Goal: Task Accomplishment & Management: Manage account settings

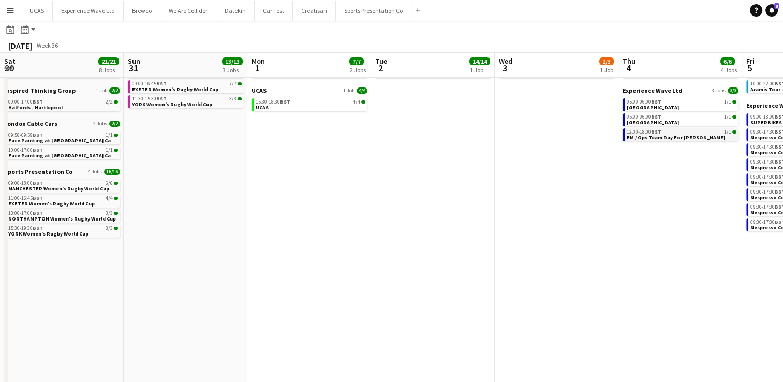
scroll to position [0, 369]
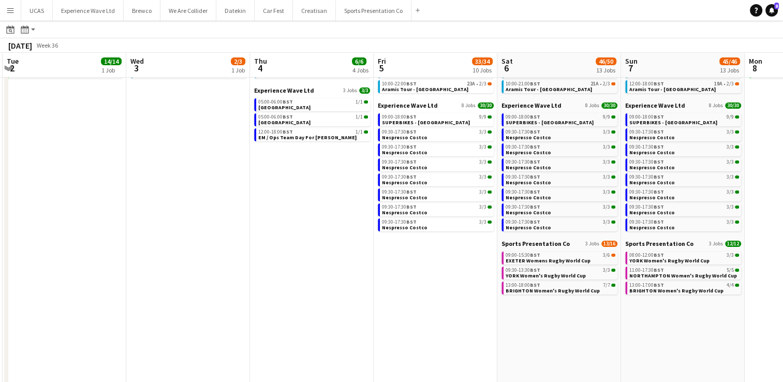
click at [8, 13] on app-icon "Menu" at bounding box center [10, 10] width 8 height 8
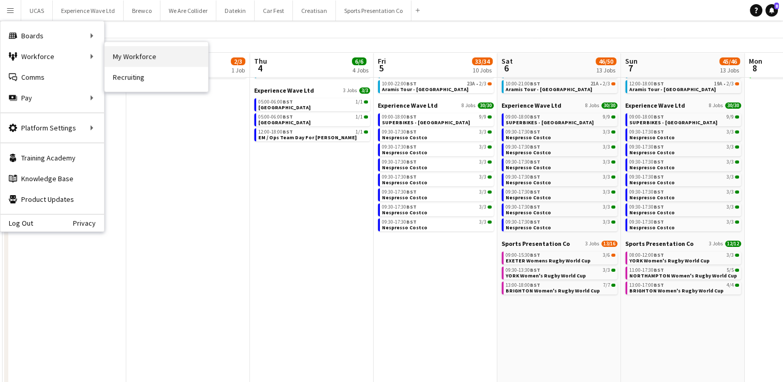
click at [123, 56] on link "My Workforce" at bounding box center [157, 56] width 104 height 21
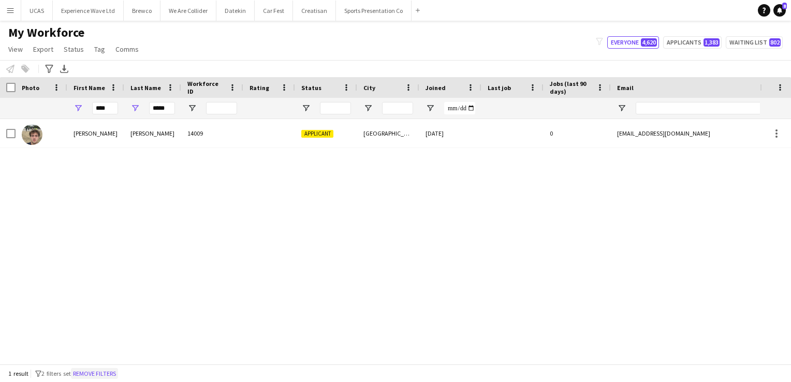
click at [103, 375] on button "Remove filters" at bounding box center [94, 373] width 47 height 11
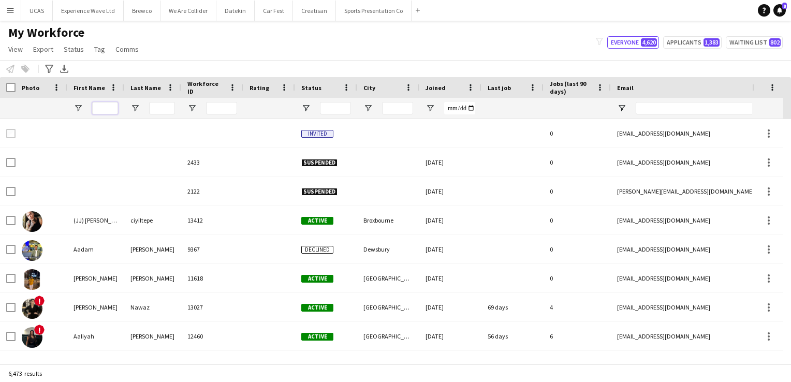
click at [100, 113] on input "First Name Filter Input" at bounding box center [105, 108] width 26 height 12
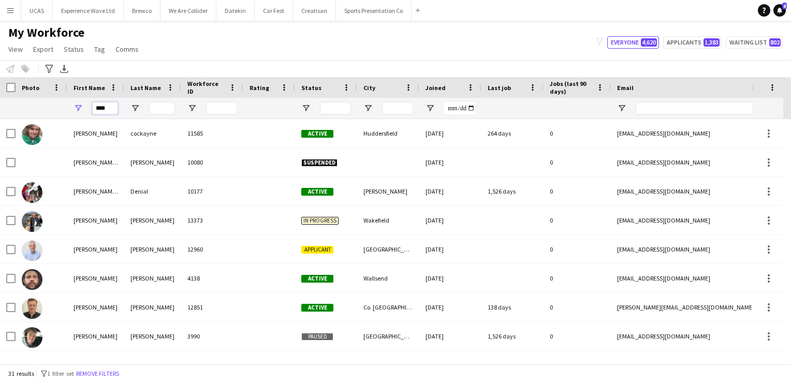
type input "****"
click at [164, 109] on input "Last Name Filter Input" at bounding box center [162, 108] width 26 height 12
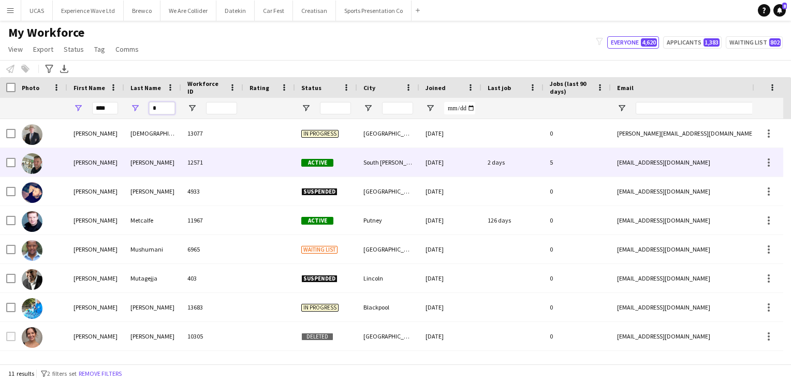
type input "*"
click at [151, 159] on div "McDonald" at bounding box center [152, 162] width 57 height 28
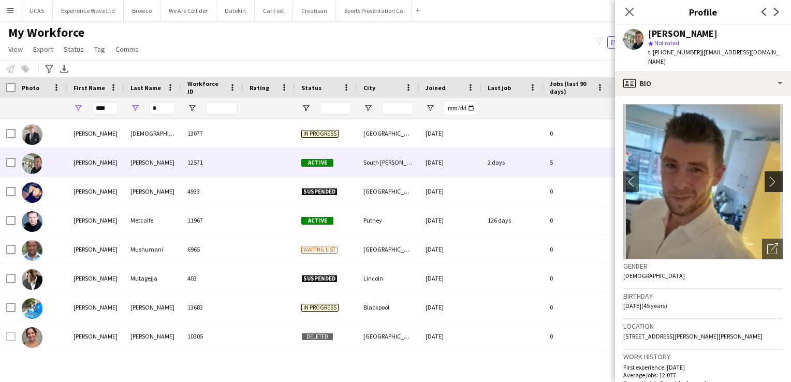
click at [767, 176] on app-icon "chevron-right" at bounding box center [775, 181] width 16 height 11
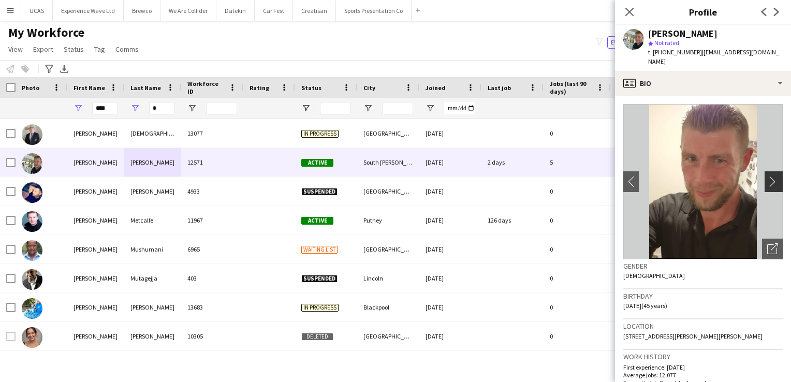
click at [767, 176] on app-icon "chevron-right" at bounding box center [775, 181] width 16 height 11
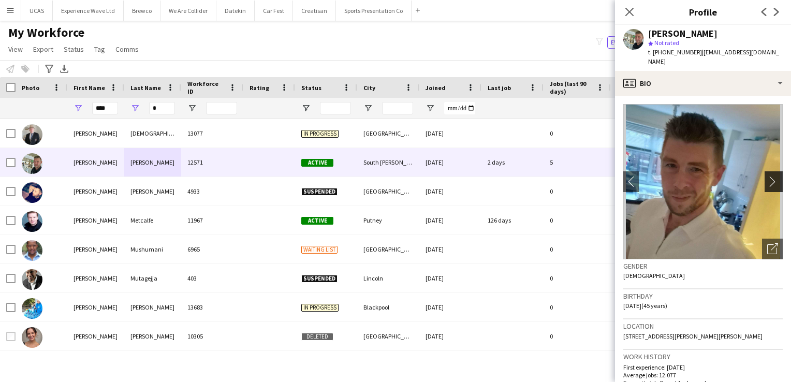
click at [767, 176] on app-icon "chevron-right" at bounding box center [775, 181] width 16 height 11
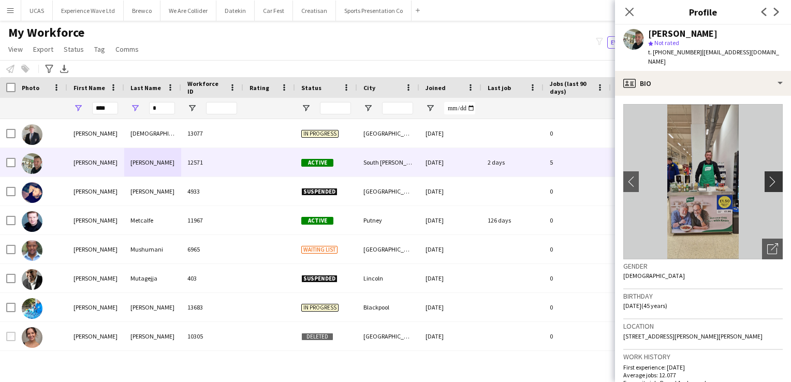
click at [767, 176] on app-icon "chevron-right" at bounding box center [775, 181] width 16 height 11
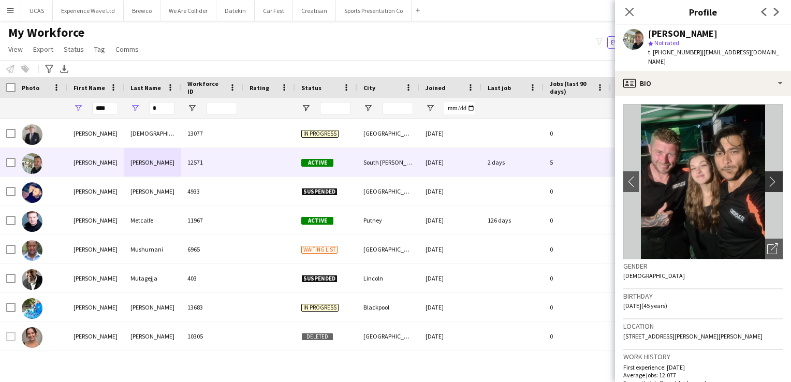
click at [767, 176] on app-icon "chevron-right" at bounding box center [775, 181] width 16 height 11
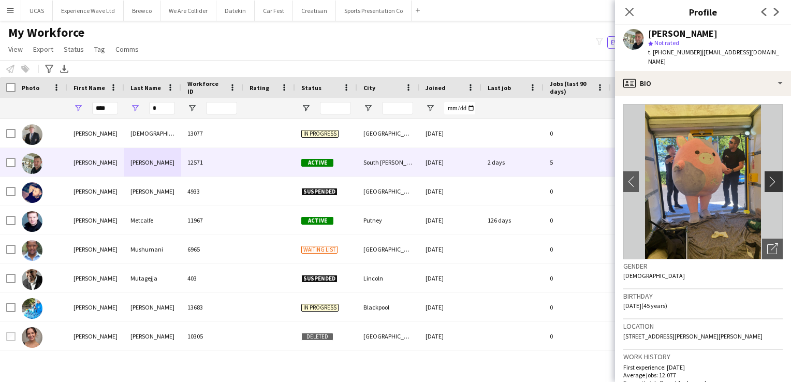
click at [767, 176] on app-icon "chevron-right" at bounding box center [775, 181] width 16 height 11
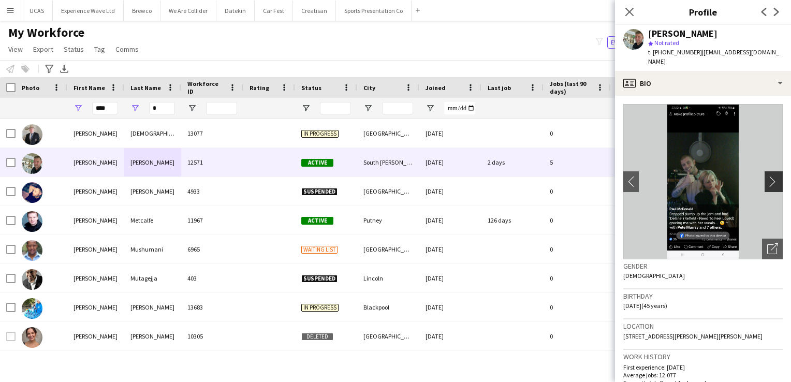
click at [767, 176] on app-icon "chevron-right" at bounding box center [775, 181] width 16 height 11
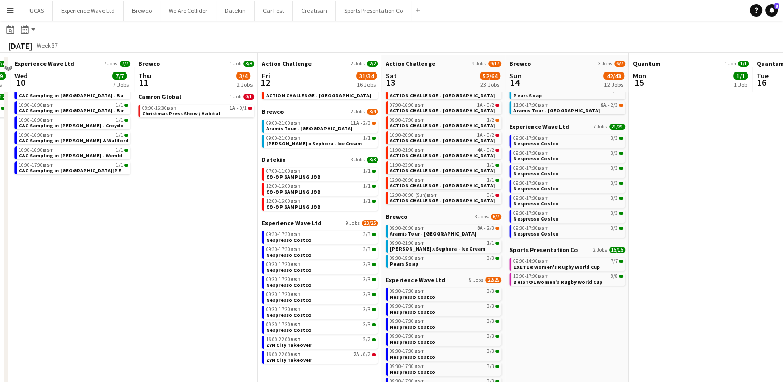
scroll to position [155, 0]
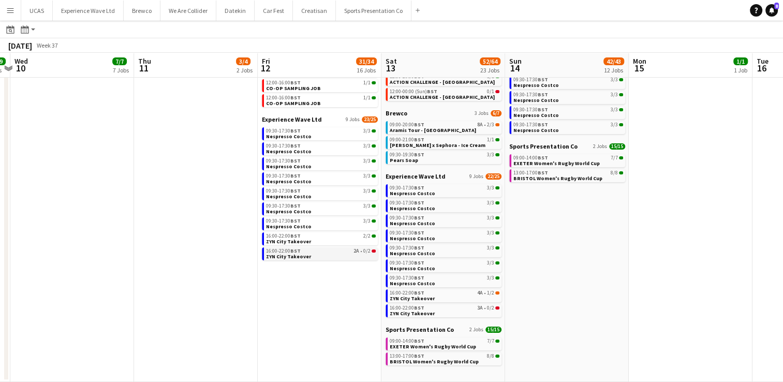
click at [333, 258] on link "16:00-22:00 BST 2A • 0/2 ZYN City Takeover" at bounding box center [321, 253] width 110 height 12
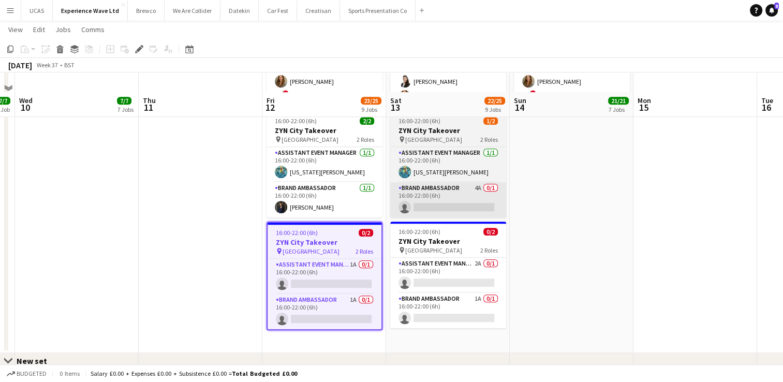
scroll to position [803, 0]
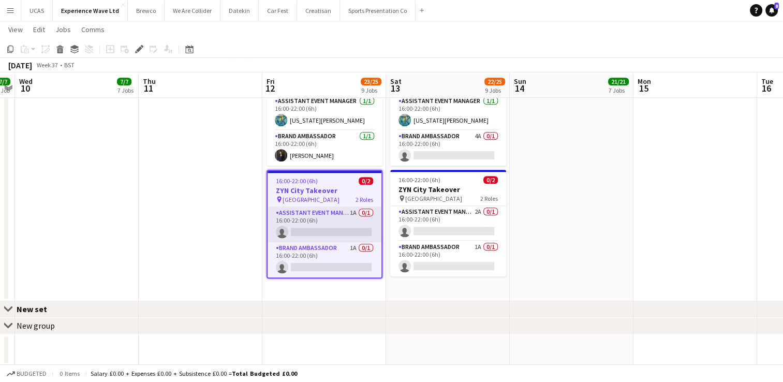
click at [311, 227] on app-card-role "Assistant Event Manager 1A 0/1 16:00-22:00 (6h) single-neutral-actions" at bounding box center [325, 224] width 114 height 35
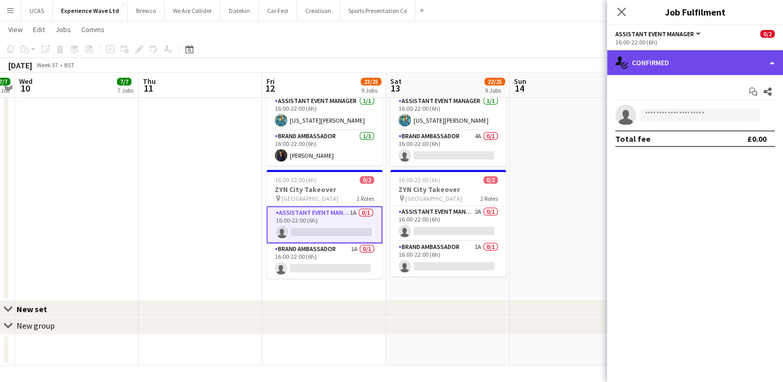
click at [718, 64] on div "single-neutral-actions-check-2 Confirmed" at bounding box center [695, 62] width 176 height 25
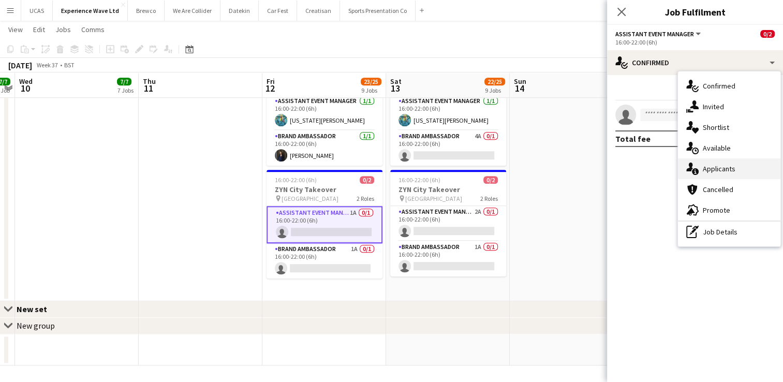
click at [715, 170] on div "single-neutral-actions-information Applicants" at bounding box center [729, 168] width 103 height 21
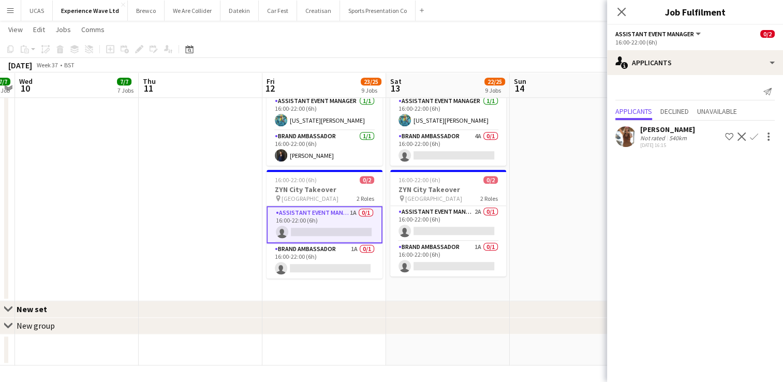
click at [692, 136] on div "Not rated 540km" at bounding box center [667, 138] width 55 height 8
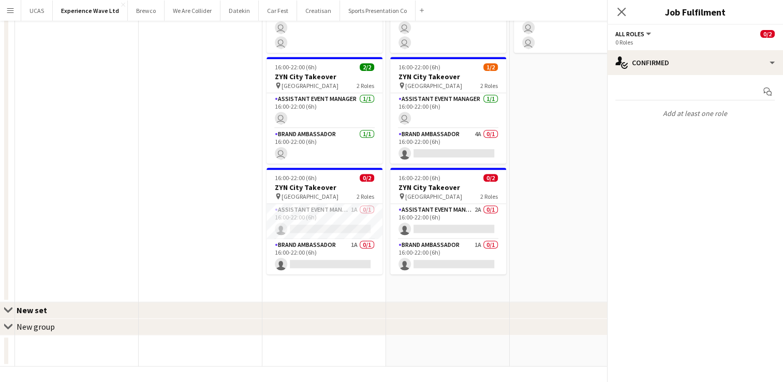
scroll to position [0, 0]
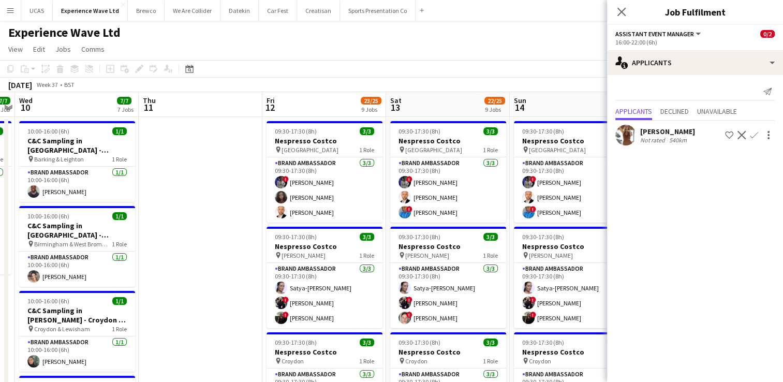
click at [688, 133] on div "[PERSON_NAME]" at bounding box center [667, 131] width 55 height 9
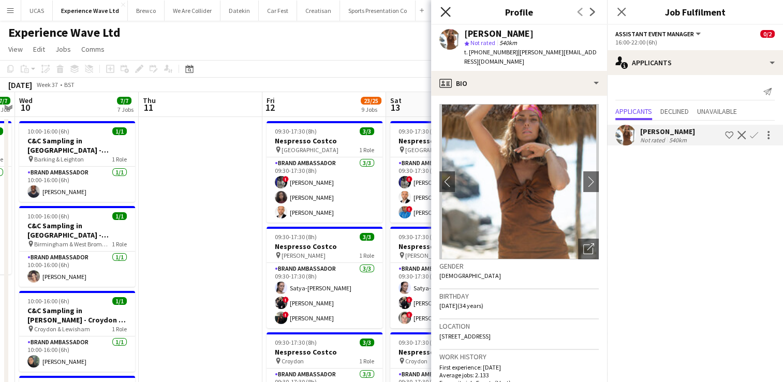
click at [443, 13] on icon at bounding box center [446, 12] width 10 height 10
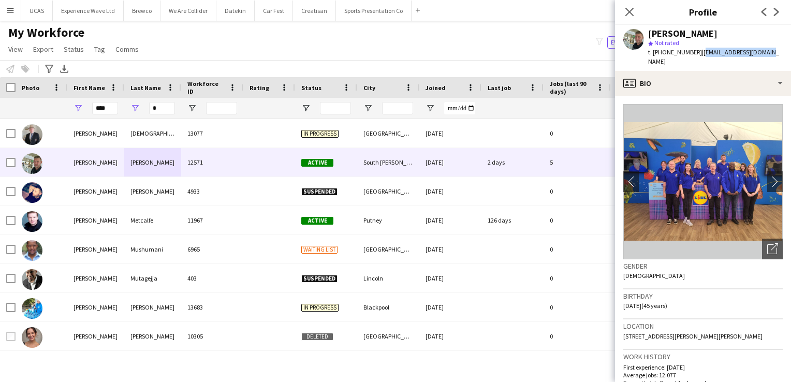
drag, startPoint x: 765, startPoint y: 53, endPoint x: 699, endPoint y: 55, distance: 65.8
click at [697, 53] on div "[PERSON_NAME] star Not rated t. [PHONE_NUMBER] | [EMAIL_ADDRESS][DOMAIN_NAME]" at bounding box center [703, 48] width 176 height 46
copy span "[EMAIL_ADDRESS][DOMAIN_NAME]"
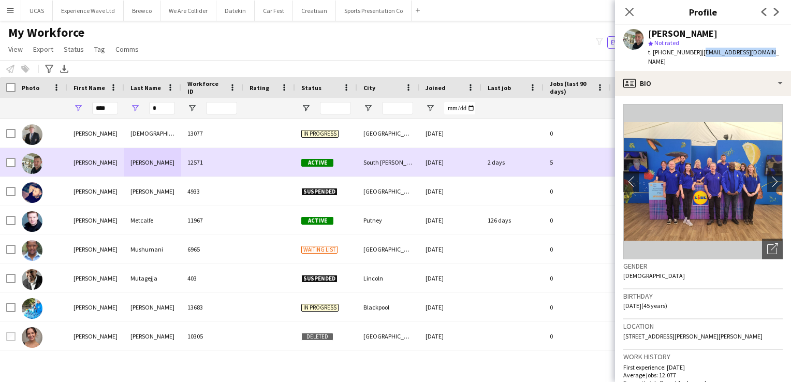
click at [348, 158] on div "Active" at bounding box center [326, 162] width 62 height 28
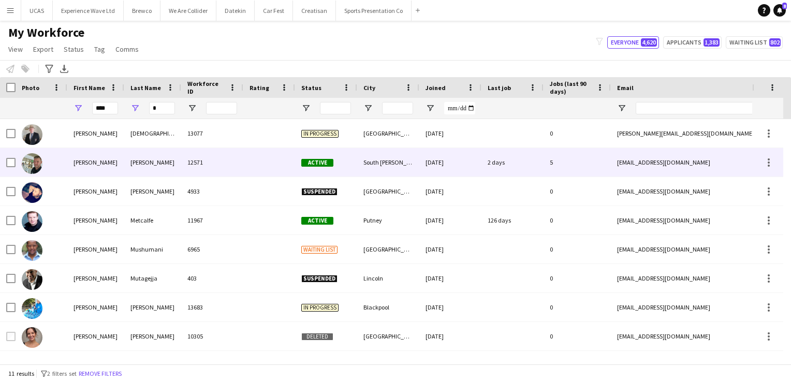
click at [348, 158] on div "Active" at bounding box center [326, 162] width 62 height 28
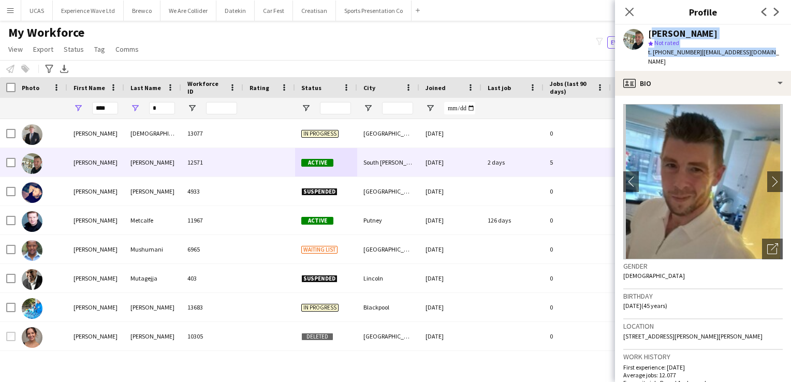
drag, startPoint x: 770, startPoint y: 51, endPoint x: 649, endPoint y: 34, distance: 122.4
click at [649, 34] on div "Paul McDonald star Not rated t. +447541089946 | paulmac2106@gmail.com" at bounding box center [703, 48] width 176 height 46
copy div "Paul McDonald star Not rated t. +447541089946 | paulmac2106@gmail.com"
click at [619, 15] on div "Close pop-in" at bounding box center [629, 12] width 29 height 24
click at [631, 17] on app-icon "Close pop-in" at bounding box center [629, 12] width 15 height 15
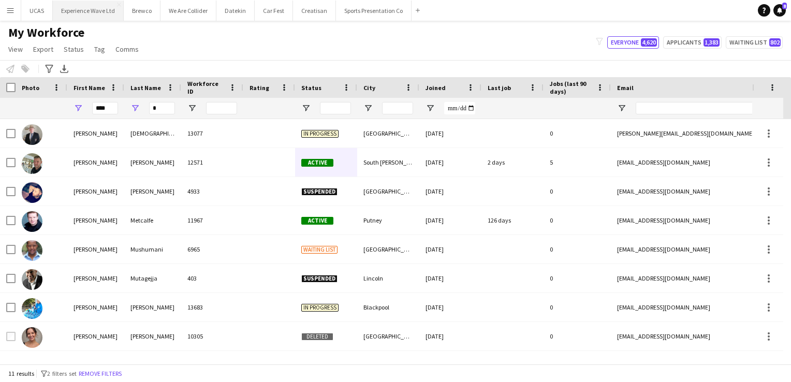
click at [90, 7] on button "Experience Wave Ltd Close" at bounding box center [88, 11] width 71 height 20
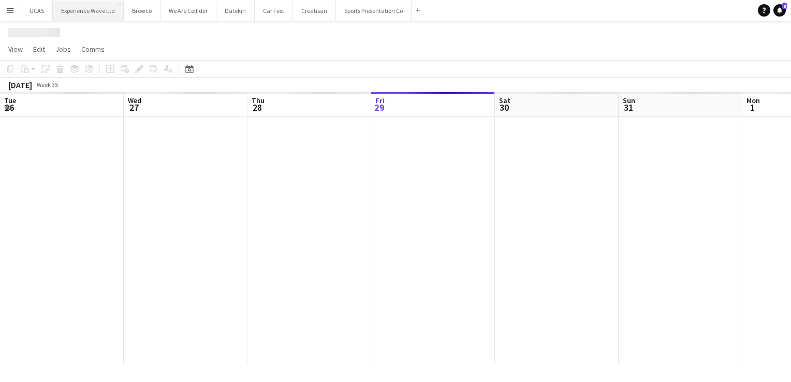
scroll to position [0, 247]
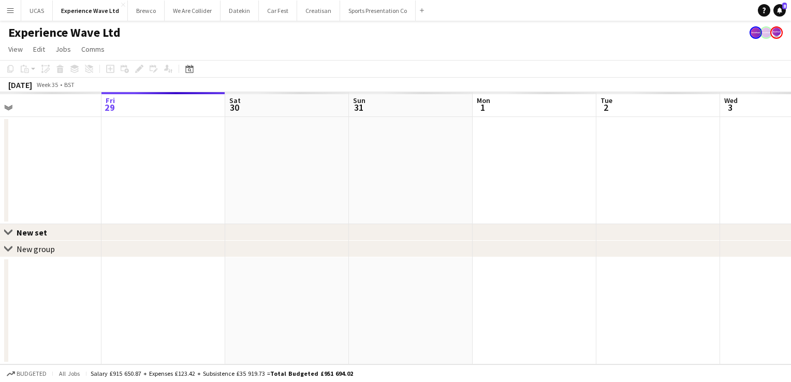
drag, startPoint x: 451, startPoint y: 224, endPoint x: 283, endPoint y: 233, distance: 169.0
click at [106, 240] on div "Close set New set chevron-right New group Tue 26 Wed 27 Thu 28 Fri 29 Sat 30 Su…" at bounding box center [395, 228] width 791 height 272
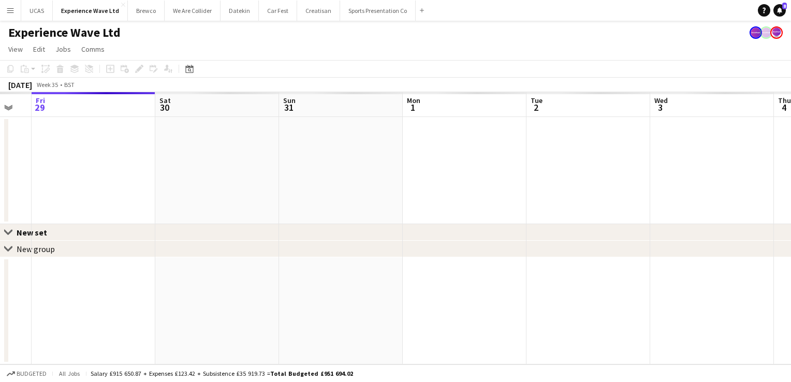
drag, startPoint x: 536, startPoint y: 203, endPoint x: 451, endPoint y: 199, distance: 85.5
click at [375, 206] on app-calendar-viewport "Tue 26 Wed 27 Thu 28 Fri 29 Sat 30 Sun 31 Mon 1 Tue 2 Wed 3 Thu 4 Fri 5 Sat 6" at bounding box center [395, 228] width 791 height 272
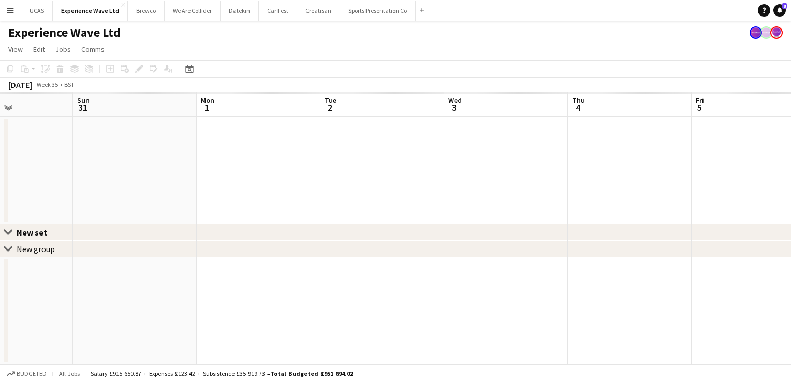
drag, startPoint x: 361, startPoint y: 204, endPoint x: 642, endPoint y: 179, distance: 282.3
click at [337, 201] on app-calendar-viewport "Thu 28 Fri 29 Sat 30 Sun 31 Mon 1 Tue 2 Wed 3 Thu 4 Fri 5 Sat 6 Sun 7 Mon 8" at bounding box center [395, 228] width 791 height 272
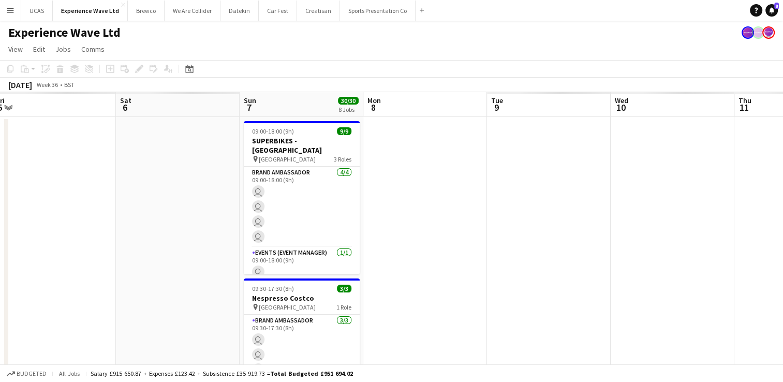
drag, startPoint x: 432, startPoint y: 190, endPoint x: 421, endPoint y: 192, distance: 11.5
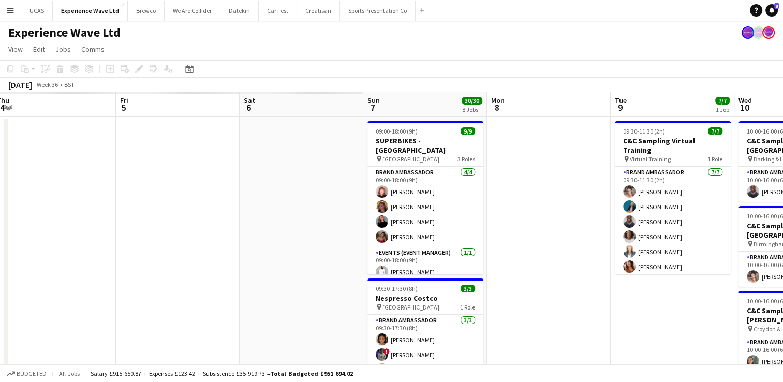
drag, startPoint x: 486, startPoint y: 220, endPoint x: 250, endPoint y: 227, distance: 236.7
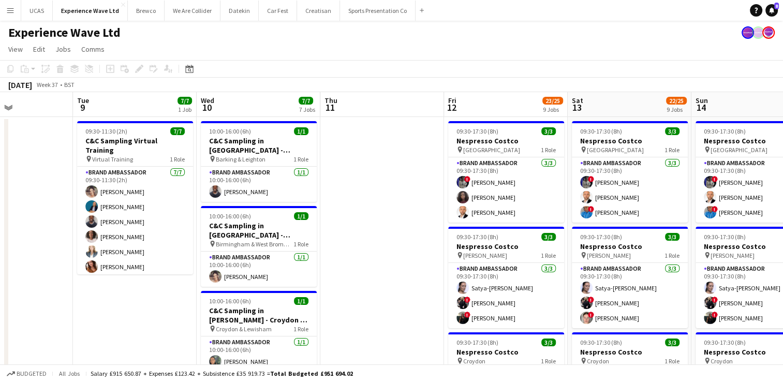
drag, startPoint x: 478, startPoint y: 225, endPoint x: 279, endPoint y: 243, distance: 200.6
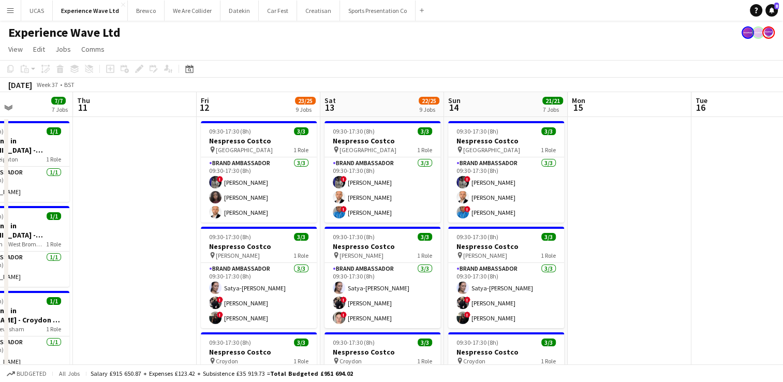
scroll to position [0, 424]
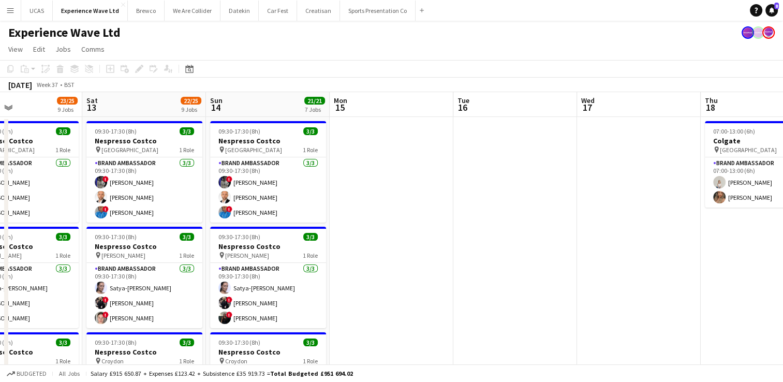
drag, startPoint x: 613, startPoint y: 233, endPoint x: 375, endPoint y: 254, distance: 239.1
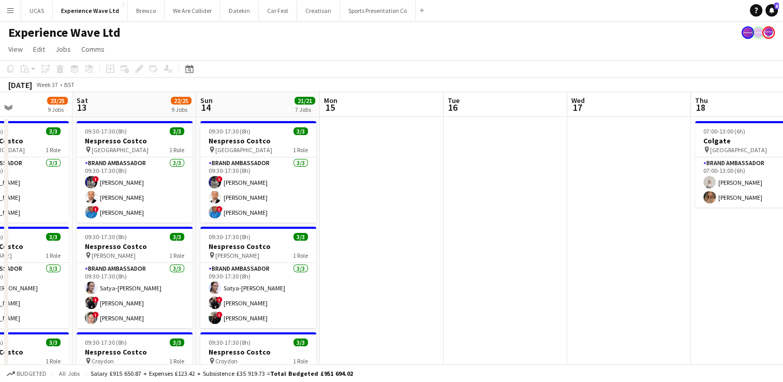
drag, startPoint x: 507, startPoint y: 243, endPoint x: 444, endPoint y: 236, distance: 63.5
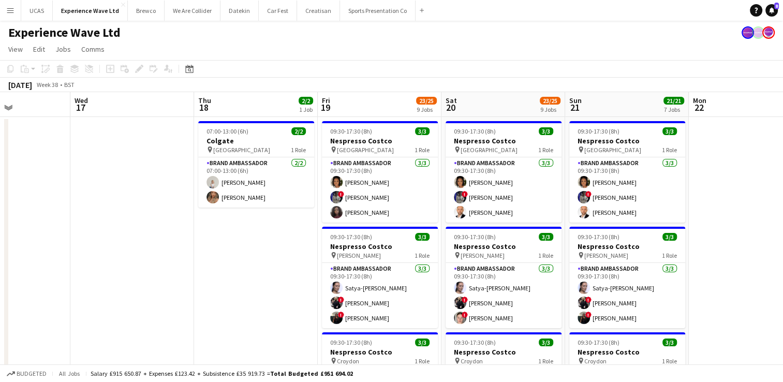
scroll to position [0, 362]
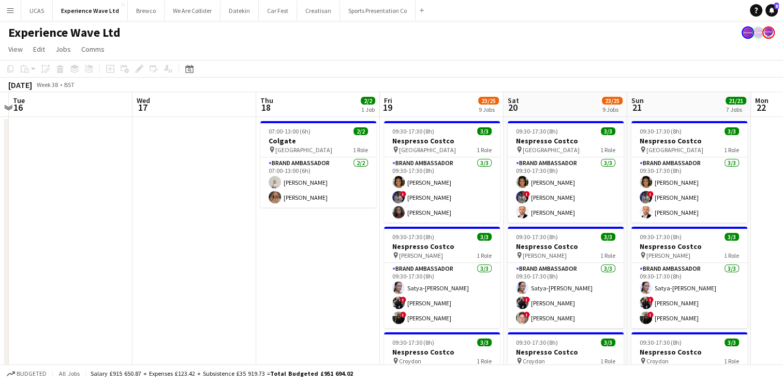
drag, startPoint x: 349, startPoint y: 258, endPoint x: 164, endPoint y: 262, distance: 185.4
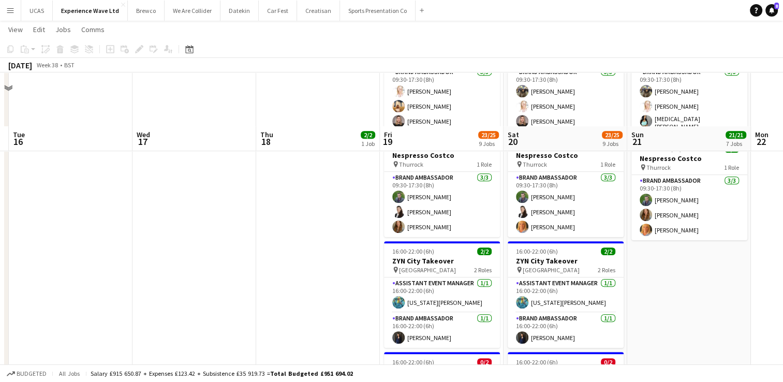
scroll to position [803, 0]
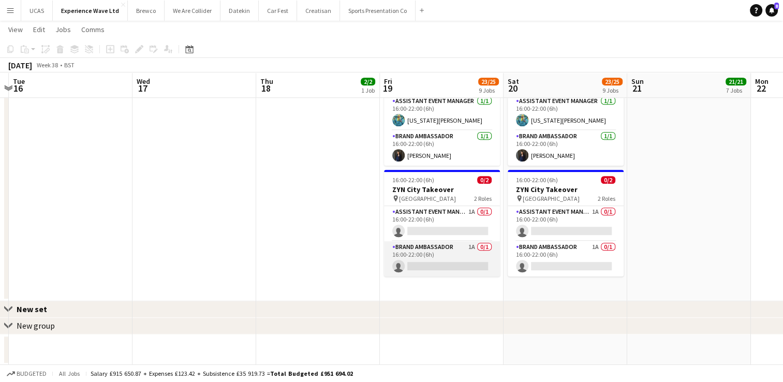
click at [454, 262] on app-card-role "Brand Ambassador 1A 0/1 16:00-22:00 (6h) single-neutral-actions" at bounding box center [442, 258] width 116 height 35
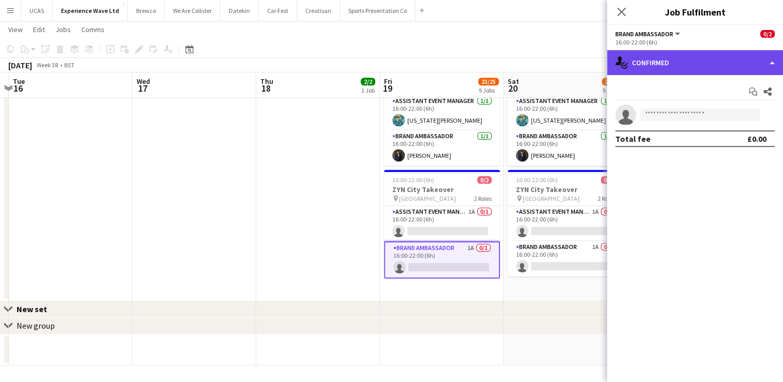
click at [733, 60] on div "single-neutral-actions-check-2 Confirmed" at bounding box center [695, 62] width 176 height 25
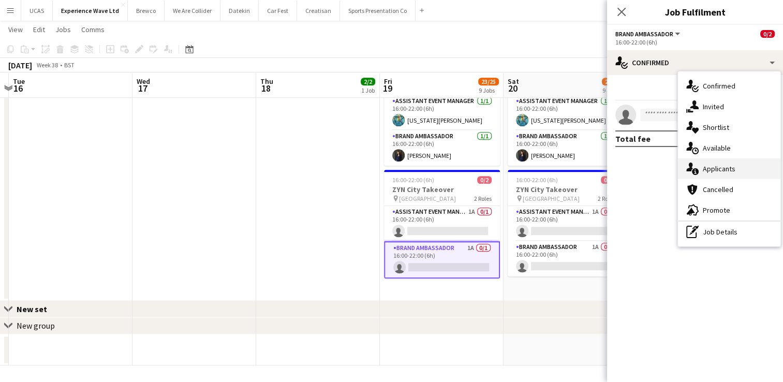
click at [721, 171] on div "single-neutral-actions-information Applicants" at bounding box center [729, 168] width 103 height 21
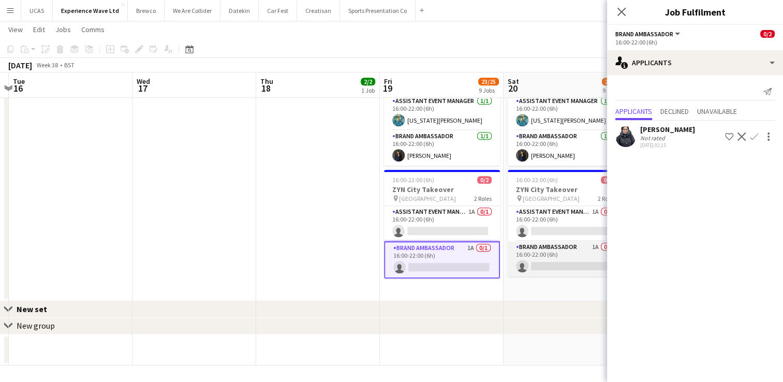
click at [557, 254] on app-card-role "Brand Ambassador 1A 0/1 16:00-22:00 (6h) single-neutral-actions" at bounding box center [566, 258] width 116 height 35
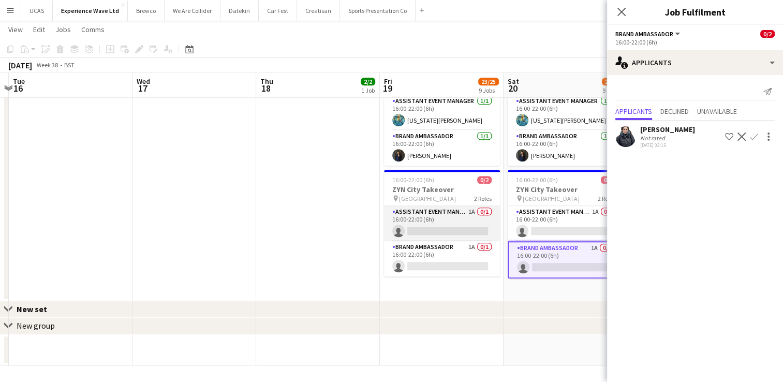
click at [427, 212] on app-card-role "Assistant Event Manager 1A 0/1 16:00-22:00 (6h) single-neutral-actions" at bounding box center [442, 223] width 116 height 35
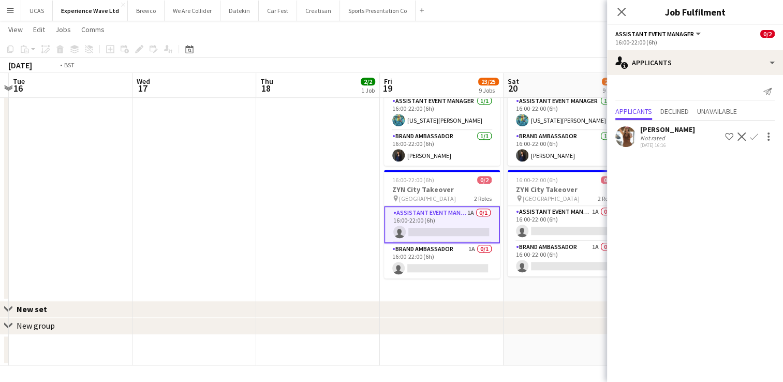
drag, startPoint x: 284, startPoint y: 244, endPoint x: 457, endPoint y: 236, distance: 173.1
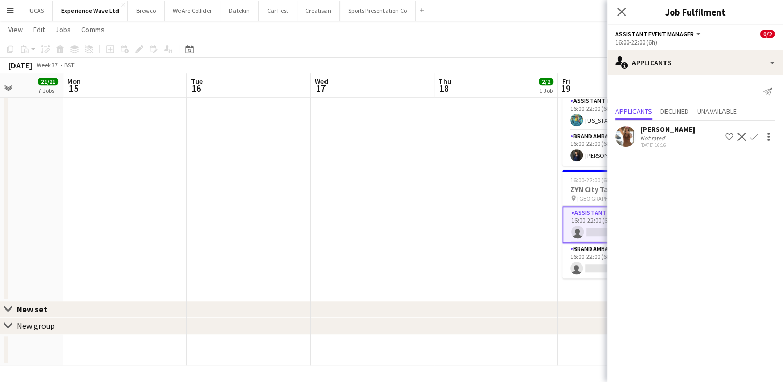
drag, startPoint x: 344, startPoint y: 231, endPoint x: 558, endPoint y: 226, distance: 214.4
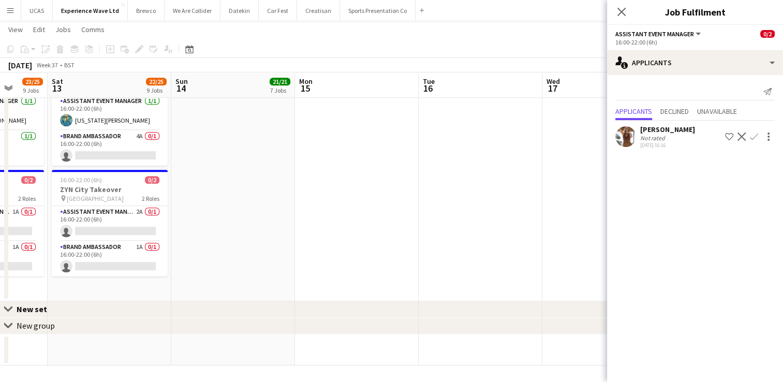
drag, startPoint x: 292, startPoint y: 229, endPoint x: 443, endPoint y: 215, distance: 151.8
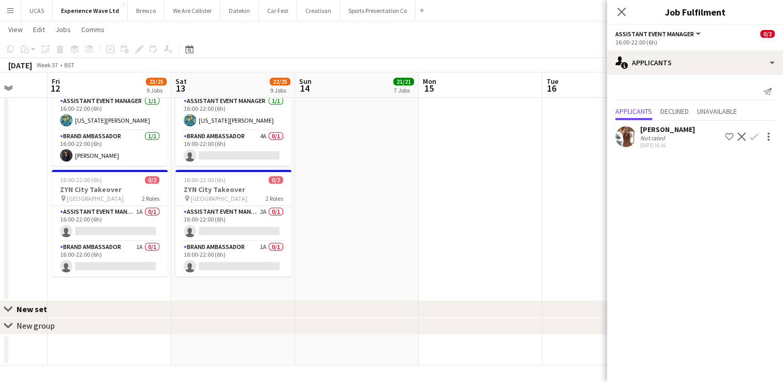
scroll to position [0, 296]
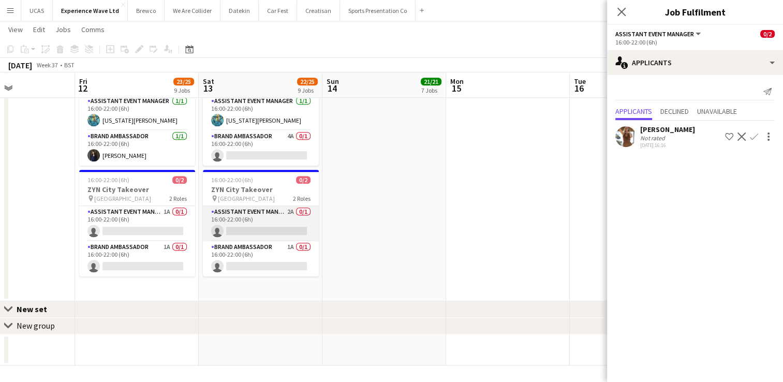
click at [246, 214] on app-card-role "Assistant Event Manager 2A 0/1 16:00-22:00 (6h) single-neutral-actions" at bounding box center [261, 223] width 116 height 35
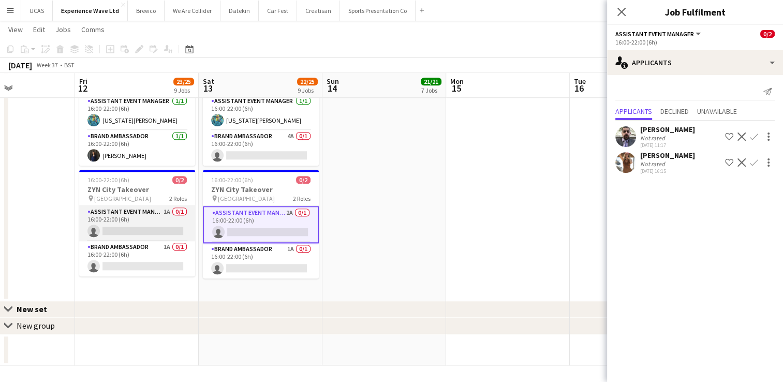
click at [133, 221] on app-card-role "Assistant Event Manager 1A 0/1 16:00-22:00 (6h) single-neutral-actions" at bounding box center [137, 223] width 116 height 35
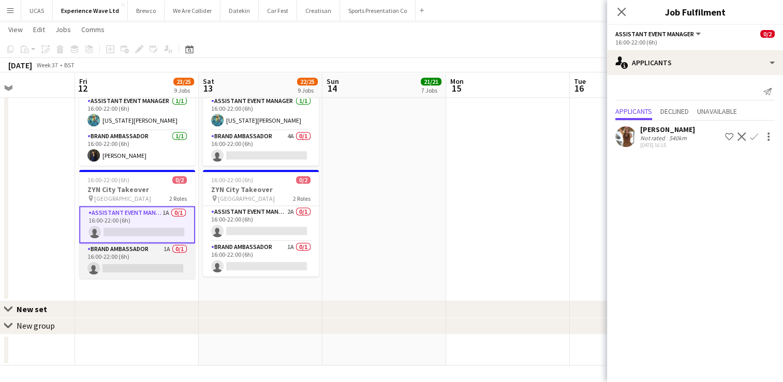
click at [145, 256] on app-card-role "Brand Ambassador 1A 0/1 16:00-22:00 (6h) single-neutral-actions" at bounding box center [137, 260] width 116 height 35
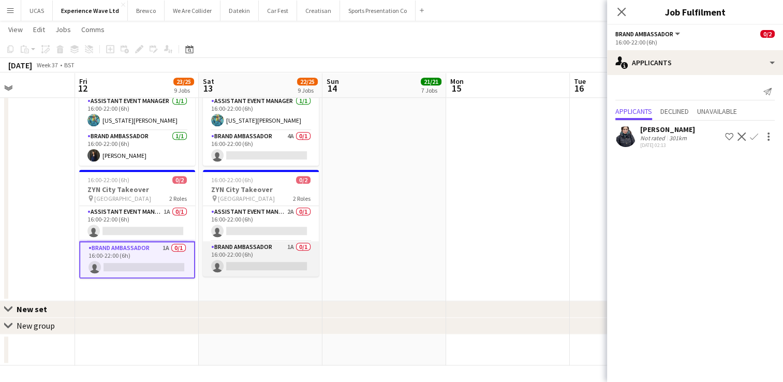
click at [240, 251] on app-card-role "Brand Ambassador 1A 0/1 16:00-22:00 (6h) single-neutral-actions" at bounding box center [261, 258] width 116 height 35
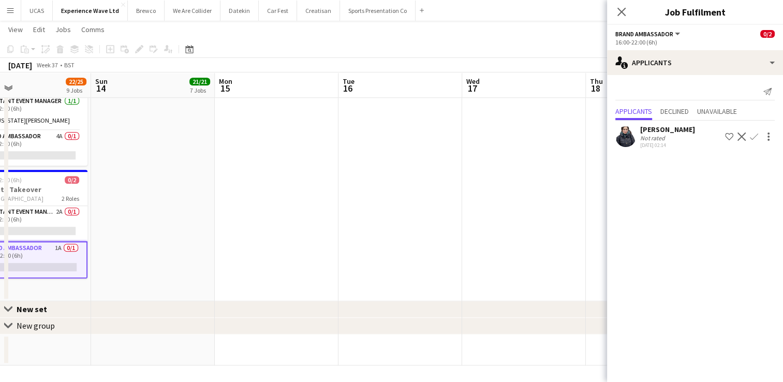
drag, startPoint x: 441, startPoint y: 225, endPoint x: 253, endPoint y: 231, distance: 188.0
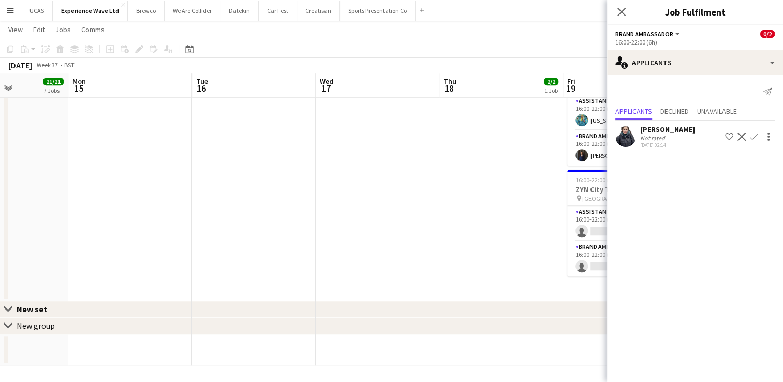
drag, startPoint x: 390, startPoint y: 230, endPoint x: 244, endPoint y: 232, distance: 146.0
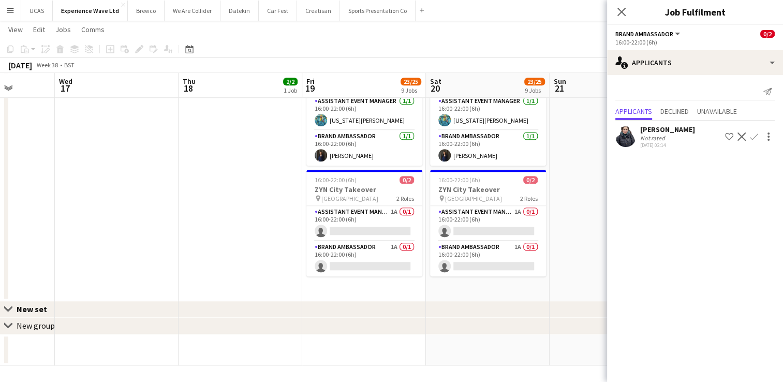
drag, startPoint x: 369, startPoint y: 232, endPoint x: 241, endPoint y: 243, distance: 128.4
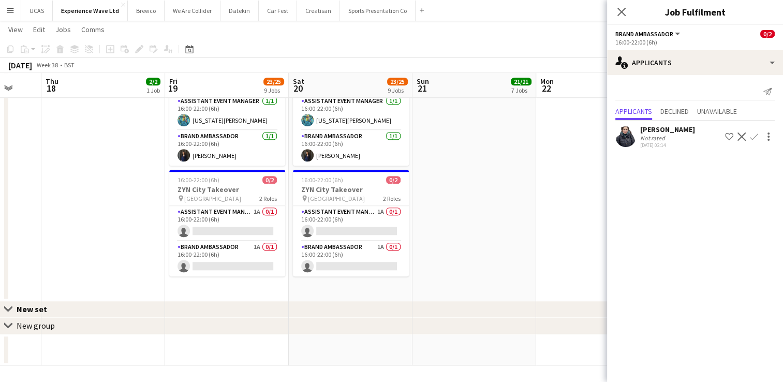
drag, startPoint x: 376, startPoint y: 269, endPoint x: 265, endPoint y: 272, distance: 110.8
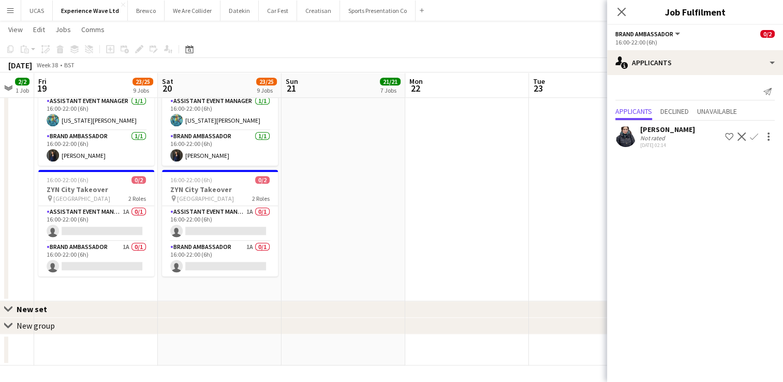
drag, startPoint x: 350, startPoint y: 257, endPoint x: 283, endPoint y: 258, distance: 67.3
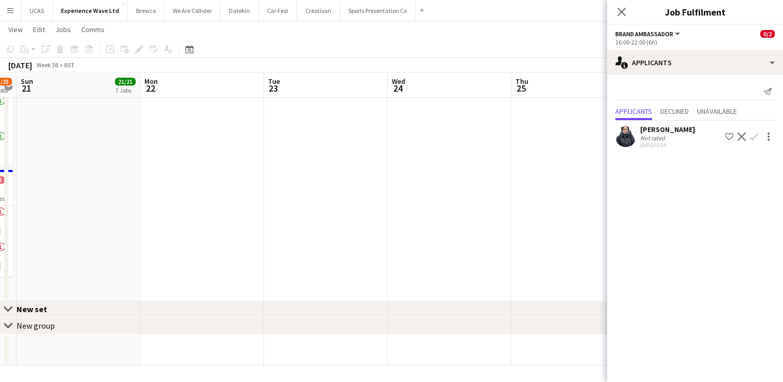
drag, startPoint x: 261, startPoint y: 245, endPoint x: 429, endPoint y: 227, distance: 168.7
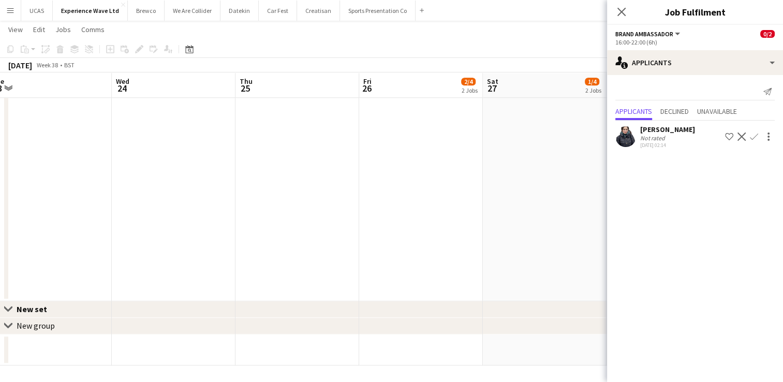
drag, startPoint x: 404, startPoint y: 226, endPoint x: 323, endPoint y: 224, distance: 80.8
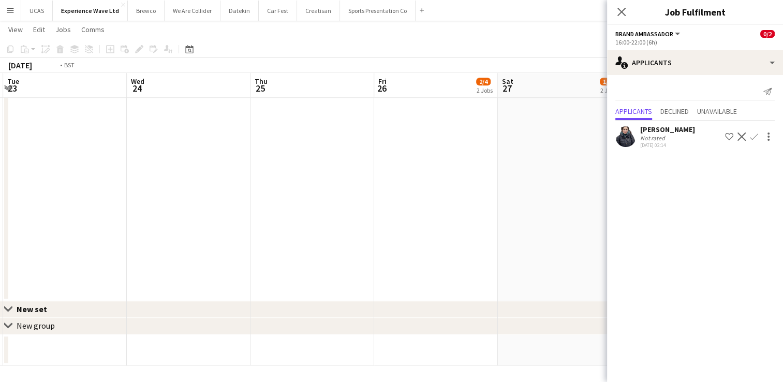
drag, startPoint x: 410, startPoint y: 221, endPoint x: 211, endPoint y: 230, distance: 199.0
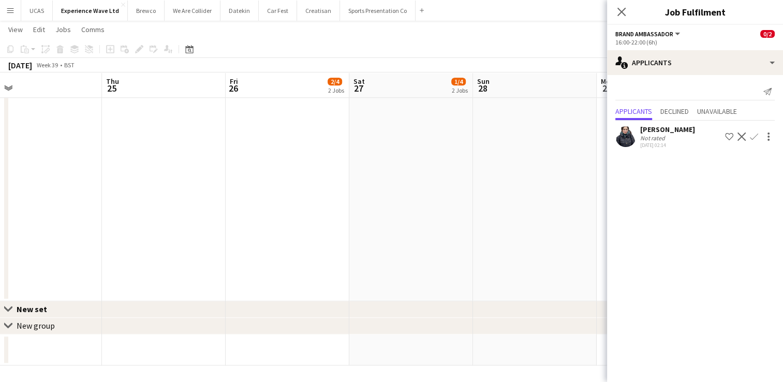
scroll to position [0, 399]
drag, startPoint x: 359, startPoint y: 236, endPoint x: 243, endPoint y: 237, distance: 116.5
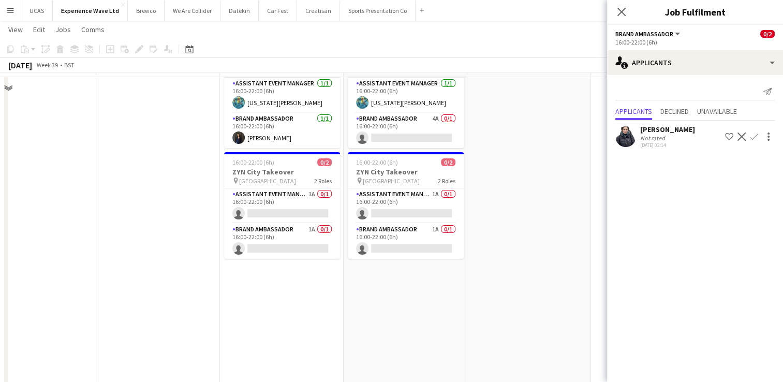
scroll to position [0, 0]
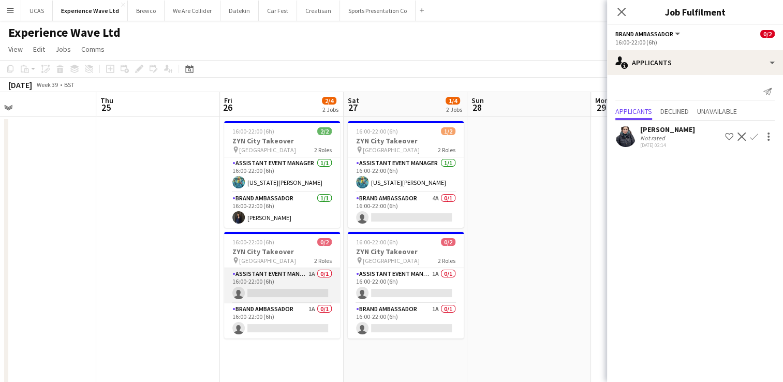
click at [280, 274] on app-card-role "Assistant Event Manager 1A 0/1 16:00-22:00 (6h) single-neutral-actions" at bounding box center [282, 285] width 116 height 35
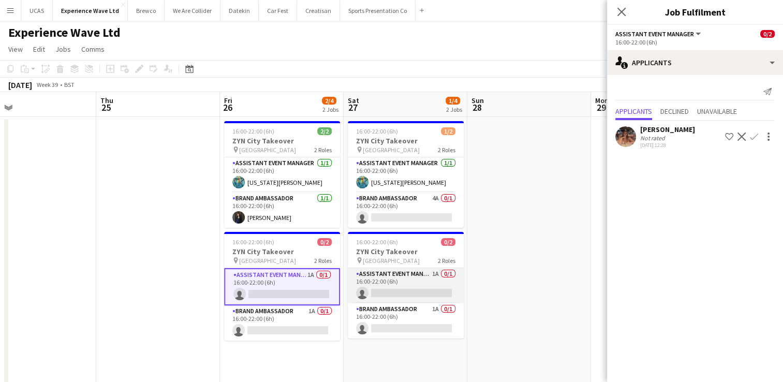
click at [370, 281] on app-card-role "Assistant Event Manager 1A 0/1 16:00-22:00 (6h) single-neutral-actions" at bounding box center [406, 285] width 116 height 35
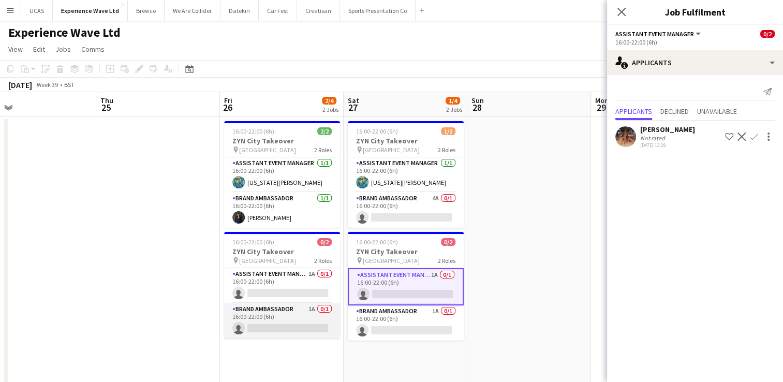
click at [285, 326] on app-card-role "Brand Ambassador 1A 0/1 16:00-22:00 (6h) single-neutral-actions" at bounding box center [282, 320] width 116 height 35
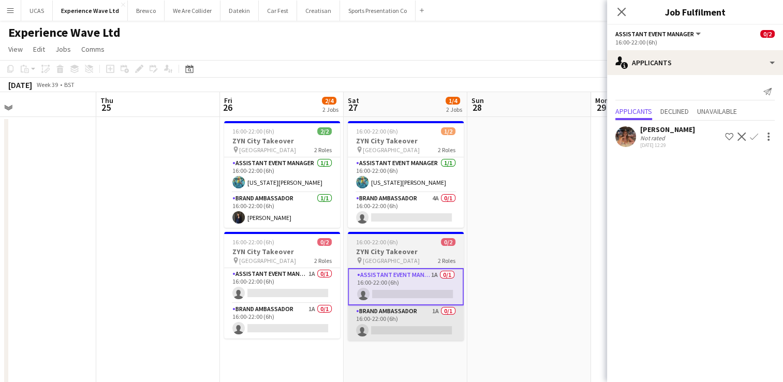
scroll to position [0, 399]
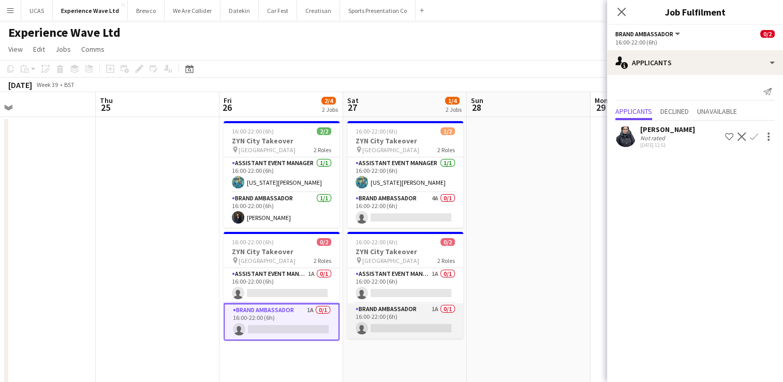
click at [392, 317] on app-card-role "Brand Ambassador 1A 0/1 16:00-22:00 (6h) single-neutral-actions" at bounding box center [405, 320] width 116 height 35
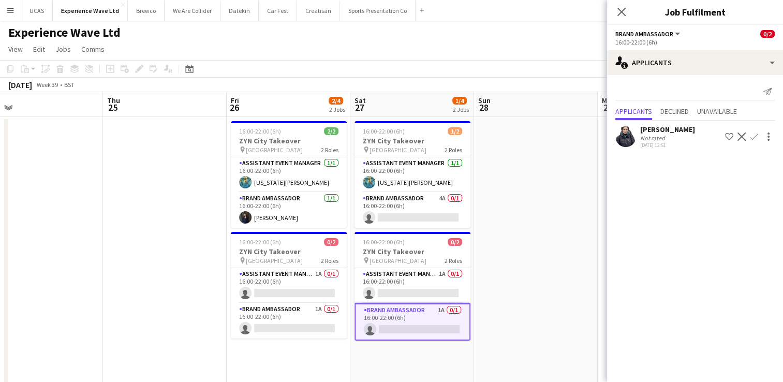
drag, startPoint x: 536, startPoint y: 252, endPoint x: 294, endPoint y: 268, distance: 242.3
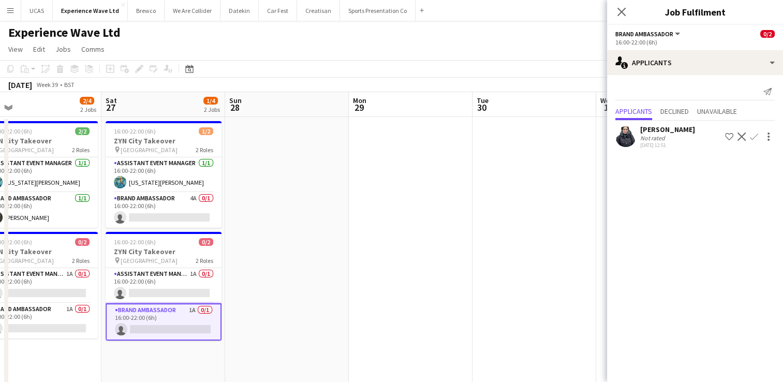
drag, startPoint x: 443, startPoint y: 256, endPoint x: 238, endPoint y: 269, distance: 204.9
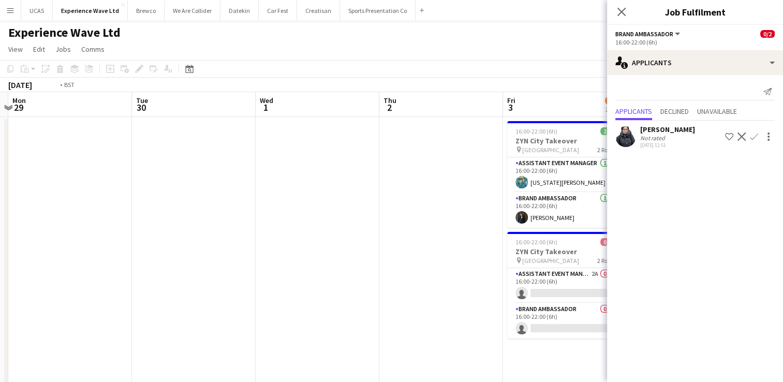
drag, startPoint x: 404, startPoint y: 260, endPoint x: 278, endPoint y: 265, distance: 125.9
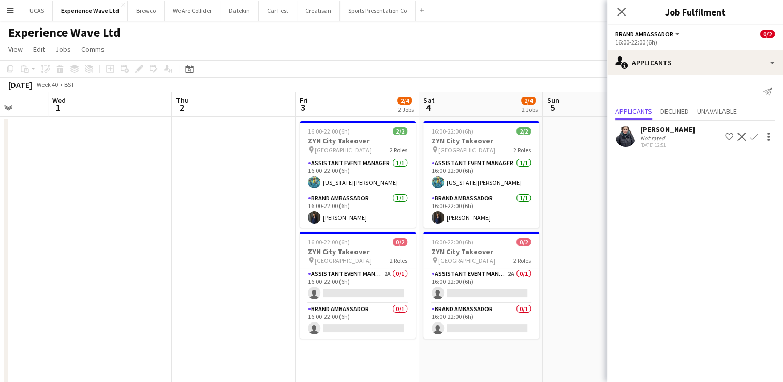
drag, startPoint x: 360, startPoint y: 260, endPoint x: 217, endPoint y: 269, distance: 143.7
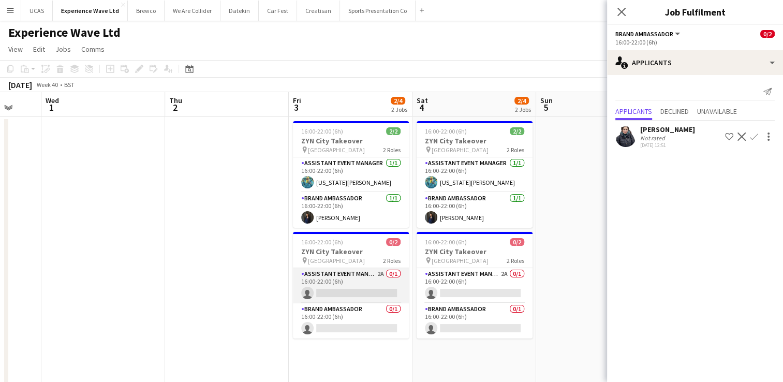
click at [356, 288] on app-card-role "Assistant Event Manager 2A 0/1 16:00-22:00 (6h) single-neutral-actions" at bounding box center [351, 285] width 116 height 35
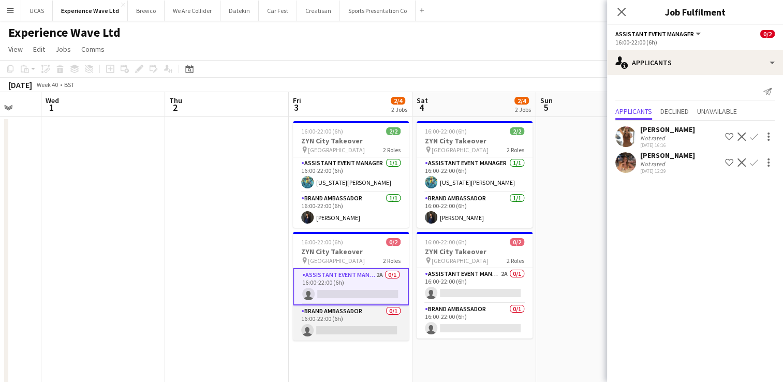
click at [364, 324] on app-card-role "Brand Ambassador 0/1 16:00-22:00 (6h) single-neutral-actions" at bounding box center [351, 322] width 116 height 35
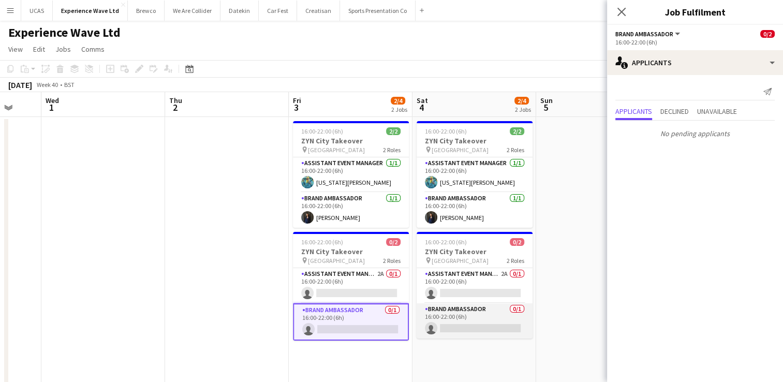
click at [461, 330] on app-card-role "Brand Ambassador 0/1 16:00-22:00 (6h) single-neutral-actions" at bounding box center [475, 320] width 116 height 35
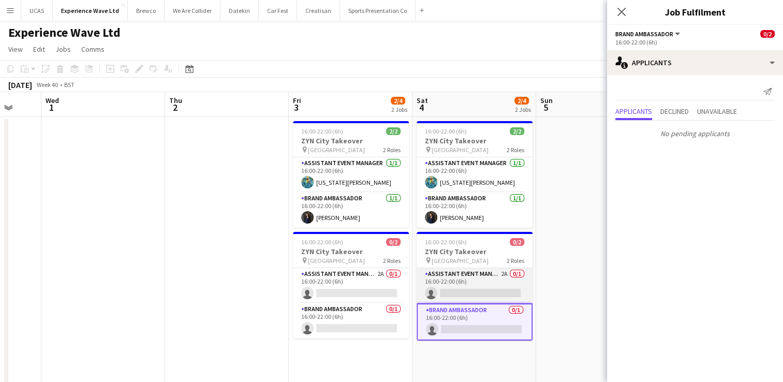
click at [474, 291] on app-card-role "Assistant Event Manager 2A 0/1 16:00-22:00 (6h) single-neutral-actions" at bounding box center [475, 285] width 116 height 35
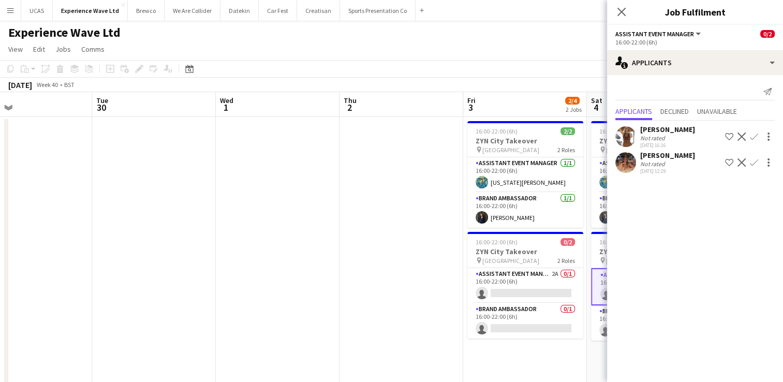
drag, startPoint x: 180, startPoint y: 244, endPoint x: 339, endPoint y: 233, distance: 158.8
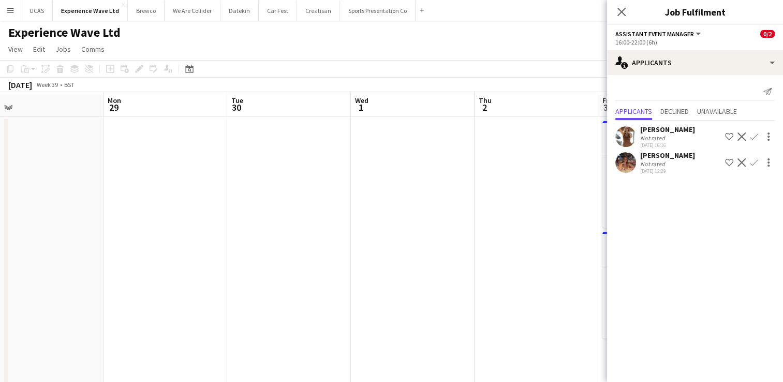
drag, startPoint x: 286, startPoint y: 241, endPoint x: 409, endPoint y: 224, distance: 124.5
drag, startPoint x: 222, startPoint y: 266, endPoint x: 365, endPoint y: 233, distance: 146.7
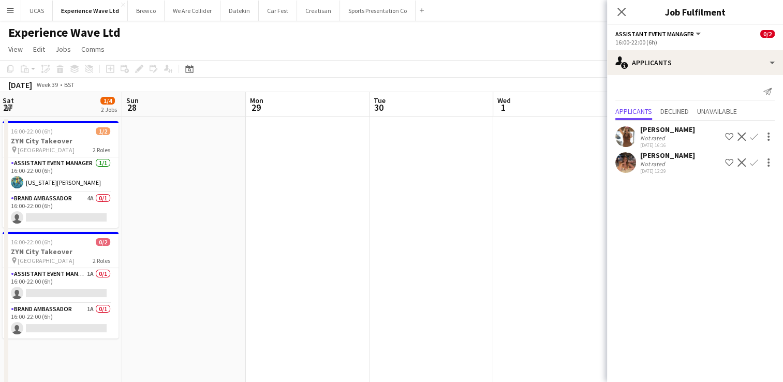
drag, startPoint x: 262, startPoint y: 258, endPoint x: 299, endPoint y: 257, distance: 36.8
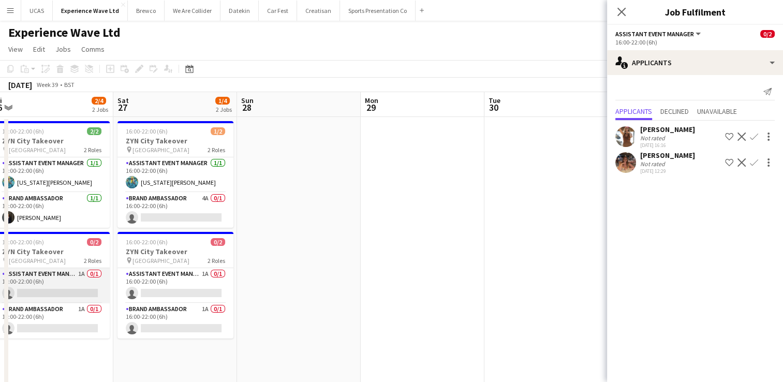
drag, startPoint x: 4, startPoint y: 276, endPoint x: 21, endPoint y: 275, distance: 17.6
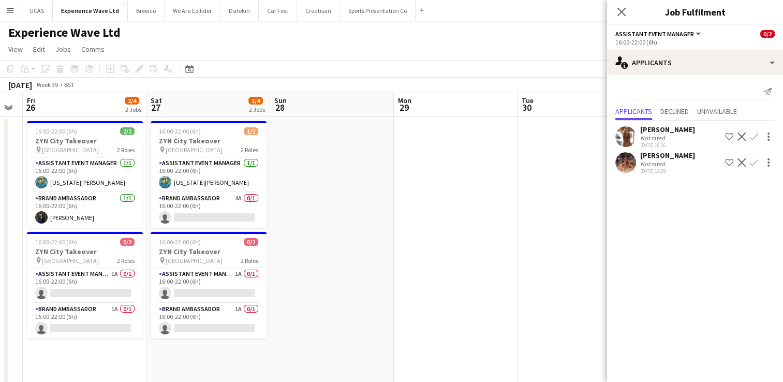
drag, startPoint x: 22, startPoint y: 275, endPoint x: 289, endPoint y: 268, distance: 267.8
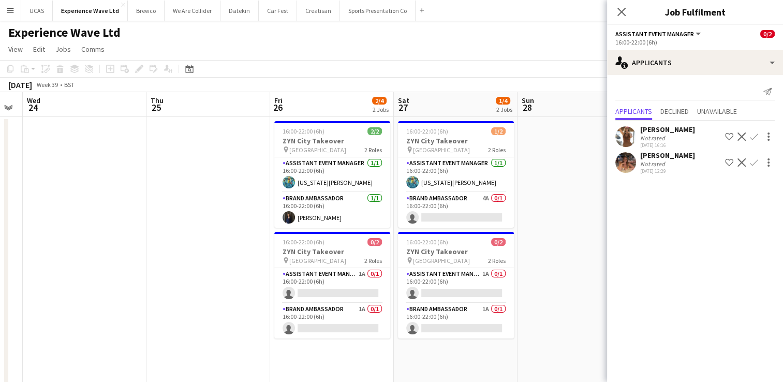
drag, startPoint x: 153, startPoint y: 283, endPoint x: 328, endPoint y: 254, distance: 176.8
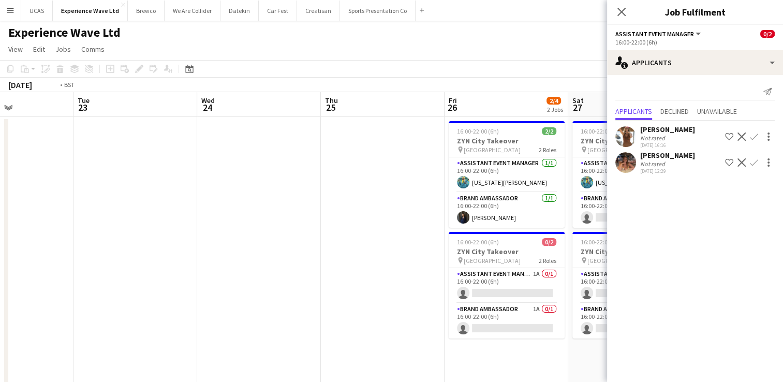
drag, startPoint x: 232, startPoint y: 266, endPoint x: 331, endPoint y: 250, distance: 99.6
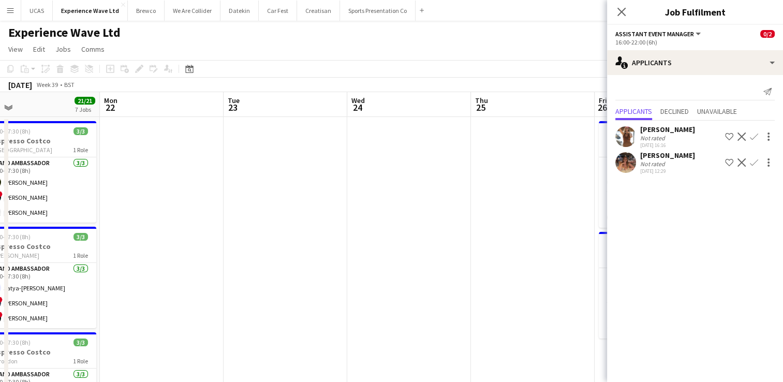
drag, startPoint x: 166, startPoint y: 272, endPoint x: 281, endPoint y: 247, distance: 117.2
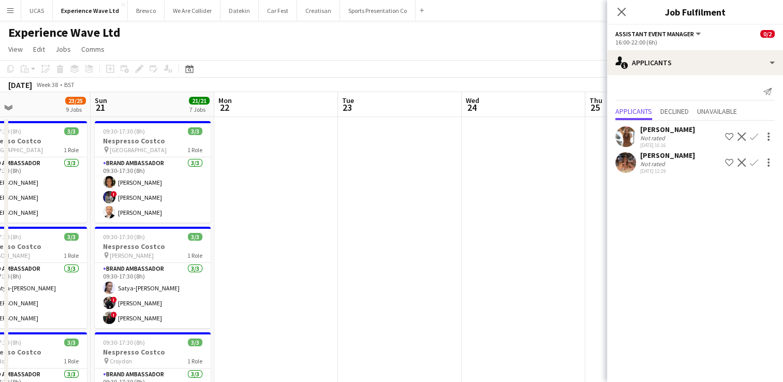
scroll to position [0, 272]
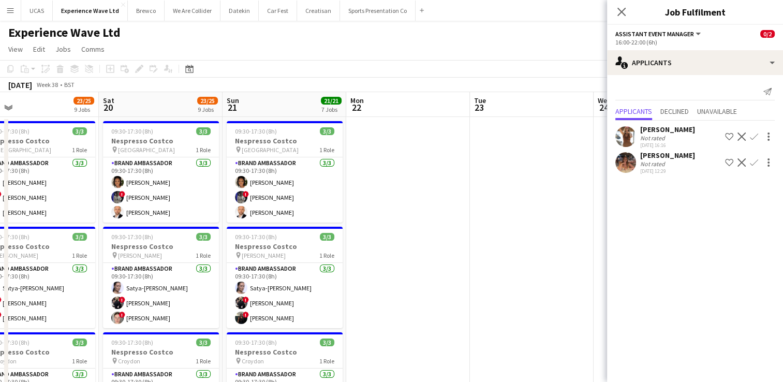
drag, startPoint x: 198, startPoint y: 270, endPoint x: 330, endPoint y: 250, distance: 133.6
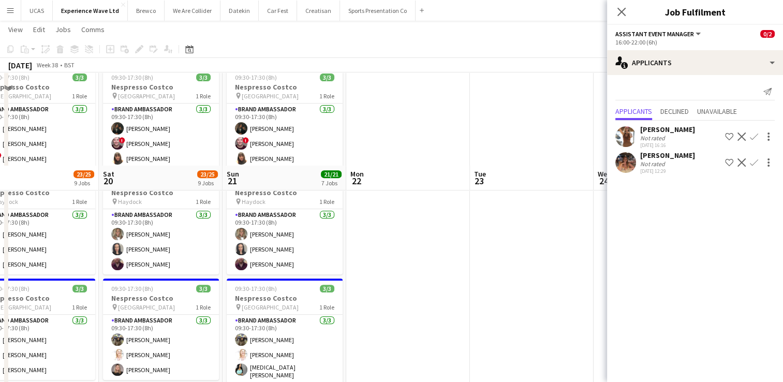
scroll to position [466, 0]
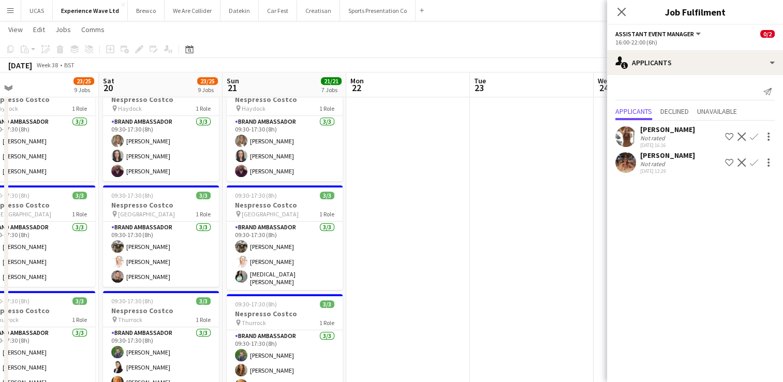
click at [673, 164] on div "Not rated" at bounding box center [667, 164] width 55 height 8
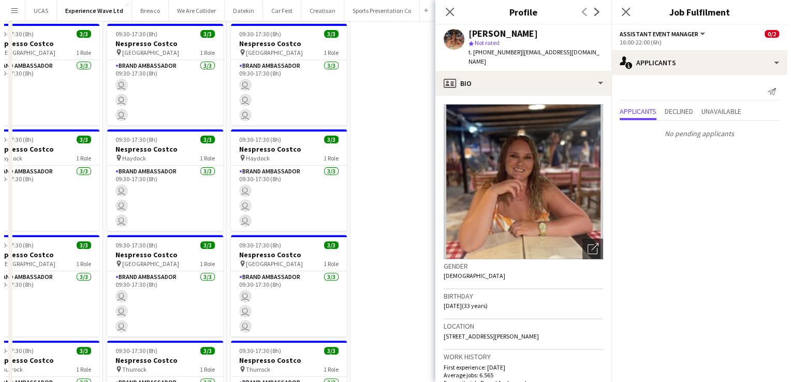
scroll to position [0, 0]
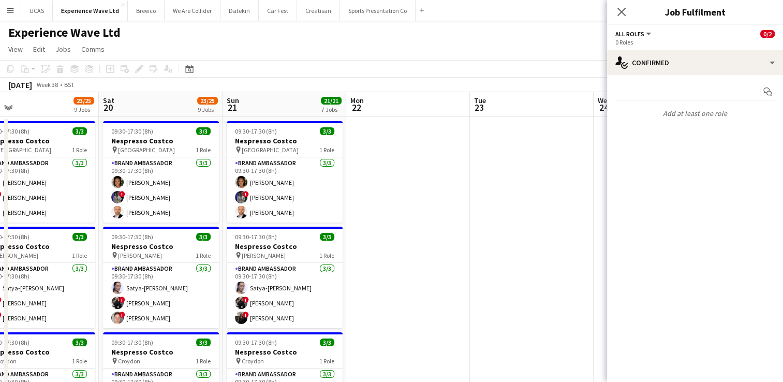
click at [5, 10] on button "Menu" at bounding box center [10, 10] width 21 height 21
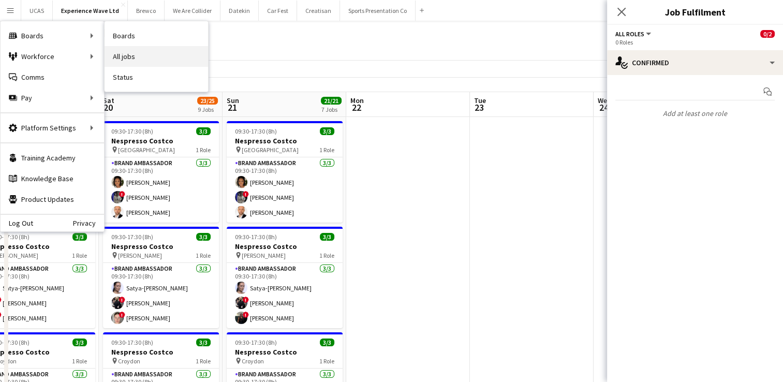
click at [128, 57] on link "All jobs" at bounding box center [157, 56] width 104 height 21
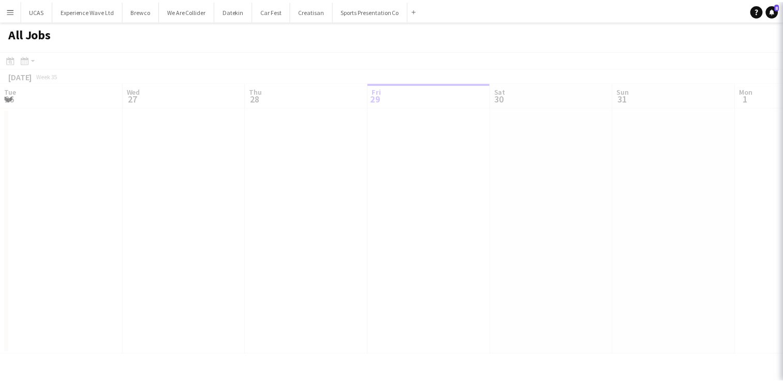
scroll to position [0, 247]
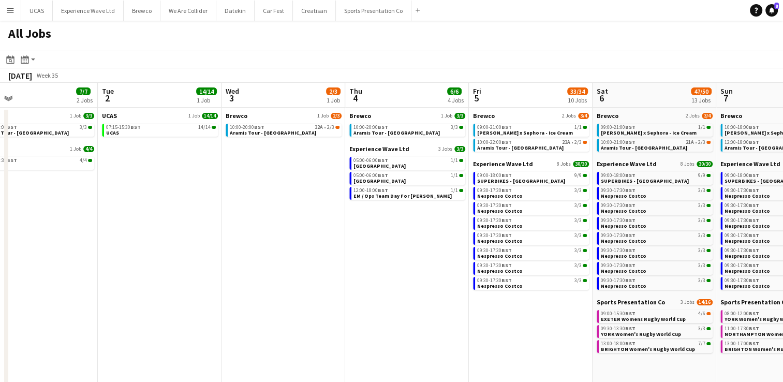
drag, startPoint x: 565, startPoint y: 247, endPoint x: 459, endPoint y: 281, distance: 111.3
click at [253, 308] on app-calendar-viewport "Thu 28 4/4 1 Job Fri 29 2/2 1 Job Sat 30 21/21 8 Jobs Sun 31 13/13 3 Jobs Mon 1…" at bounding box center [391, 301] width 783 height 436
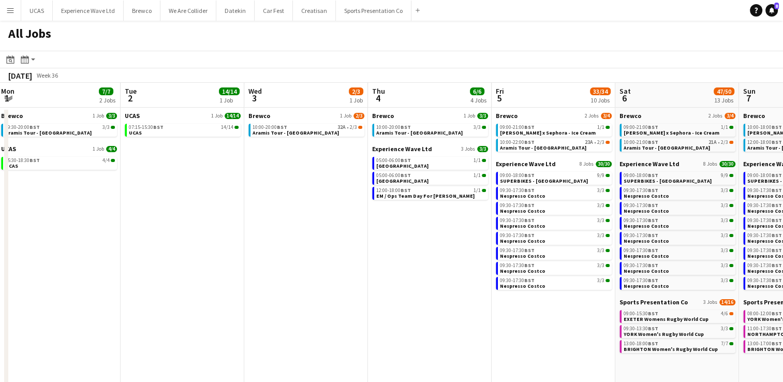
drag, startPoint x: 501, startPoint y: 264, endPoint x: 315, endPoint y: 281, distance: 186.6
click at [315, 281] on app-calendar-viewport "Fri 29 2/2 1 Job Sat 30 21/21 8 Jobs Sun 31 13/13 3 Jobs Mon 1 7/7 2 Jobs Tue 2…" at bounding box center [391, 301] width 783 height 436
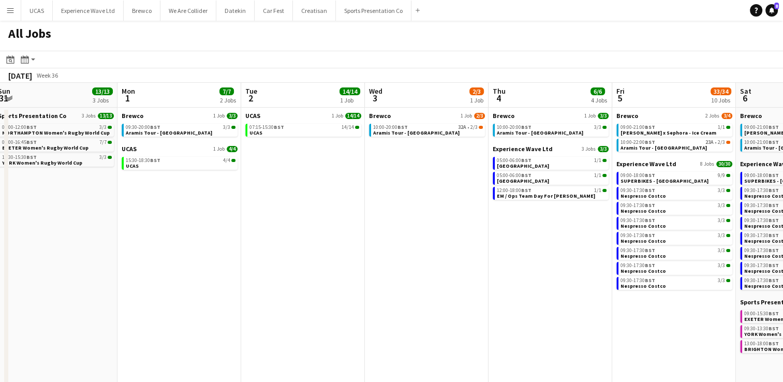
click at [229, 284] on app-all-jobs "All Jobs Date picker AUG 2025 AUG 2025 Monday M Tuesday T Wednesday W Thursday …" at bounding box center [391, 270] width 783 height 498
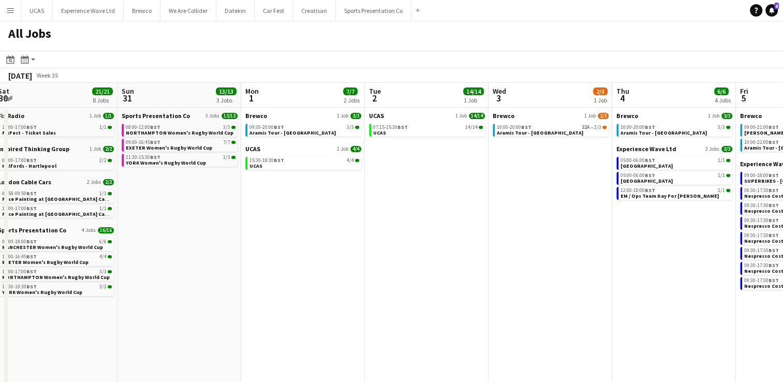
scroll to position [0, 319]
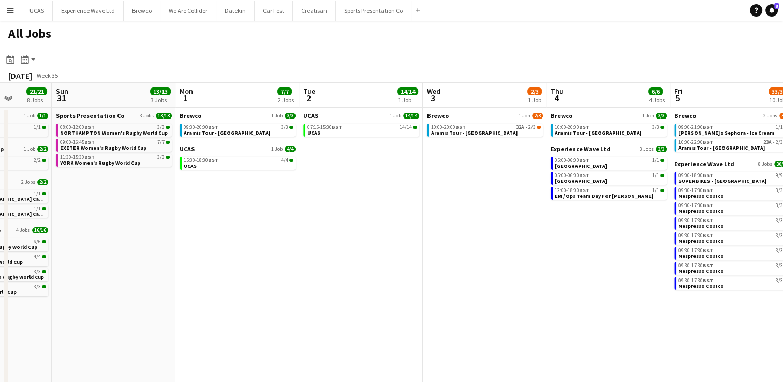
drag, startPoint x: 137, startPoint y: 285, endPoint x: 442, endPoint y: 237, distance: 309.2
click at [442, 237] on app-calendar-viewport "Thu 28 4/4 1 Job Fri 29 2/2 1 Job Sat 30 21/21 8 Jobs Sun 31 13/13 3 Jobs Mon 1…" at bounding box center [391, 310] width 783 height 455
click at [373, 133] on link "07:15-15:30 BST 14/14 UCAS" at bounding box center [363, 130] width 110 height 12
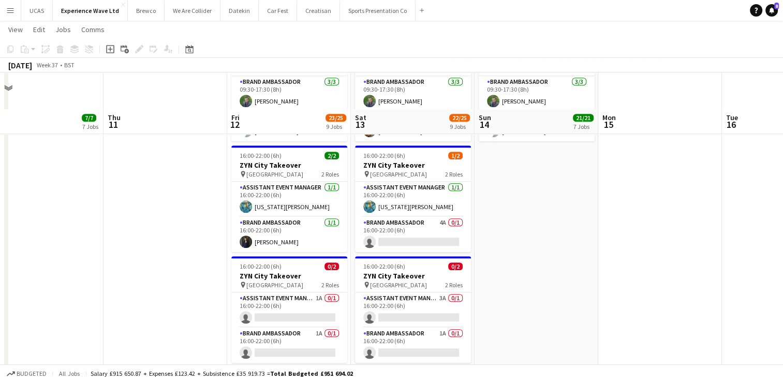
scroll to position [777, 0]
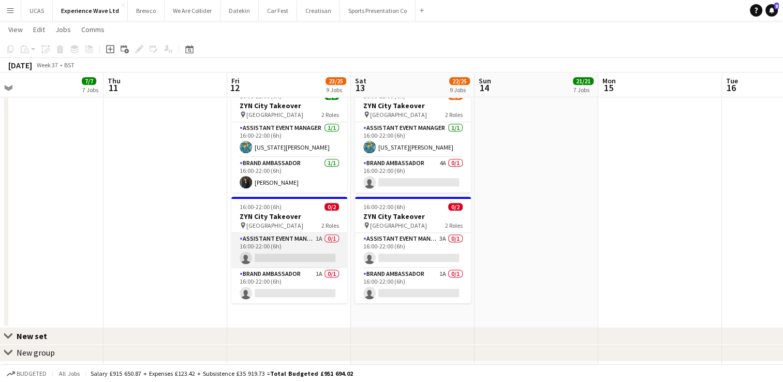
click at [301, 254] on app-card-role "Assistant Event Manager 1A 0/1 16:00-22:00 (6h) single-neutral-actions" at bounding box center [289, 250] width 116 height 35
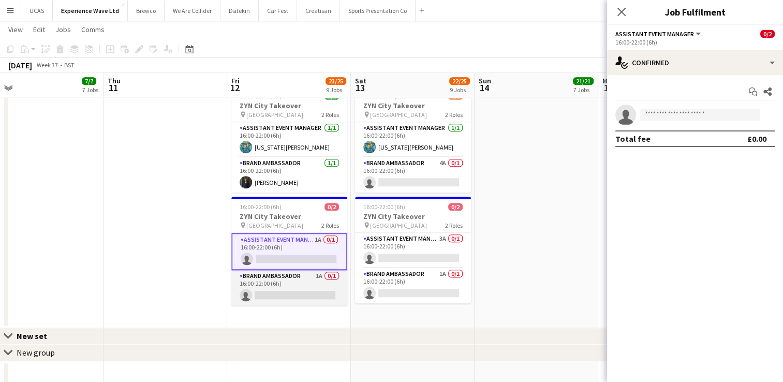
click at [284, 282] on app-card-role "Brand Ambassador 1A 0/1 16:00-22:00 (6h) single-neutral-actions" at bounding box center [289, 287] width 116 height 35
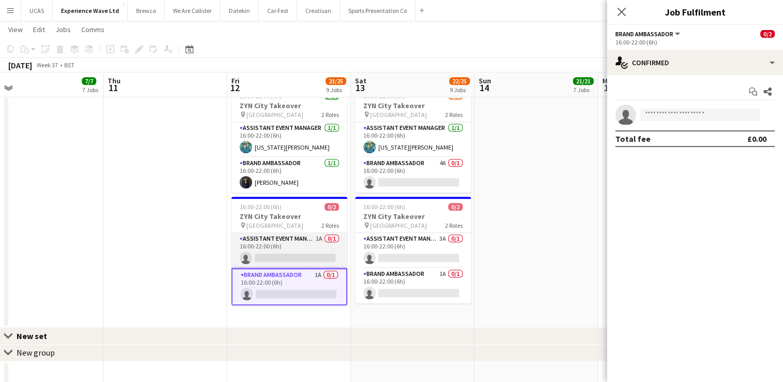
click at [294, 251] on app-card-role "Assistant Event Manager 1A 0/1 16:00-22:00 (6h) single-neutral-actions" at bounding box center [289, 250] width 116 height 35
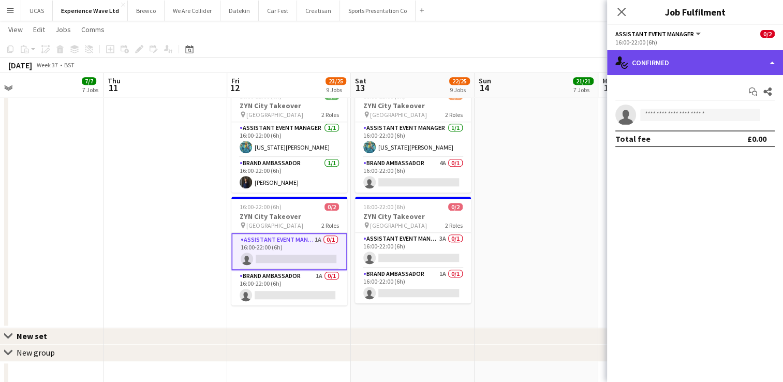
click at [683, 61] on div "single-neutral-actions-check-2 Confirmed" at bounding box center [695, 62] width 176 height 25
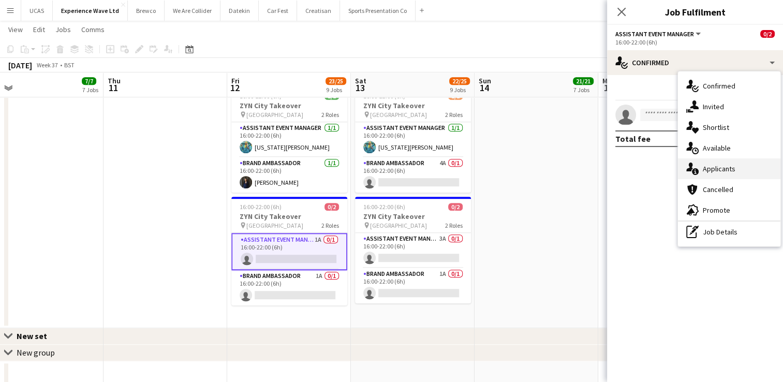
click at [725, 168] on div "single-neutral-actions-information Applicants" at bounding box center [729, 168] width 103 height 21
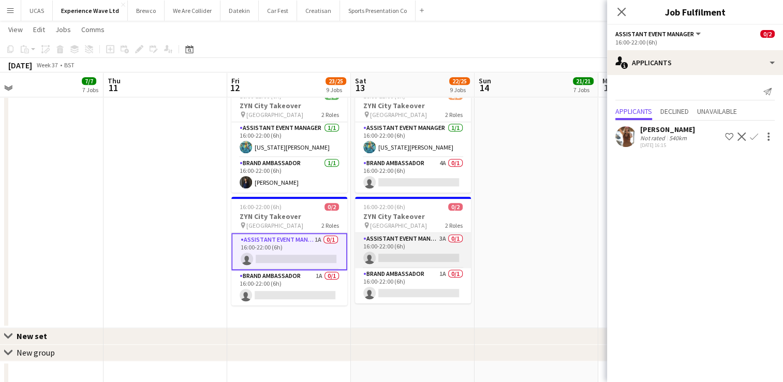
click at [434, 237] on app-card-role "Assistant Event Manager 3A 0/1 16:00-22:00 (6h) single-neutral-actions" at bounding box center [413, 250] width 116 height 35
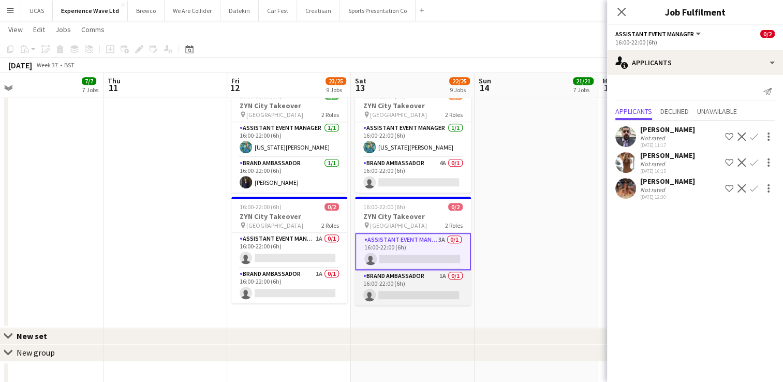
click at [414, 276] on app-card-role "Brand Ambassador 1A 0/1 16:00-22:00 (6h) single-neutral-actions" at bounding box center [413, 287] width 116 height 35
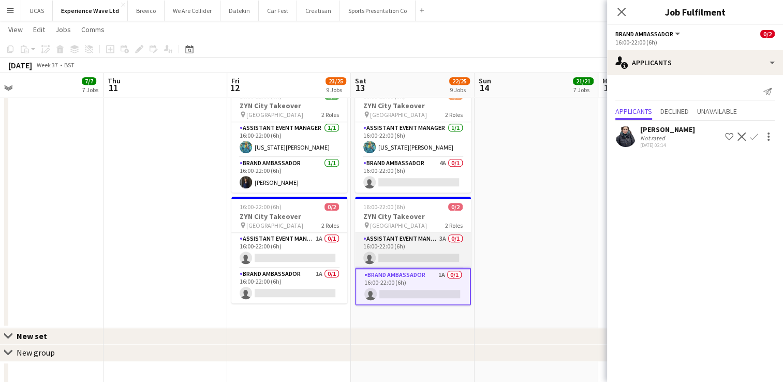
click at [414, 249] on app-card-role "Assistant Event Manager 3A 0/1 16:00-22:00 (6h) single-neutral-actions" at bounding box center [413, 250] width 116 height 35
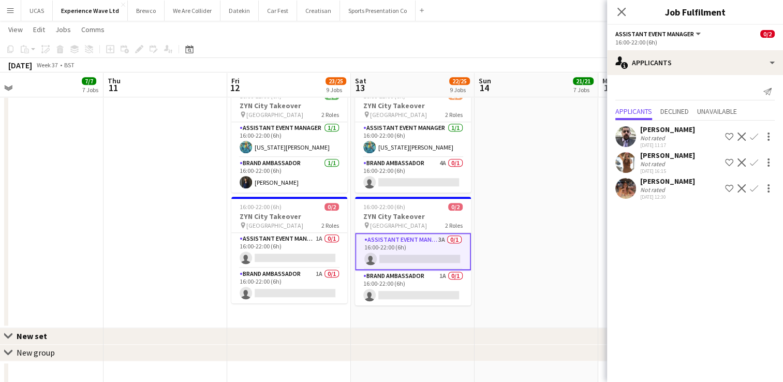
click at [757, 189] on app-icon "Confirm" at bounding box center [754, 188] width 8 height 8
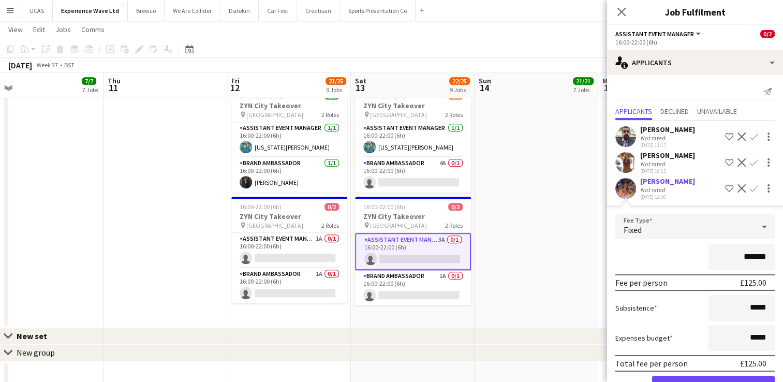
scroll to position [32, 0]
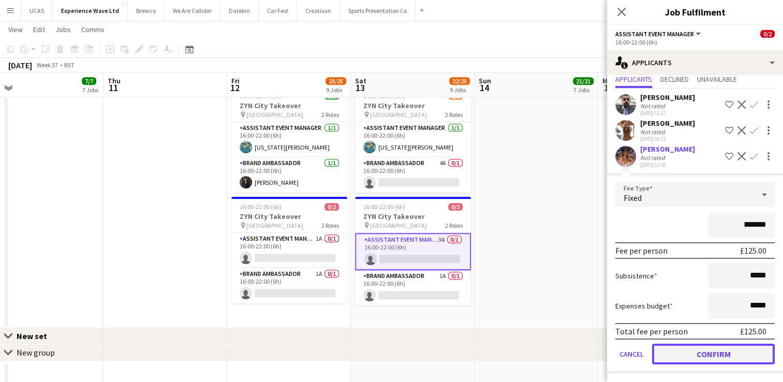
click at [703, 358] on button "Confirm" at bounding box center [713, 354] width 123 height 21
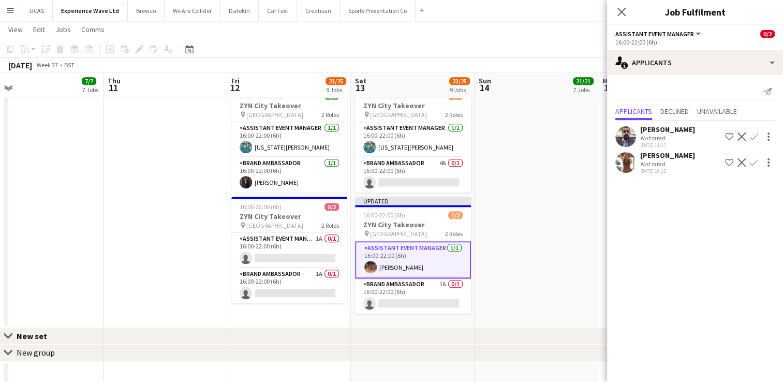
scroll to position [0, 0]
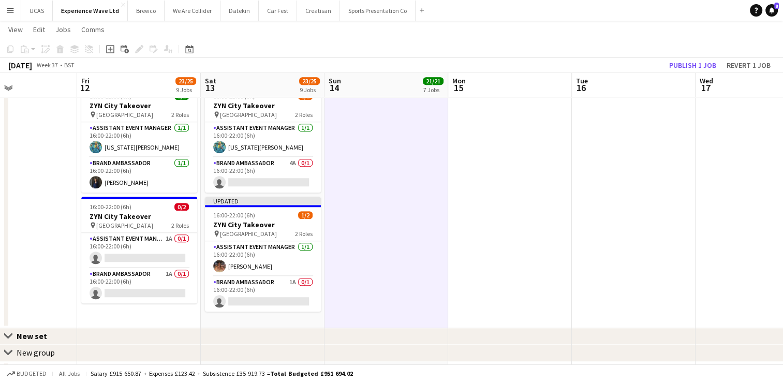
drag, startPoint x: 648, startPoint y: 211, endPoint x: 498, endPoint y: 217, distance: 150.3
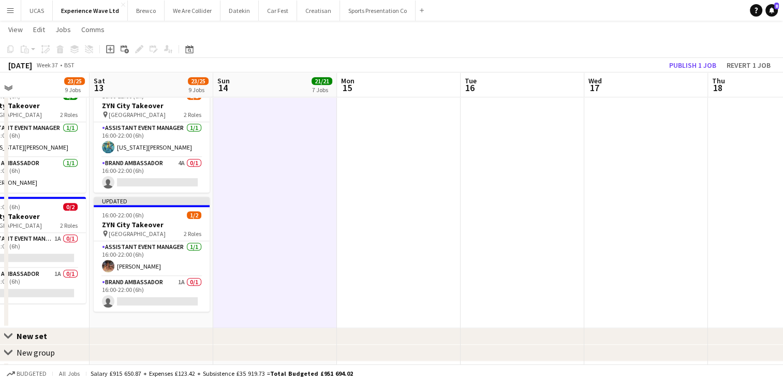
drag, startPoint x: 650, startPoint y: 227, endPoint x: 539, endPoint y: 237, distance: 111.2
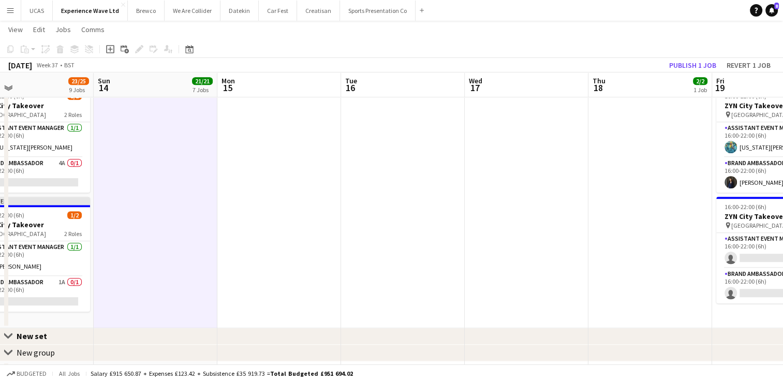
drag, startPoint x: 632, startPoint y: 243, endPoint x: 538, endPoint y: 250, distance: 93.9
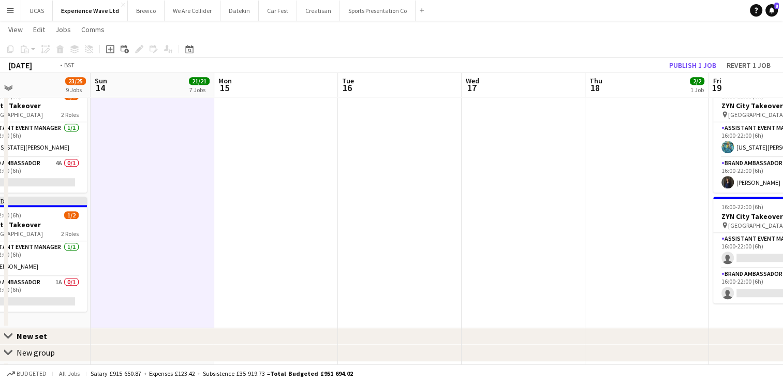
drag, startPoint x: 592, startPoint y: 250, endPoint x: 392, endPoint y: 250, distance: 199.3
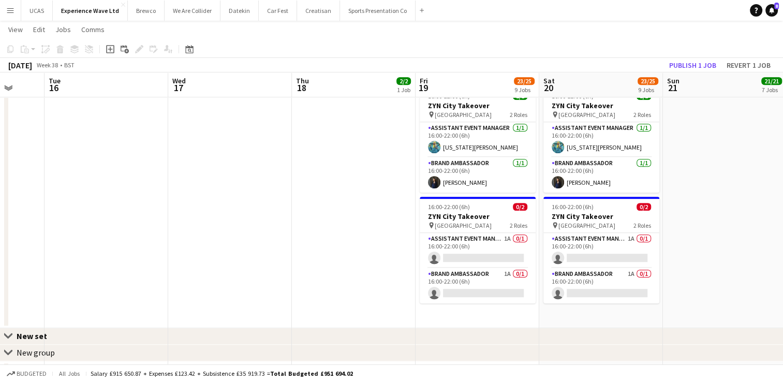
scroll to position [0, 350]
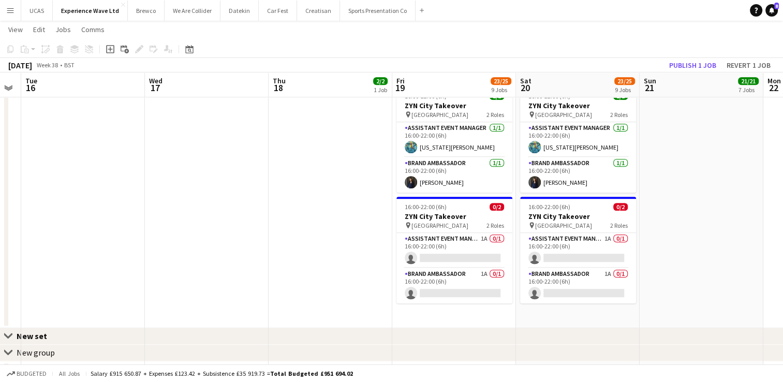
drag, startPoint x: 410, startPoint y: 250, endPoint x: 309, endPoint y: 239, distance: 102.1
click at [456, 247] on app-card-role "Assistant Event Manager 1A 0/1 16:00-22:00 (6h) single-neutral-actions" at bounding box center [455, 250] width 116 height 35
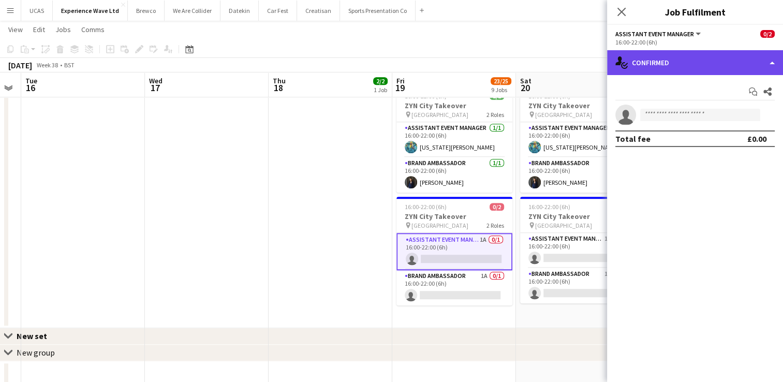
click at [728, 70] on div "single-neutral-actions-check-2 Confirmed" at bounding box center [695, 62] width 176 height 25
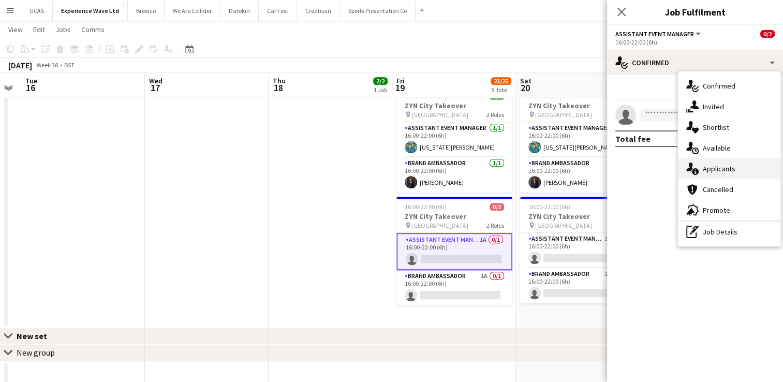
click at [721, 168] on div "single-neutral-actions-information Applicants" at bounding box center [729, 168] width 103 height 21
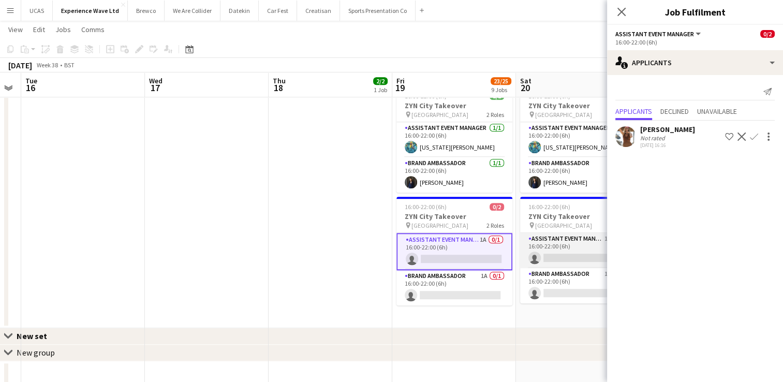
click at [580, 243] on app-card-role "Assistant Event Manager 1A 0/1 16:00-22:00 (6h) single-neutral-actions" at bounding box center [578, 250] width 116 height 35
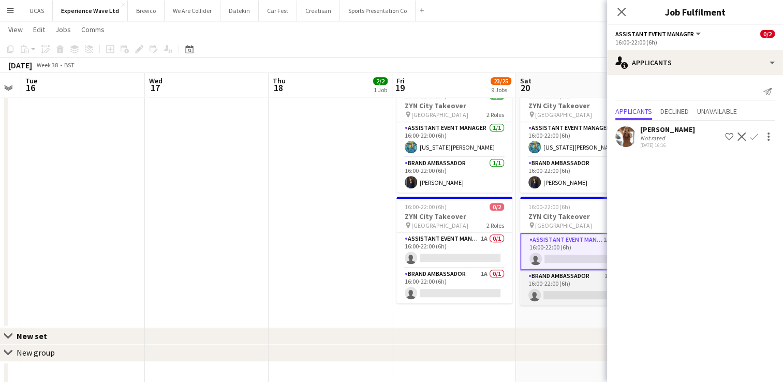
click at [569, 288] on app-card-role "Brand Ambassador 1A 0/1 16:00-22:00 (6h) single-neutral-actions" at bounding box center [578, 287] width 116 height 35
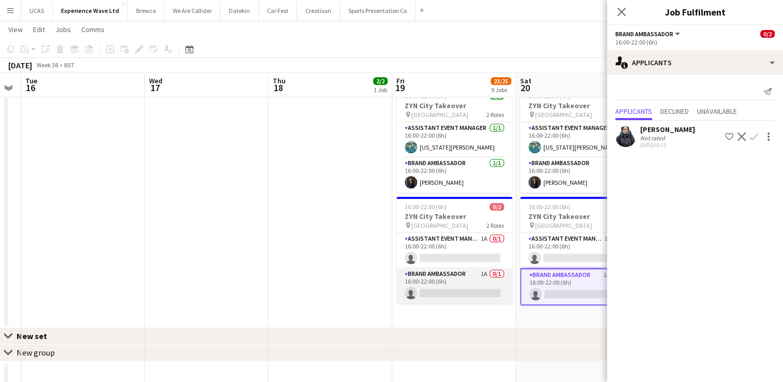
click at [470, 287] on app-card-role "Brand Ambassador 1A 0/1 16:00-22:00 (6h) single-neutral-actions" at bounding box center [455, 285] width 116 height 35
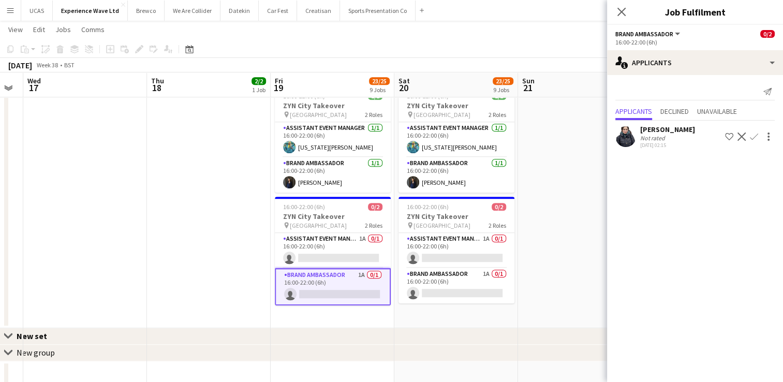
drag, startPoint x: 520, startPoint y: 325, endPoint x: 361, endPoint y: 324, distance: 158.4
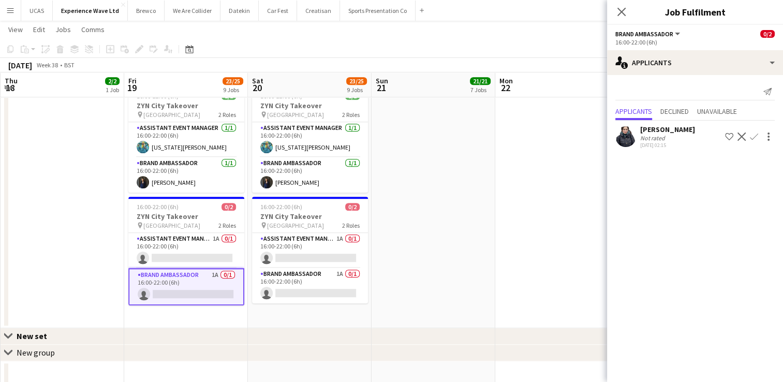
drag, startPoint x: 541, startPoint y: 242, endPoint x: 429, endPoint y: 247, distance: 112.4
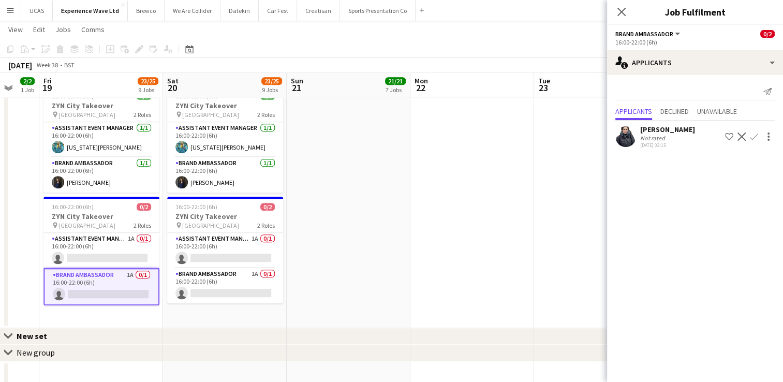
drag, startPoint x: 477, startPoint y: 235, endPoint x: 442, endPoint y: 223, distance: 37.3
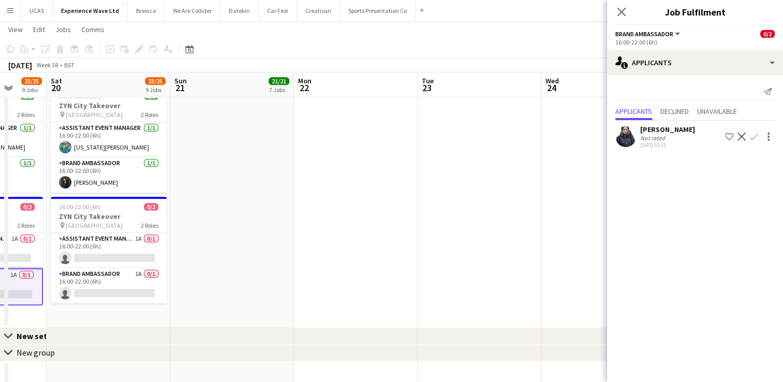
drag, startPoint x: 506, startPoint y: 226, endPoint x: 407, endPoint y: 211, distance: 100.5
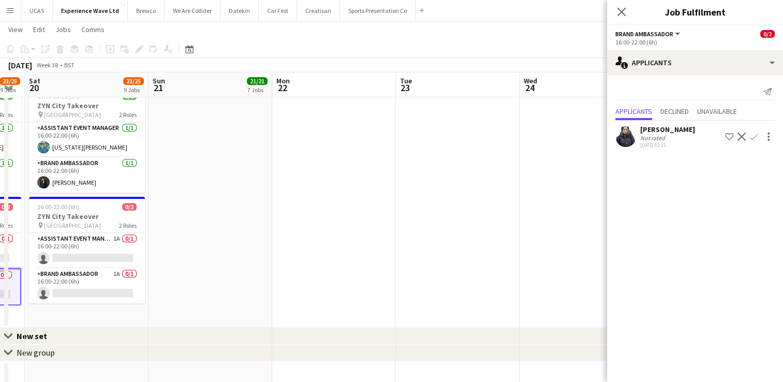
drag, startPoint x: 508, startPoint y: 203, endPoint x: 307, endPoint y: 210, distance: 201.5
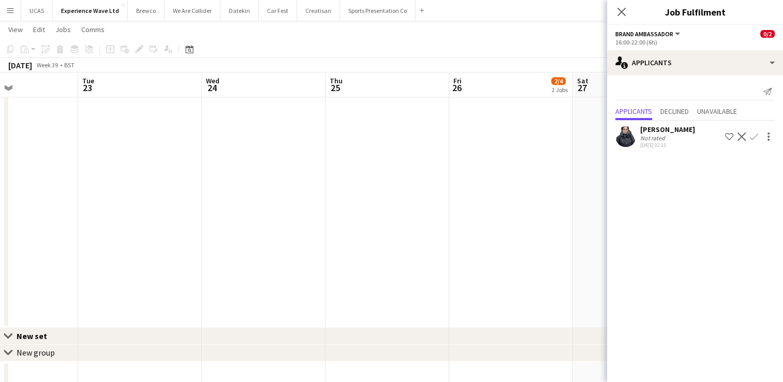
drag, startPoint x: 408, startPoint y: 206, endPoint x: 291, endPoint y: 210, distance: 116.6
drag, startPoint x: 430, startPoint y: 208, endPoint x: 323, endPoint y: 210, distance: 107.2
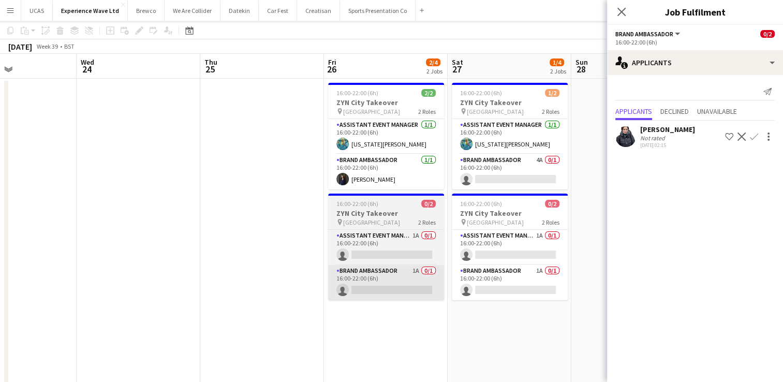
scroll to position [0, 0]
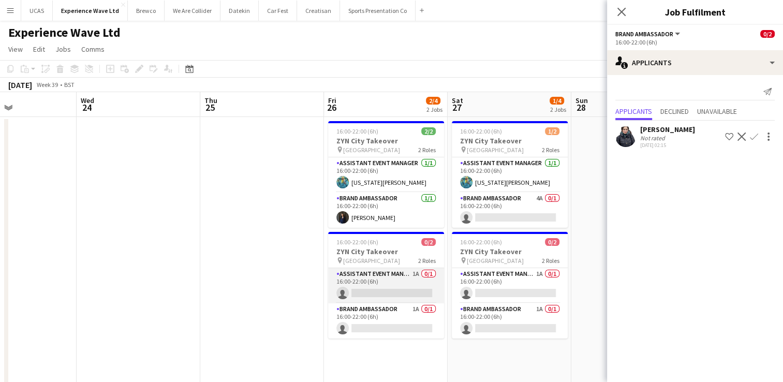
click at [388, 285] on app-card-role "Assistant Event Manager 1A 0/1 16:00-22:00 (6h) single-neutral-actions" at bounding box center [386, 285] width 116 height 35
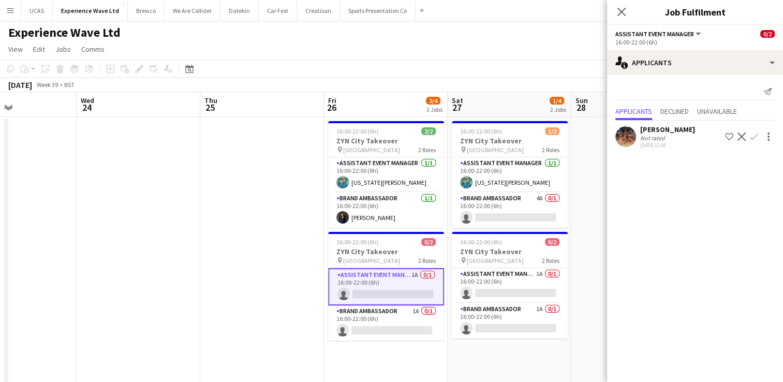
click at [755, 134] on app-icon "Confirm" at bounding box center [754, 137] width 8 height 8
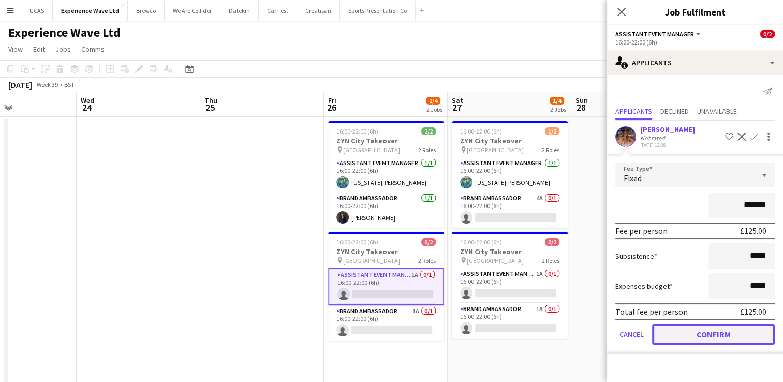
click at [706, 334] on button "Confirm" at bounding box center [713, 334] width 123 height 21
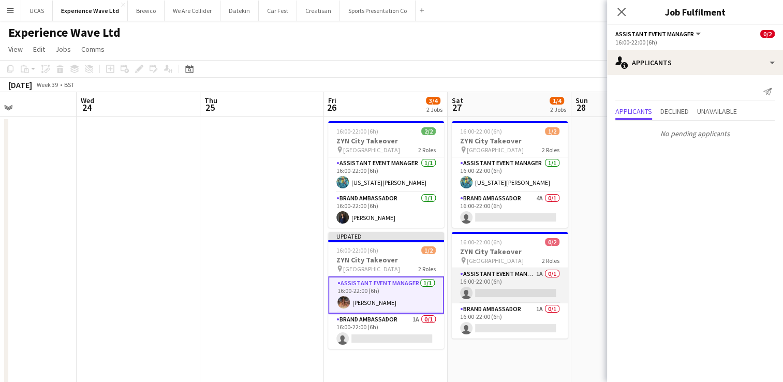
click at [507, 286] on app-card-role "Assistant Event Manager 1A 0/1 16:00-22:00 (6h) single-neutral-actions" at bounding box center [510, 285] width 116 height 35
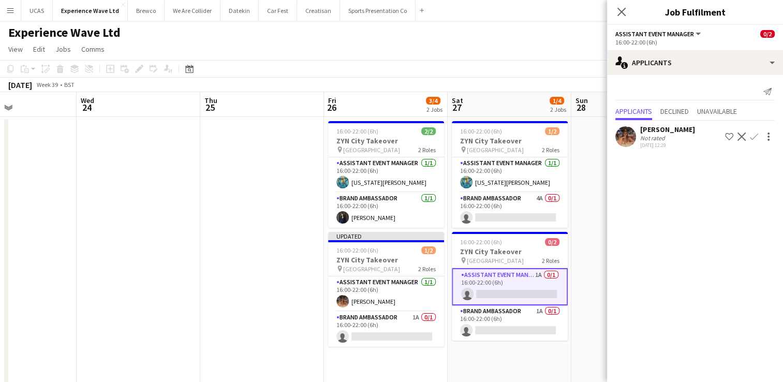
click at [757, 138] on app-icon "Confirm" at bounding box center [754, 137] width 8 height 8
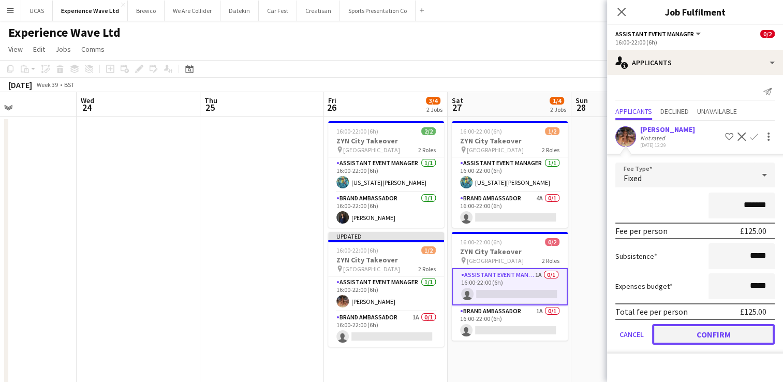
click at [700, 330] on button "Confirm" at bounding box center [713, 334] width 123 height 21
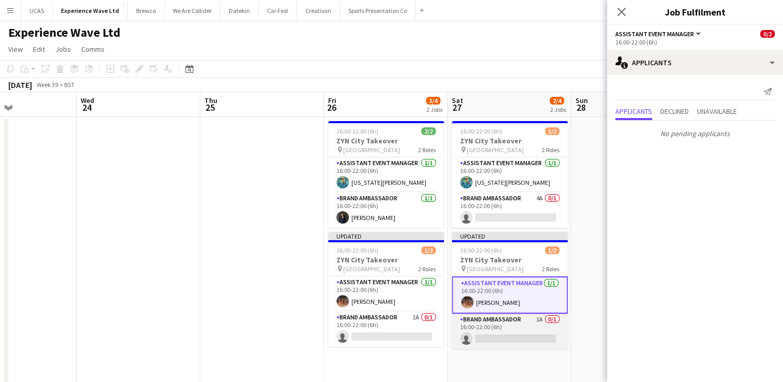
click at [496, 338] on app-card-role "Brand Ambassador 1A 0/1 16:00-22:00 (6h) single-neutral-actions" at bounding box center [510, 331] width 116 height 35
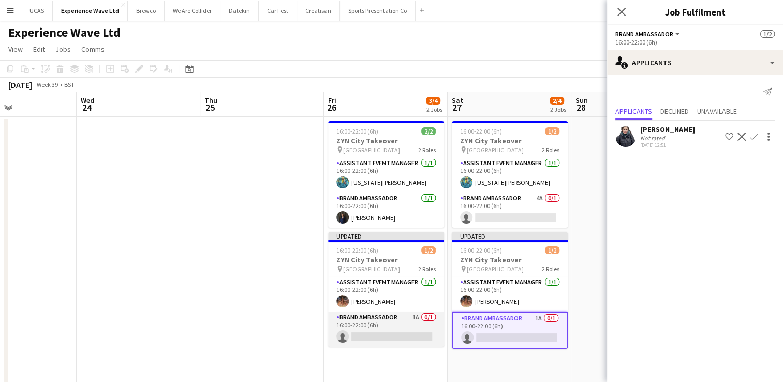
click at [383, 335] on app-card-role "Brand Ambassador 1A 0/1 16:00-22:00 (6h) single-neutral-actions" at bounding box center [386, 329] width 116 height 35
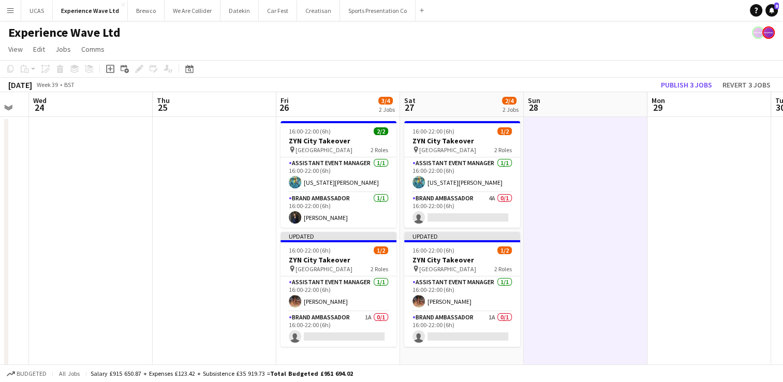
drag, startPoint x: 623, startPoint y: 235, endPoint x: 494, endPoint y: 262, distance: 131.2
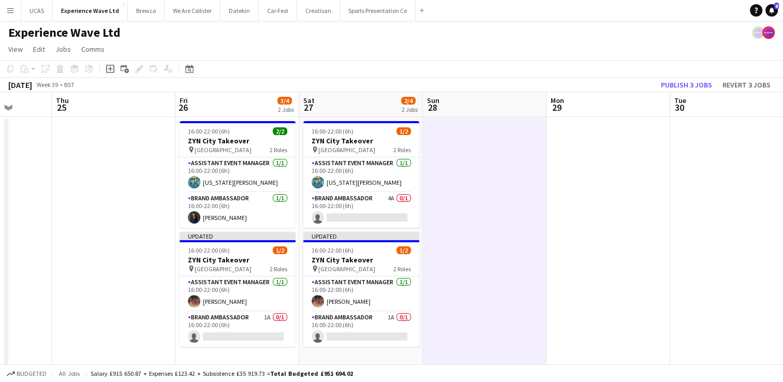
drag, startPoint x: 655, startPoint y: 261, endPoint x: 388, endPoint y: 262, distance: 267.1
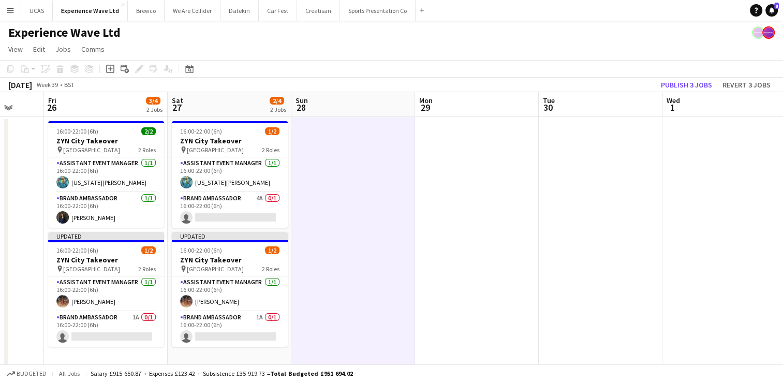
drag, startPoint x: 531, startPoint y: 250, endPoint x: 412, endPoint y: 256, distance: 119.2
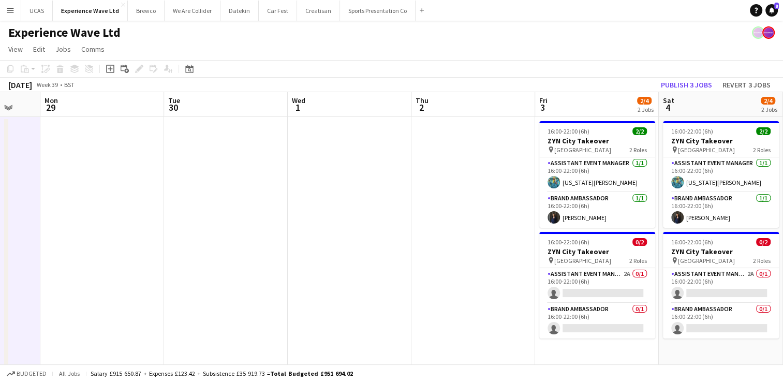
drag, startPoint x: 524, startPoint y: 241, endPoint x: 358, endPoint y: 264, distance: 167.2
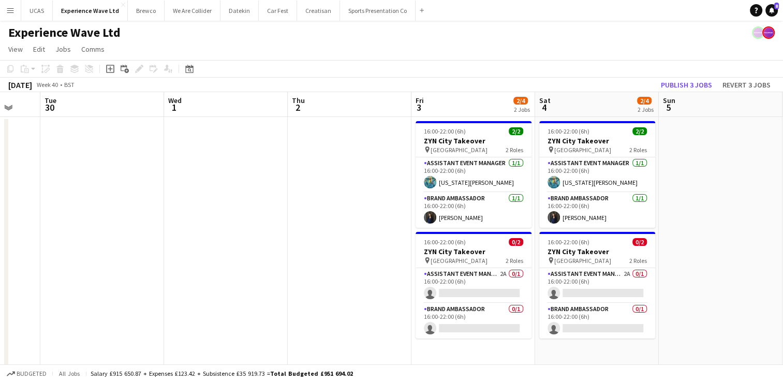
scroll to position [0, 414]
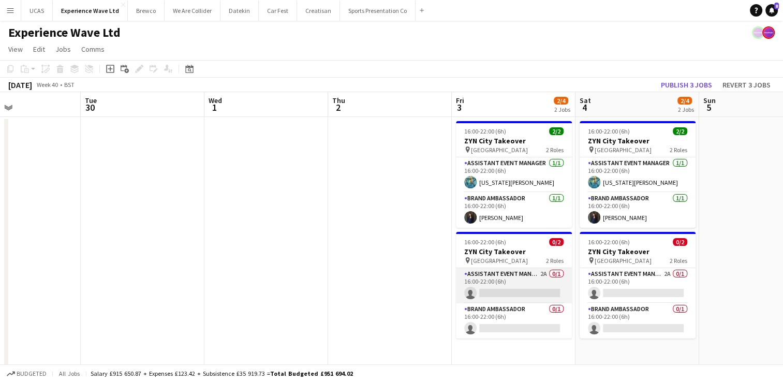
click at [520, 289] on app-card-role "Assistant Event Manager 2A 0/1 16:00-22:00 (6h) single-neutral-actions" at bounding box center [514, 285] width 116 height 35
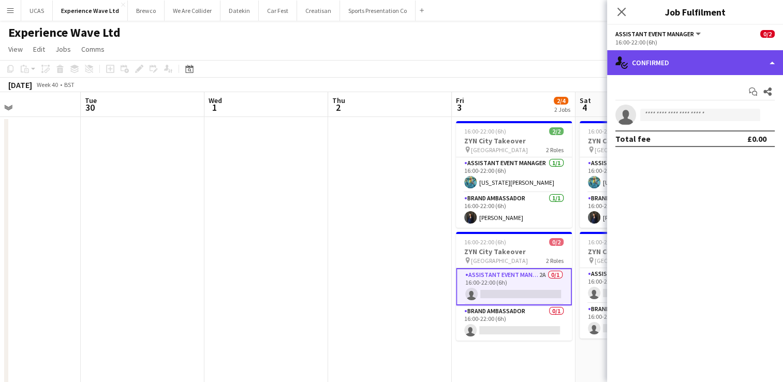
click at [721, 71] on div "single-neutral-actions-check-2 Confirmed" at bounding box center [695, 62] width 176 height 25
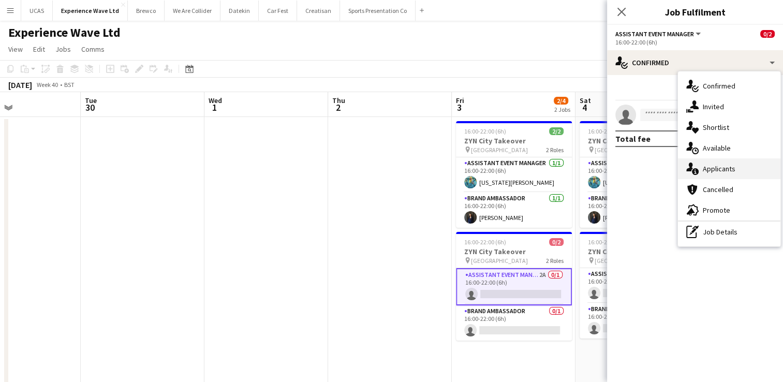
click at [718, 162] on div "single-neutral-actions-information Applicants" at bounding box center [729, 168] width 103 height 21
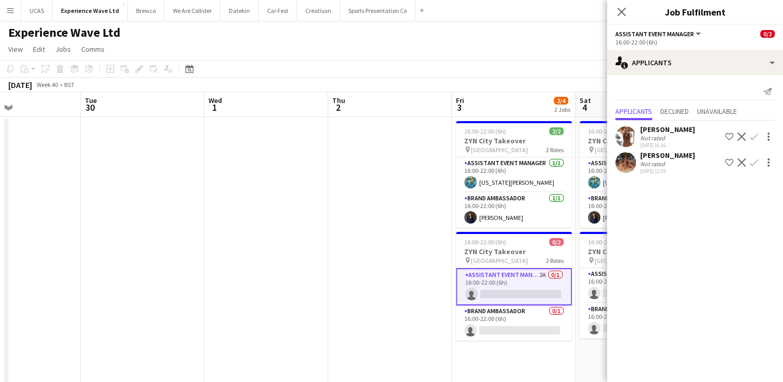
click at [756, 165] on app-icon "Confirm" at bounding box center [754, 162] width 8 height 8
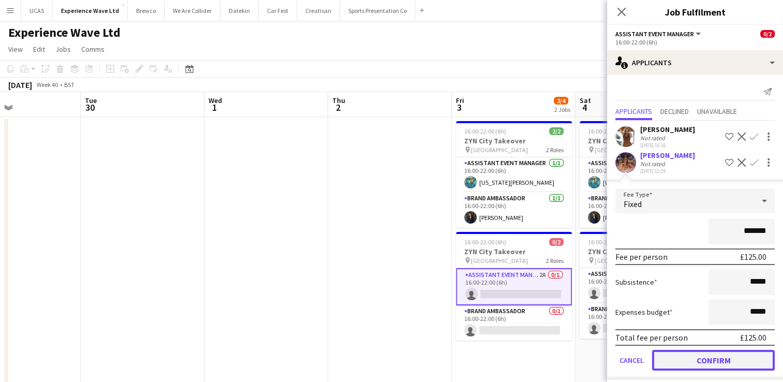
click at [694, 357] on button "Confirm" at bounding box center [713, 360] width 123 height 21
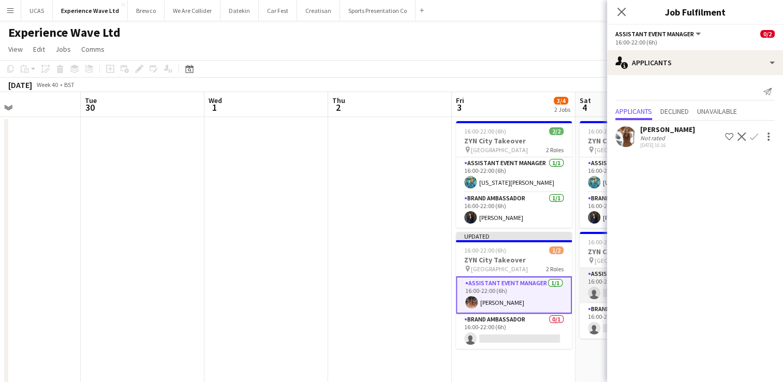
click at [605, 295] on app-card-role "Assistant Event Manager 2A 0/1 16:00-22:00 (6h) single-neutral-actions" at bounding box center [638, 285] width 116 height 35
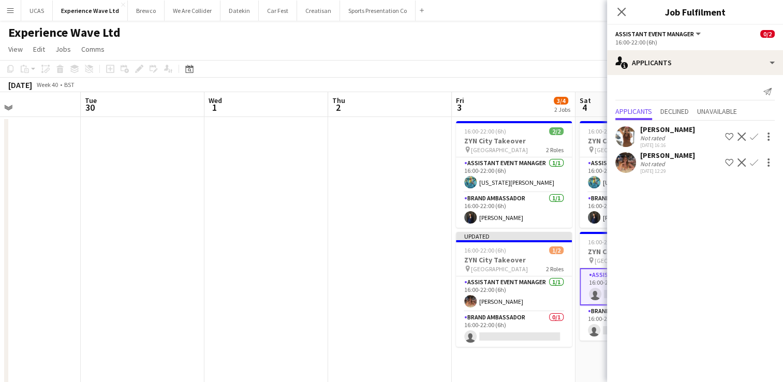
click at [753, 159] on app-icon "Confirm" at bounding box center [754, 162] width 8 height 8
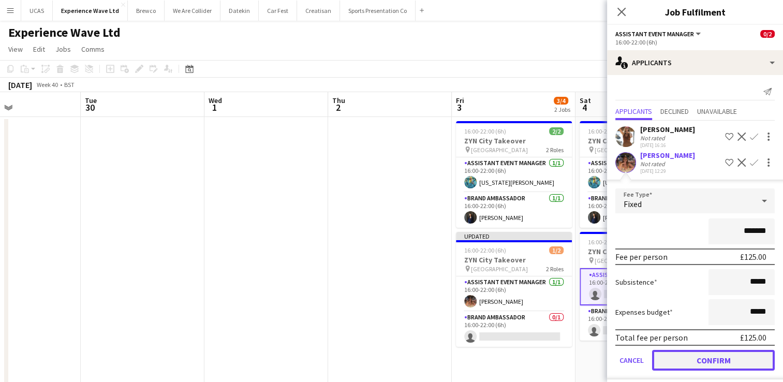
click at [723, 355] on button "Confirm" at bounding box center [713, 360] width 123 height 21
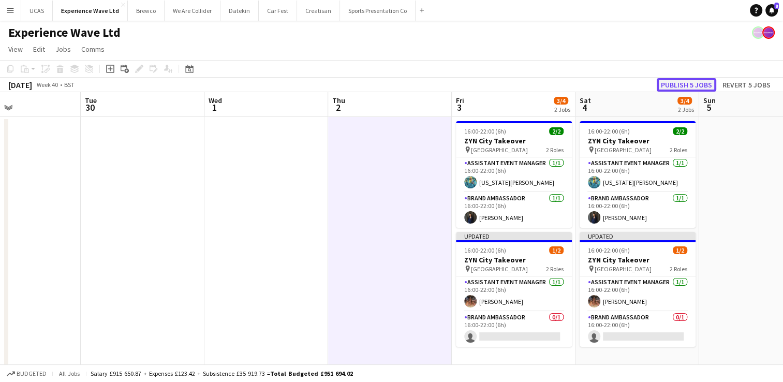
click at [684, 85] on button "Publish 5 jobs" at bounding box center [687, 84] width 60 height 13
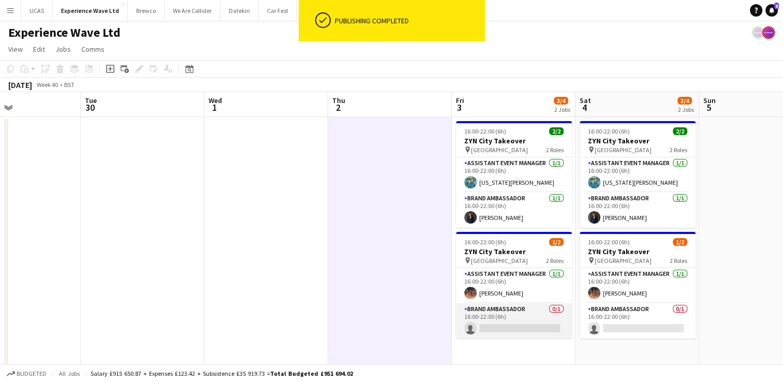
click at [536, 323] on app-card-role "Brand Ambassador 0/1 16:00-22:00 (6h) single-neutral-actions" at bounding box center [514, 320] width 116 height 35
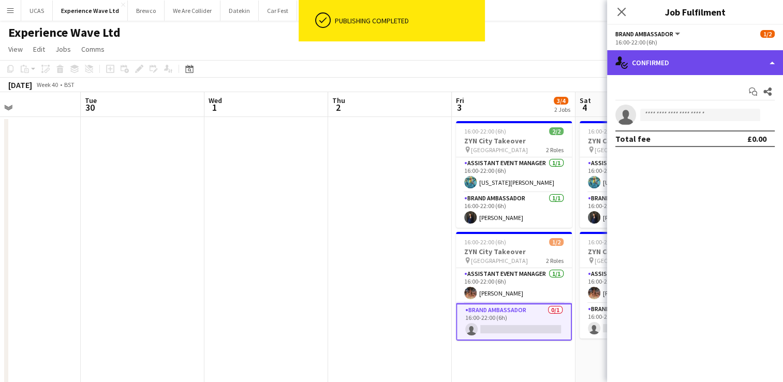
click at [671, 57] on div "single-neutral-actions-check-2 Confirmed" at bounding box center [695, 62] width 176 height 25
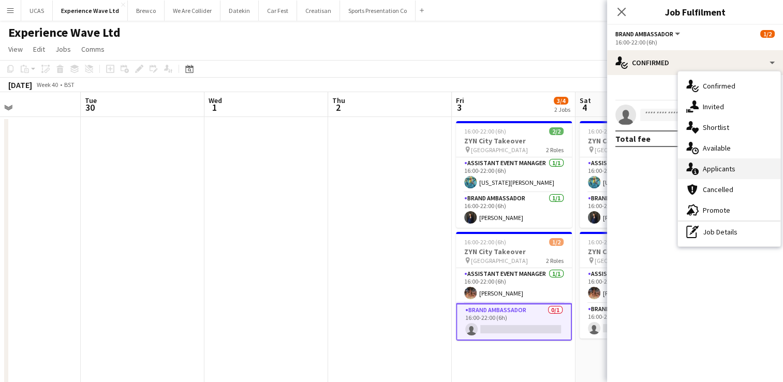
click at [704, 170] on div "single-neutral-actions-information Applicants" at bounding box center [729, 168] width 103 height 21
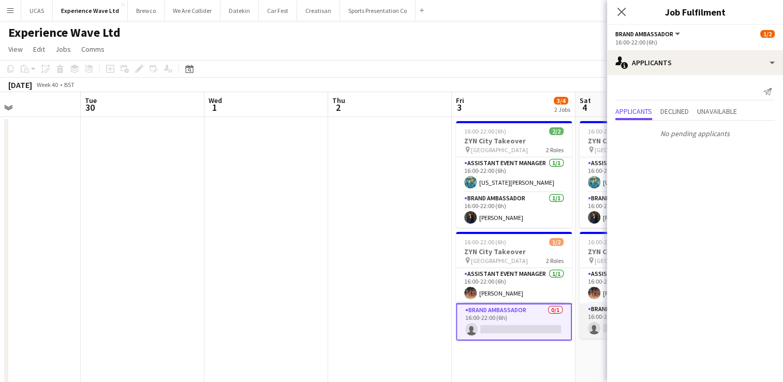
click at [588, 316] on app-card-role "Brand Ambassador 0/1 16:00-22:00 (6h) single-neutral-actions" at bounding box center [638, 320] width 116 height 35
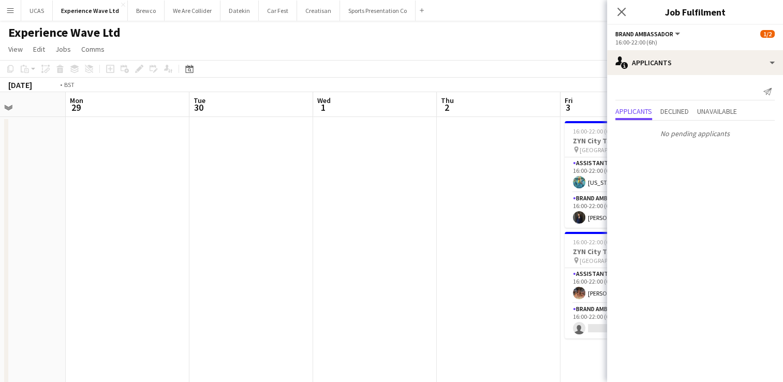
drag, startPoint x: 335, startPoint y: 246, endPoint x: 435, endPoint y: 231, distance: 101.0
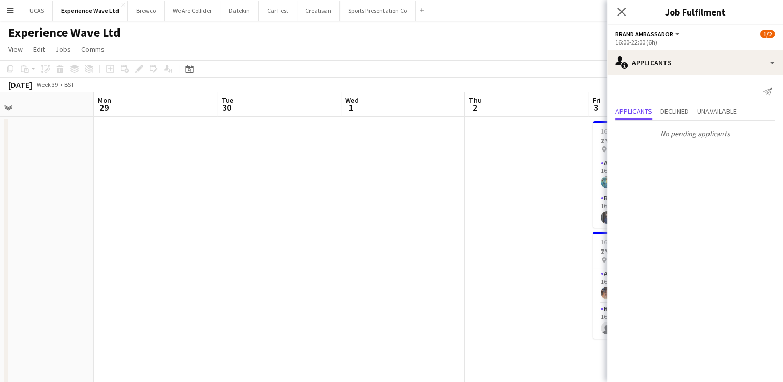
drag, startPoint x: 178, startPoint y: 247, endPoint x: 364, endPoint y: 230, distance: 187.1
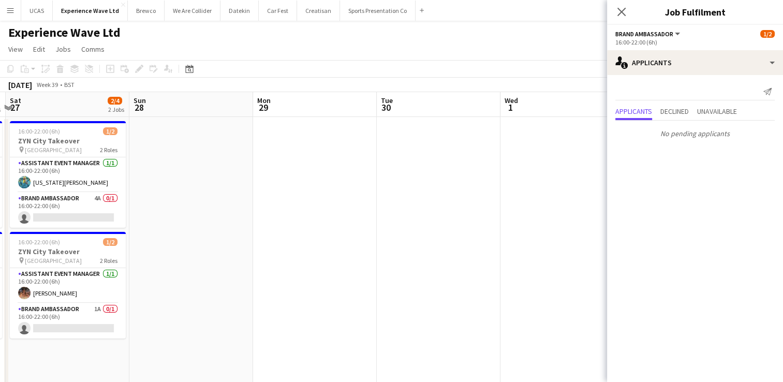
drag, startPoint x: 248, startPoint y: 241, endPoint x: 427, endPoint y: 221, distance: 180.2
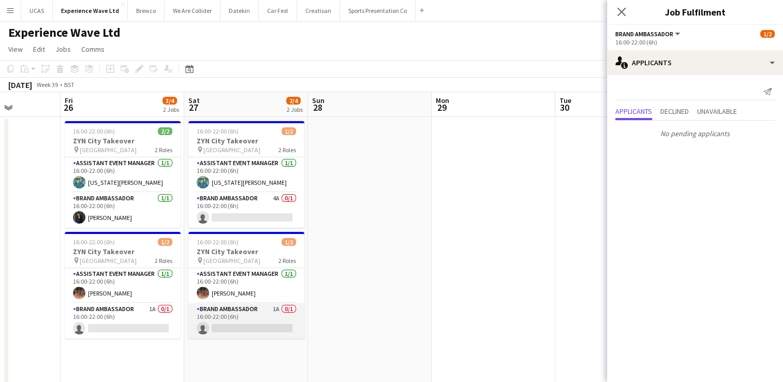
click at [249, 321] on app-card-role "Brand Ambassador 1A 0/1 16:00-22:00 (6h) single-neutral-actions" at bounding box center [246, 320] width 116 height 35
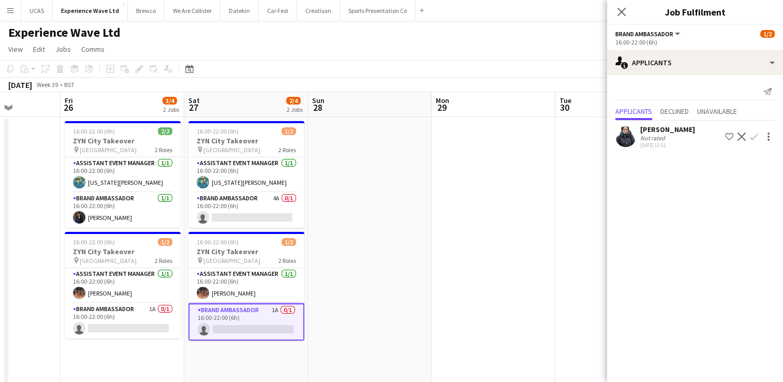
click at [674, 148] on div "28-08-2025 12:51" at bounding box center [667, 145] width 55 height 7
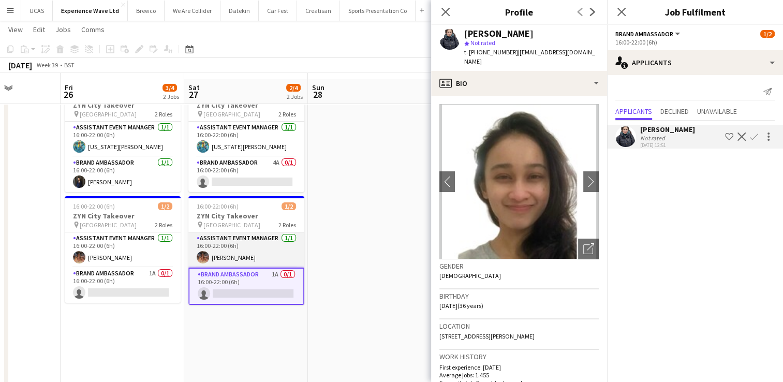
scroll to position [52, 0]
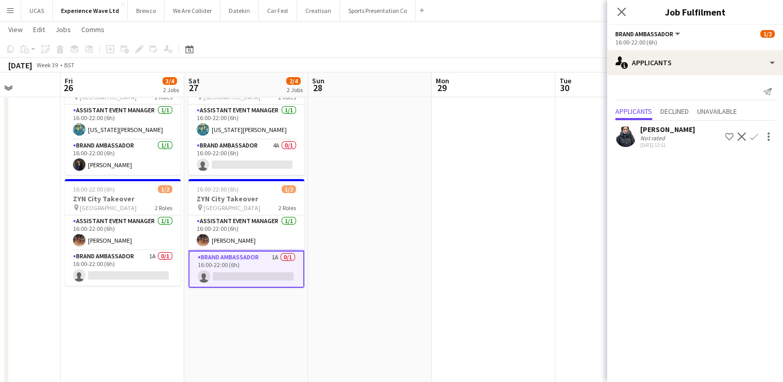
drag, startPoint x: 255, startPoint y: 308, endPoint x: 436, endPoint y: 291, distance: 182.5
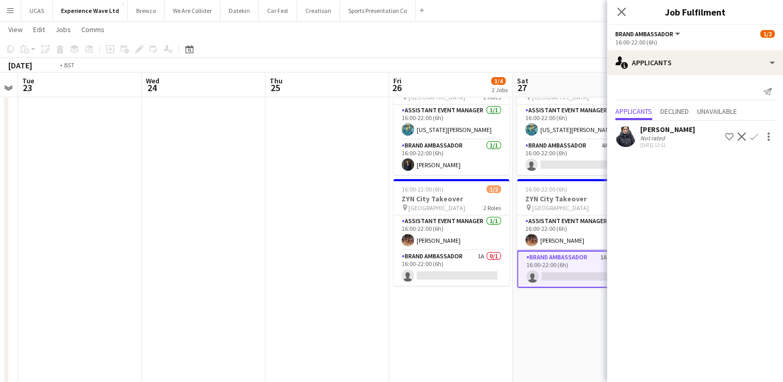
drag, startPoint x: 243, startPoint y: 277, endPoint x: 393, endPoint y: 256, distance: 152.1
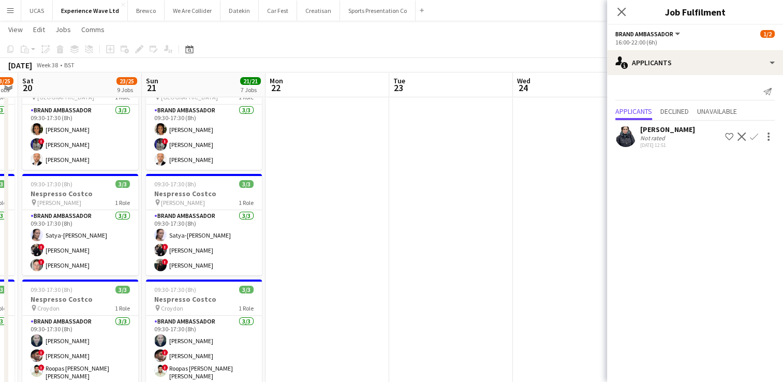
drag, startPoint x: 329, startPoint y: 258, endPoint x: 443, endPoint y: 235, distance: 116.8
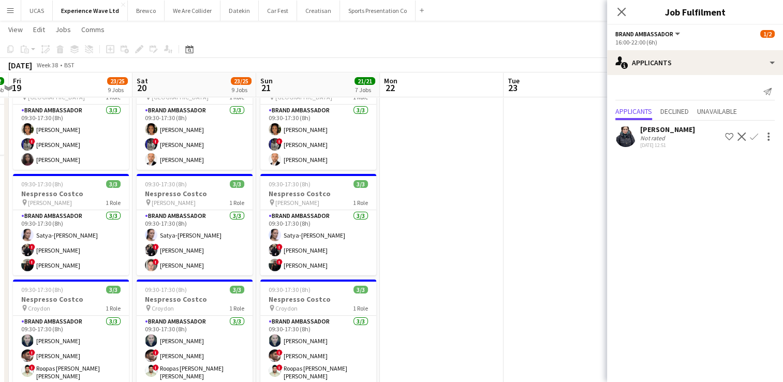
drag, startPoint x: 74, startPoint y: 237, endPoint x: 344, endPoint y: 220, distance: 270.8
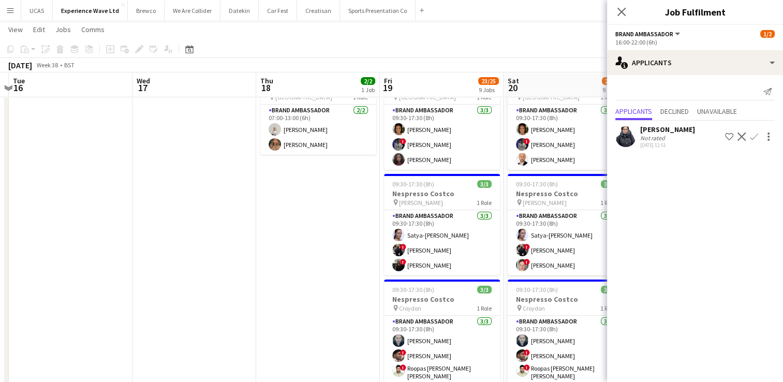
scroll to position [0, 273]
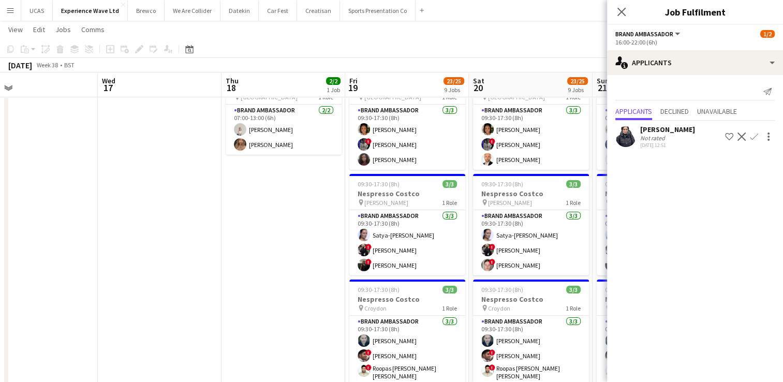
drag, startPoint x: 193, startPoint y: 244, endPoint x: 329, endPoint y: 216, distance: 138.9
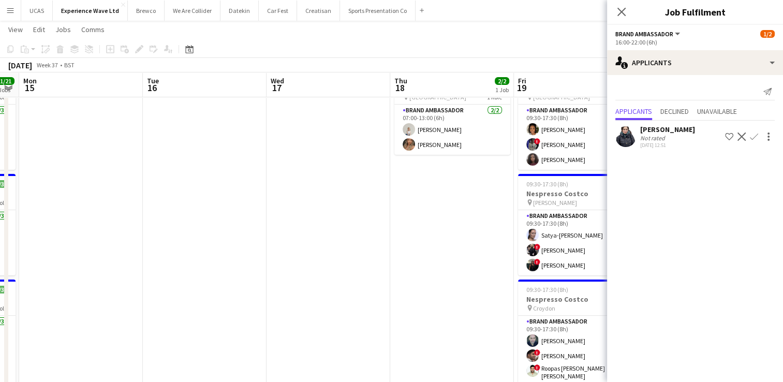
drag, startPoint x: 244, startPoint y: 232, endPoint x: 372, endPoint y: 222, distance: 128.3
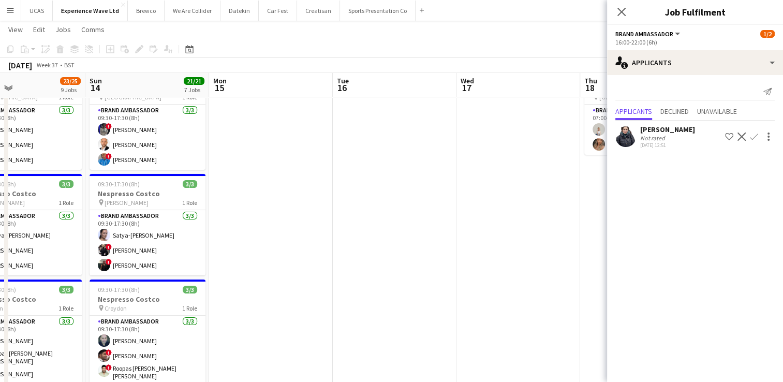
drag, startPoint x: 291, startPoint y: 239, endPoint x: 355, endPoint y: 228, distance: 64.7
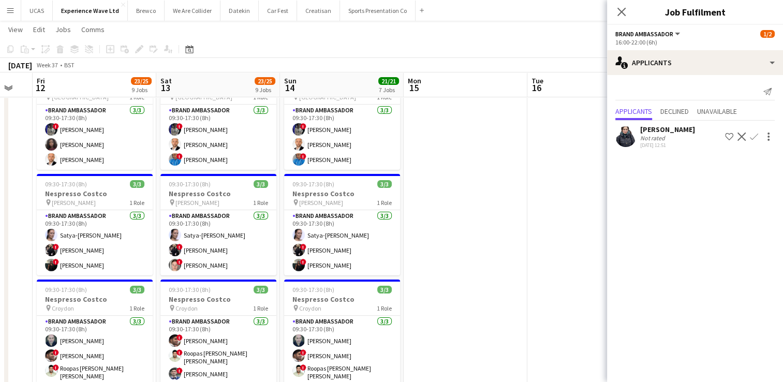
scroll to position [0, 323]
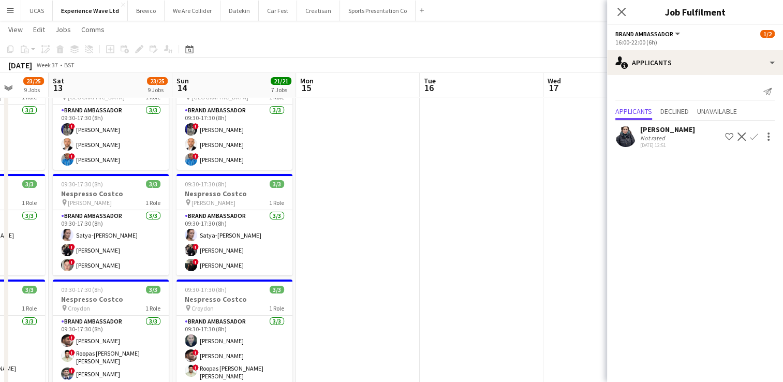
drag, startPoint x: 346, startPoint y: 256, endPoint x: 438, endPoint y: 236, distance: 94.2
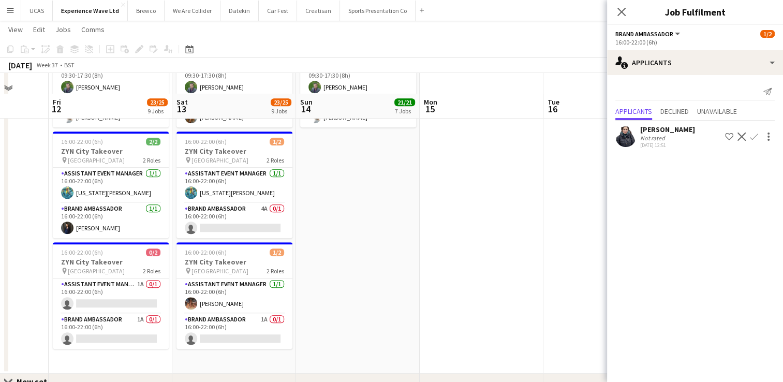
scroll to position [803, 0]
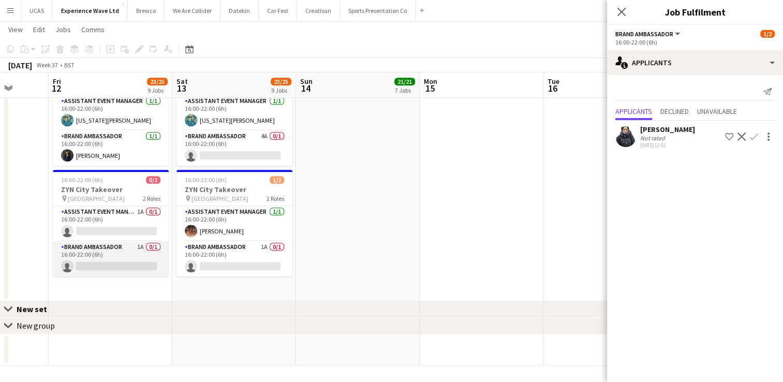
click at [97, 256] on app-card-role "Brand Ambassador 1A 0/1 16:00-22:00 (6h) single-neutral-actions" at bounding box center [111, 258] width 116 height 35
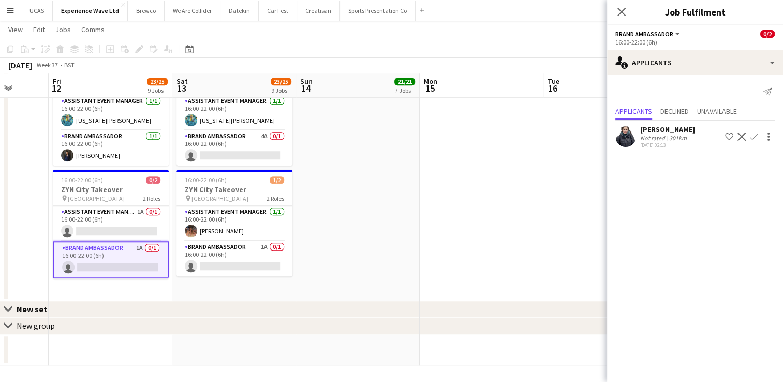
click at [754, 138] on app-icon "Confirm" at bounding box center [754, 137] width 8 height 8
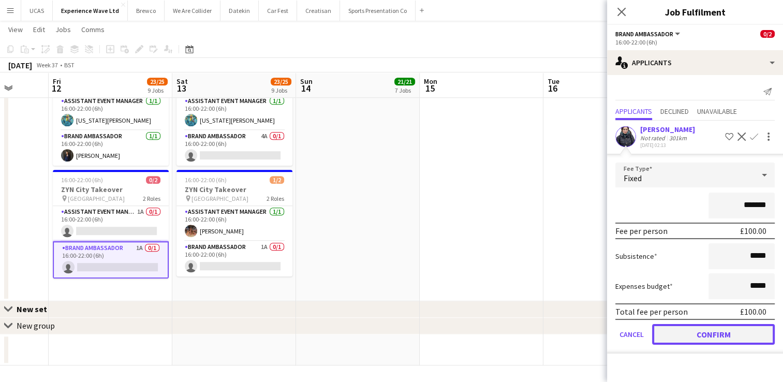
click at [676, 334] on button "Confirm" at bounding box center [713, 334] width 123 height 21
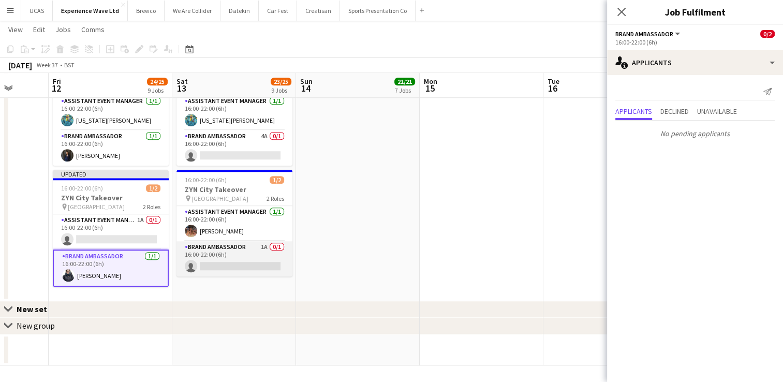
click at [223, 266] on app-card-role "Brand Ambassador 1A 0/1 16:00-22:00 (6h) single-neutral-actions" at bounding box center [235, 258] width 116 height 35
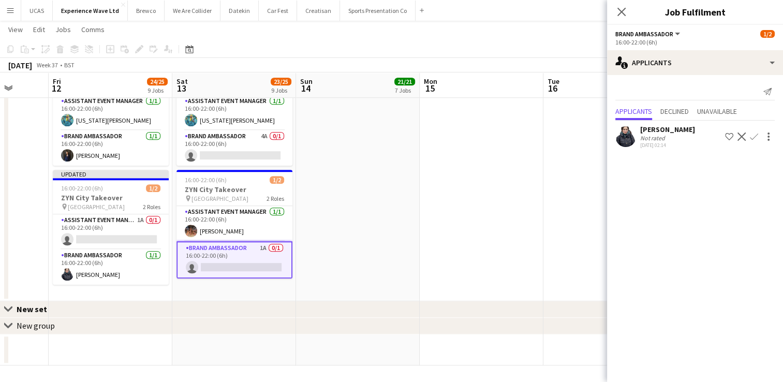
click at [754, 137] on app-icon "Confirm" at bounding box center [754, 137] width 8 height 8
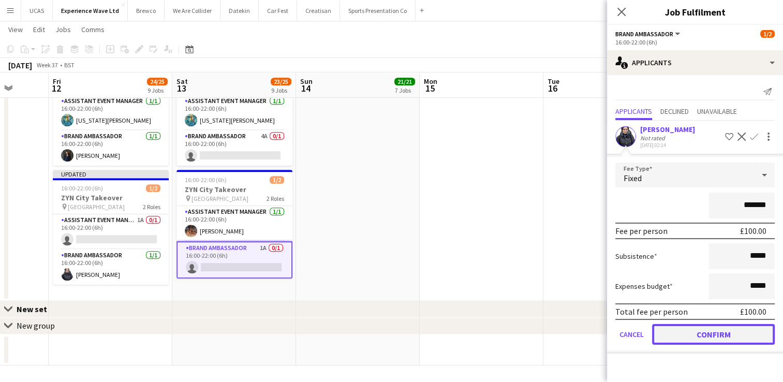
click at [706, 335] on button "Confirm" at bounding box center [713, 334] width 123 height 21
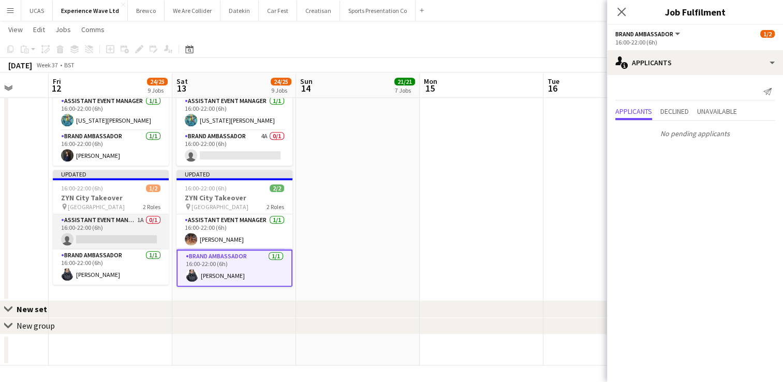
click at [85, 225] on app-card-role "Assistant Event Manager 1A 0/1 16:00-22:00 (6h) single-neutral-actions" at bounding box center [111, 231] width 116 height 35
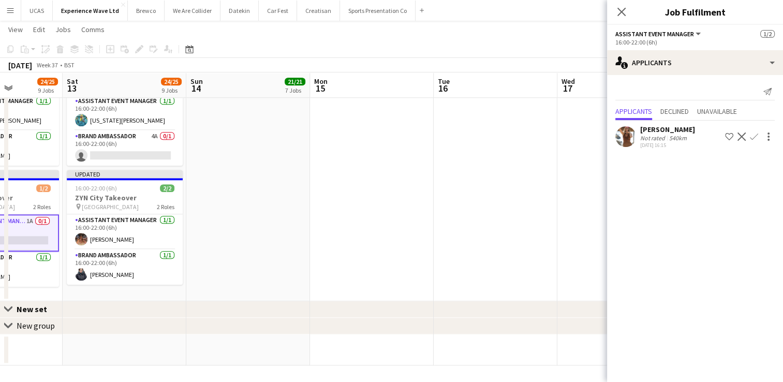
drag, startPoint x: 427, startPoint y: 226, endPoint x: 317, endPoint y: 226, distance: 109.8
drag, startPoint x: 420, startPoint y: 215, endPoint x: 267, endPoint y: 228, distance: 153.8
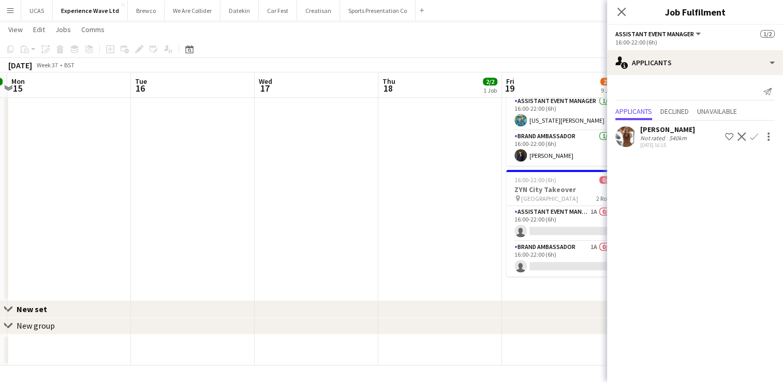
drag, startPoint x: 384, startPoint y: 229, endPoint x: 234, endPoint y: 237, distance: 149.8
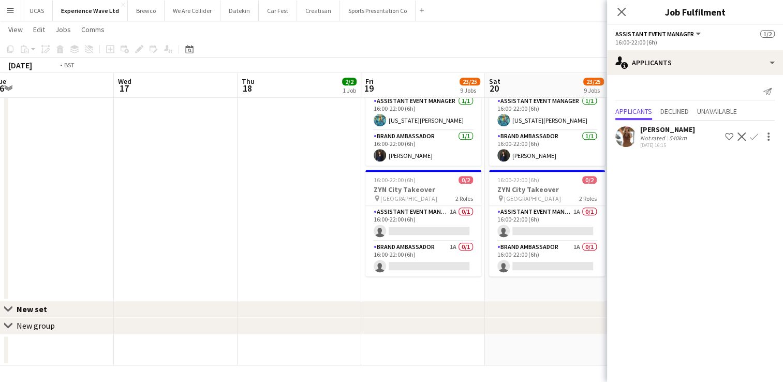
drag, startPoint x: 377, startPoint y: 231, endPoint x: 262, endPoint y: 234, distance: 114.5
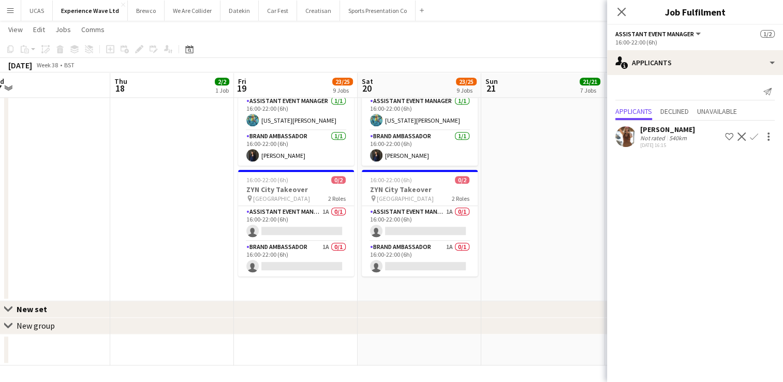
drag, startPoint x: 207, startPoint y: 237, endPoint x: 185, endPoint y: 236, distance: 21.8
click at [293, 260] on app-card-role "Brand Ambassador 1A 0/1 16:00-22:00 (6h) single-neutral-actions" at bounding box center [296, 258] width 116 height 35
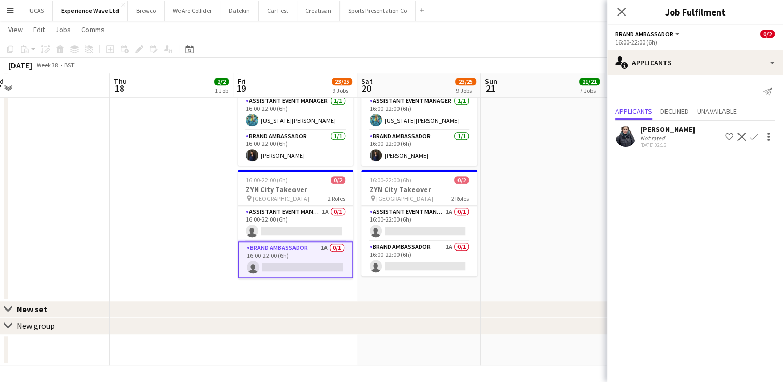
click at [754, 135] on app-icon "Confirm" at bounding box center [754, 137] width 8 height 8
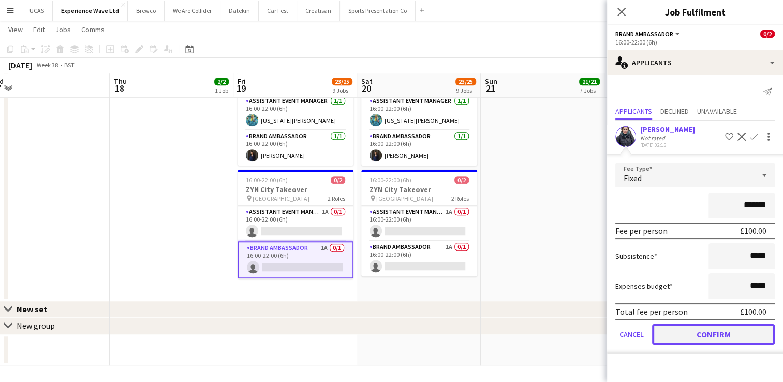
click at [737, 332] on button "Confirm" at bounding box center [713, 334] width 123 height 21
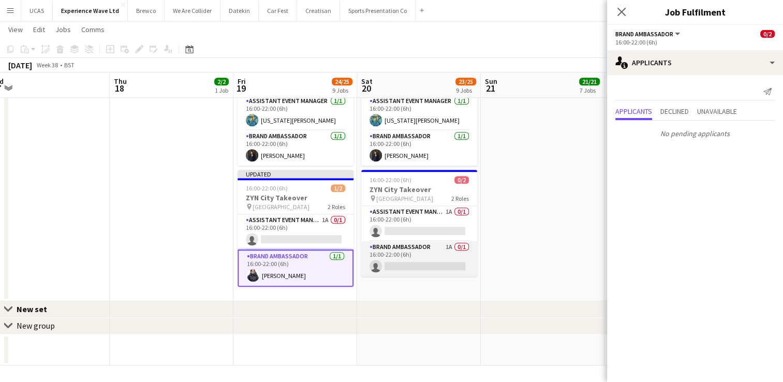
click at [399, 261] on app-card-role "Brand Ambassador 1A 0/1 16:00-22:00 (6h) single-neutral-actions" at bounding box center [419, 258] width 116 height 35
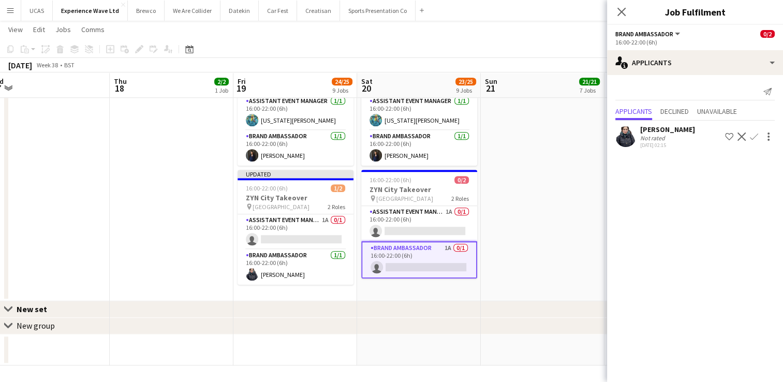
click at [755, 138] on app-icon "Confirm" at bounding box center [754, 137] width 8 height 8
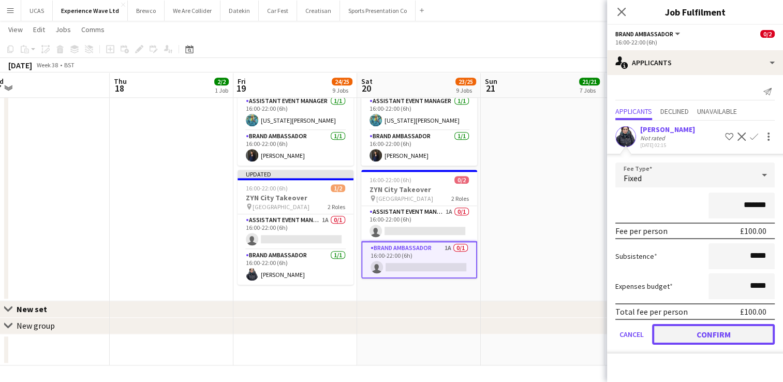
click at [724, 327] on button "Confirm" at bounding box center [713, 334] width 123 height 21
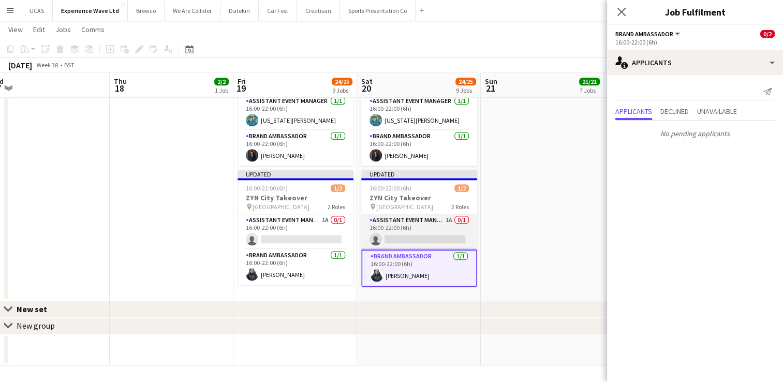
click at [403, 216] on app-card-role "Assistant Event Manager 1A 0/1 16:00-22:00 (6h) single-neutral-actions" at bounding box center [419, 231] width 116 height 35
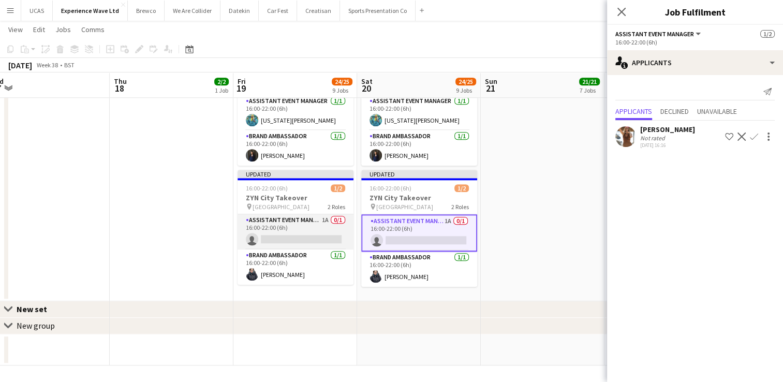
click at [304, 214] on app-card-role "Assistant Event Manager 1A 0/1 16:00-22:00 (6h) single-neutral-actions" at bounding box center [296, 231] width 116 height 35
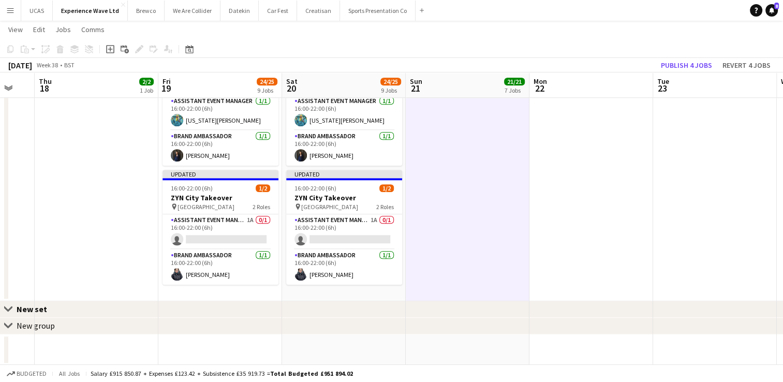
drag, startPoint x: 563, startPoint y: 240, endPoint x: 390, endPoint y: 225, distance: 174.0
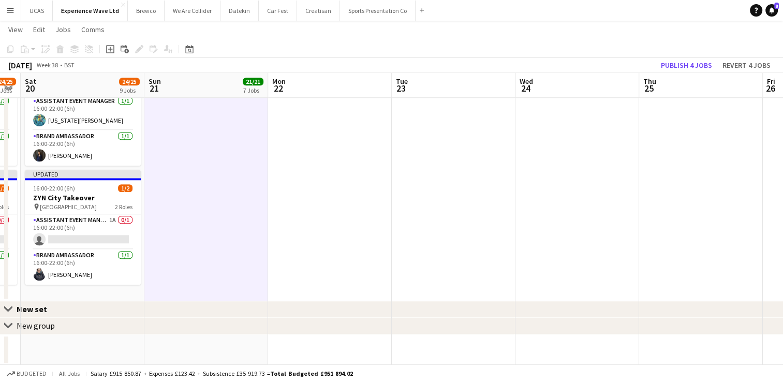
drag, startPoint x: 540, startPoint y: 213, endPoint x: 404, endPoint y: 206, distance: 136.3
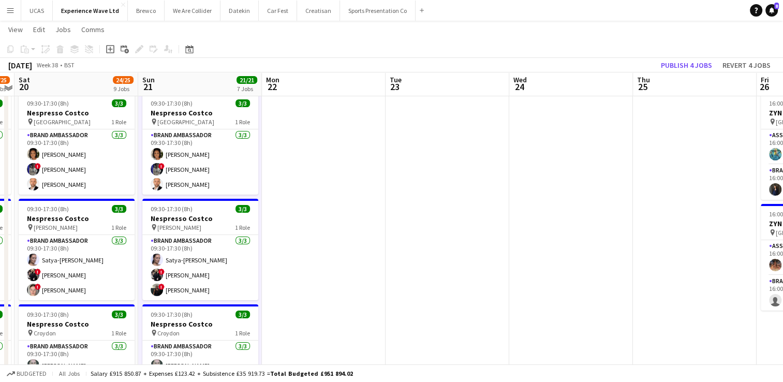
scroll to position [0, 0]
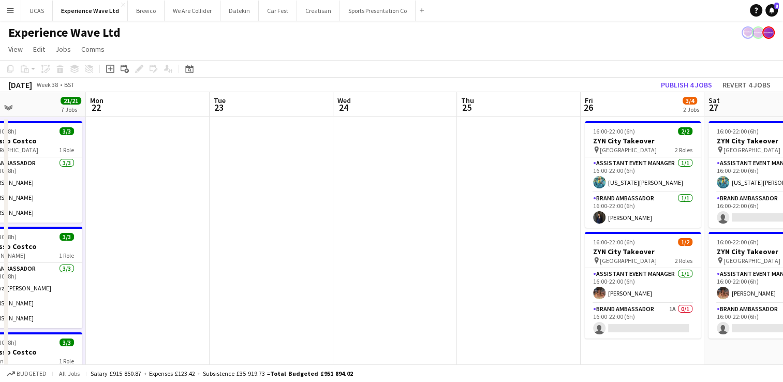
drag, startPoint x: 547, startPoint y: 221, endPoint x: 410, endPoint y: 228, distance: 137.4
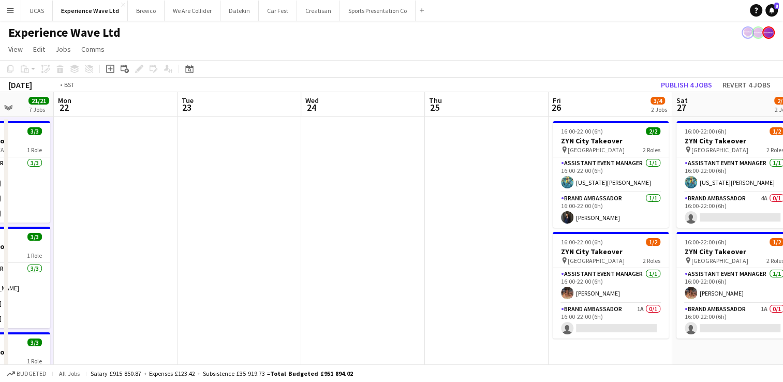
scroll to position [0, 414]
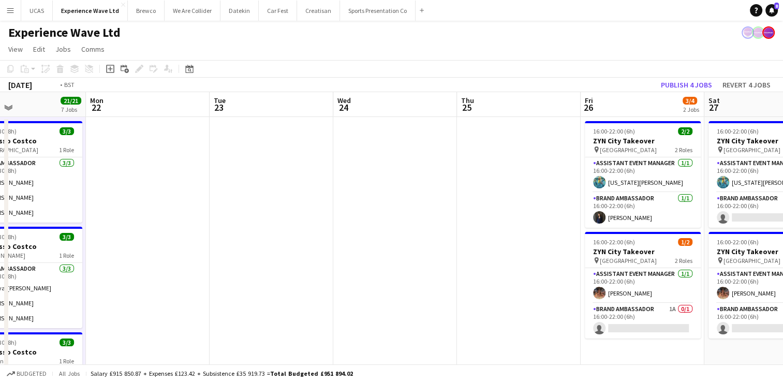
drag, startPoint x: 476, startPoint y: 265, endPoint x: 255, endPoint y: 243, distance: 222.7
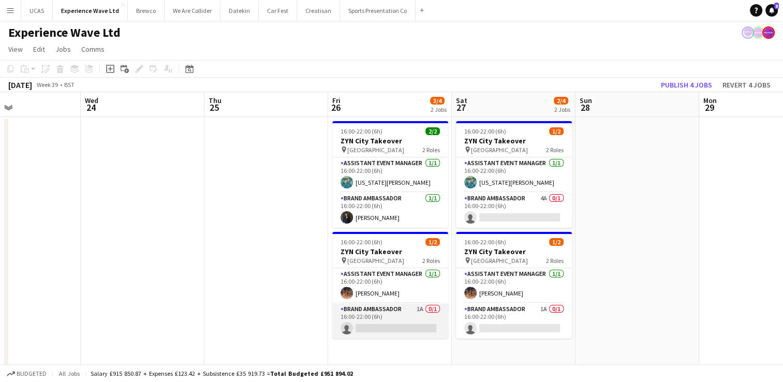
click at [377, 318] on app-card-role "Brand Ambassador 1A 0/1 16:00-22:00 (6h) single-neutral-actions" at bounding box center [390, 320] width 116 height 35
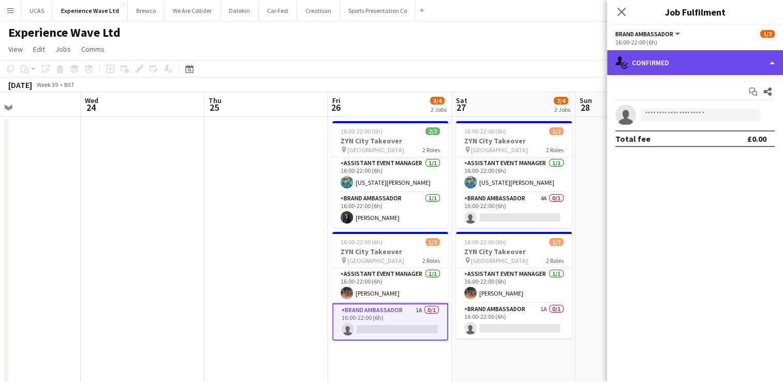
click at [664, 63] on div "single-neutral-actions-check-2 Confirmed" at bounding box center [695, 62] width 176 height 25
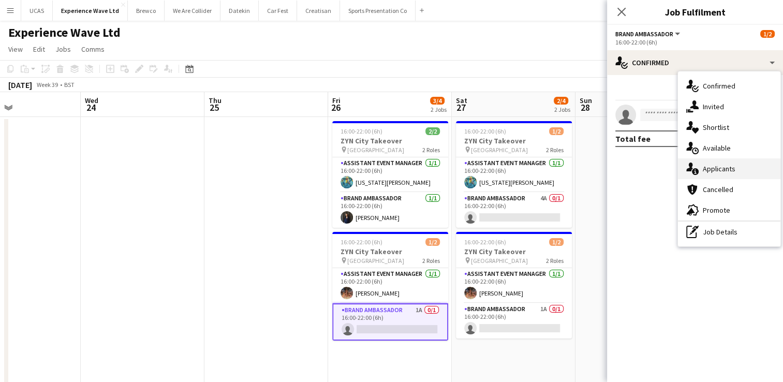
click at [727, 170] on div "single-neutral-actions-information Applicants" at bounding box center [729, 168] width 103 height 21
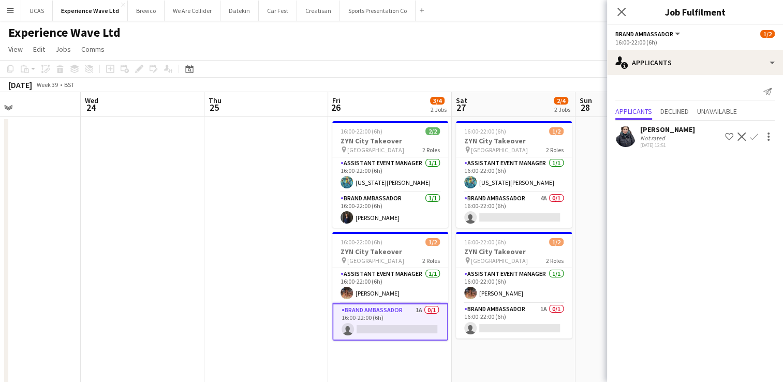
click at [756, 138] on app-icon "Confirm" at bounding box center [754, 137] width 8 height 8
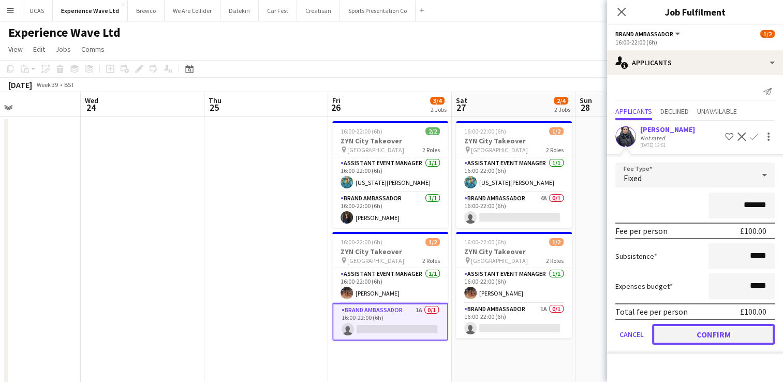
click at [728, 341] on button "Confirm" at bounding box center [713, 334] width 123 height 21
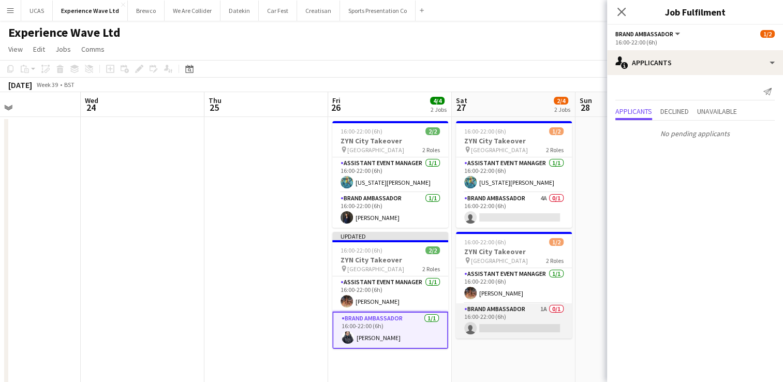
click at [537, 312] on app-card-role "Brand Ambassador 1A 0/1 16:00-22:00 (6h) single-neutral-actions" at bounding box center [514, 320] width 116 height 35
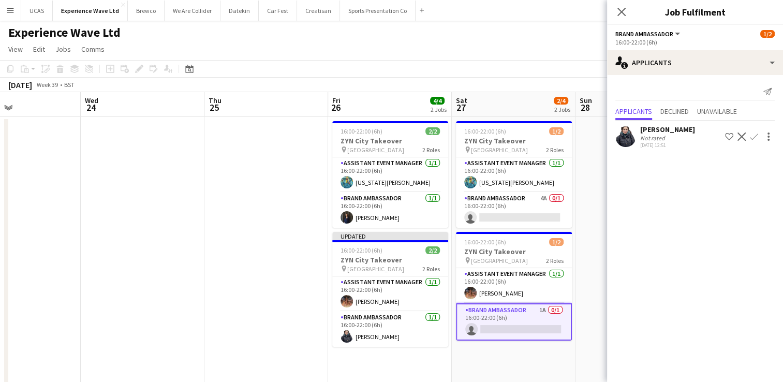
click at [753, 138] on app-icon "Confirm" at bounding box center [754, 137] width 8 height 8
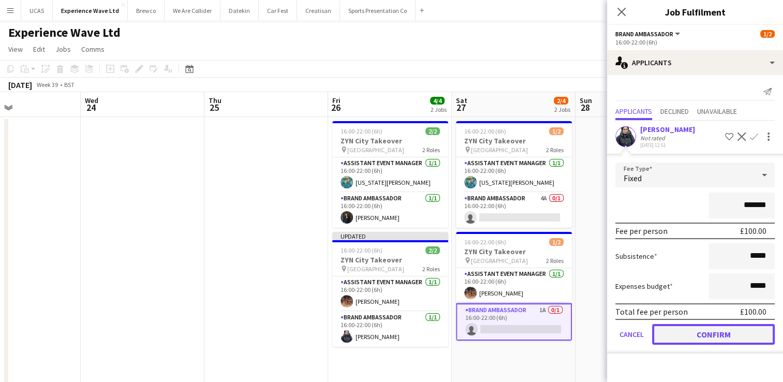
click at [748, 331] on button "Confirm" at bounding box center [713, 334] width 123 height 21
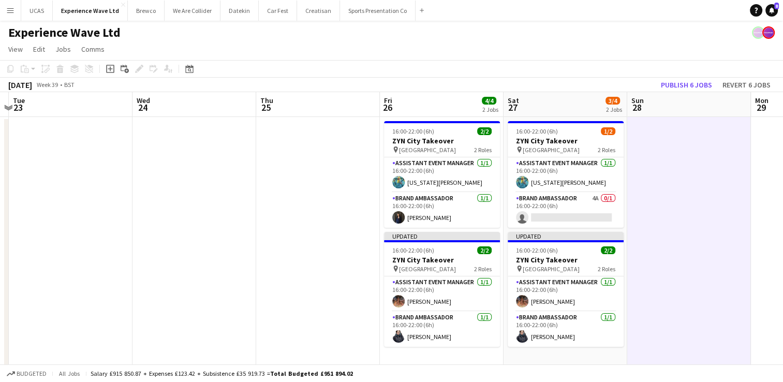
drag, startPoint x: 710, startPoint y: 189, endPoint x: 532, endPoint y: 207, distance: 178.4
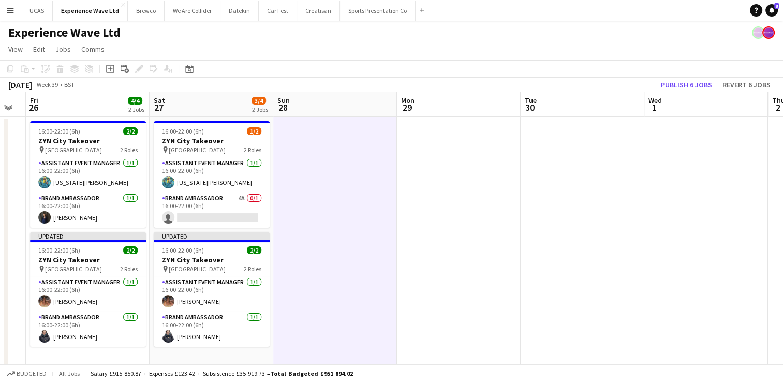
drag, startPoint x: 600, startPoint y: 217, endPoint x: 553, endPoint y: 216, distance: 47.1
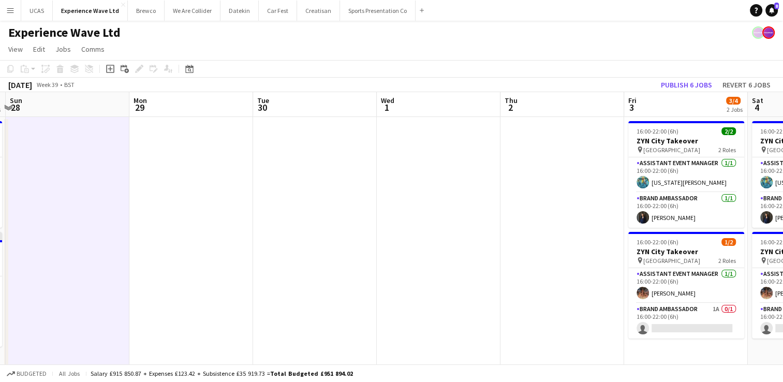
drag, startPoint x: 617, startPoint y: 227, endPoint x: 425, endPoint y: 208, distance: 193.5
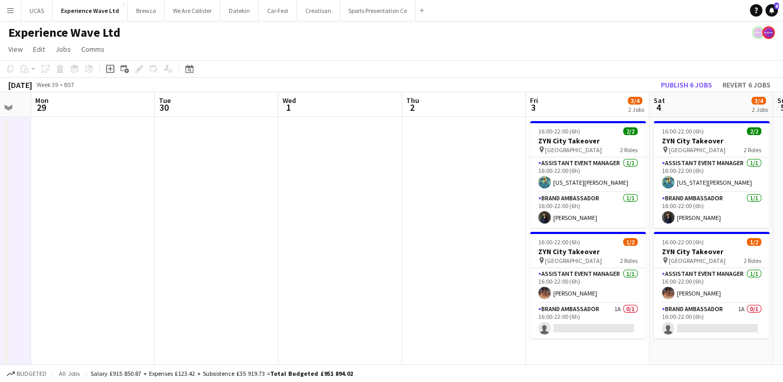
drag, startPoint x: 452, startPoint y: 219, endPoint x: 421, endPoint y: 241, distance: 38.2
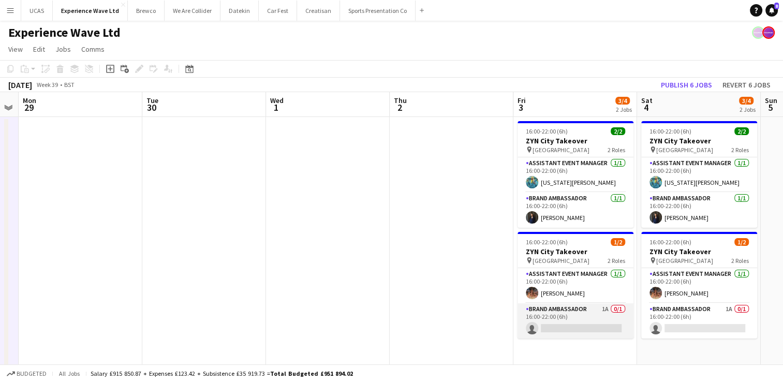
click at [574, 311] on app-card-role "Brand Ambassador 1A 0/1 16:00-22:00 (6h) single-neutral-actions" at bounding box center [576, 320] width 116 height 35
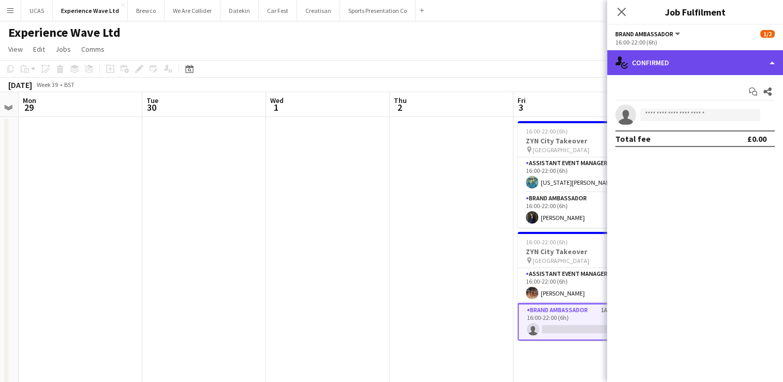
click at [698, 70] on div "single-neutral-actions-check-2 Confirmed" at bounding box center [695, 62] width 176 height 25
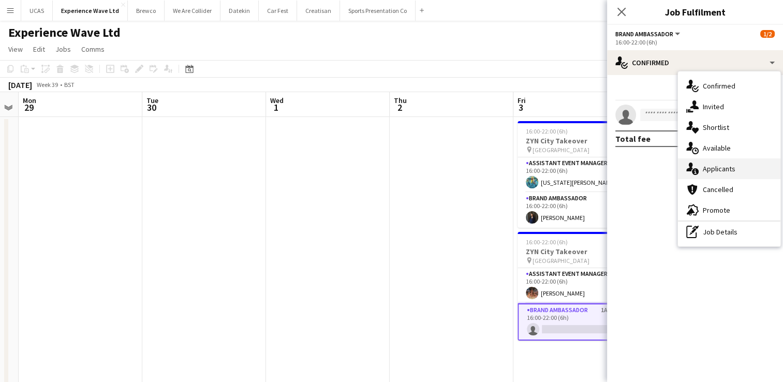
click at [724, 177] on div "single-neutral-actions-information Applicants" at bounding box center [729, 168] width 103 height 21
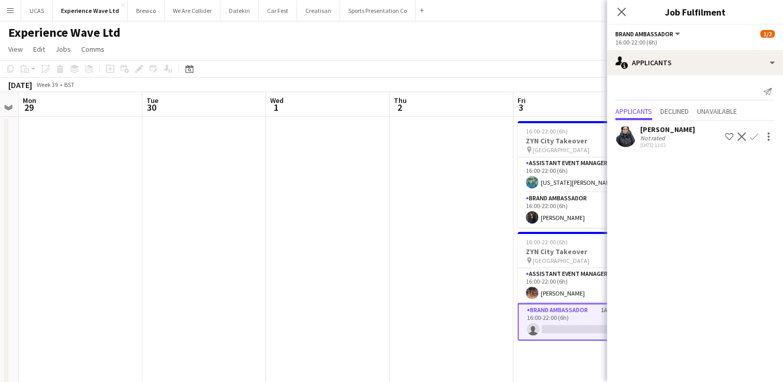
click at [758, 137] on app-icon "Confirm" at bounding box center [754, 137] width 8 height 8
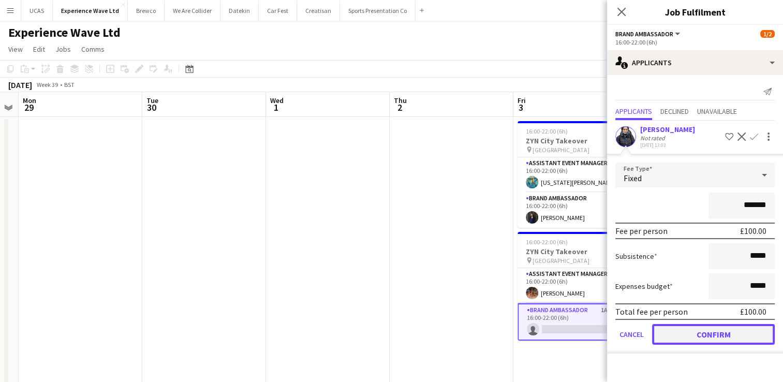
click at [724, 326] on button "Confirm" at bounding box center [713, 334] width 123 height 21
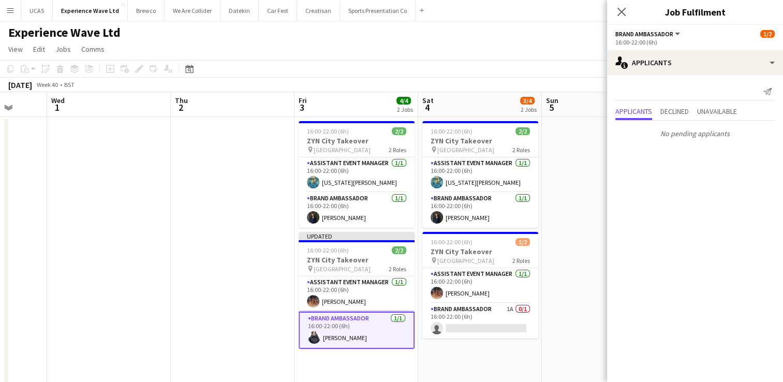
drag, startPoint x: 410, startPoint y: 287, endPoint x: 189, endPoint y: 260, distance: 222.6
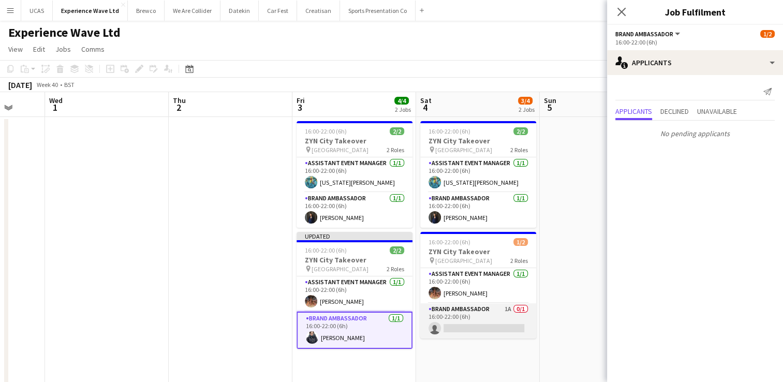
click at [476, 334] on app-card-role "Brand Ambassador 1A 0/1 16:00-22:00 (6h) single-neutral-actions" at bounding box center [478, 320] width 116 height 35
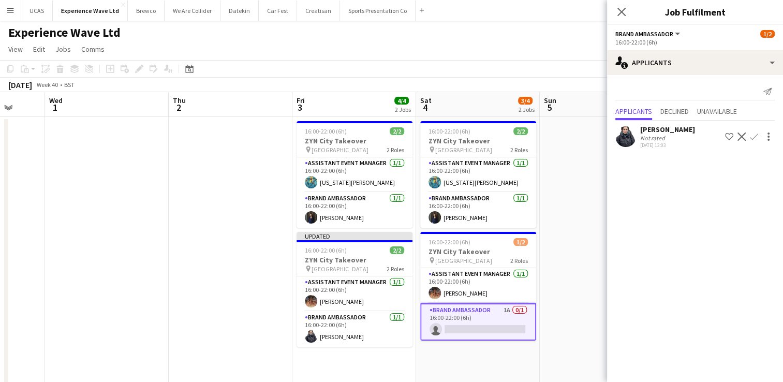
click at [756, 133] on app-icon "Confirm" at bounding box center [754, 137] width 8 height 8
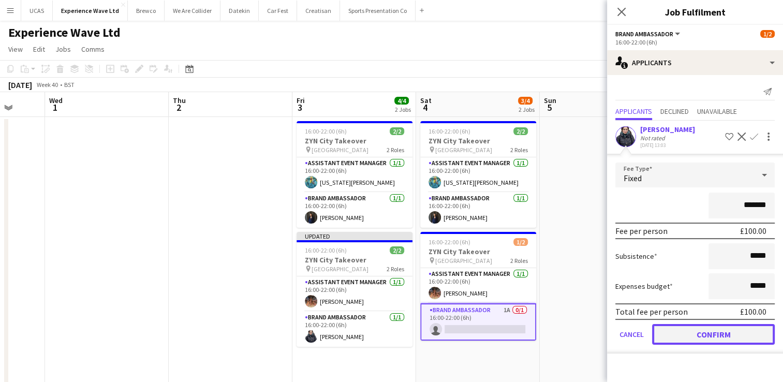
click at [721, 334] on button "Confirm" at bounding box center [713, 334] width 123 height 21
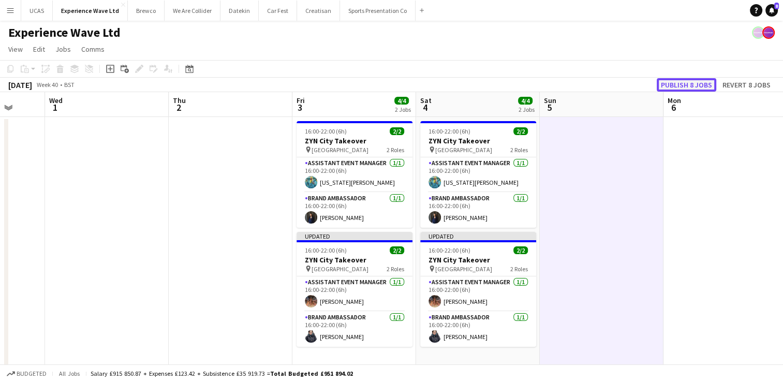
click at [684, 90] on button "Publish 8 jobs" at bounding box center [687, 84] width 60 height 13
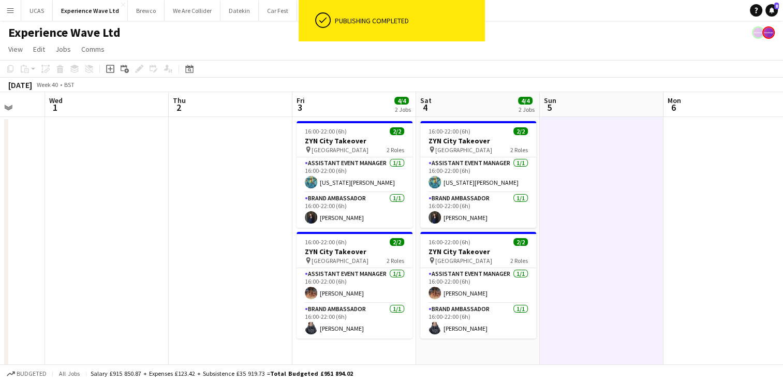
scroll to position [0, 364]
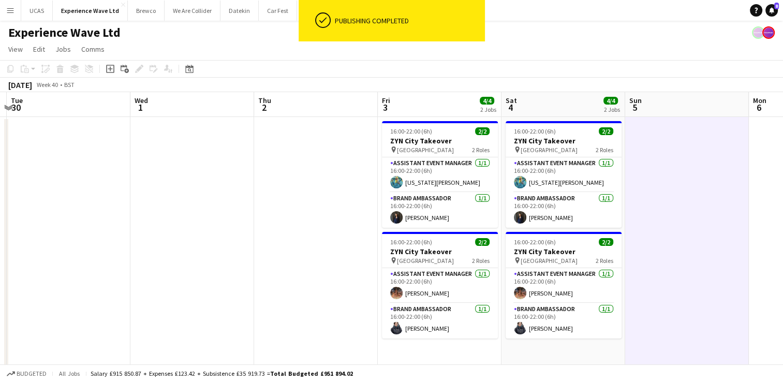
drag, startPoint x: 254, startPoint y: 243, endPoint x: 340, endPoint y: 243, distance: 85.4
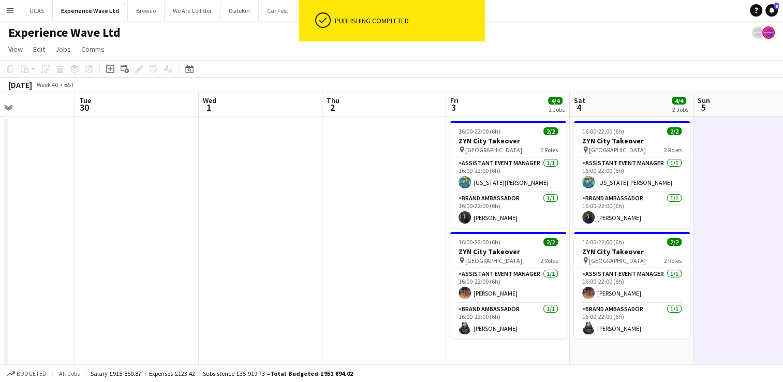
drag, startPoint x: 224, startPoint y: 240, endPoint x: 295, endPoint y: 245, distance: 71.1
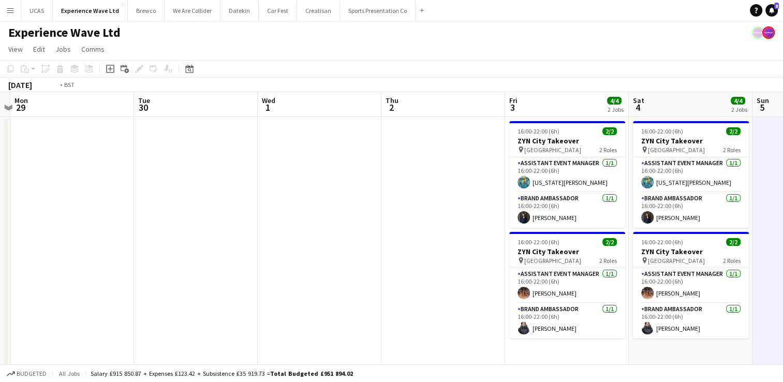
drag, startPoint x: 273, startPoint y: 248, endPoint x: 415, endPoint y: 246, distance: 141.9
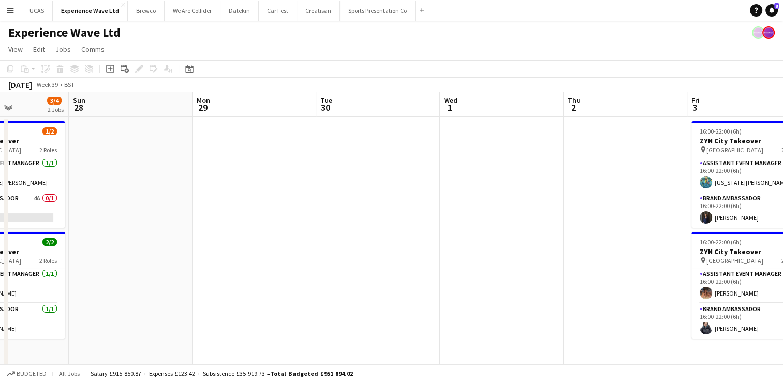
drag, startPoint x: 236, startPoint y: 253, endPoint x: 350, endPoint y: 256, distance: 114.4
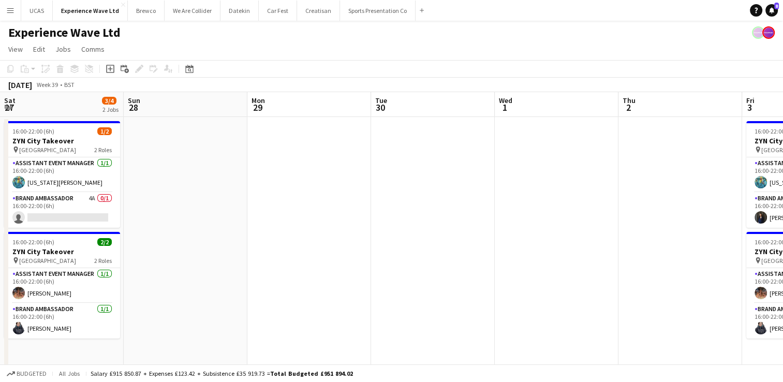
drag, startPoint x: 202, startPoint y: 262, endPoint x: 447, endPoint y: 221, distance: 247.8
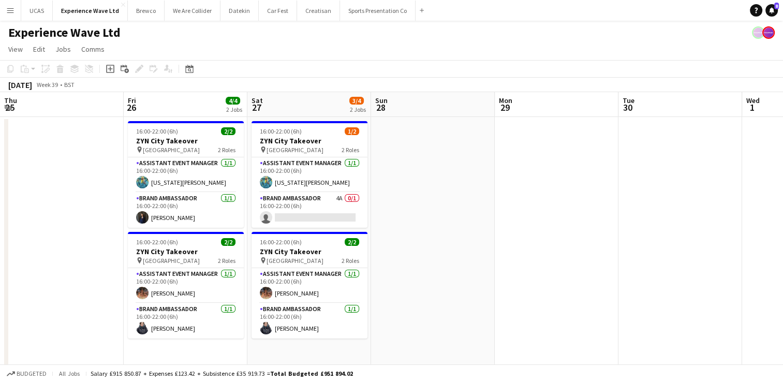
scroll to position [0, 294]
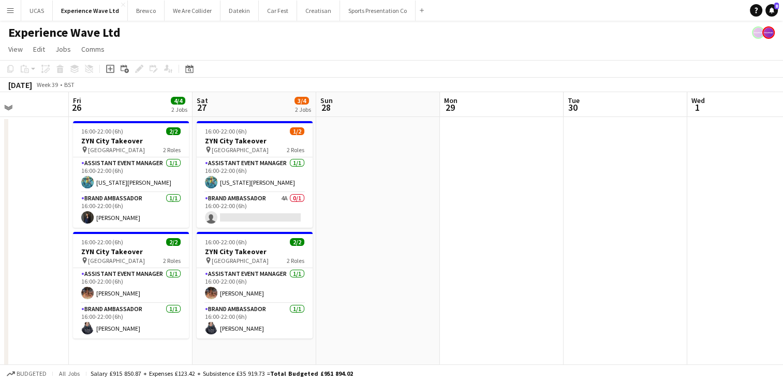
drag, startPoint x: 385, startPoint y: 298, endPoint x: 527, endPoint y: 274, distance: 143.4
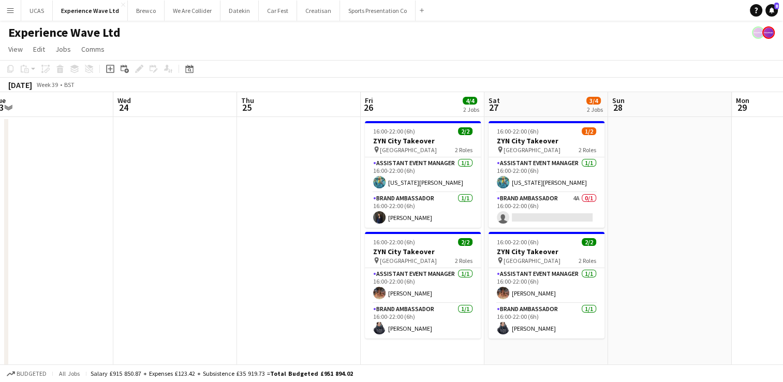
drag, startPoint x: 171, startPoint y: 267, endPoint x: 319, endPoint y: 246, distance: 149.0
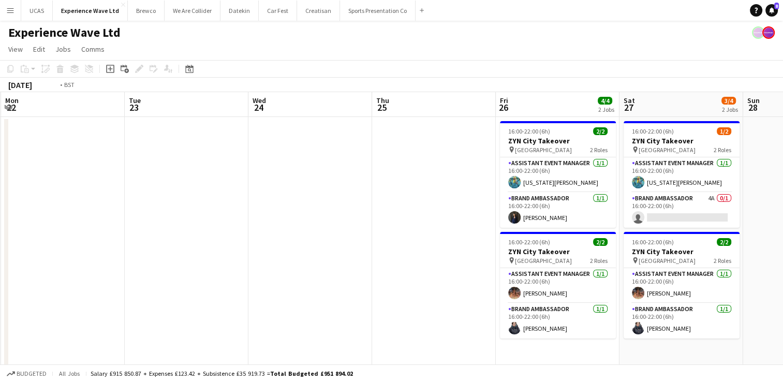
drag, startPoint x: 229, startPoint y: 266, endPoint x: 364, endPoint y: 255, distance: 136.1
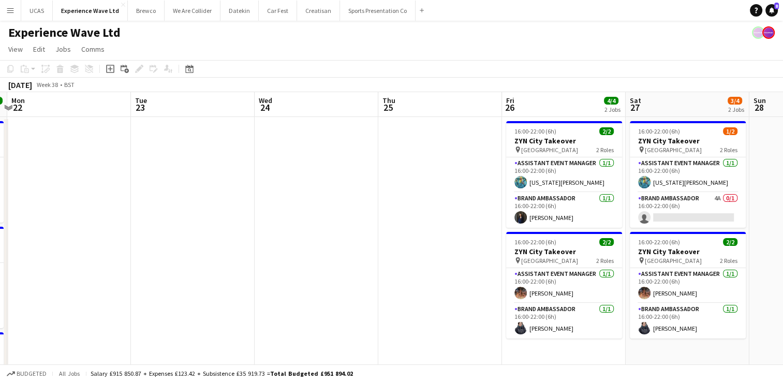
drag, startPoint x: 210, startPoint y: 273, endPoint x: 389, endPoint y: 262, distance: 180.0
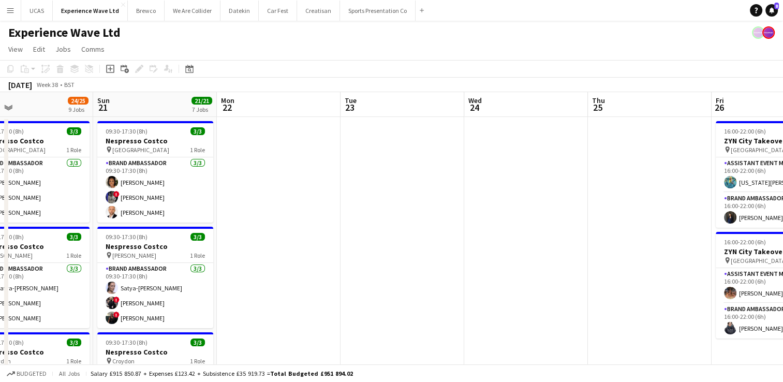
drag, startPoint x: 246, startPoint y: 270, endPoint x: 427, endPoint y: 265, distance: 180.8
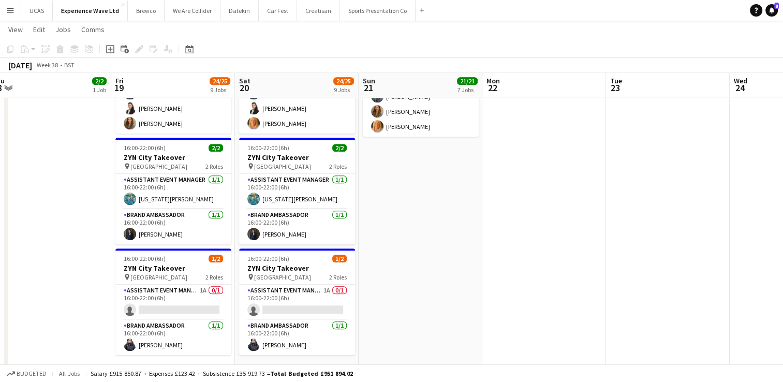
scroll to position [0, 245]
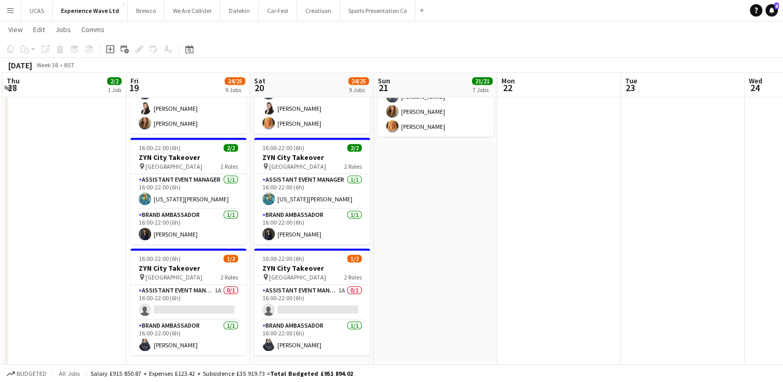
drag, startPoint x: 374, startPoint y: 243, endPoint x: 518, endPoint y: 232, distance: 144.8
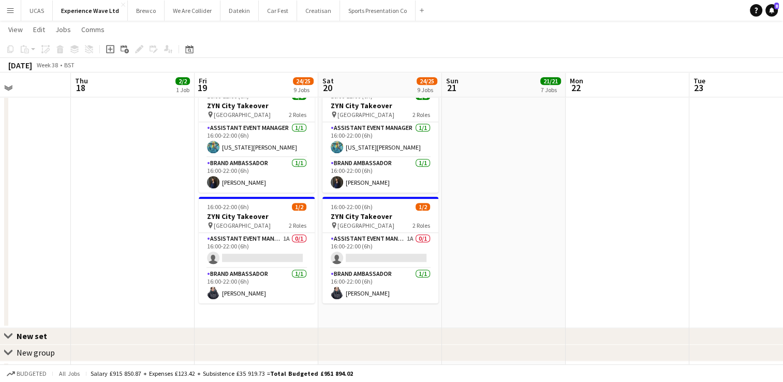
scroll to position [0, 289]
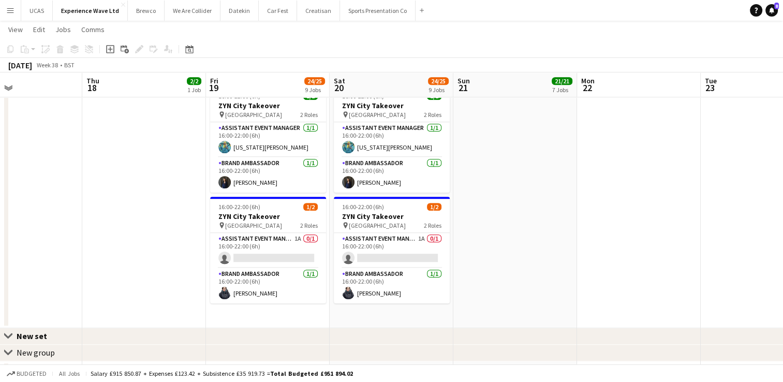
drag, startPoint x: 433, startPoint y: 247, endPoint x: 513, endPoint y: 238, distance: 80.3
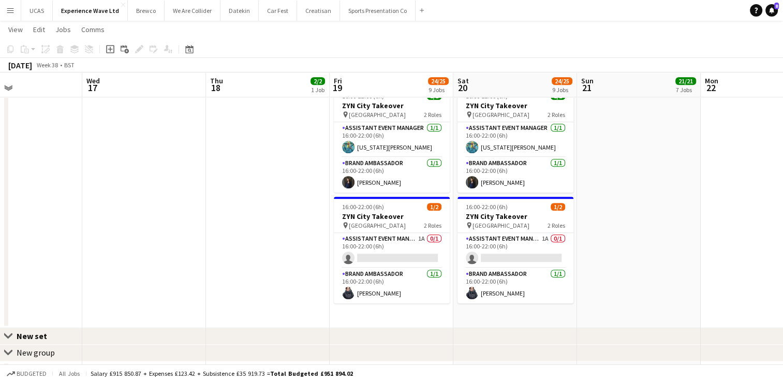
drag, startPoint x: 153, startPoint y: 239, endPoint x: 282, endPoint y: 247, distance: 129.1
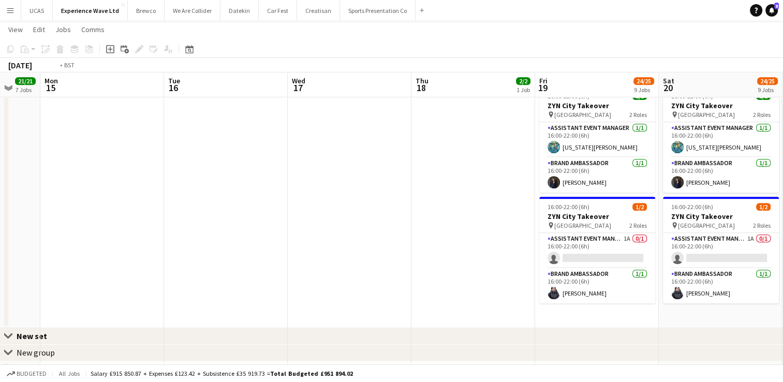
drag, startPoint x: 176, startPoint y: 259, endPoint x: 372, endPoint y: 255, distance: 196.3
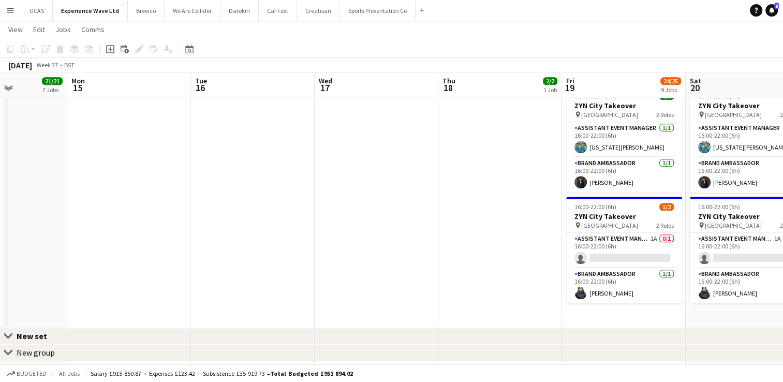
drag, startPoint x: 299, startPoint y: 264, endPoint x: 450, endPoint y: 254, distance: 151.5
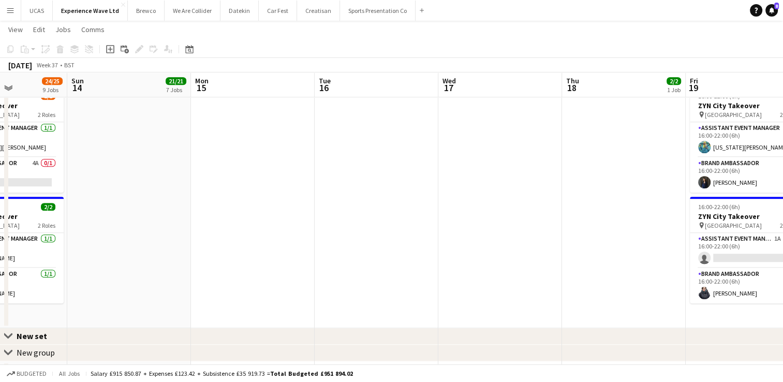
drag, startPoint x: 346, startPoint y: 254, endPoint x: 514, endPoint y: 247, distance: 167.9
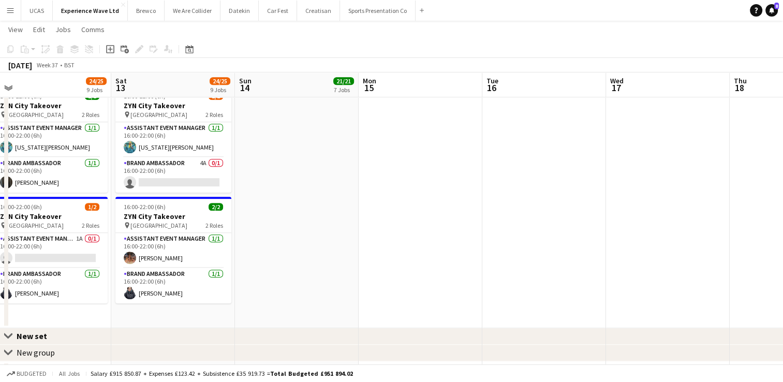
scroll to position [0, 233]
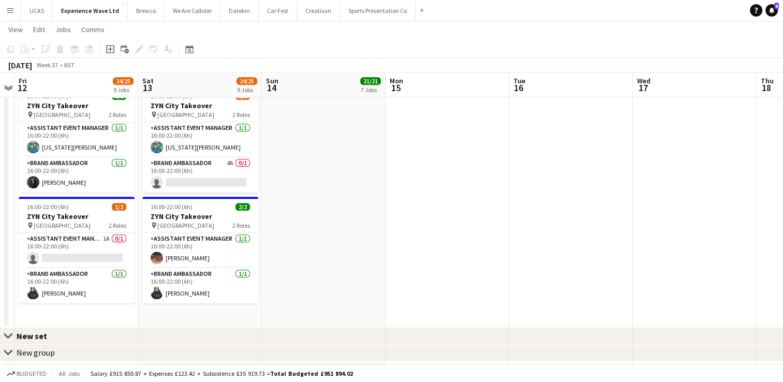
drag, startPoint x: 381, startPoint y: 256, endPoint x: 531, endPoint y: 255, distance: 150.7
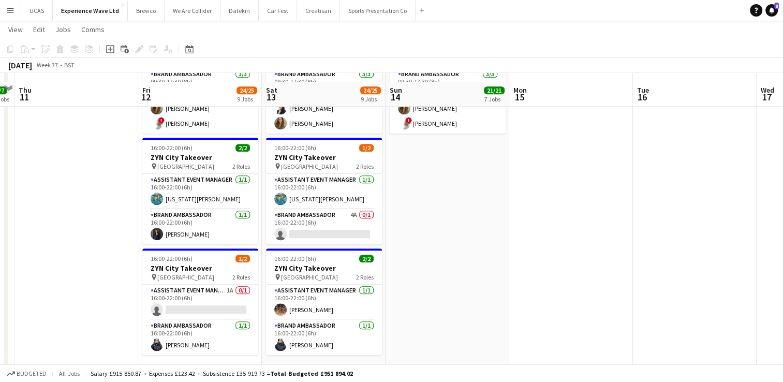
scroll to position [777, 0]
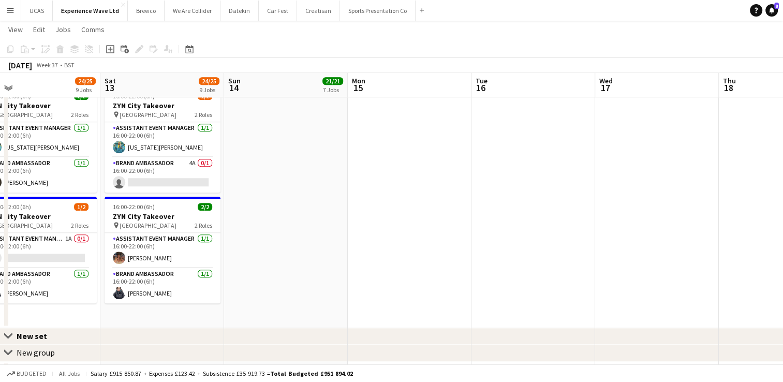
drag, startPoint x: 522, startPoint y: 254, endPoint x: 373, endPoint y: 260, distance: 148.7
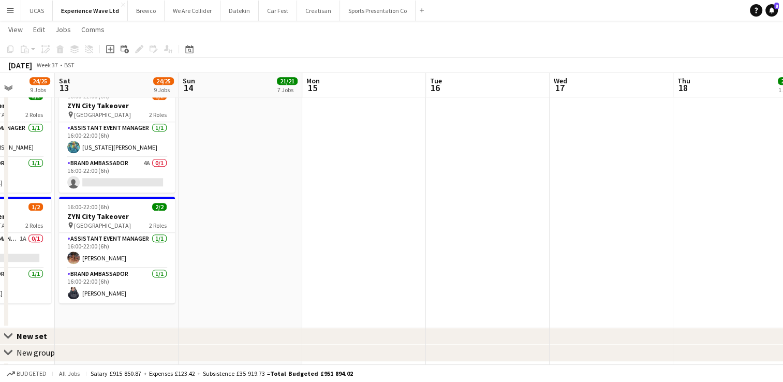
drag, startPoint x: 545, startPoint y: 243, endPoint x: 331, endPoint y: 252, distance: 214.0
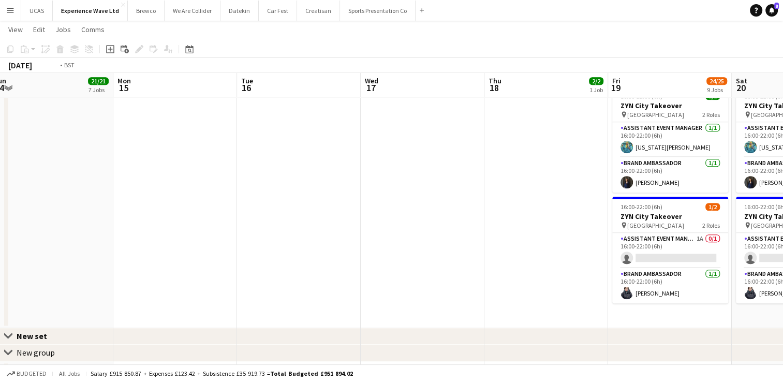
drag, startPoint x: 404, startPoint y: 259, endPoint x: 300, endPoint y: 268, distance: 104.4
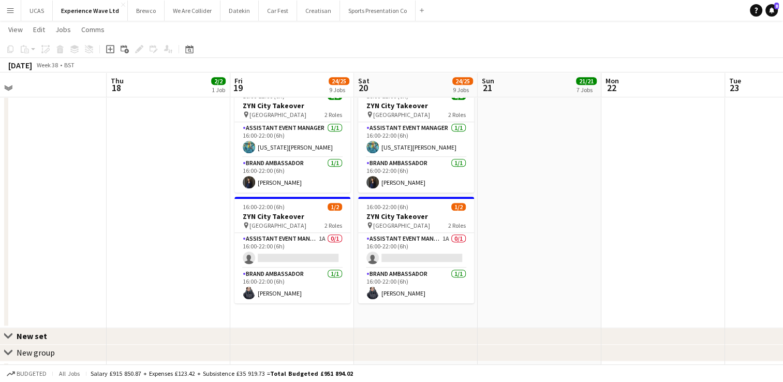
drag, startPoint x: 661, startPoint y: 252, endPoint x: 419, endPoint y: 273, distance: 243.2
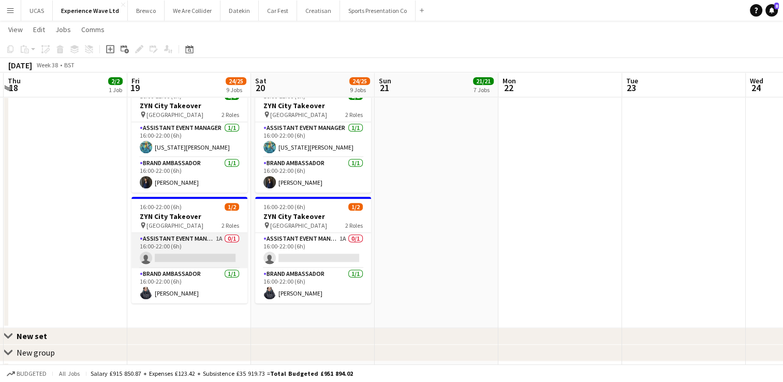
click at [191, 249] on app-card-role "Assistant Event Manager 1A 0/1 16:00-22:00 (6h) single-neutral-actions" at bounding box center [189, 250] width 116 height 35
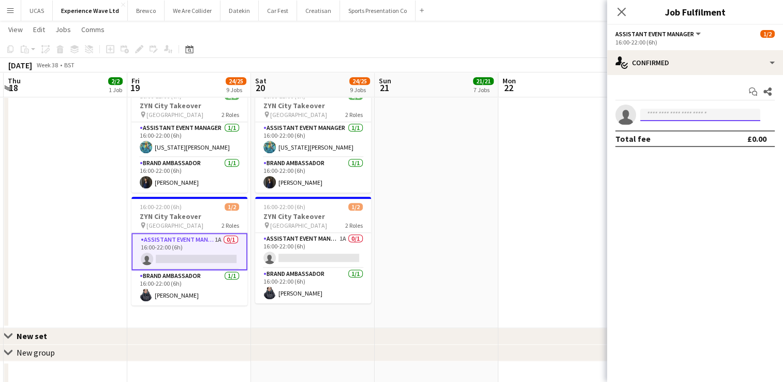
click at [677, 115] on input at bounding box center [700, 115] width 120 height 12
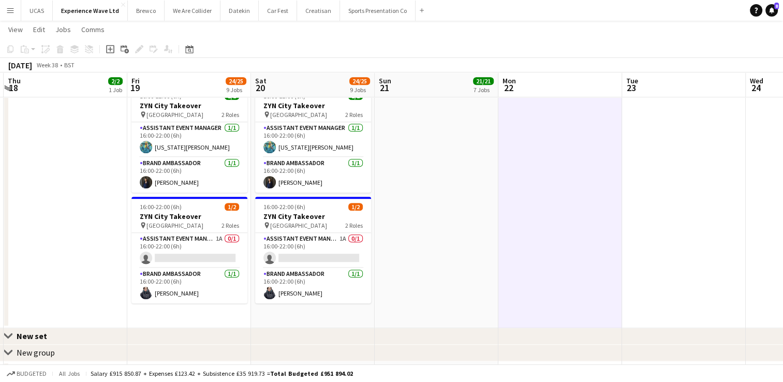
scroll to position [0, 208]
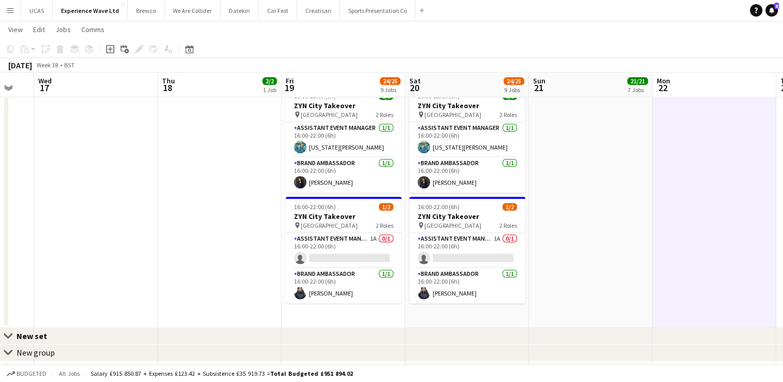
drag, startPoint x: 439, startPoint y: 260, endPoint x: 600, endPoint y: 235, distance: 163.0
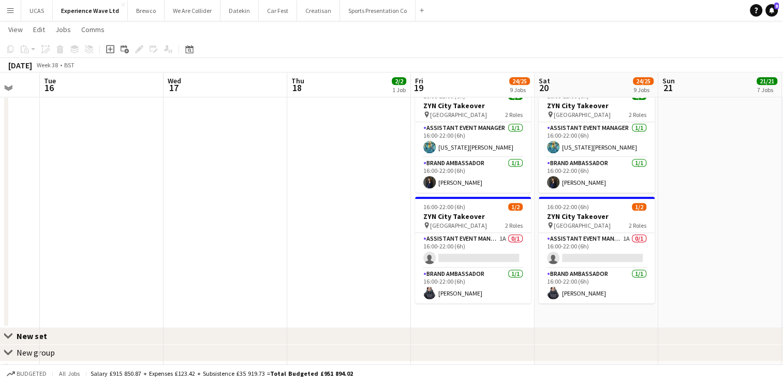
drag, startPoint x: 214, startPoint y: 222, endPoint x: 267, endPoint y: 243, distance: 57.4
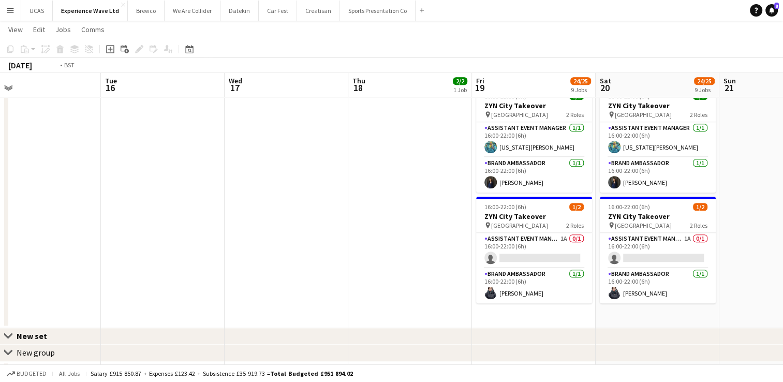
drag, startPoint x: 251, startPoint y: 240, endPoint x: 482, endPoint y: 240, distance: 231.4
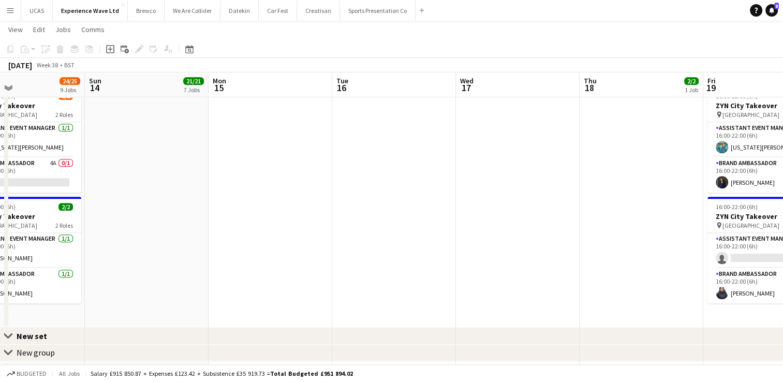
drag, startPoint x: 403, startPoint y: 243, endPoint x: 429, endPoint y: 245, distance: 26.4
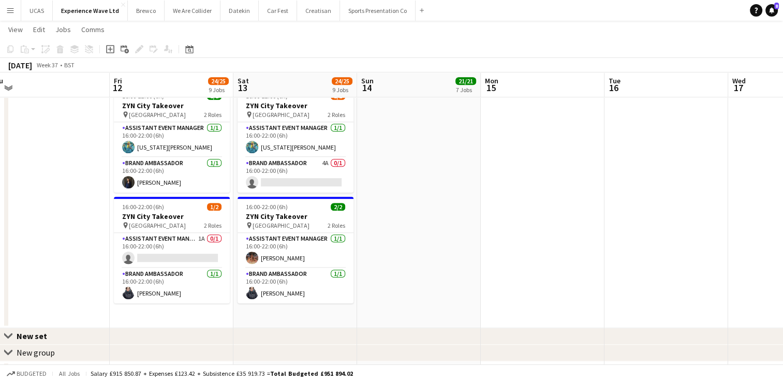
scroll to position [0, 271]
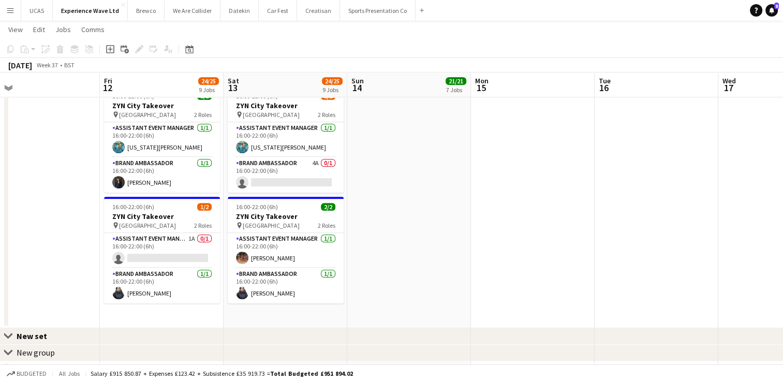
drag, startPoint x: 385, startPoint y: 246, endPoint x: 432, endPoint y: 250, distance: 47.8
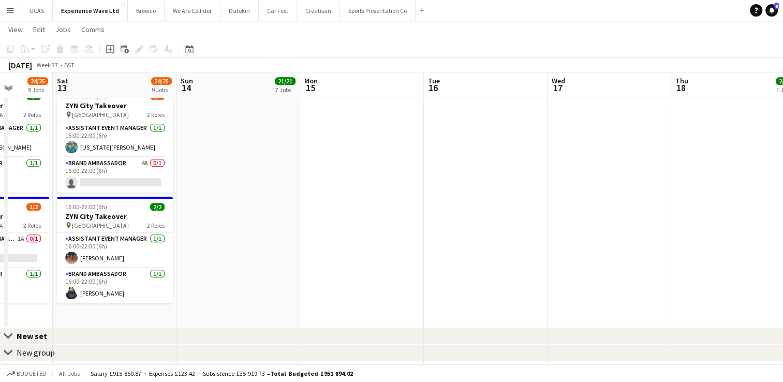
drag, startPoint x: 648, startPoint y: 243, endPoint x: 405, endPoint y: 226, distance: 243.4
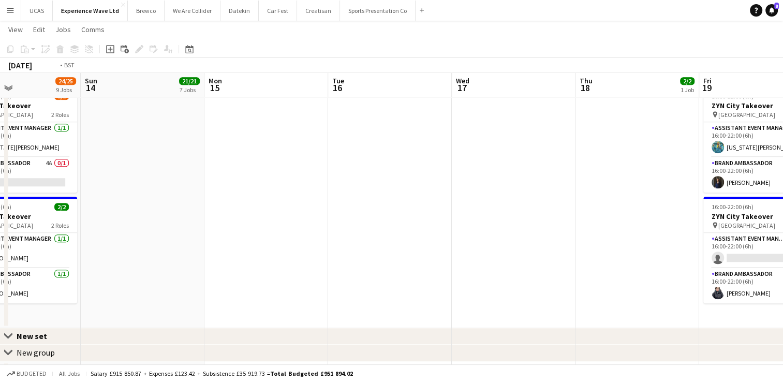
drag, startPoint x: 396, startPoint y: 231, endPoint x: 327, endPoint y: 227, distance: 68.5
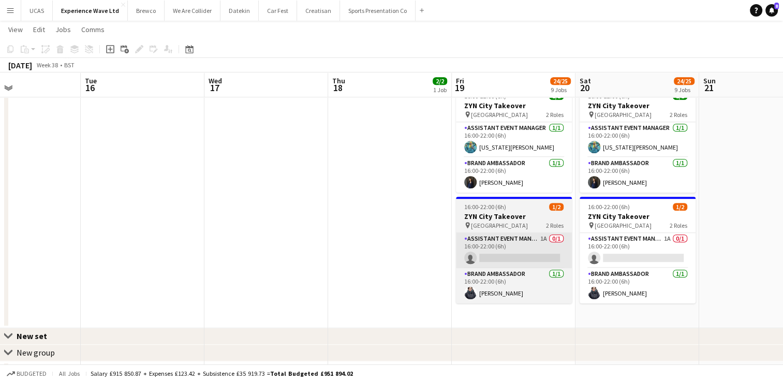
scroll to position [0, 414]
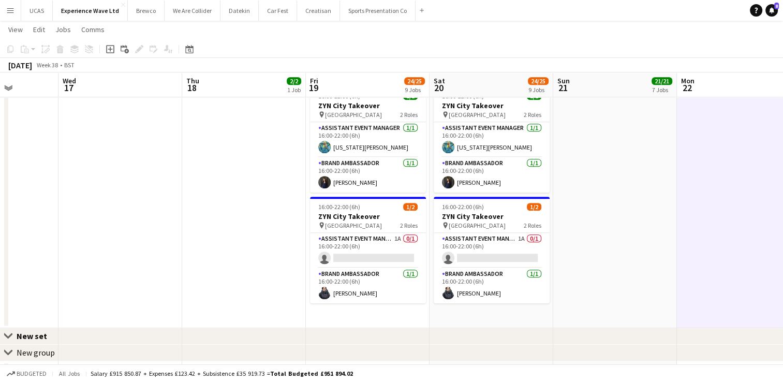
drag, startPoint x: 727, startPoint y: 216, endPoint x: 546, endPoint y: 231, distance: 181.3
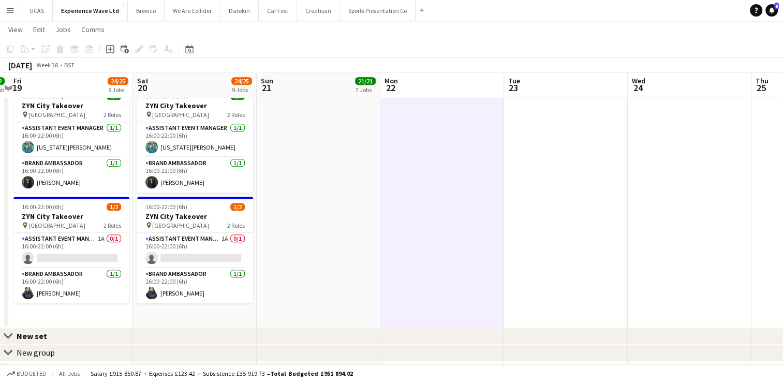
drag, startPoint x: 620, startPoint y: 232, endPoint x: 435, endPoint y: 243, distance: 185.6
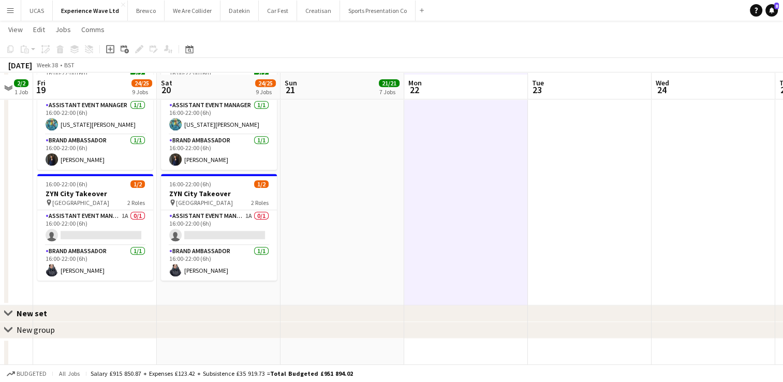
scroll to position [803, 0]
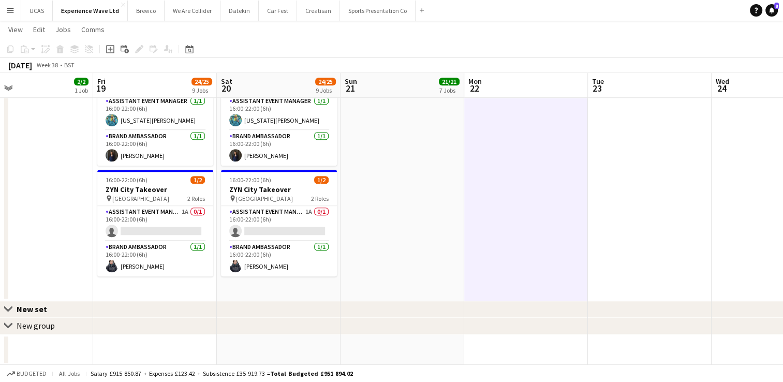
drag, startPoint x: 579, startPoint y: 245, endPoint x: 391, endPoint y: 245, distance: 187.4
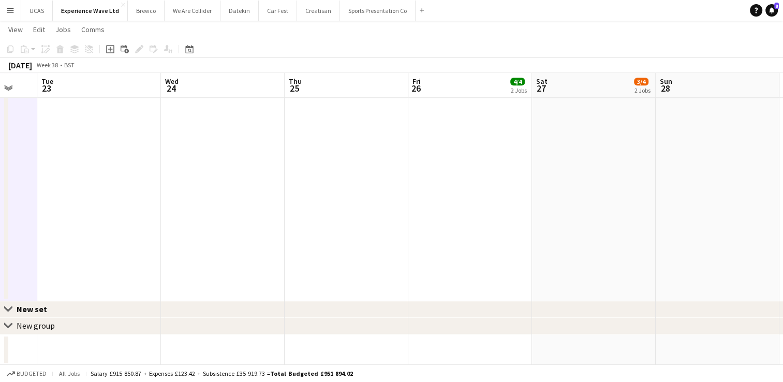
drag, startPoint x: 509, startPoint y: 246, endPoint x: 330, endPoint y: 251, distance: 179.7
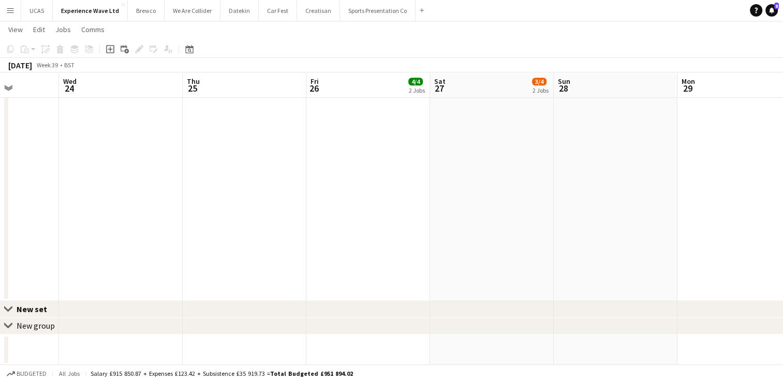
drag, startPoint x: 515, startPoint y: 242, endPoint x: 347, endPoint y: 241, distance: 167.2
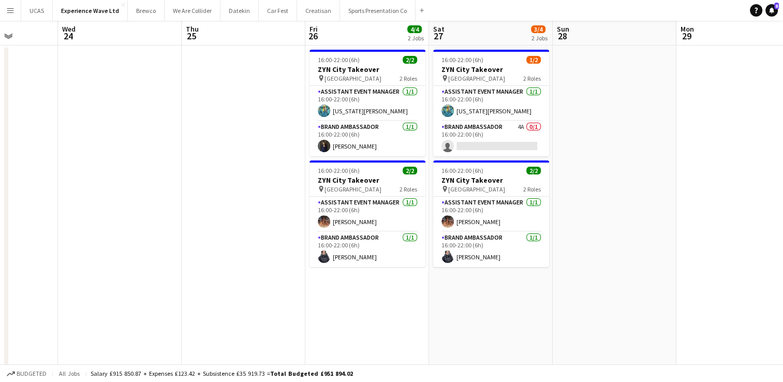
scroll to position [0, 0]
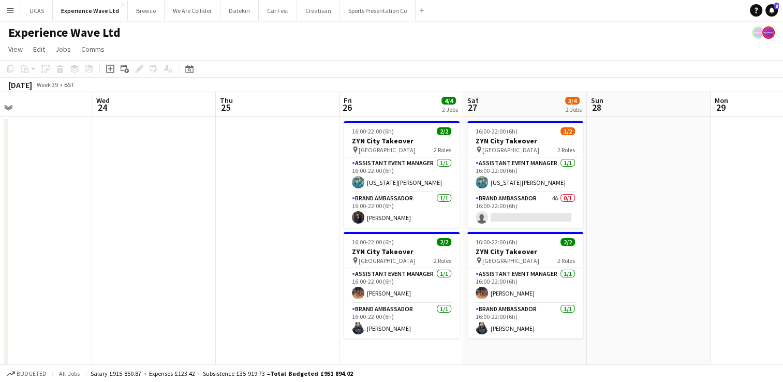
drag, startPoint x: 652, startPoint y: 270, endPoint x: 538, endPoint y: 268, distance: 114.4
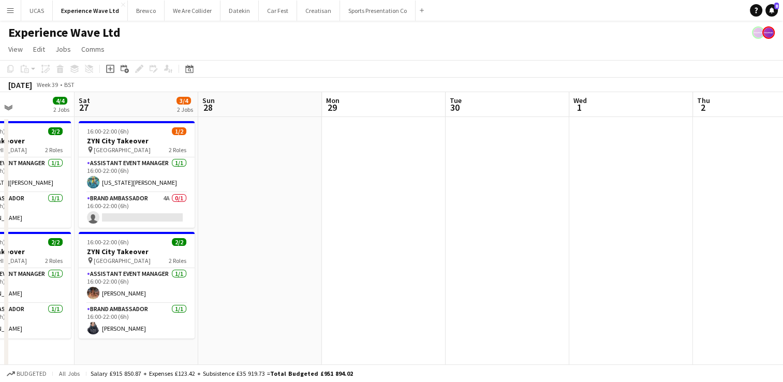
drag, startPoint x: 590, startPoint y: 262, endPoint x: 440, endPoint y: 263, distance: 150.7
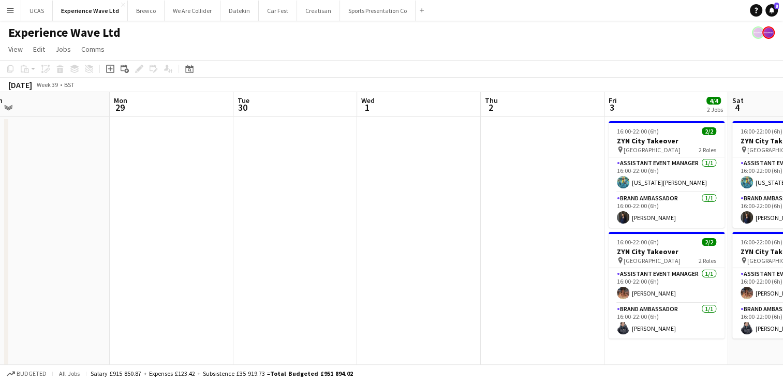
drag, startPoint x: 609, startPoint y: 250, endPoint x: 523, endPoint y: 256, distance: 85.6
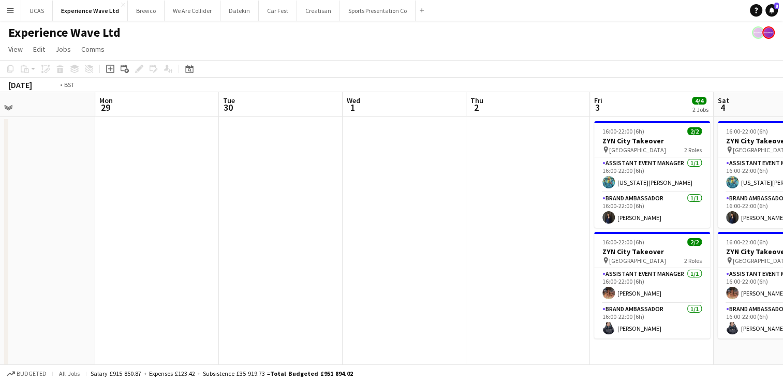
scroll to position [0, 273]
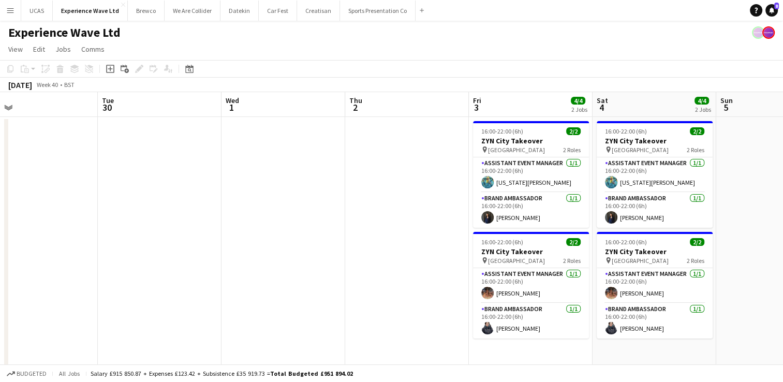
drag, startPoint x: 502, startPoint y: 256, endPoint x: 381, endPoint y: 255, distance: 121.7
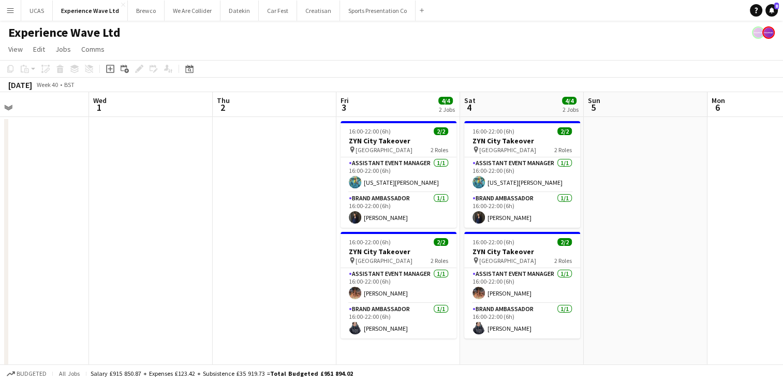
drag, startPoint x: 348, startPoint y: 272, endPoint x: 130, endPoint y: 299, distance: 219.0
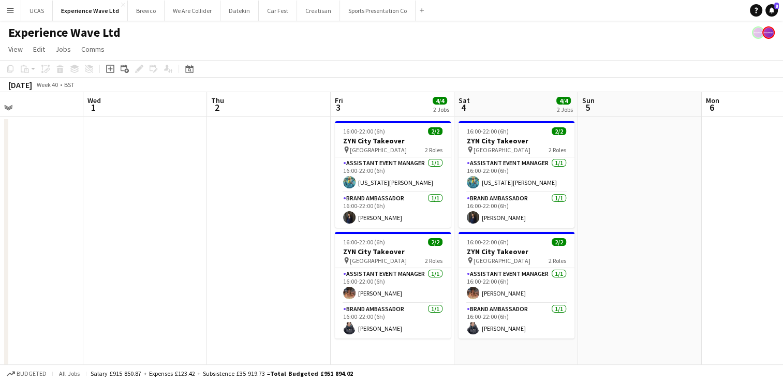
drag, startPoint x: 601, startPoint y: 285, endPoint x: 461, endPoint y: 285, distance: 139.8
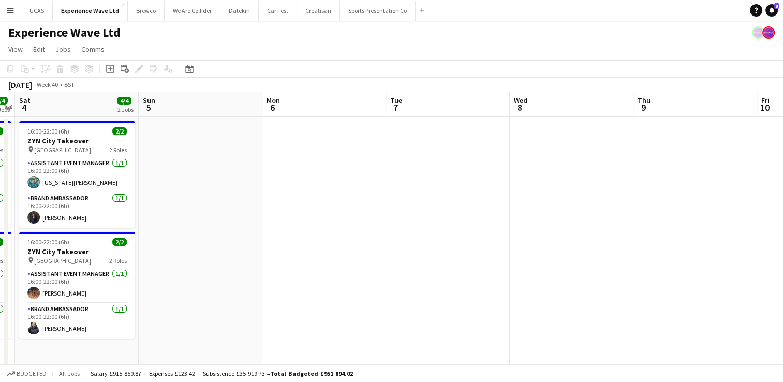
drag, startPoint x: 554, startPoint y: 270, endPoint x: 341, endPoint y: 262, distance: 213.5
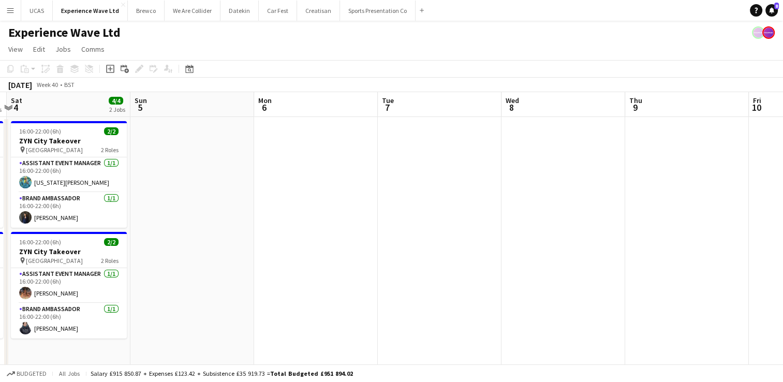
drag, startPoint x: 518, startPoint y: 263, endPoint x: 271, endPoint y: 254, distance: 247.1
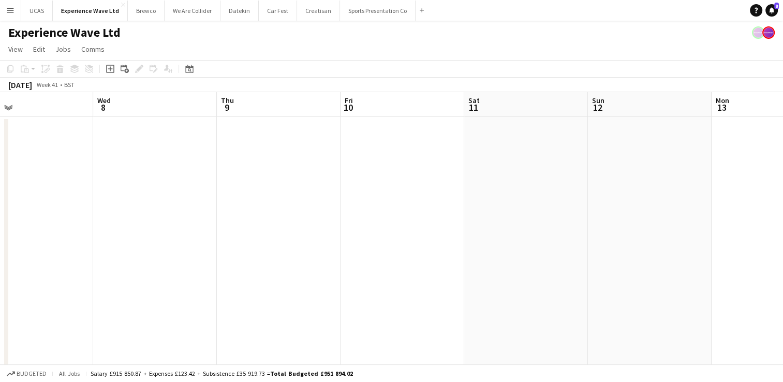
drag, startPoint x: 444, startPoint y: 252, endPoint x: 321, endPoint y: 245, distance: 123.4
drag, startPoint x: 287, startPoint y: 255, endPoint x: 579, endPoint y: 254, distance: 292.0
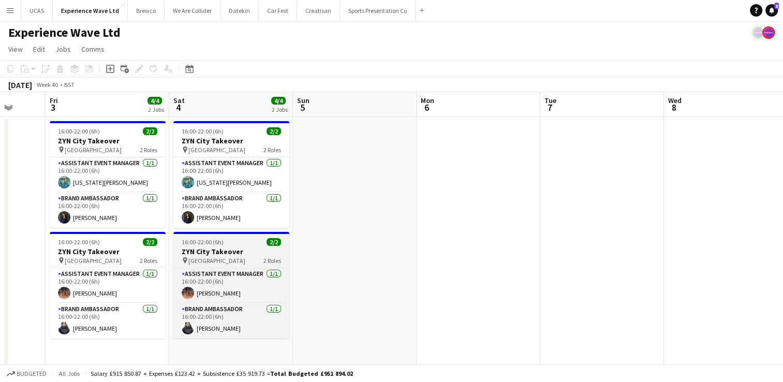
drag, startPoint x: 327, startPoint y: 247, endPoint x: 401, endPoint y: 253, distance: 74.7
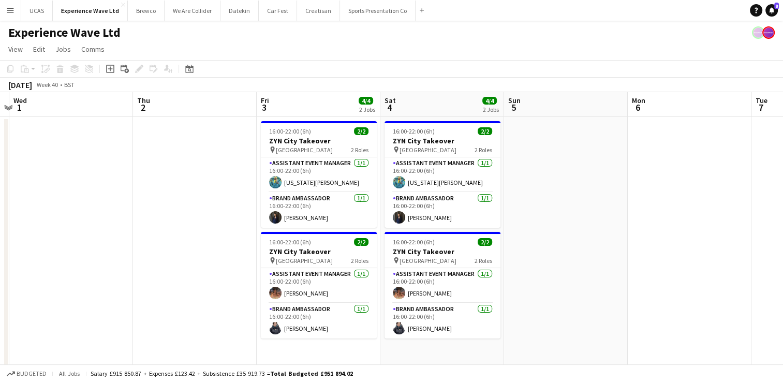
drag, startPoint x: 93, startPoint y: 260, endPoint x: 358, endPoint y: 229, distance: 266.9
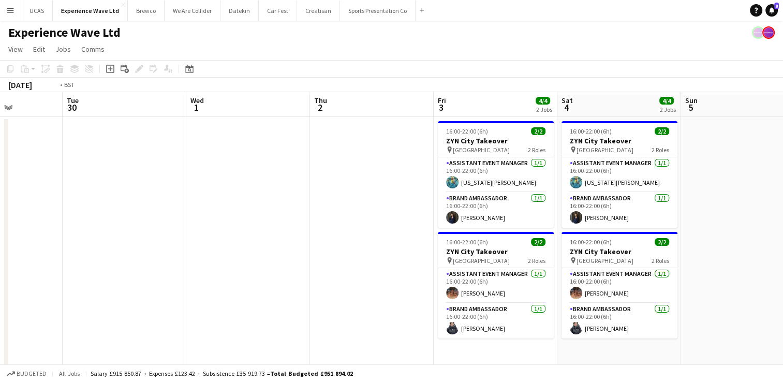
drag, startPoint x: 192, startPoint y: 249, endPoint x: 335, endPoint y: 237, distance: 144.4
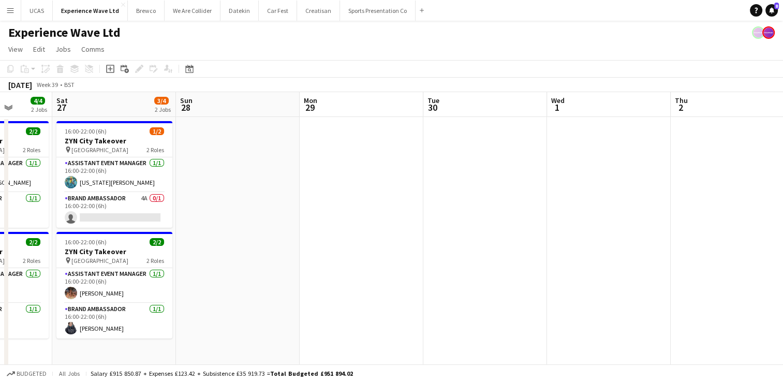
drag, startPoint x: 234, startPoint y: 252, endPoint x: 337, endPoint y: 244, distance: 102.8
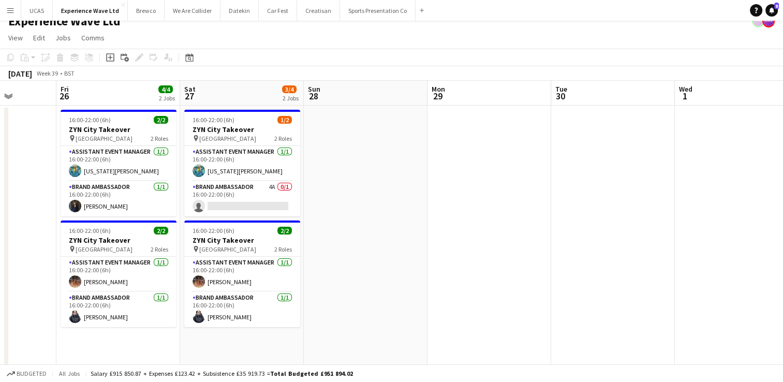
scroll to position [0, 0]
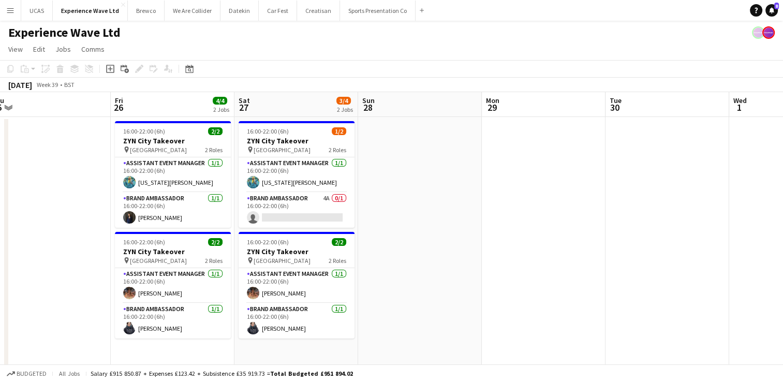
drag, startPoint x: 58, startPoint y: 277, endPoint x: 376, endPoint y: 258, distance: 319.0
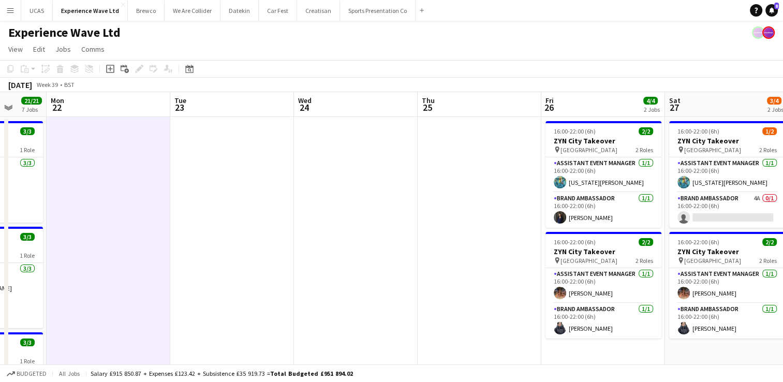
drag, startPoint x: 195, startPoint y: 269, endPoint x: 434, endPoint y: 252, distance: 239.8
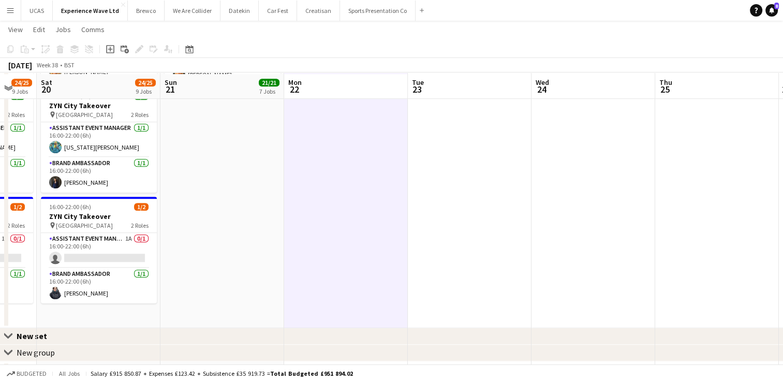
scroll to position [803, 0]
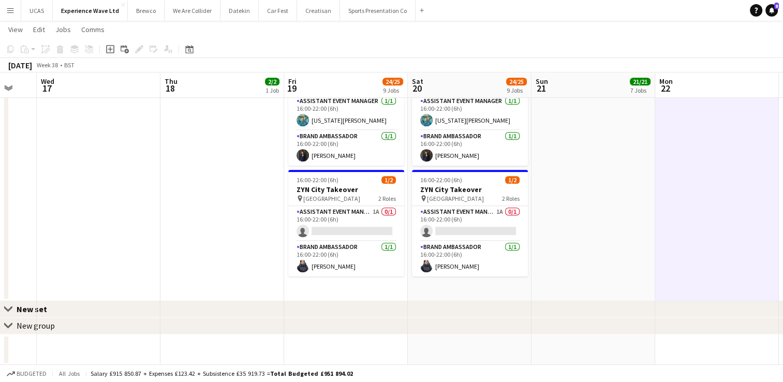
scroll to position [0, 323]
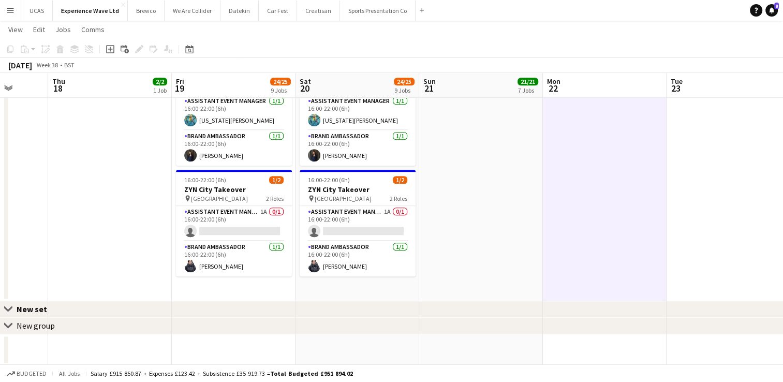
drag, startPoint x: 164, startPoint y: 283, endPoint x: 270, endPoint y: 272, distance: 106.6
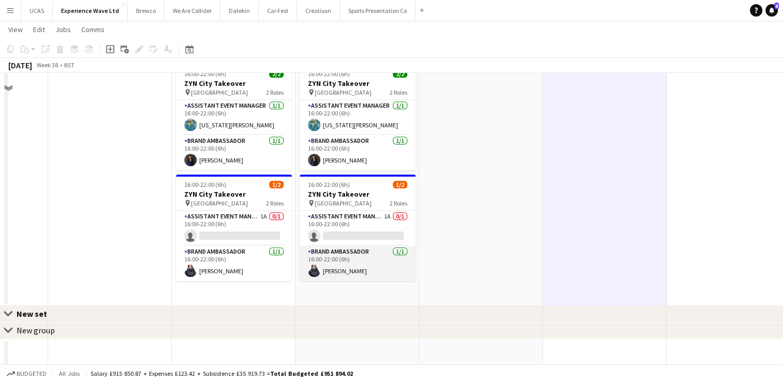
scroll to position [803, 0]
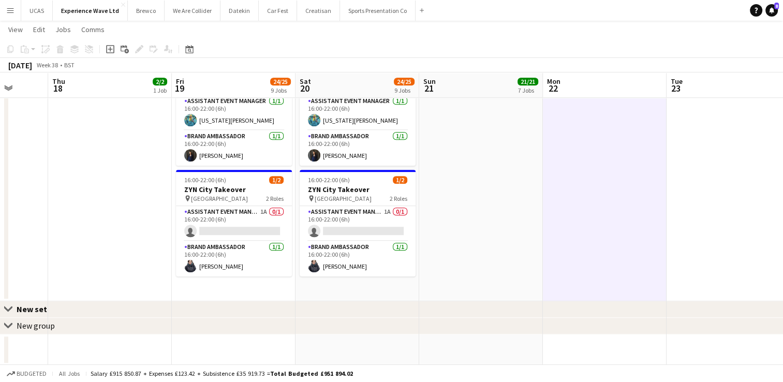
drag, startPoint x: 104, startPoint y: 241, endPoint x: 394, endPoint y: 226, distance: 290.9
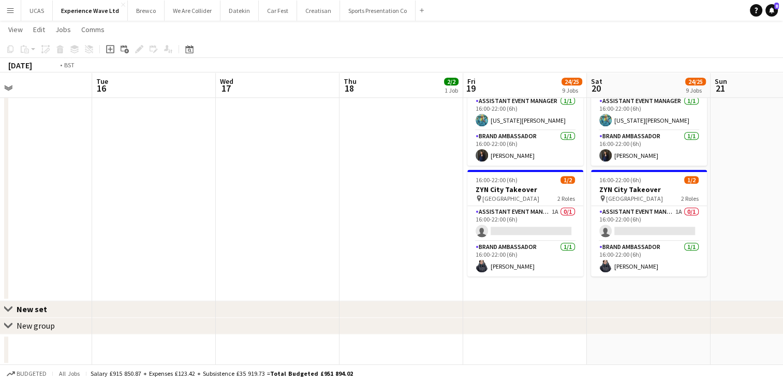
drag, startPoint x: 254, startPoint y: 232, endPoint x: 412, endPoint y: 224, distance: 158.6
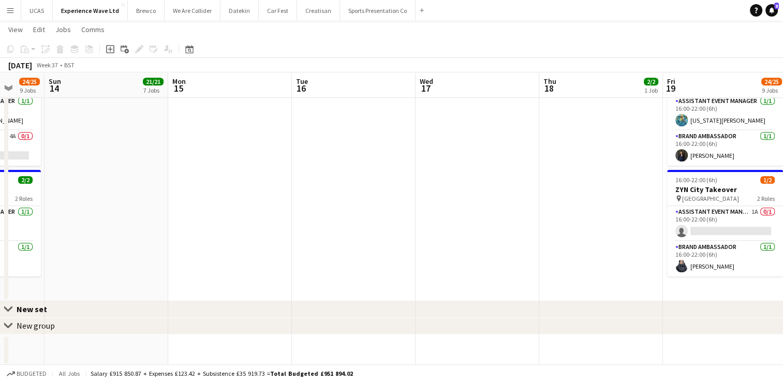
drag, startPoint x: 343, startPoint y: 229, endPoint x: 536, endPoint y: 230, distance: 192.6
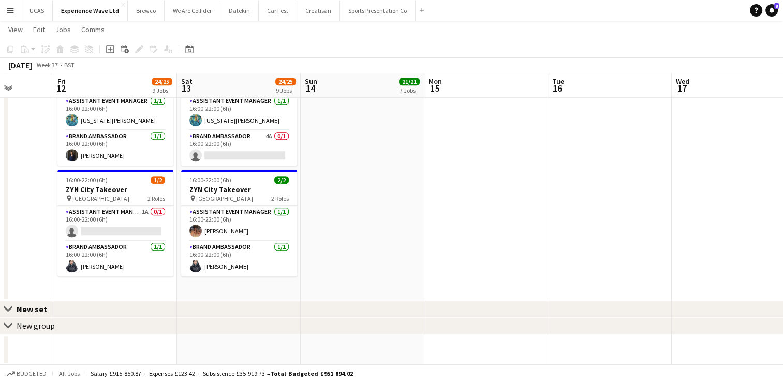
drag, startPoint x: 433, startPoint y: 229, endPoint x: 549, endPoint y: 233, distance: 116.0
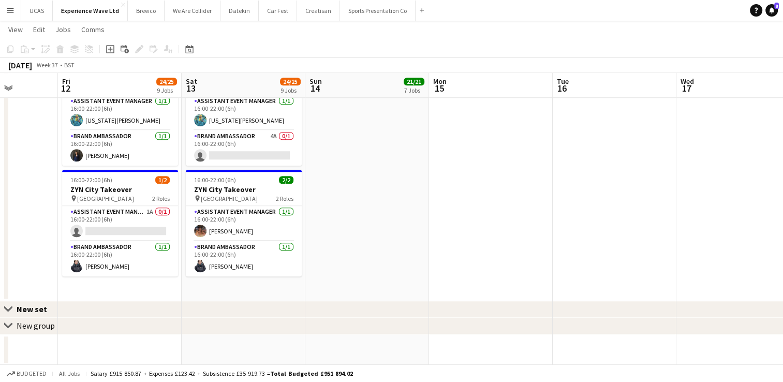
drag, startPoint x: 584, startPoint y: 231, endPoint x: 601, endPoint y: 227, distance: 17.1
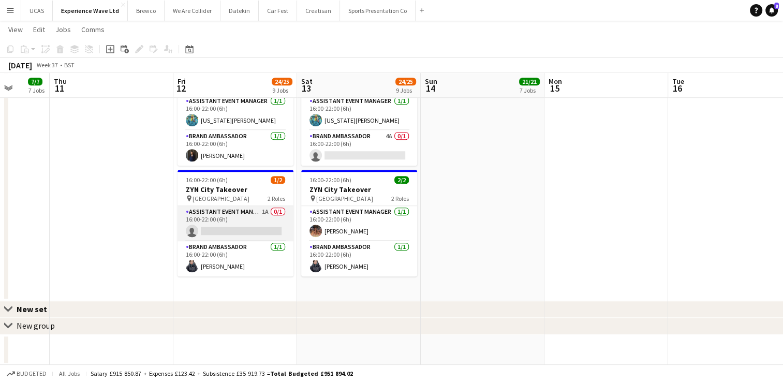
click at [228, 226] on app-card-role "Assistant Event Manager 1A 0/1 16:00-22:00 (6h) single-neutral-actions" at bounding box center [236, 223] width 116 height 35
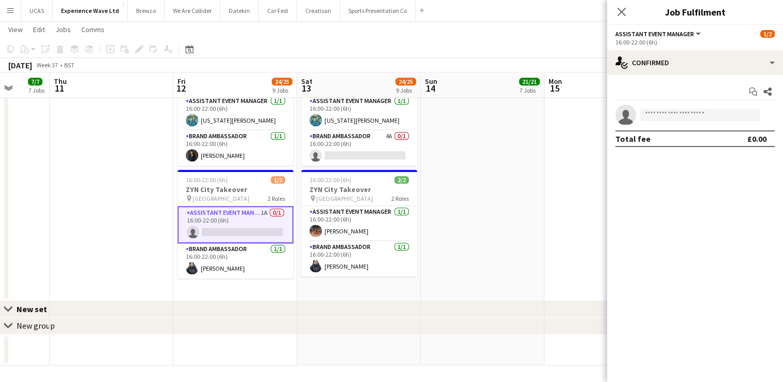
click at [222, 225] on app-card-role "Assistant Event Manager 1A 0/1 16:00-22:00 (6h) single-neutral-actions" at bounding box center [236, 224] width 116 height 37
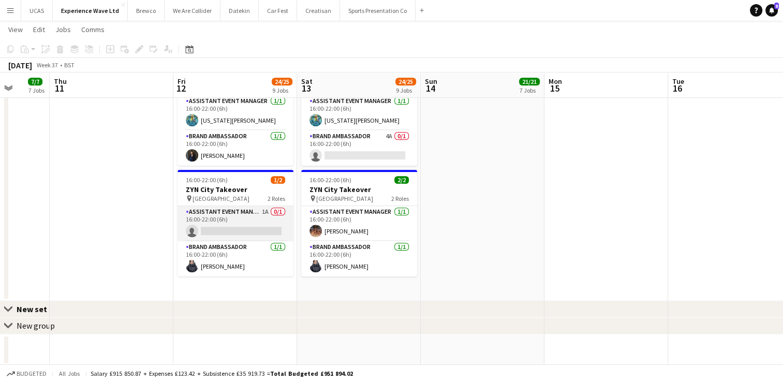
click at [220, 226] on app-card-role "Assistant Event Manager 1A 0/1 16:00-22:00 (6h) single-neutral-actions" at bounding box center [236, 223] width 116 height 35
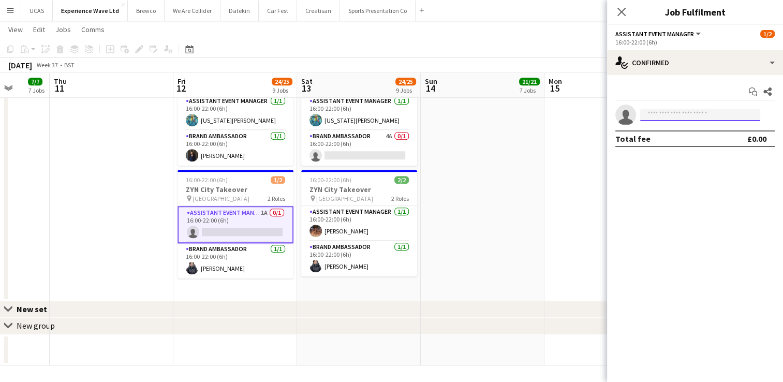
click at [678, 115] on input at bounding box center [700, 115] width 120 height 12
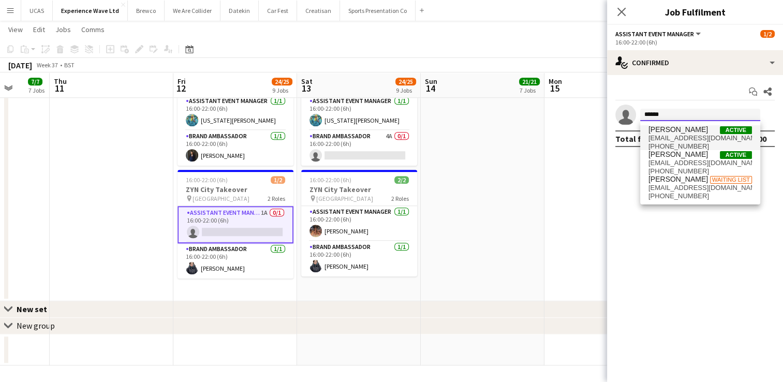
type input "******"
click at [681, 133] on span "[PERSON_NAME]" at bounding box center [679, 129] width 60 height 9
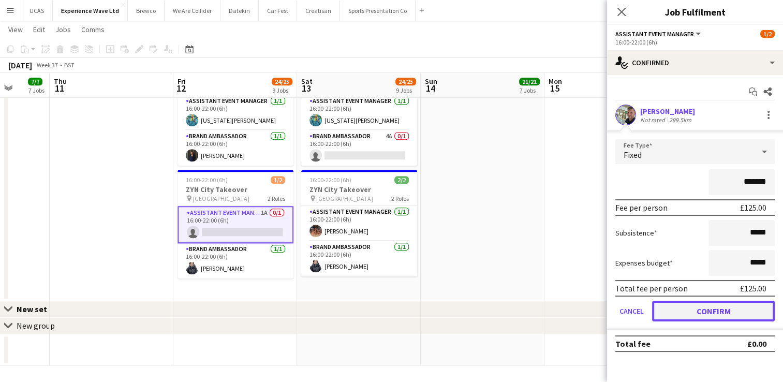
click at [693, 311] on button "Confirm" at bounding box center [713, 311] width 123 height 21
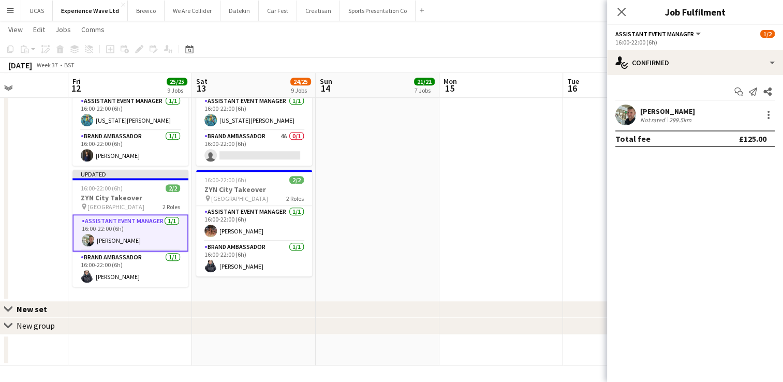
drag, startPoint x: 525, startPoint y: 251, endPoint x: 404, endPoint y: 259, distance: 121.4
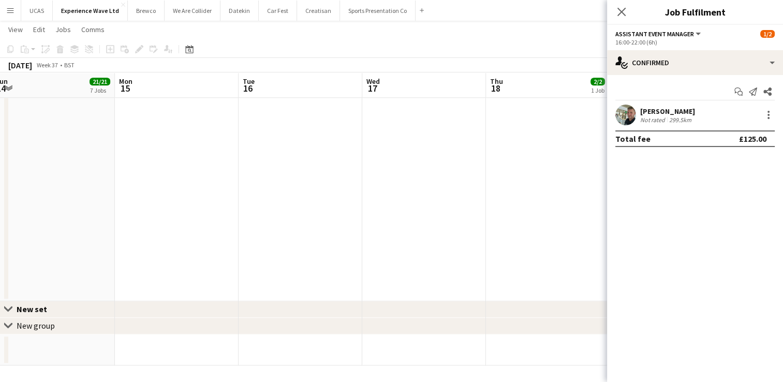
drag, startPoint x: 421, startPoint y: 239, endPoint x: 348, endPoint y: 238, distance: 73.0
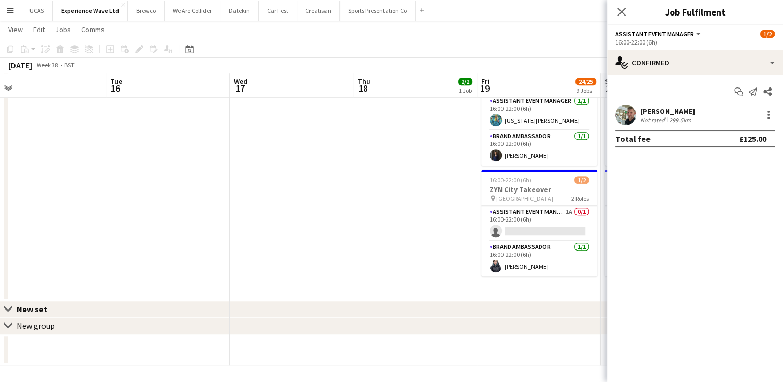
drag, startPoint x: 323, startPoint y: 229, endPoint x: 338, endPoint y: 227, distance: 15.2
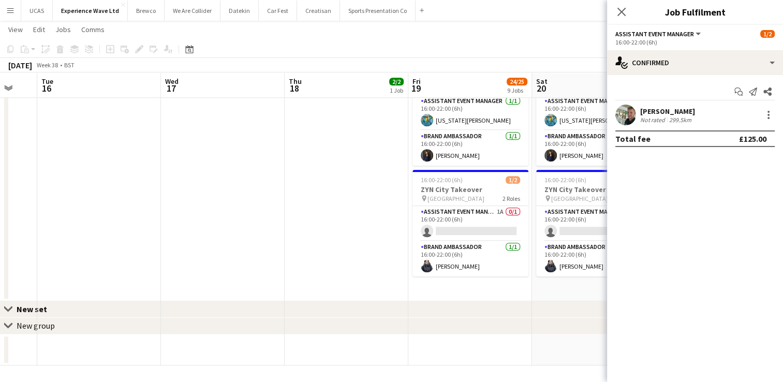
scroll to position [0, 379]
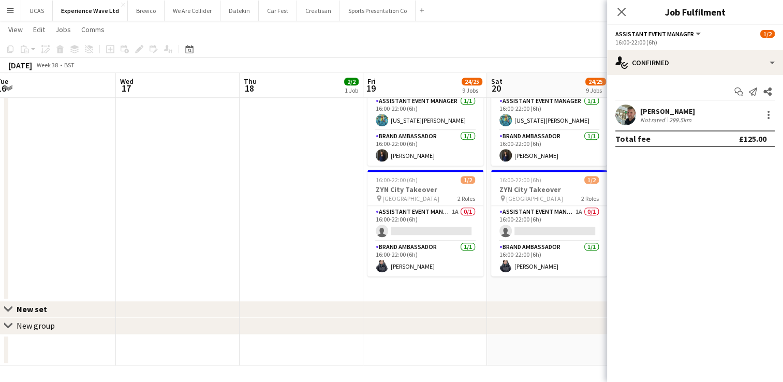
drag, startPoint x: 404, startPoint y: 225, endPoint x: 291, endPoint y: 210, distance: 114.3
click at [418, 225] on app-card-role "Assistant Event Manager 1A 0/1 16:00-22:00 (6h) single-neutral-actions" at bounding box center [426, 223] width 116 height 35
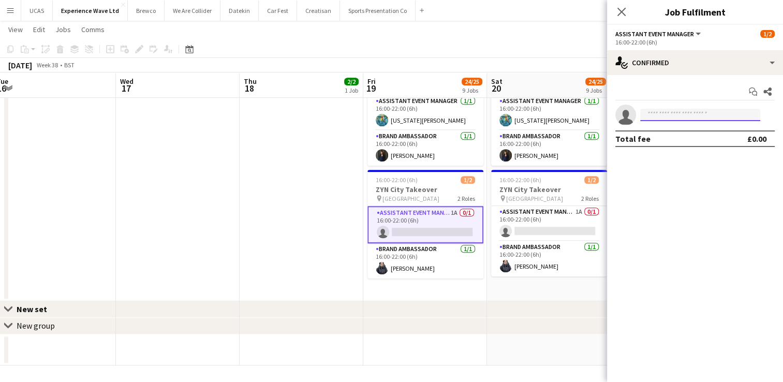
click at [664, 116] on input at bounding box center [700, 115] width 120 height 12
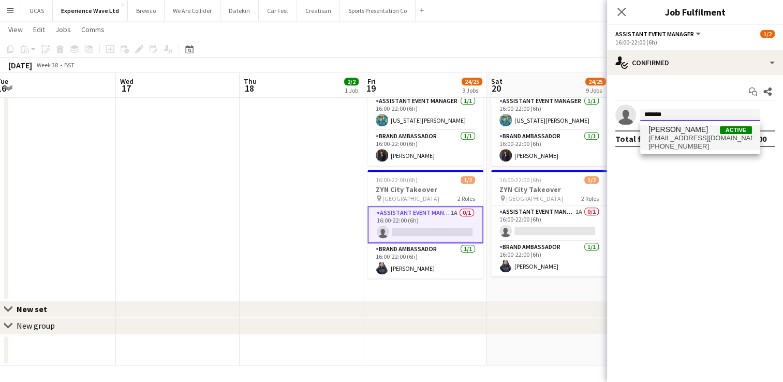
type input "*******"
click at [678, 144] on span "[PHONE_NUMBER]" at bounding box center [701, 146] width 104 height 8
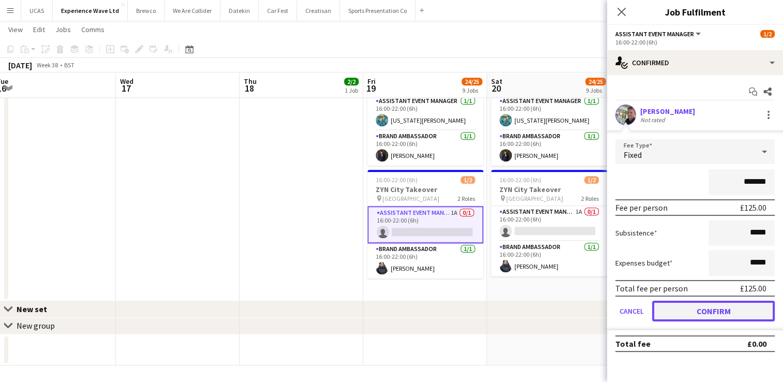
click at [698, 312] on button "Confirm" at bounding box center [713, 311] width 123 height 21
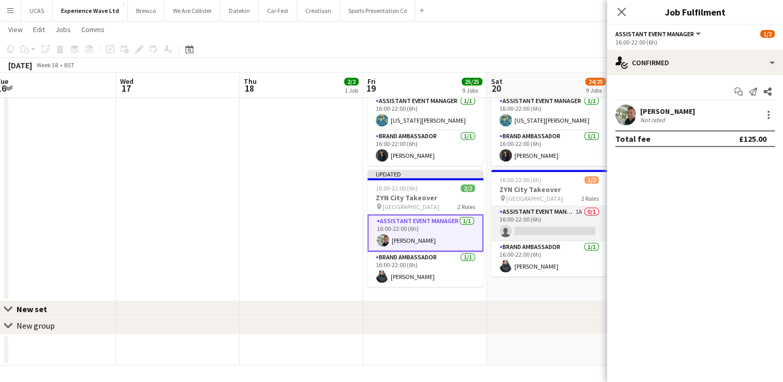
click at [580, 222] on app-card-role "Assistant Event Manager 1A 0/1 16:00-22:00 (6h) single-neutral-actions" at bounding box center [549, 223] width 116 height 35
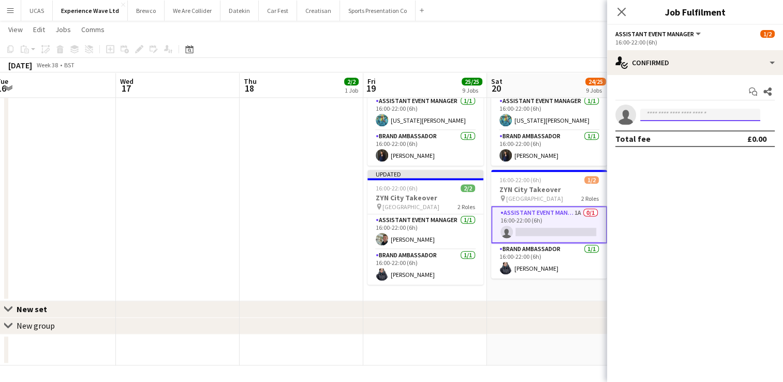
click at [671, 113] on input at bounding box center [700, 115] width 120 height 12
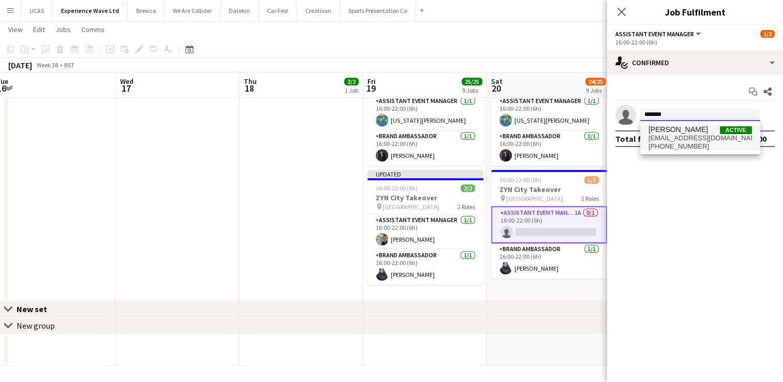
type input "*******"
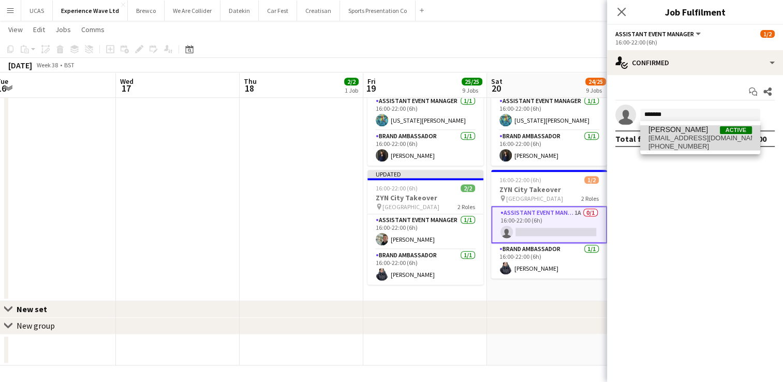
click at [676, 131] on span "[PERSON_NAME]" at bounding box center [679, 129] width 60 height 9
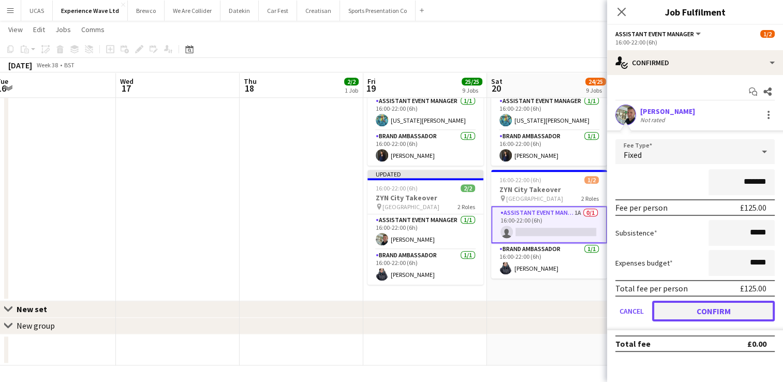
click at [685, 311] on button "Confirm" at bounding box center [713, 311] width 123 height 21
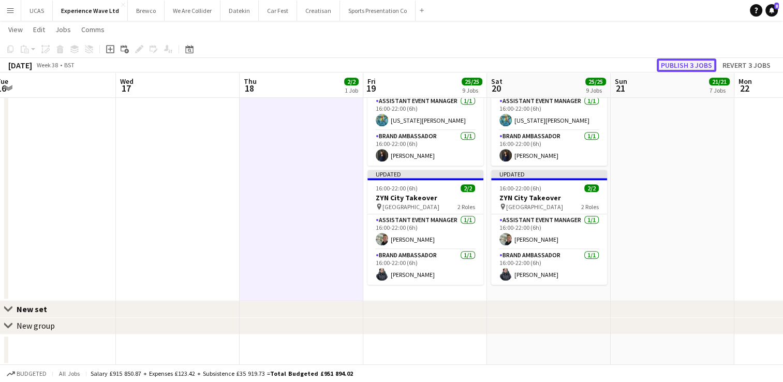
click at [674, 67] on button "Publish 3 jobs" at bounding box center [687, 65] width 60 height 13
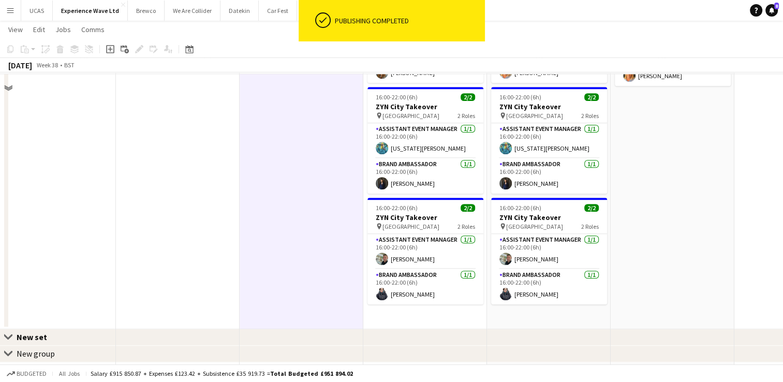
scroll to position [752, 0]
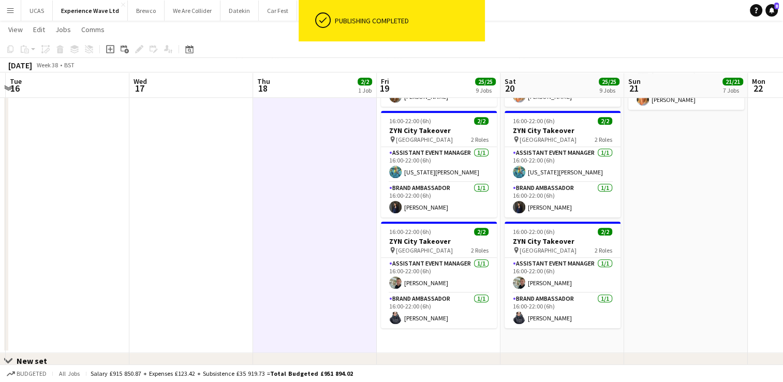
drag, startPoint x: 661, startPoint y: 206, endPoint x: 550, endPoint y: 214, distance: 110.6
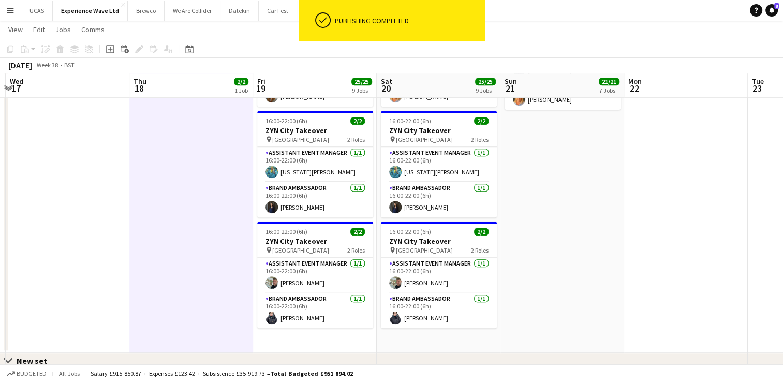
drag, startPoint x: 648, startPoint y: 227, endPoint x: 436, endPoint y: 222, distance: 212.3
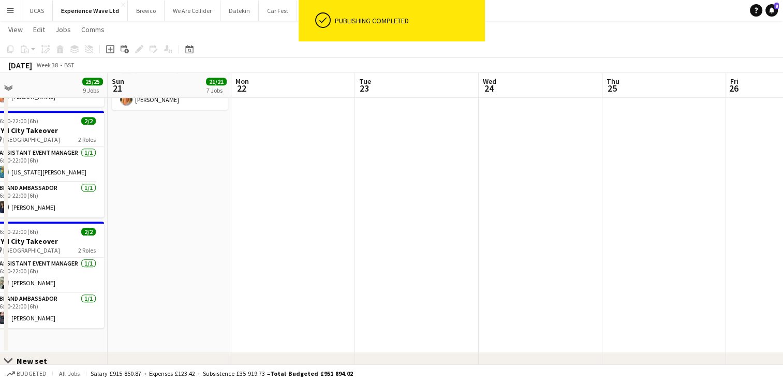
scroll to position [0, 414]
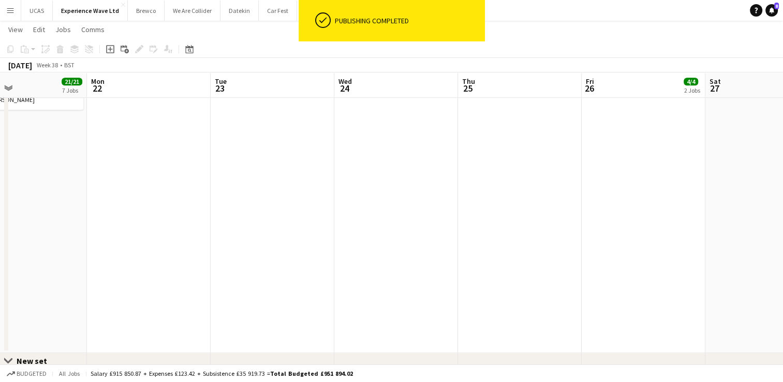
drag, startPoint x: 515, startPoint y: 210, endPoint x: 414, endPoint y: 206, distance: 101.0
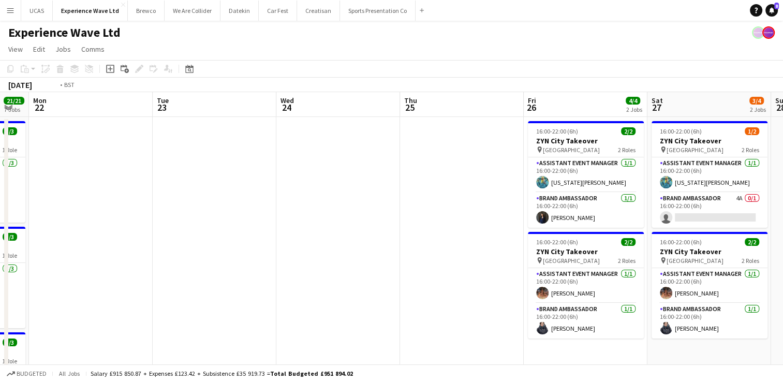
scroll to position [0, 375]
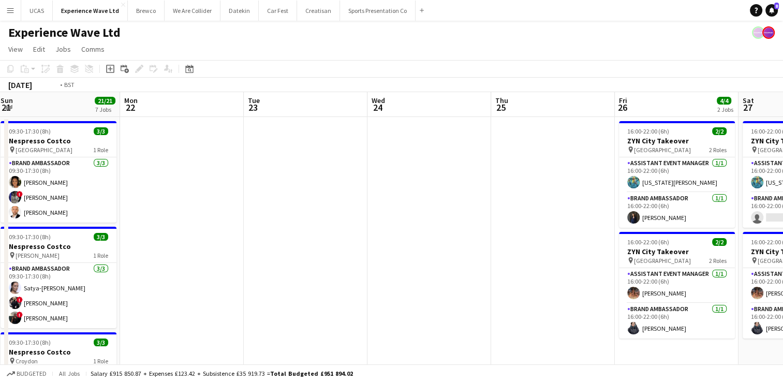
drag, startPoint x: 458, startPoint y: 238, endPoint x: 373, endPoint y: 224, distance: 85.6
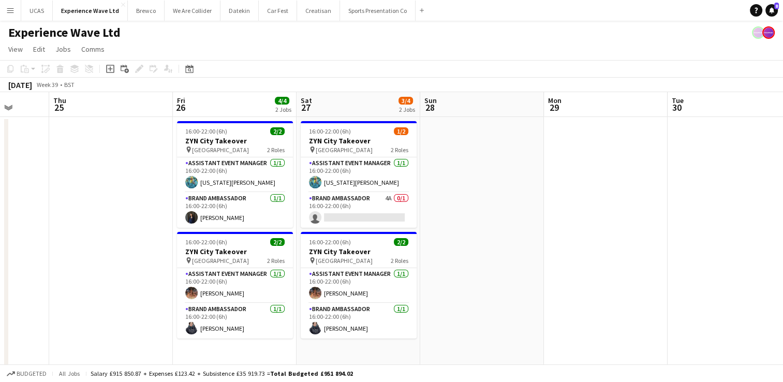
drag, startPoint x: 765, startPoint y: 221, endPoint x: 386, endPoint y: 218, distance: 379.0
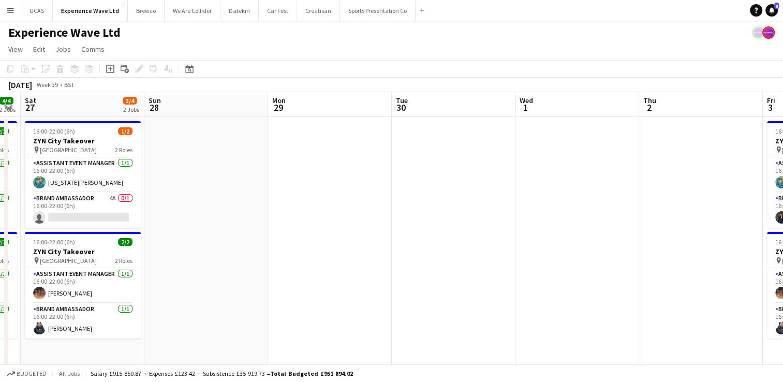
drag, startPoint x: 577, startPoint y: 224, endPoint x: 412, endPoint y: 227, distance: 164.7
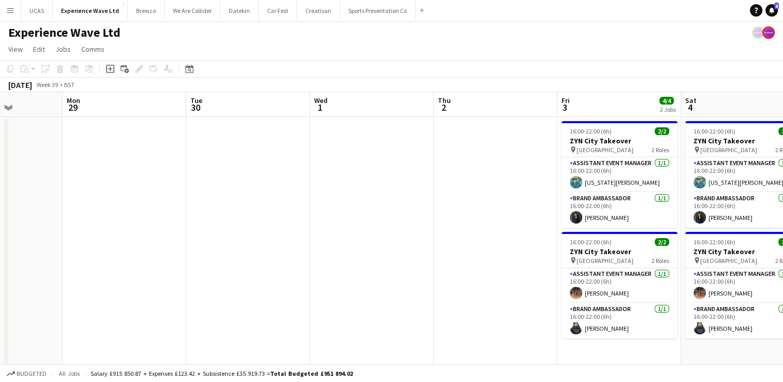
drag, startPoint x: 487, startPoint y: 232, endPoint x: 342, endPoint y: 225, distance: 144.6
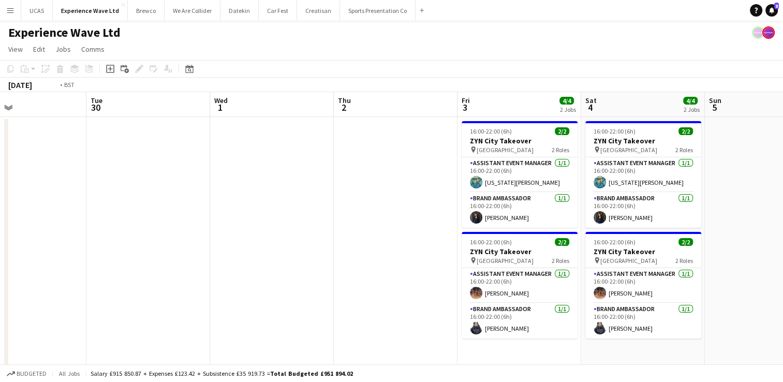
drag, startPoint x: 355, startPoint y: 218, endPoint x: 337, endPoint y: 218, distance: 18.6
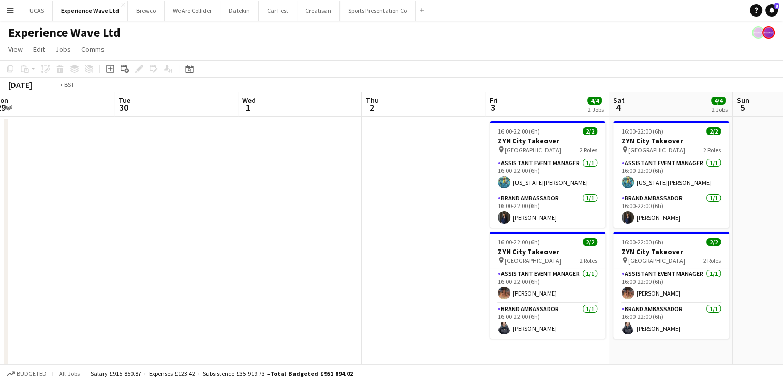
drag, startPoint x: 315, startPoint y: 227, endPoint x: 388, endPoint y: 240, distance: 73.6
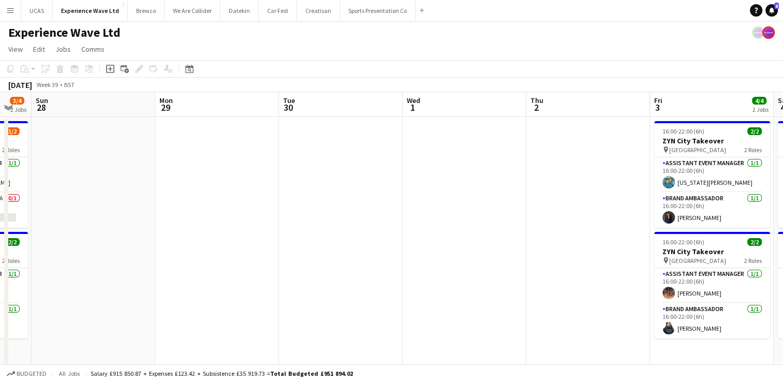
drag, startPoint x: 323, startPoint y: 245, endPoint x: 480, endPoint y: 239, distance: 157.0
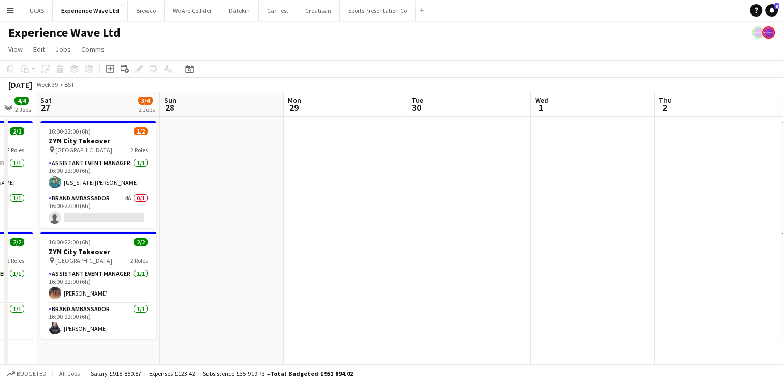
drag, startPoint x: 348, startPoint y: 235, endPoint x: 606, endPoint y: 229, distance: 257.4
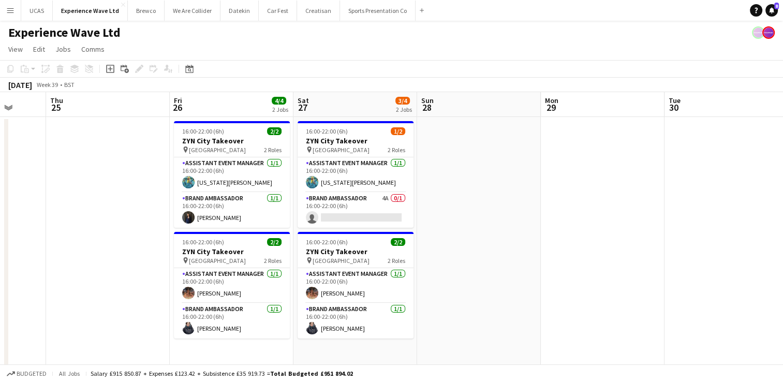
drag, startPoint x: 410, startPoint y: 234, endPoint x: 574, endPoint y: 229, distance: 163.7
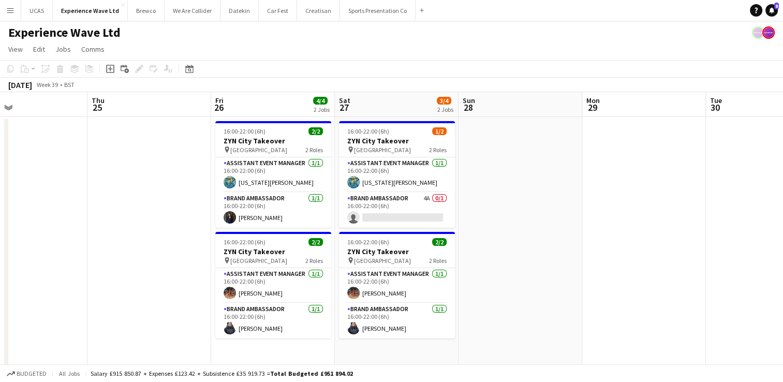
drag, startPoint x: 180, startPoint y: 239, endPoint x: 417, endPoint y: 242, distance: 237.1
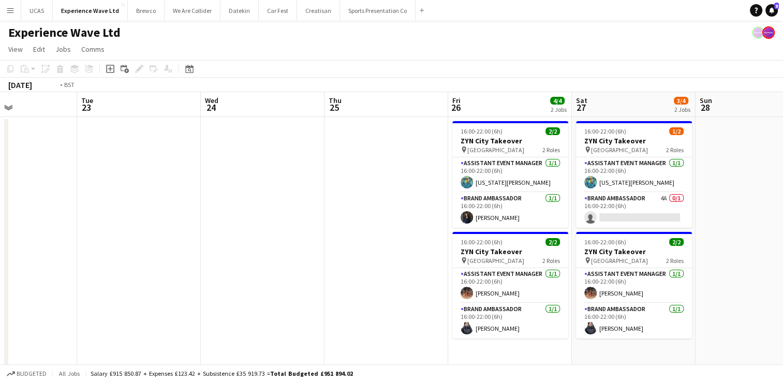
drag, startPoint x: 238, startPoint y: 256, endPoint x: 420, endPoint y: 246, distance: 183.0
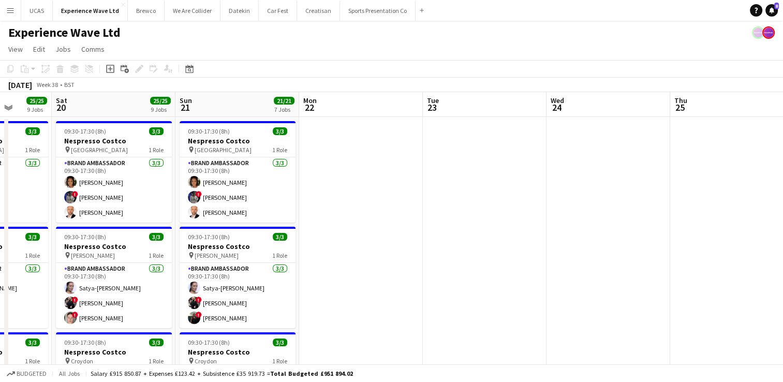
drag, startPoint x: 367, startPoint y: 253, endPoint x: 431, endPoint y: 249, distance: 64.3
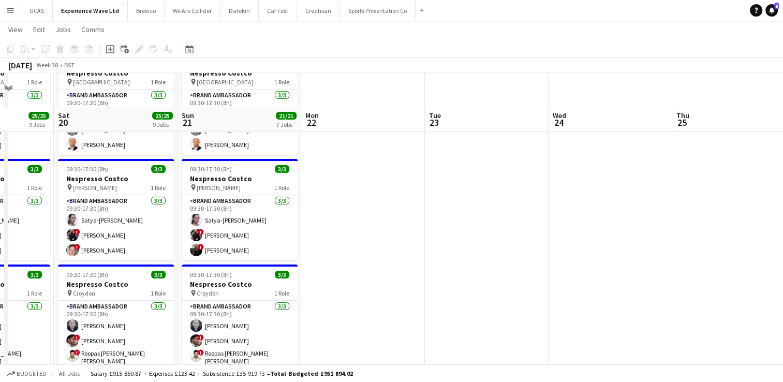
scroll to position [104, 0]
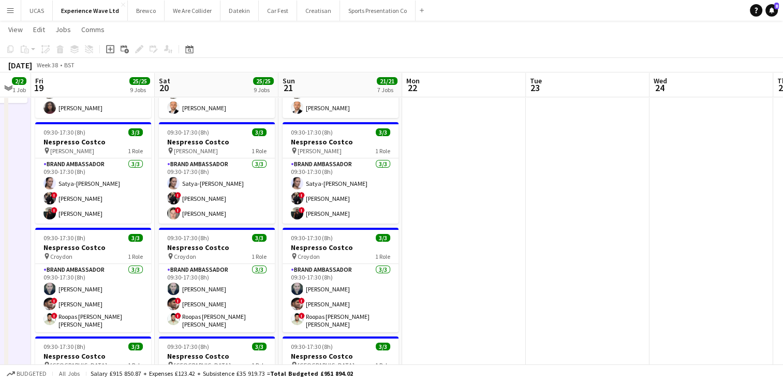
drag, startPoint x: 405, startPoint y: 202, endPoint x: 547, endPoint y: 188, distance: 142.0
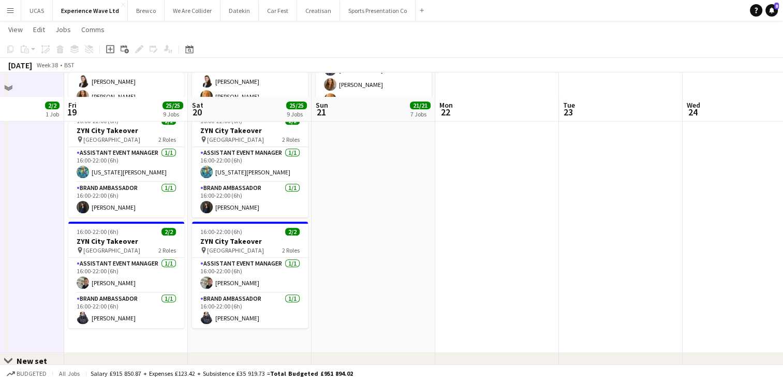
scroll to position [777, 0]
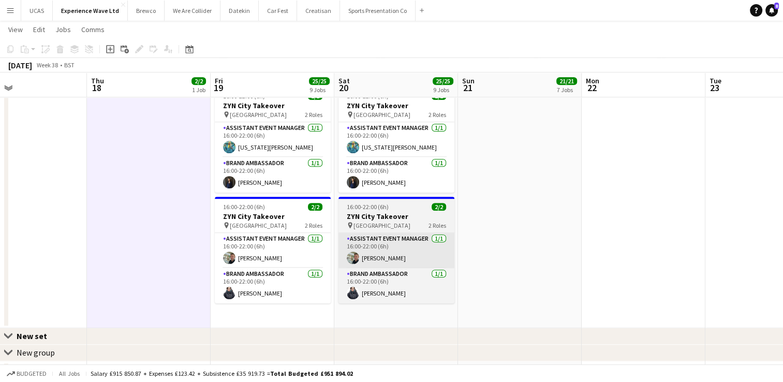
drag, startPoint x: 354, startPoint y: 241, endPoint x: 447, endPoint y: 245, distance: 93.3
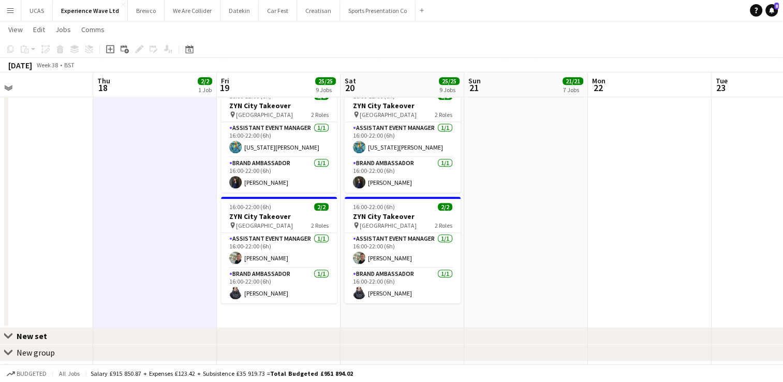
drag, startPoint x: 167, startPoint y: 234, endPoint x: 433, endPoint y: 239, distance: 266.7
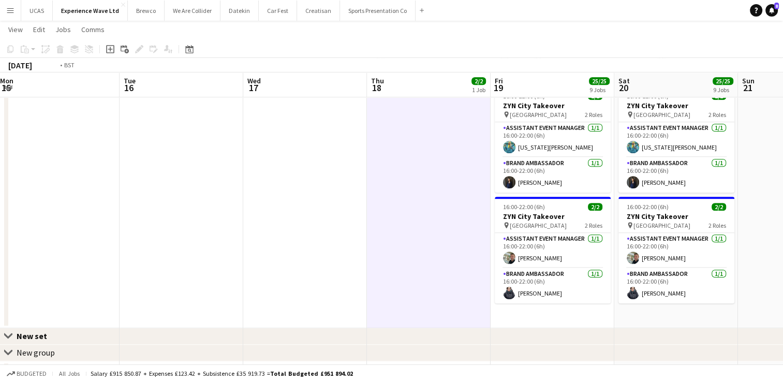
drag, startPoint x: 217, startPoint y: 246, endPoint x: 375, endPoint y: 242, distance: 158.0
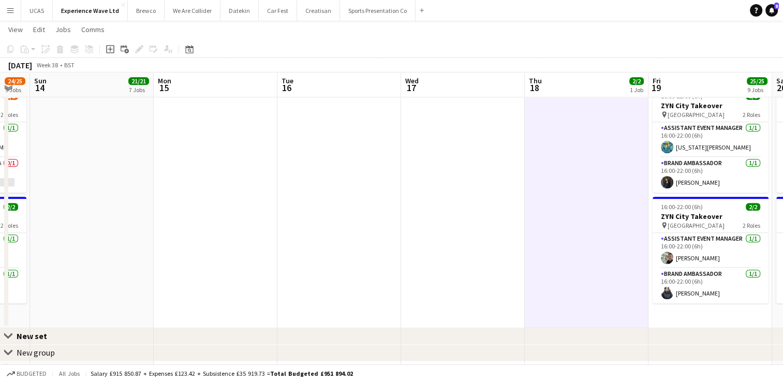
drag, startPoint x: 226, startPoint y: 235, endPoint x: 427, endPoint y: 235, distance: 200.4
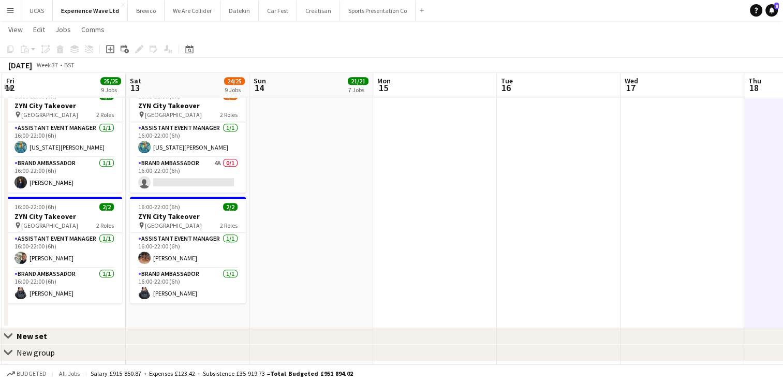
drag, startPoint x: 302, startPoint y: 235, endPoint x: 464, endPoint y: 240, distance: 162.1
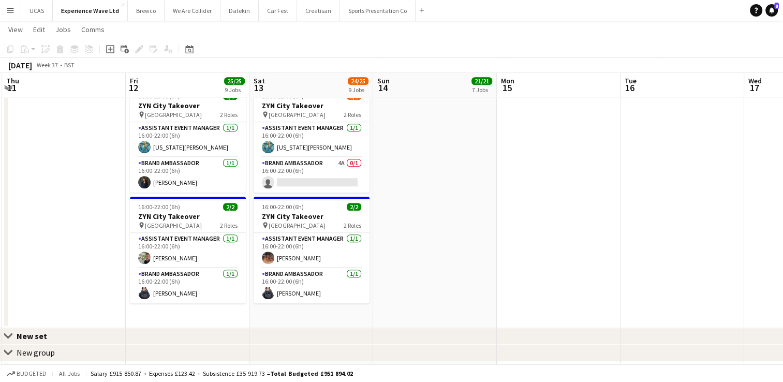
scroll to position [0, 227]
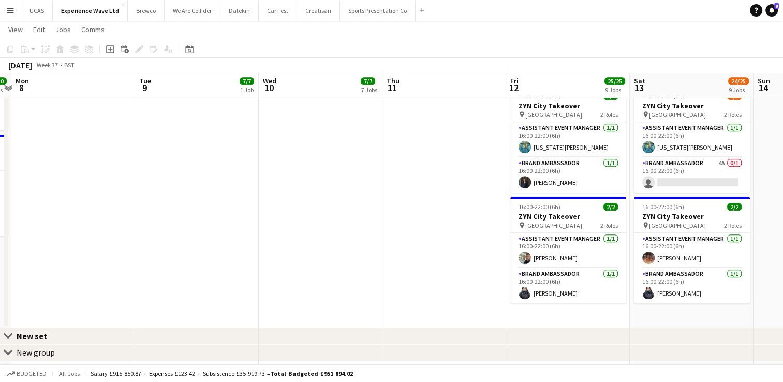
drag, startPoint x: 113, startPoint y: 235, endPoint x: 398, endPoint y: 250, distance: 284.6
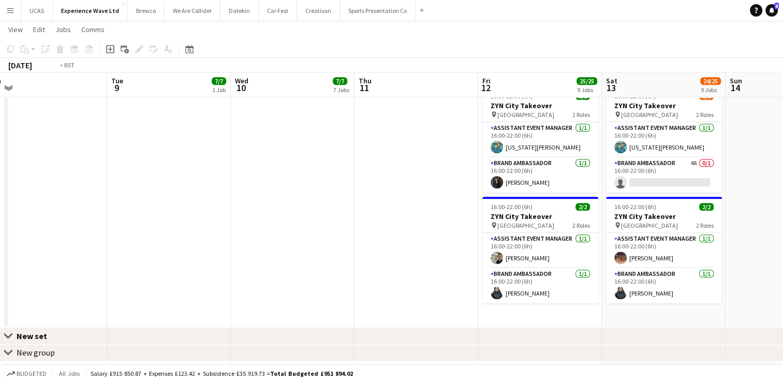
drag, startPoint x: 280, startPoint y: 254, endPoint x: 459, endPoint y: 247, distance: 179.8
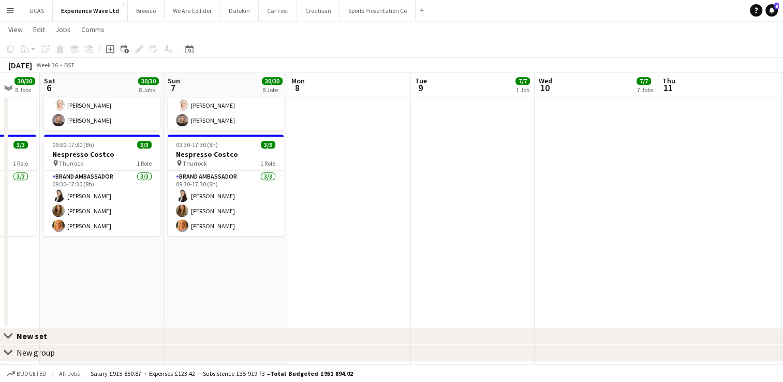
drag, startPoint x: 320, startPoint y: 251, endPoint x: 476, endPoint y: 251, distance: 155.8
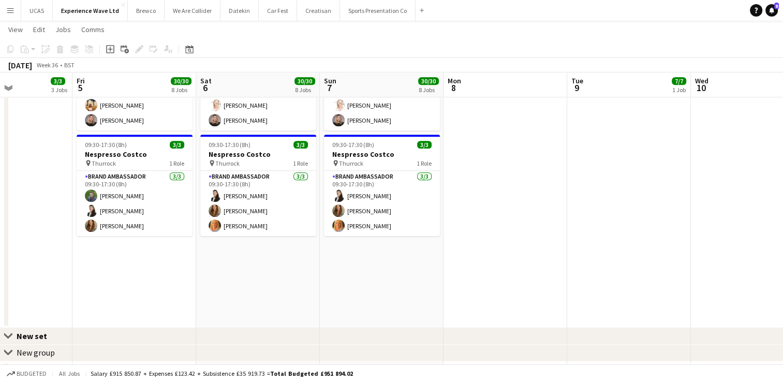
drag, startPoint x: 389, startPoint y: 264, endPoint x: 493, endPoint y: 266, distance: 104.1
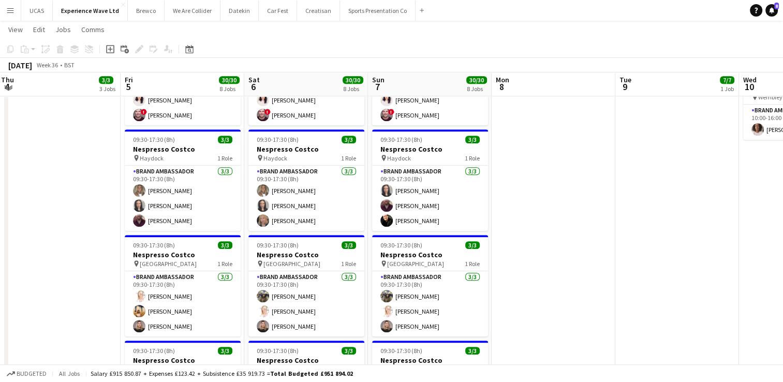
scroll to position [569, 0]
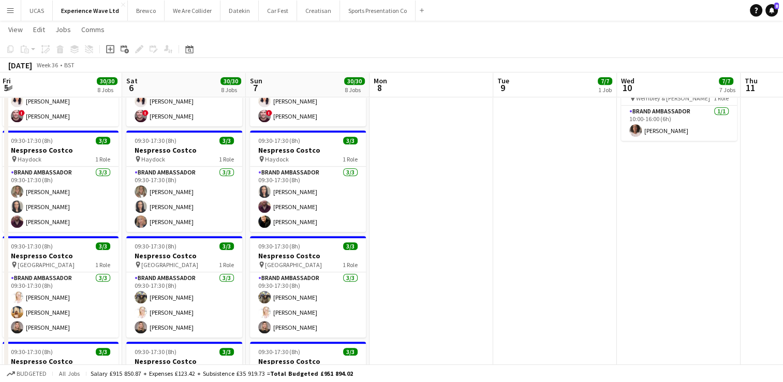
drag, startPoint x: 625, startPoint y: 258, endPoint x: 384, endPoint y: 264, distance: 241.8
click at [358, 259] on app-calendar-viewport "Tue 2 Wed 3 Thu 4 3/3 3 Jobs Fri 5 30/30 8 Jobs Sat 6 30/30 8 Jobs Sun 7 30/30 …" at bounding box center [391, 35] width 783 height 1129
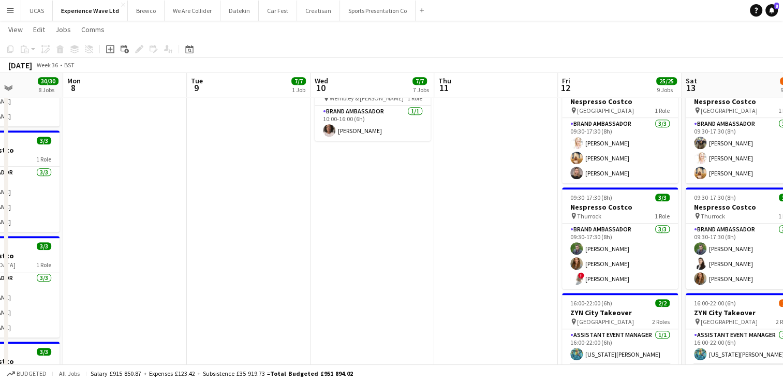
drag, startPoint x: 517, startPoint y: 258, endPoint x: 345, endPoint y: 252, distance: 172.0
click at [342, 252] on app-calendar-viewport "Thu 4 3/3 3 Jobs Fri 5 30/30 8 Jobs Sat 6 30/30 8 Jobs Sun 7 30/30 8 Jobs Mon 8…" at bounding box center [391, 35] width 783 height 1129
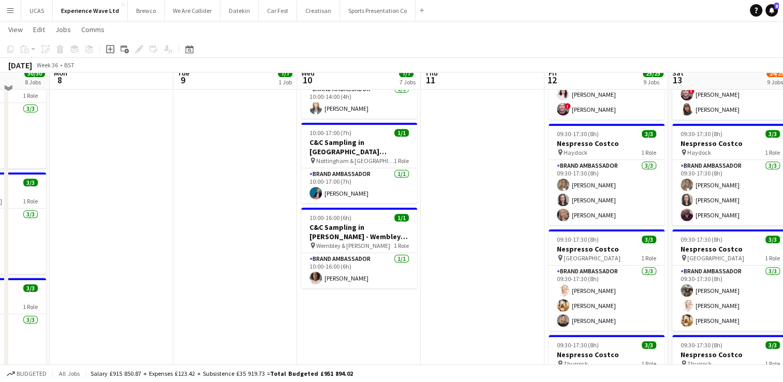
scroll to position [414, 0]
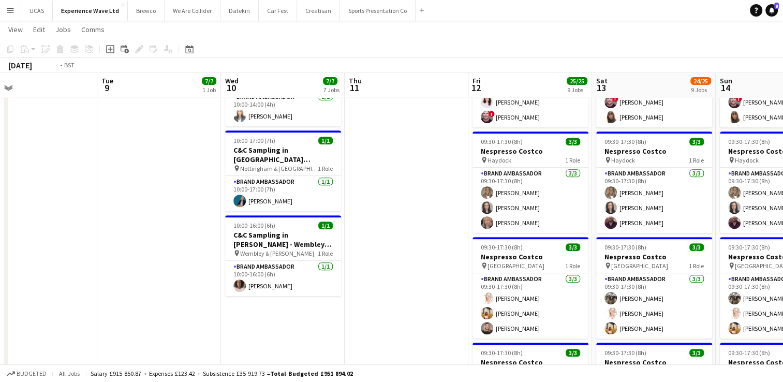
drag, startPoint x: 462, startPoint y: 267, endPoint x: 346, endPoint y: 236, distance: 120.1
click at [348, 237] on app-calendar-viewport "Fri 5 30/30 8 Jobs Sat 6 30/30 8 Jobs Sun 7 30/30 8 Jobs Mon 8 Tue 9 7/7 1 Job …" at bounding box center [391, 190] width 783 height 1129
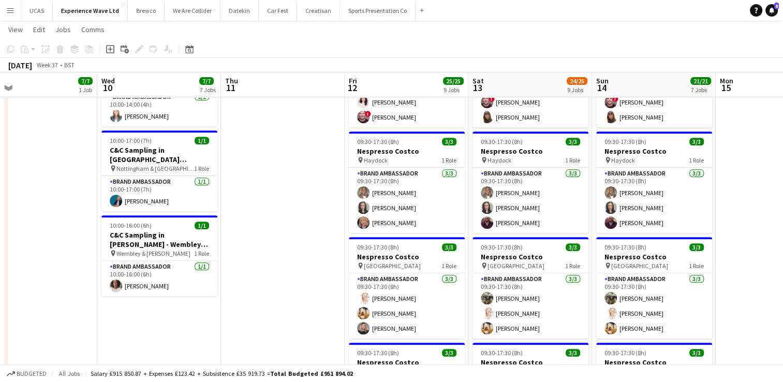
drag, startPoint x: 386, startPoint y: 257, endPoint x: 271, endPoint y: 256, distance: 114.9
click at [285, 250] on app-calendar-viewport "Sat 6 30/30 8 Jobs Sun 7 30/30 8 Jobs Mon 8 Tue 9 7/7 1 Job Wed 10 7/7 7 Jobs T…" at bounding box center [391, 190] width 783 height 1129
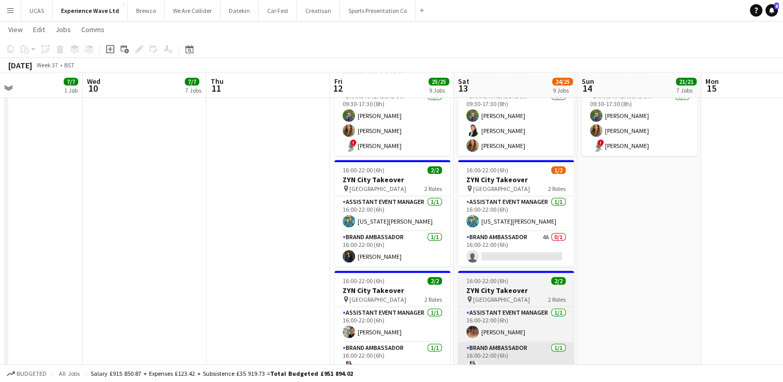
scroll to position [700, 0]
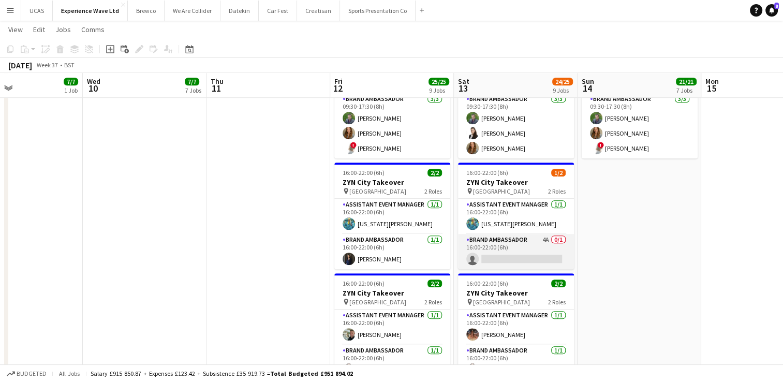
click at [501, 256] on app-card-role "Brand Ambassador 4A 0/1 16:00-22:00 (6h) single-neutral-actions" at bounding box center [516, 251] width 116 height 35
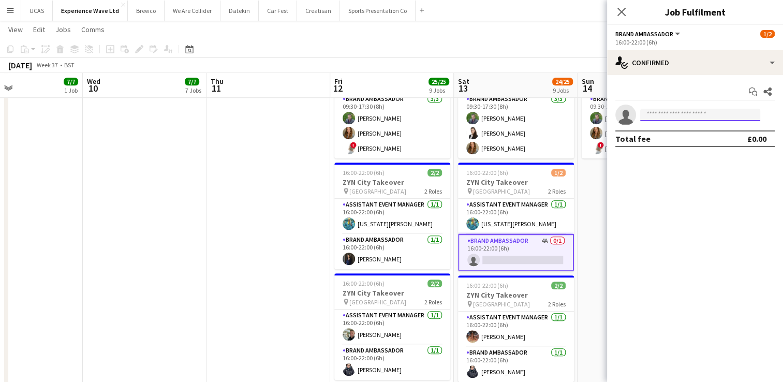
click at [670, 115] on input at bounding box center [700, 115] width 120 height 12
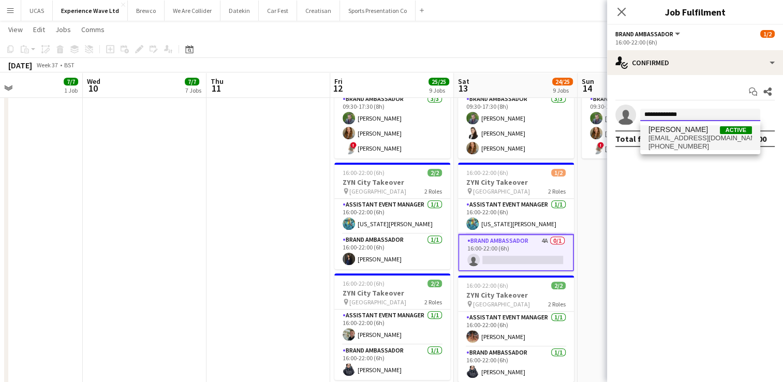
type input "**********"
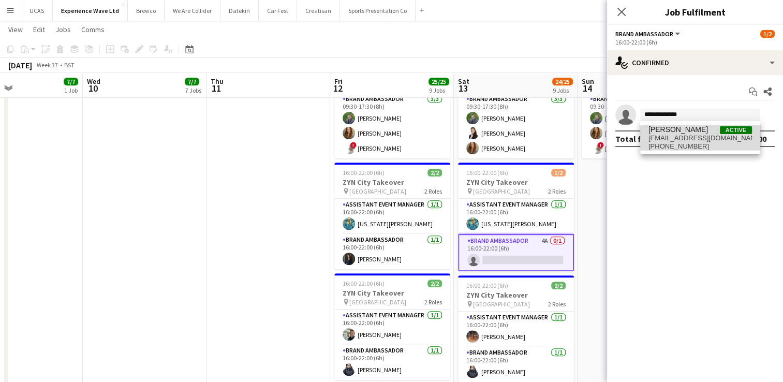
click at [674, 128] on span "Lisa Matthews" at bounding box center [679, 129] width 60 height 9
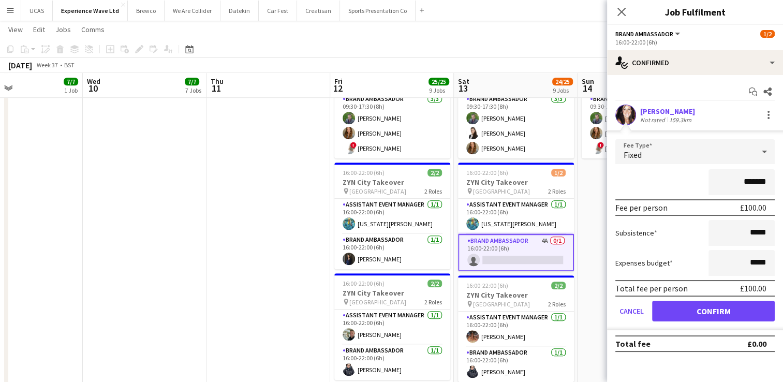
click at [630, 118] on app-user-avatar at bounding box center [626, 115] width 21 height 21
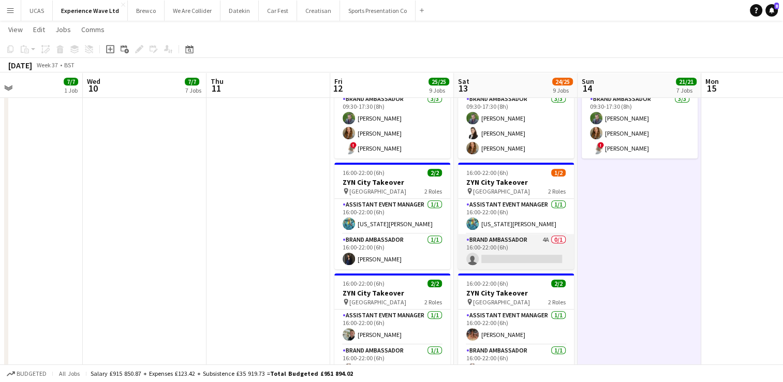
click at [489, 252] on app-card-role "Brand Ambassador 4A 0/1 16:00-22:00 (6h) single-neutral-actions" at bounding box center [516, 251] width 116 height 35
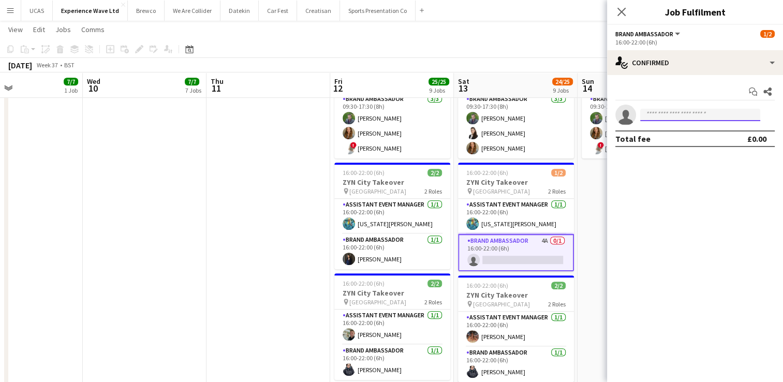
click at [674, 117] on input at bounding box center [700, 115] width 120 height 12
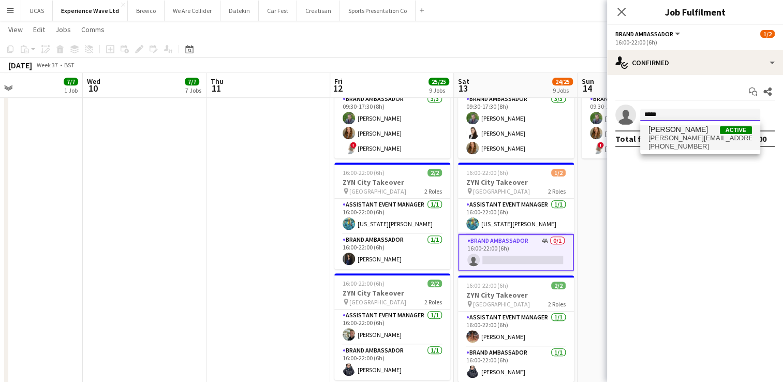
type input "*****"
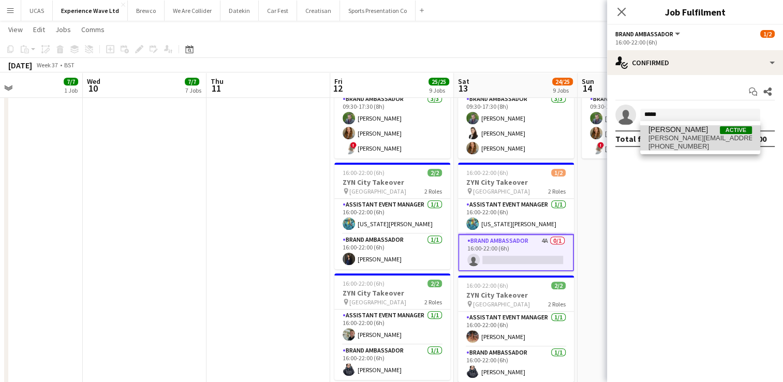
click at [683, 136] on span "luisa.schileo@hotmail.com" at bounding box center [701, 138] width 104 height 8
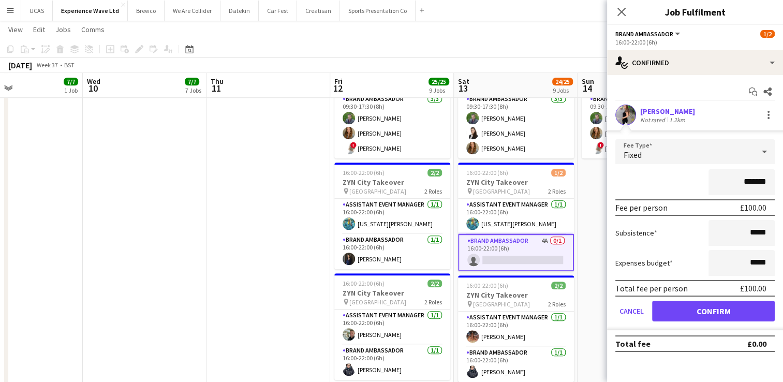
click at [516, 248] on app-card-role "Brand Ambassador 4A 0/1 16:00-22:00 (6h) single-neutral-actions" at bounding box center [516, 252] width 116 height 37
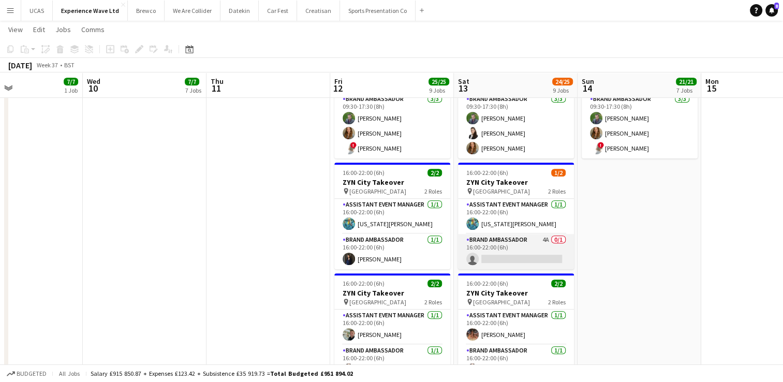
click at [516, 248] on app-card-role "Brand Ambassador 4A 0/1 16:00-22:00 (6h) single-neutral-actions" at bounding box center [516, 251] width 116 height 35
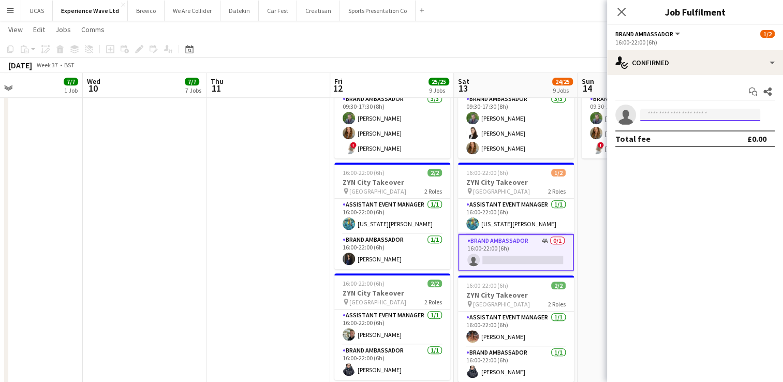
click at [690, 115] on input at bounding box center [700, 115] width 120 height 12
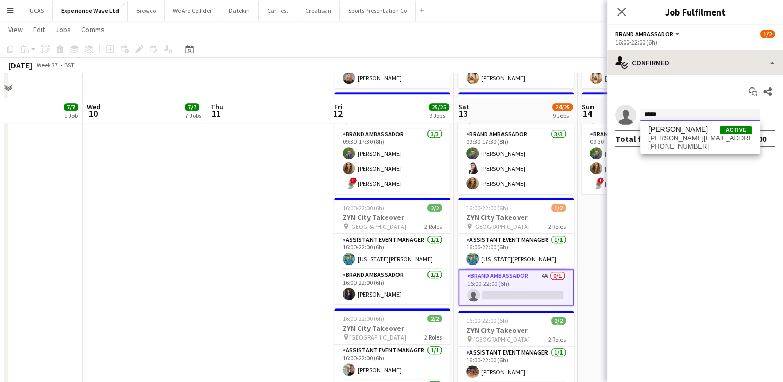
scroll to position [648, 0]
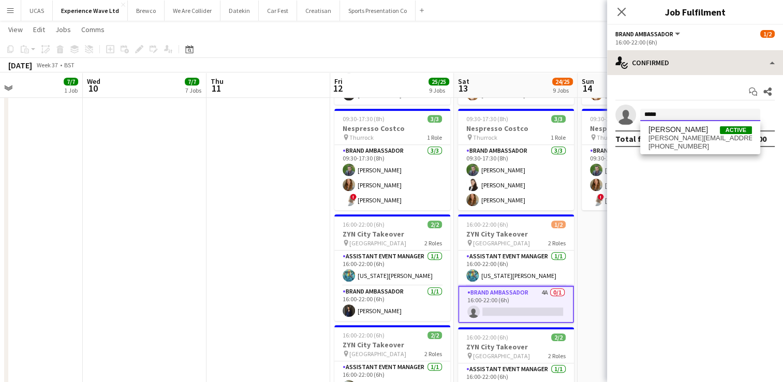
type input "*****"
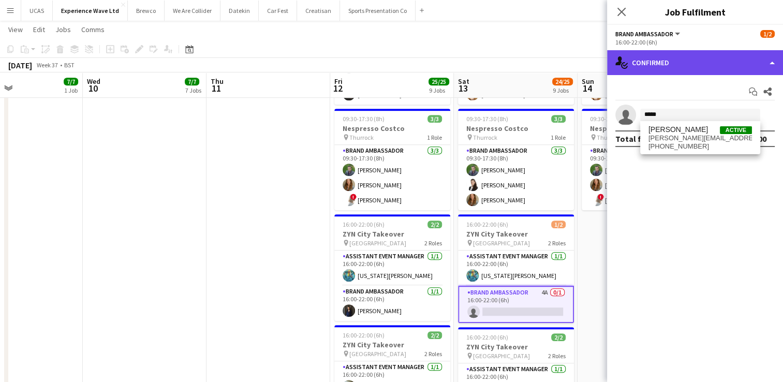
click at [663, 65] on div "single-neutral-actions-check-2 Confirmed" at bounding box center [695, 62] width 176 height 25
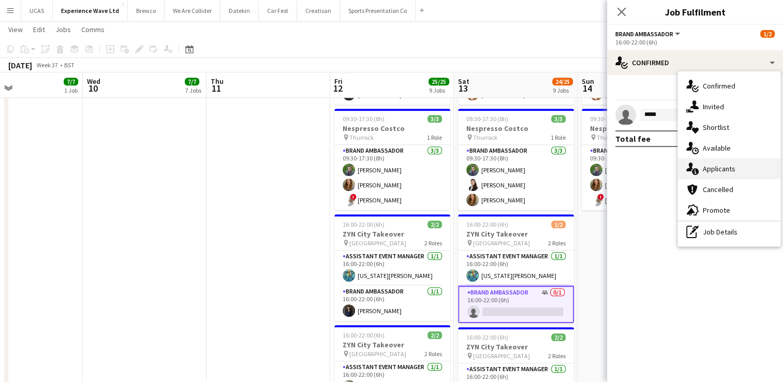
click at [736, 168] on div "single-neutral-actions-information Applicants" at bounding box center [729, 168] width 103 height 21
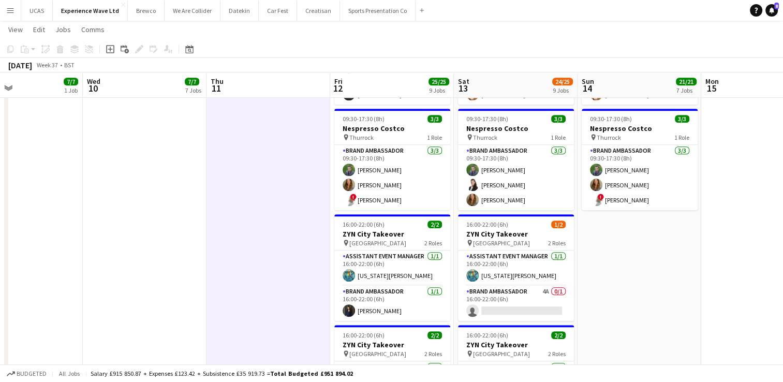
drag, startPoint x: 625, startPoint y: 293, endPoint x: 326, endPoint y: 319, distance: 300.4
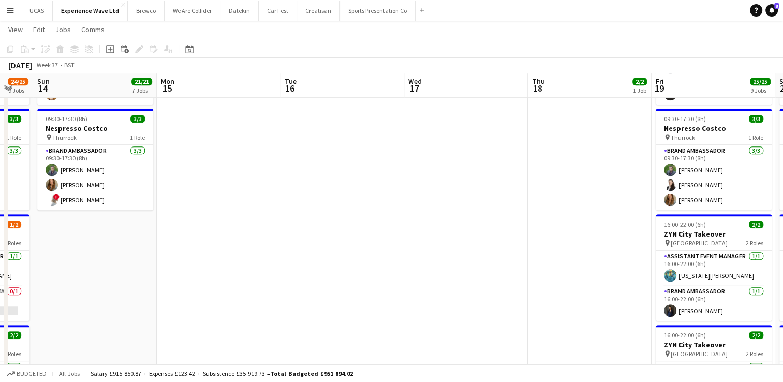
drag, startPoint x: 338, startPoint y: 312, endPoint x: 321, endPoint y: 315, distance: 17.0
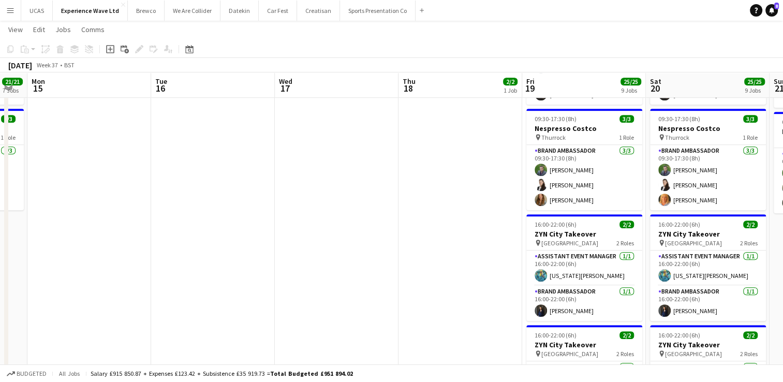
drag, startPoint x: 476, startPoint y: 297, endPoint x: 334, endPoint y: 313, distance: 142.2
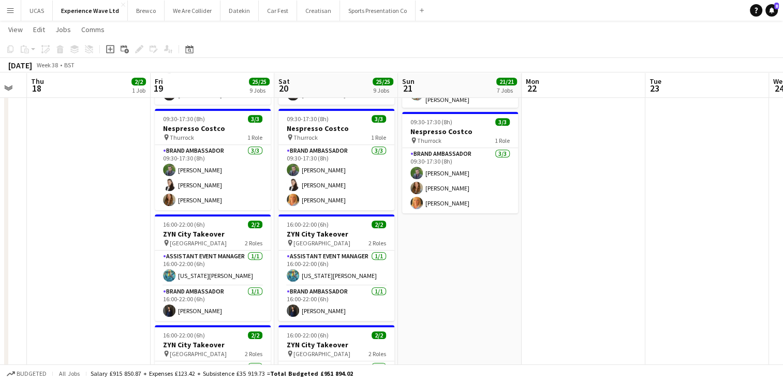
drag, startPoint x: 763, startPoint y: 270, endPoint x: 475, endPoint y: 287, distance: 288.3
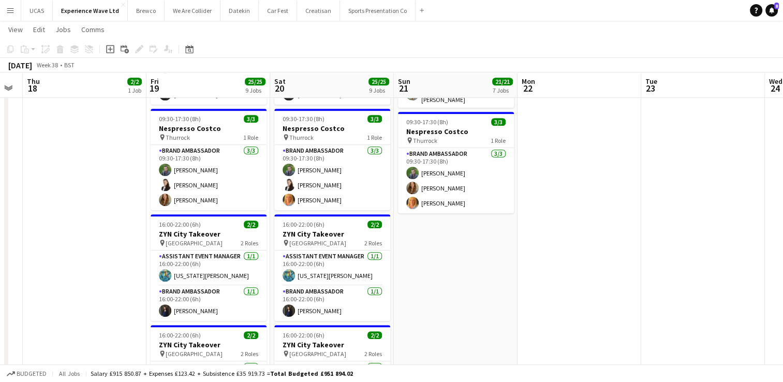
drag, startPoint x: 577, startPoint y: 272, endPoint x: 349, endPoint y: 282, distance: 228.0
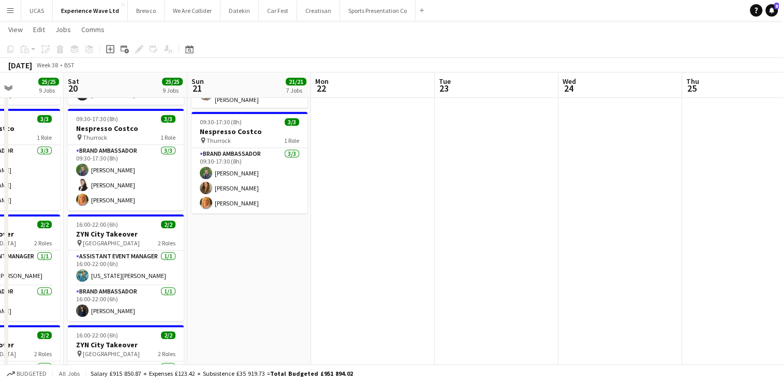
drag, startPoint x: 569, startPoint y: 269, endPoint x: 381, endPoint y: 272, distance: 189.0
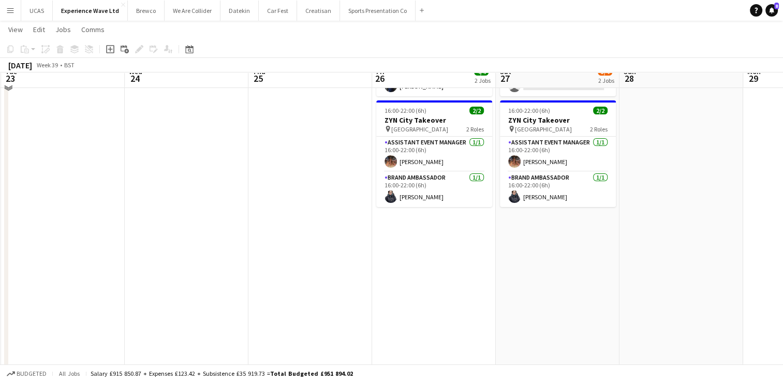
scroll to position [0, 0]
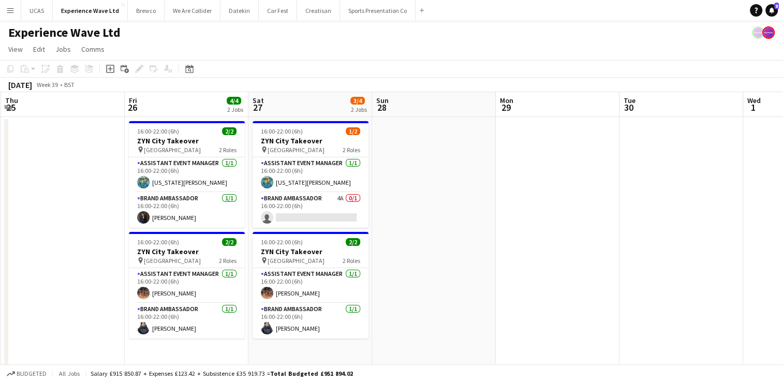
drag, startPoint x: 675, startPoint y: 256, endPoint x: 510, endPoint y: 266, distance: 165.0
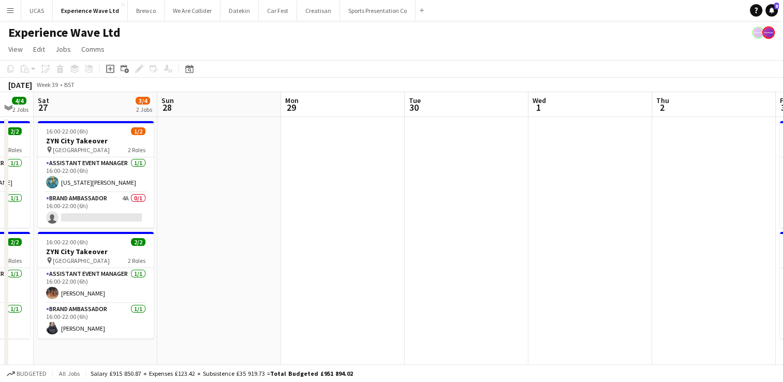
drag, startPoint x: 640, startPoint y: 255, endPoint x: 398, endPoint y: 255, distance: 242.3
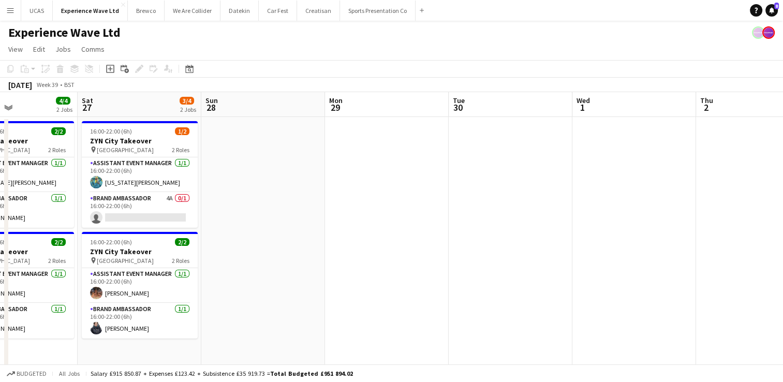
drag, startPoint x: 597, startPoint y: 255, endPoint x: 383, endPoint y: 258, distance: 213.8
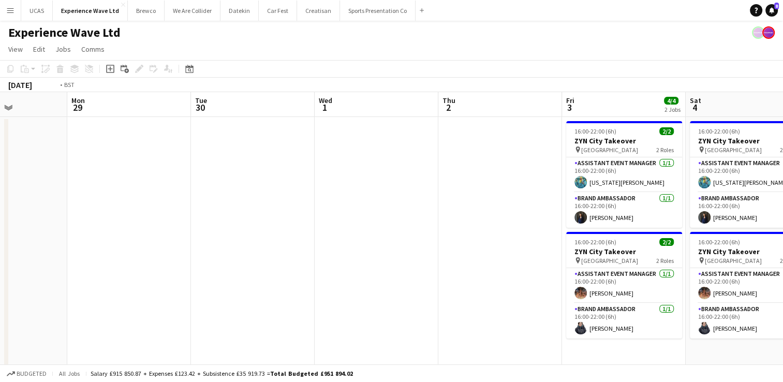
scroll to position [0, 485]
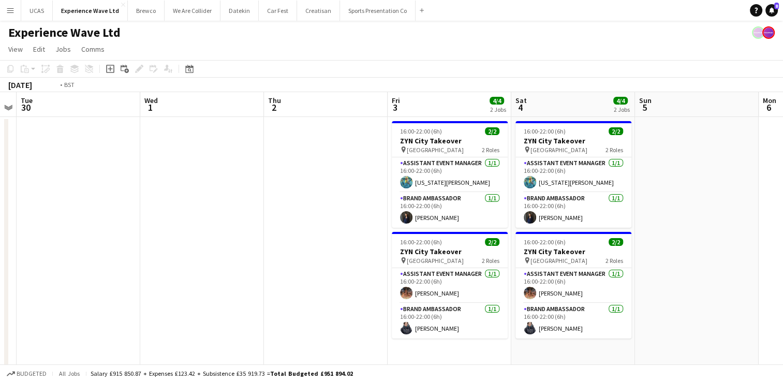
drag, startPoint x: 400, startPoint y: 260, endPoint x: 187, endPoint y: 301, distance: 216.8
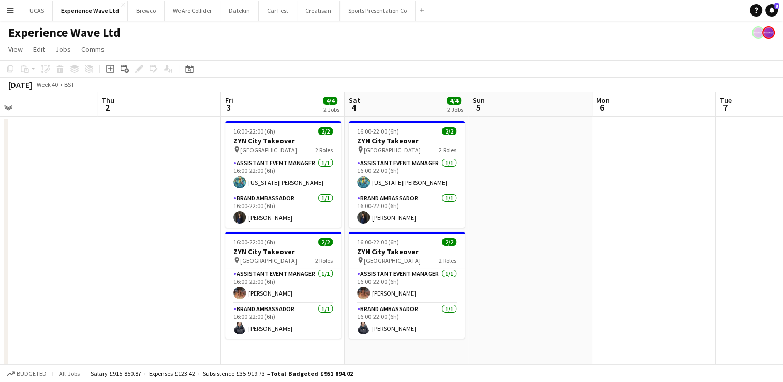
drag, startPoint x: 542, startPoint y: 273, endPoint x: 487, endPoint y: 279, distance: 55.2
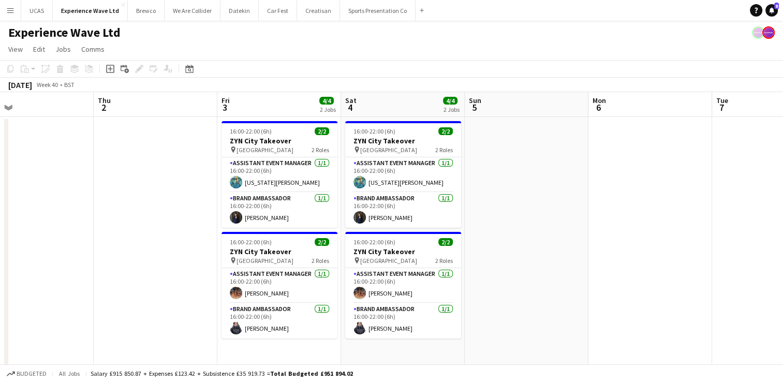
drag, startPoint x: 596, startPoint y: 268, endPoint x: 415, endPoint y: 273, distance: 181.8
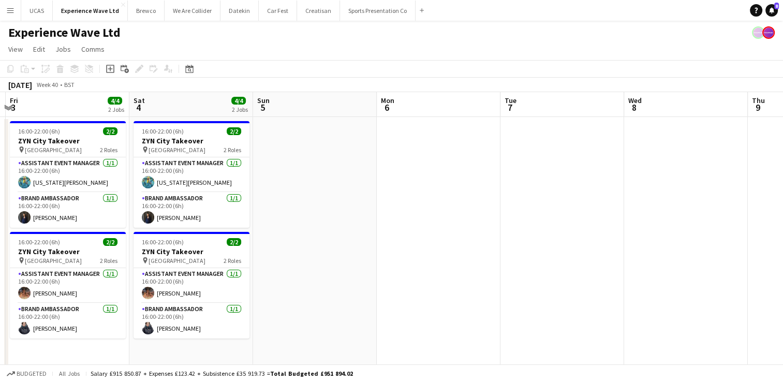
drag, startPoint x: 539, startPoint y: 247, endPoint x: 362, endPoint y: 252, distance: 176.6
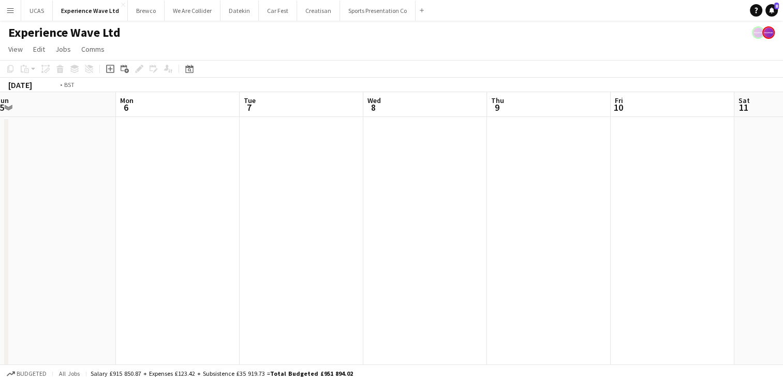
drag, startPoint x: 477, startPoint y: 229, endPoint x: 401, endPoint y: 237, distance: 76.0
drag, startPoint x: 377, startPoint y: 242, endPoint x: 572, endPoint y: 241, distance: 195.2
drag, startPoint x: 339, startPoint y: 269, endPoint x: 350, endPoint y: 271, distance: 11.1
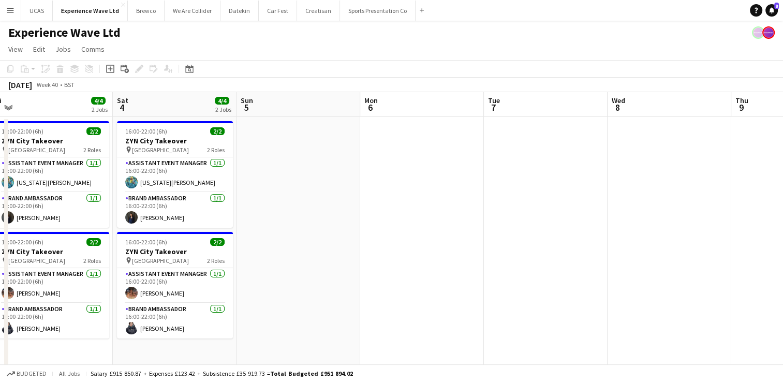
drag, startPoint x: 344, startPoint y: 271, endPoint x: 516, endPoint y: 254, distance: 172.3
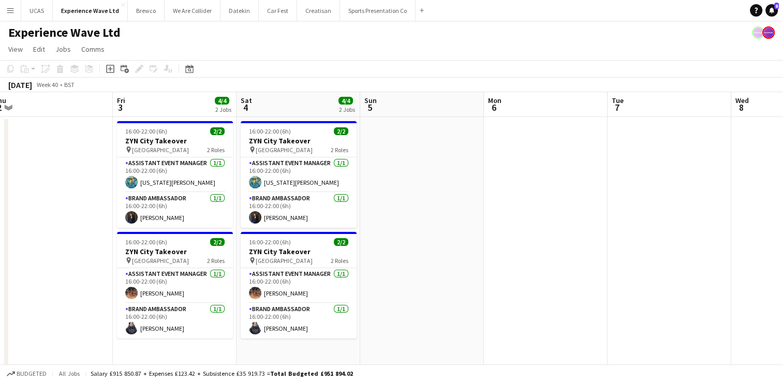
scroll to position [0, 256]
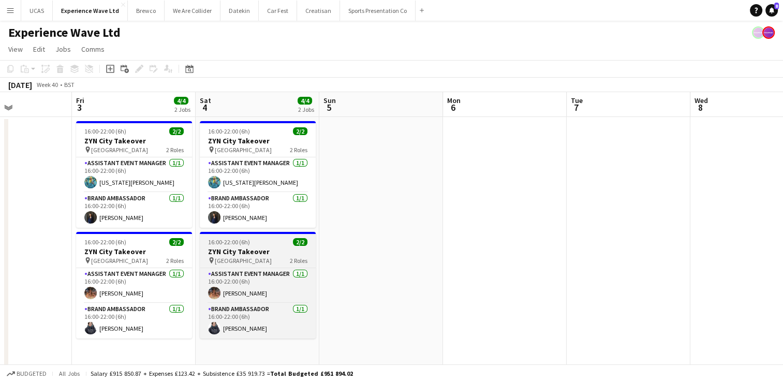
drag, startPoint x: 423, startPoint y: 261, endPoint x: 456, endPoint y: 253, distance: 33.5
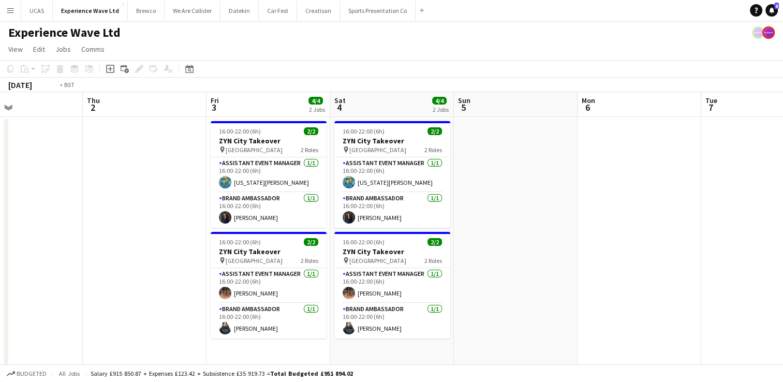
drag, startPoint x: 161, startPoint y: 265, endPoint x: 487, endPoint y: 222, distance: 328.5
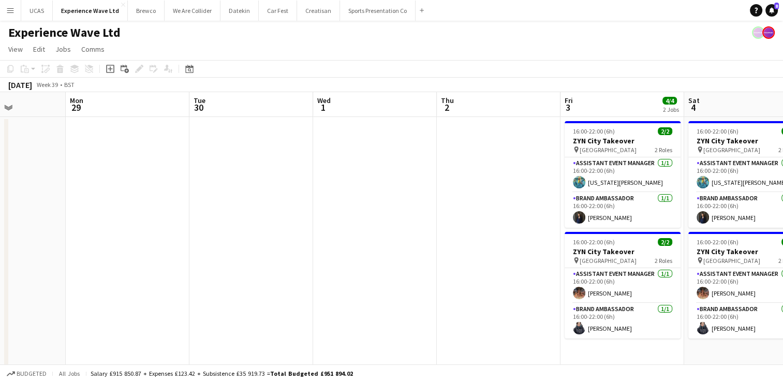
drag, startPoint x: 266, startPoint y: 250, endPoint x: 487, endPoint y: 223, distance: 222.8
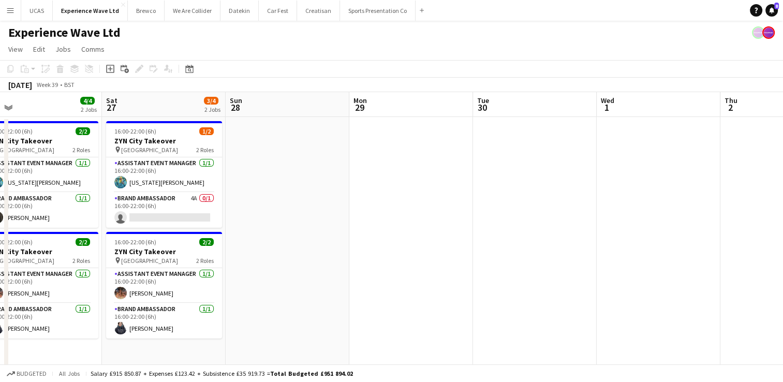
drag, startPoint x: 386, startPoint y: 241, endPoint x: 479, endPoint y: 231, distance: 93.8
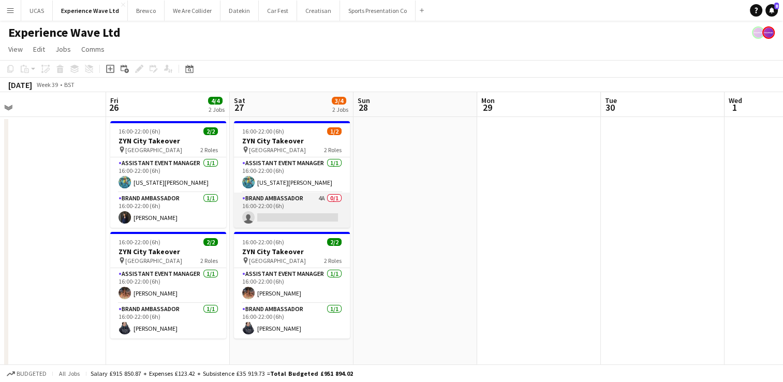
click at [292, 223] on app-card-role "Brand Ambassador 4A 0/1 16:00-22:00 (6h) single-neutral-actions" at bounding box center [292, 210] width 116 height 35
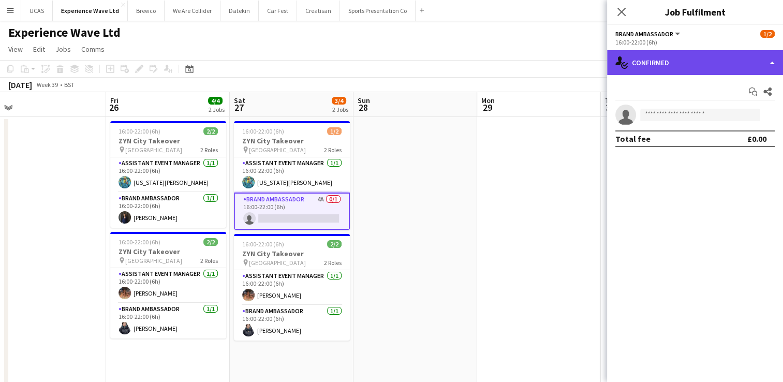
click at [715, 65] on div "single-neutral-actions-check-2 Confirmed" at bounding box center [695, 62] width 176 height 25
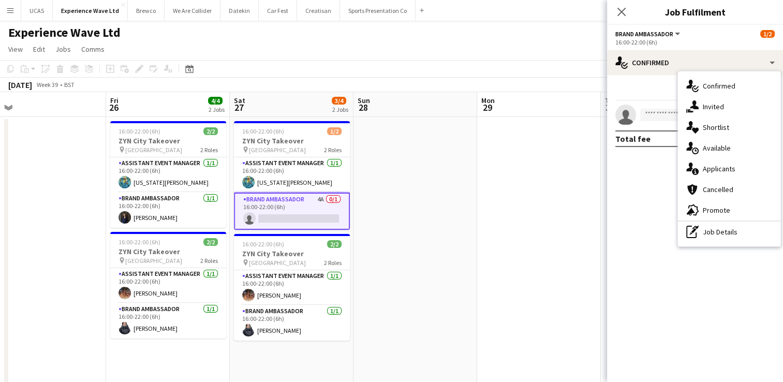
click at [720, 174] on div "single-neutral-actions-information Applicants" at bounding box center [729, 168] width 103 height 21
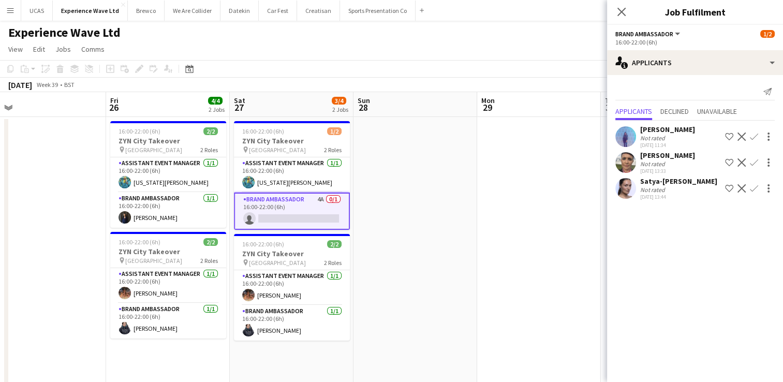
click at [628, 136] on app-user-avatar at bounding box center [626, 136] width 21 height 21
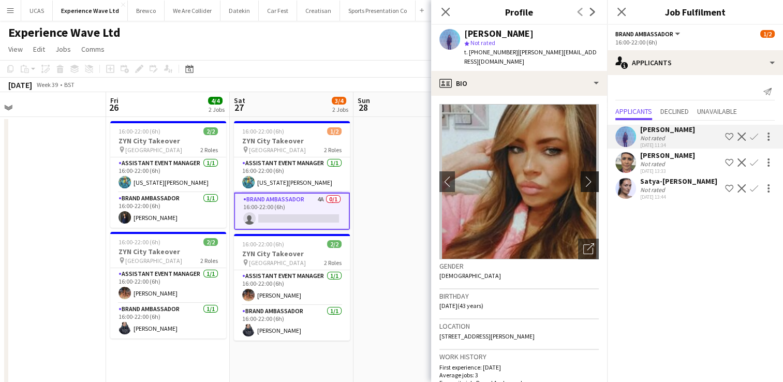
click at [584, 176] on app-icon "chevron-right" at bounding box center [591, 181] width 16 height 11
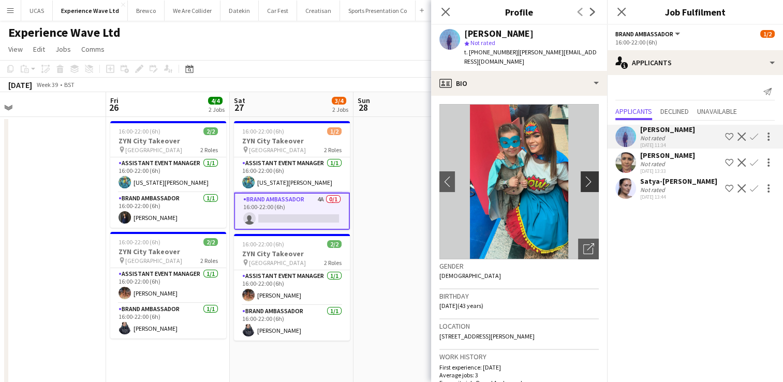
click at [584, 176] on app-icon "chevron-right" at bounding box center [591, 181] width 16 height 11
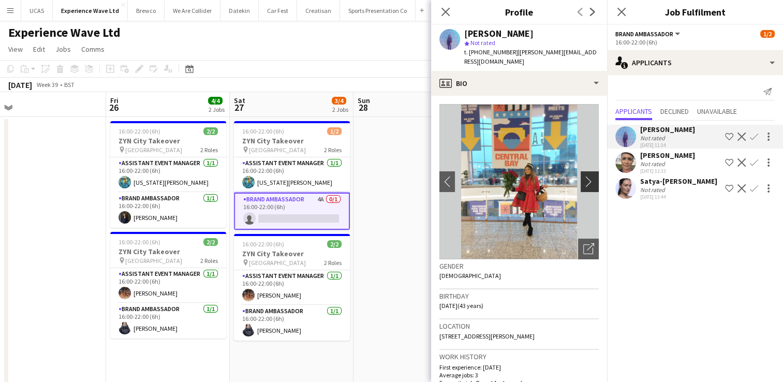
click at [584, 176] on app-icon "chevron-right" at bounding box center [591, 181] width 16 height 11
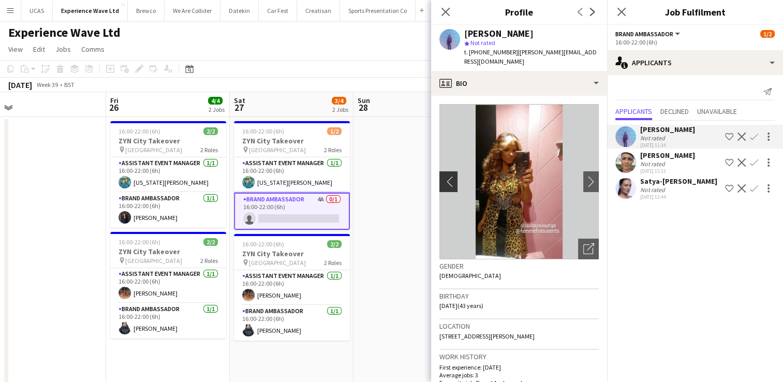
click at [451, 176] on app-icon "chevron-left" at bounding box center [448, 181] width 16 height 11
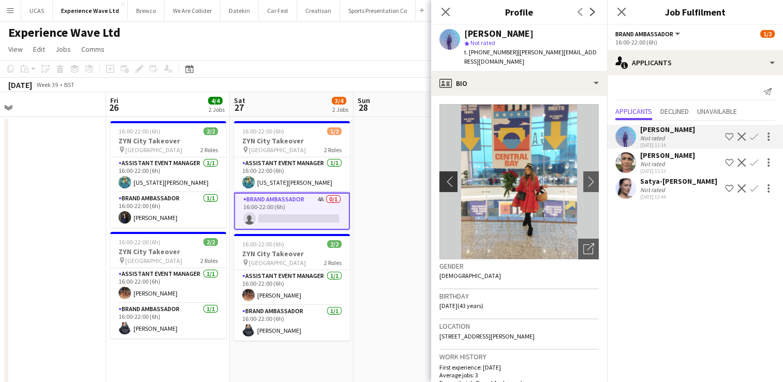
click at [451, 176] on app-icon "chevron-left" at bounding box center [448, 181] width 16 height 11
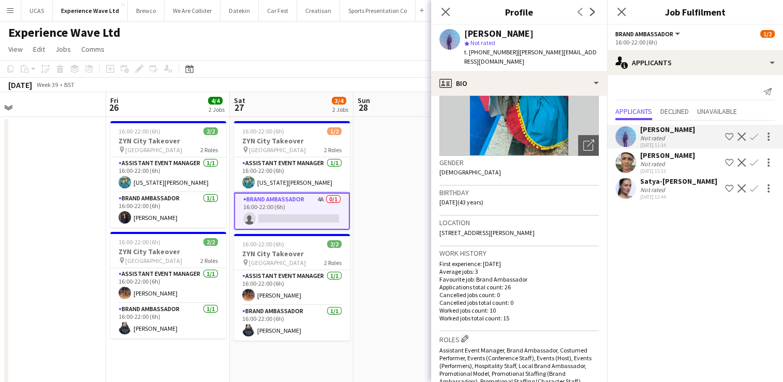
scroll to position [0, 0]
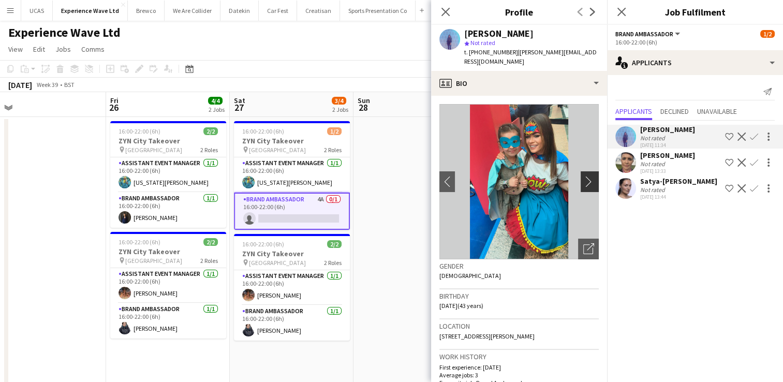
click at [583, 176] on app-icon "chevron-right" at bounding box center [591, 181] width 16 height 11
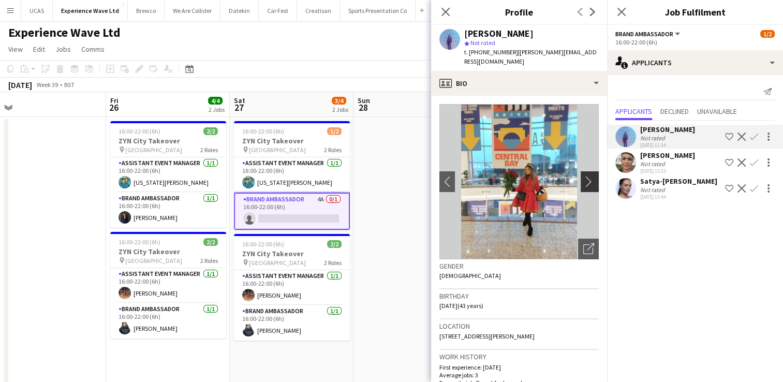
click at [583, 176] on app-icon "chevron-right" at bounding box center [591, 181] width 16 height 11
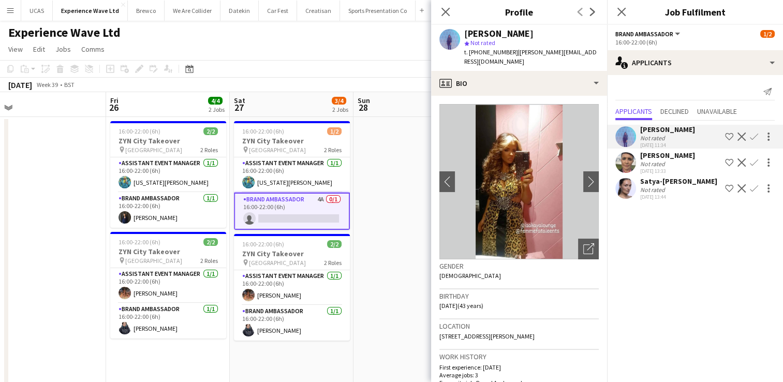
click at [755, 137] on app-icon "Confirm" at bounding box center [754, 137] width 8 height 8
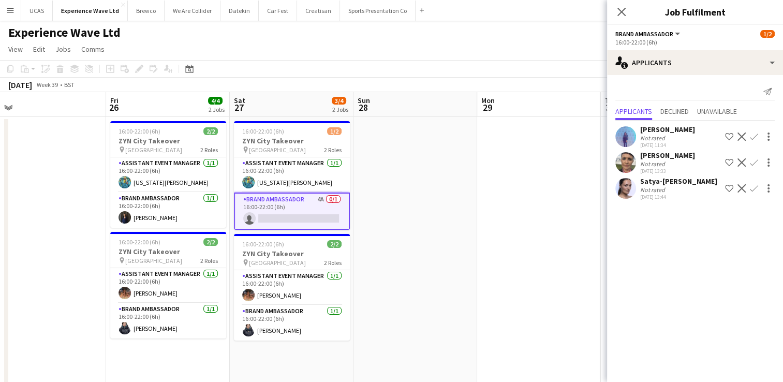
click at [752, 136] on app-icon "Confirm" at bounding box center [754, 137] width 8 height 8
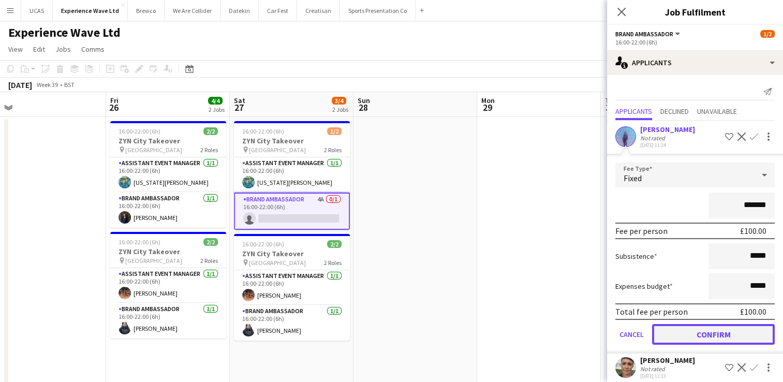
click at [725, 335] on button "Confirm" at bounding box center [713, 334] width 123 height 21
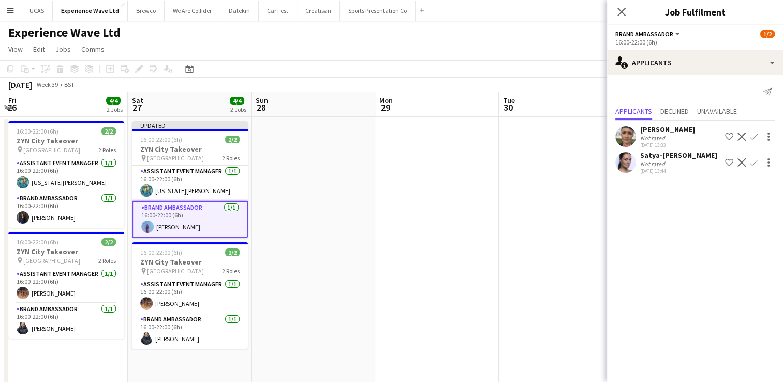
drag, startPoint x: 449, startPoint y: 237, endPoint x: 294, endPoint y: 235, distance: 155.3
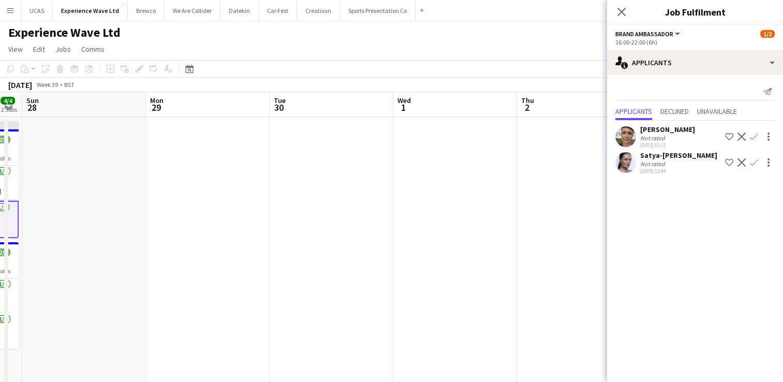
drag, startPoint x: 273, startPoint y: 239, endPoint x: 400, endPoint y: 246, distance: 126.5
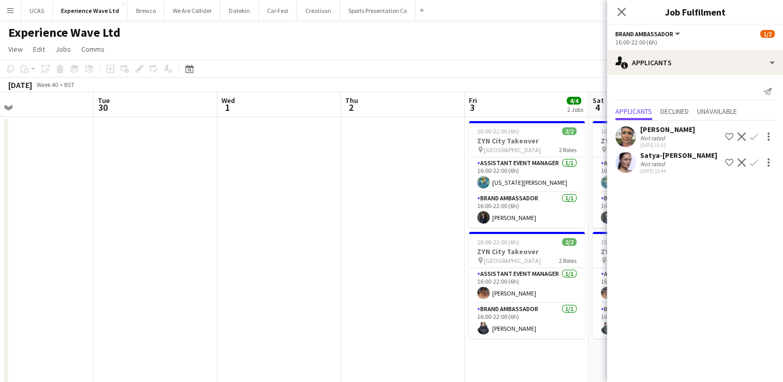
drag, startPoint x: 454, startPoint y: 243, endPoint x: 333, endPoint y: 243, distance: 120.1
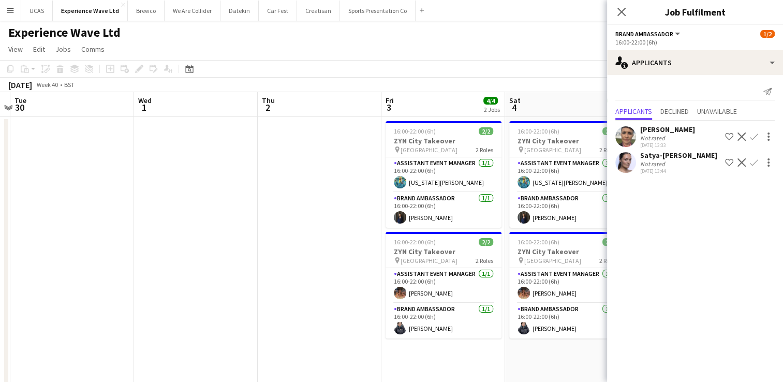
drag, startPoint x: 330, startPoint y: 243, endPoint x: 235, endPoint y: 240, distance: 95.8
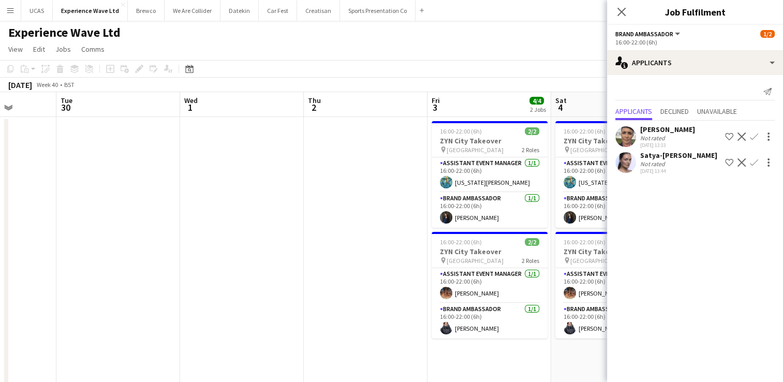
drag, startPoint x: 464, startPoint y: 221, endPoint x: 266, endPoint y: 227, distance: 198.4
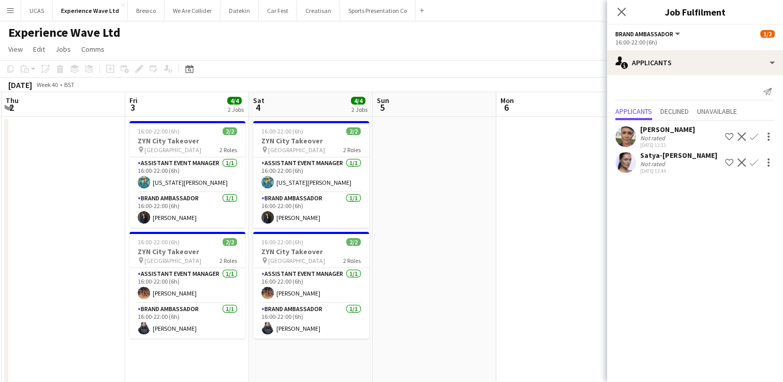
drag, startPoint x: 420, startPoint y: 232, endPoint x: 263, endPoint y: 224, distance: 157.1
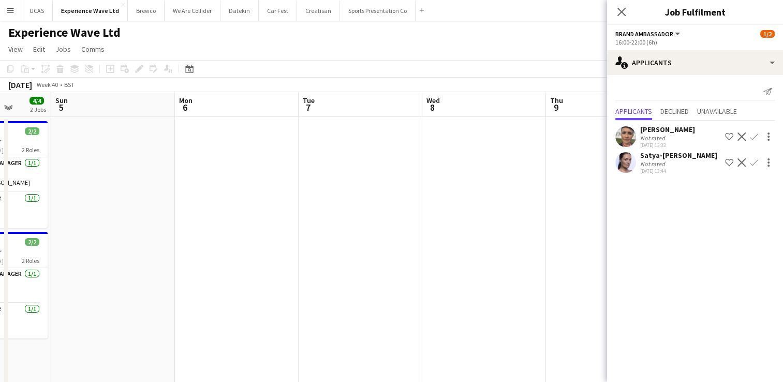
drag, startPoint x: 368, startPoint y: 222, endPoint x: 319, endPoint y: 219, distance: 49.3
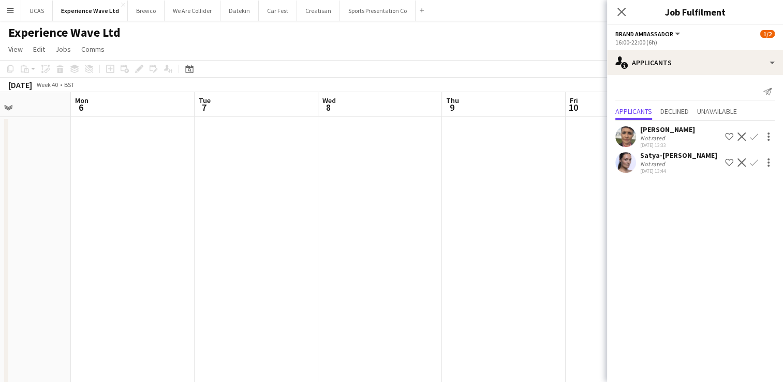
drag, startPoint x: 342, startPoint y: 247, endPoint x: 499, endPoint y: 236, distance: 157.8
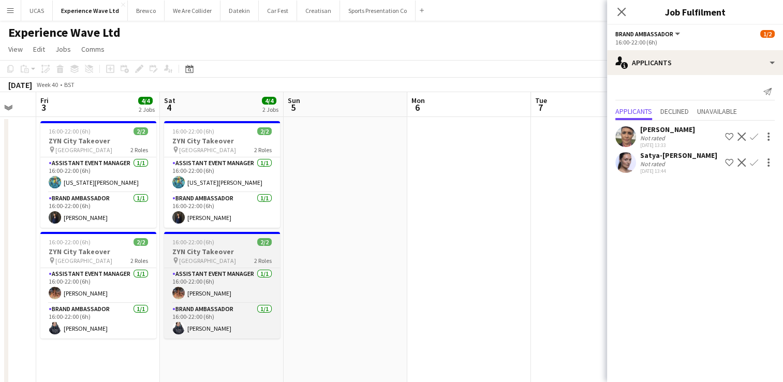
drag, startPoint x: 294, startPoint y: 241, endPoint x: 236, endPoint y: 235, distance: 58.3
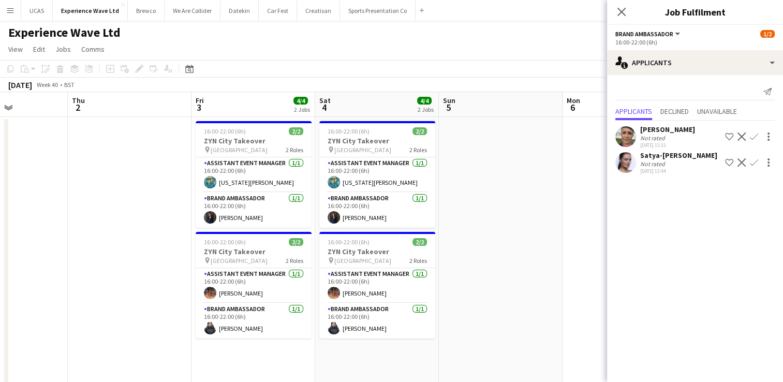
drag, startPoint x: 98, startPoint y: 216, endPoint x: 354, endPoint y: 208, distance: 255.3
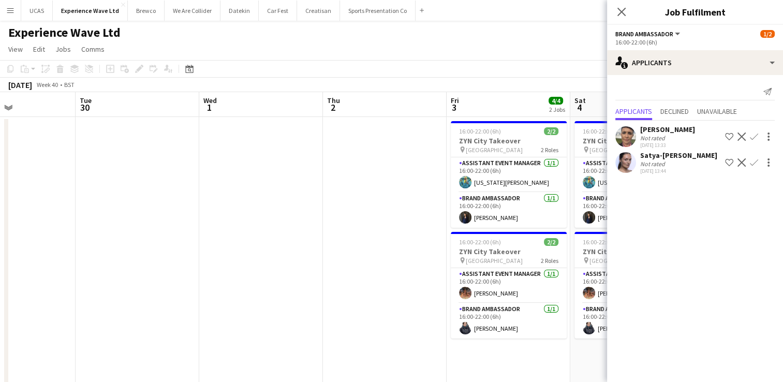
drag, startPoint x: 153, startPoint y: 212, endPoint x: 292, endPoint y: 204, distance: 138.9
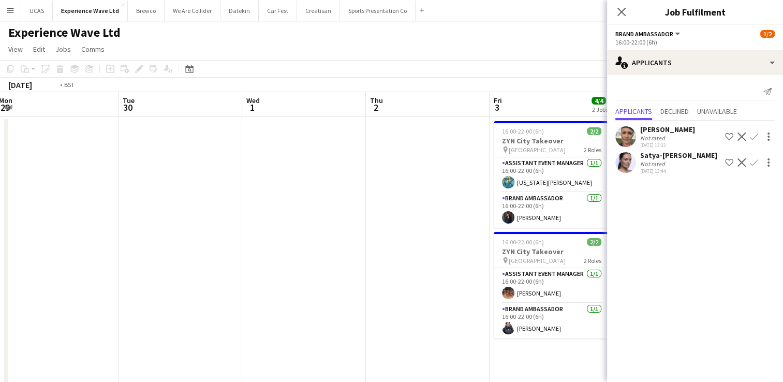
drag, startPoint x: 153, startPoint y: 206, endPoint x: 330, endPoint y: 207, distance: 176.5
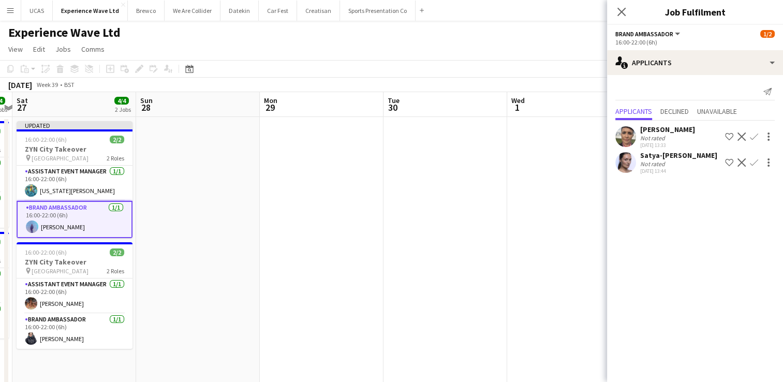
drag, startPoint x: 195, startPoint y: 218, endPoint x: 332, endPoint y: 229, distance: 138.1
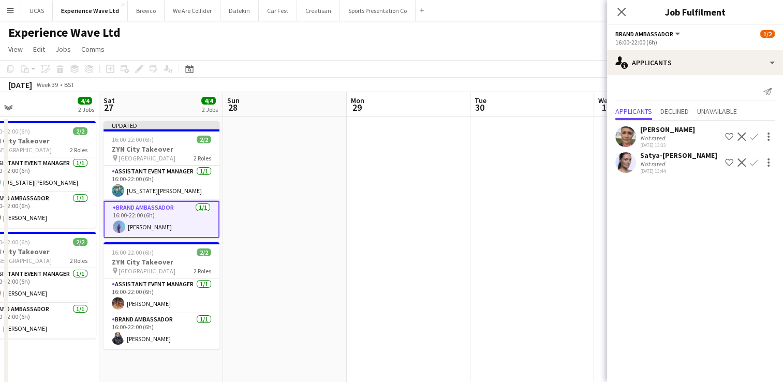
drag, startPoint x: 60, startPoint y: 233, endPoint x: 311, endPoint y: 233, distance: 250.6
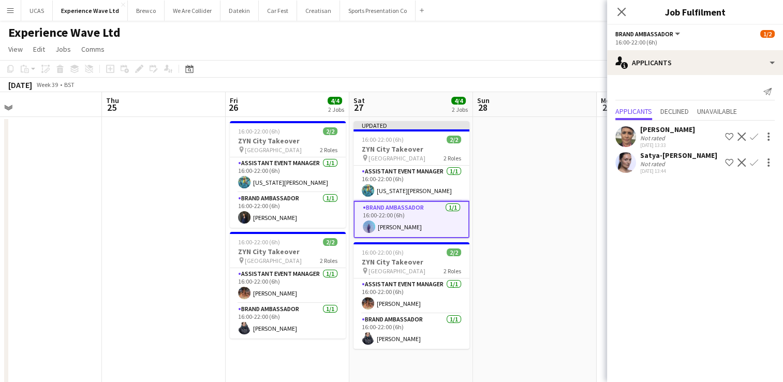
drag, startPoint x: 125, startPoint y: 236, endPoint x: 287, endPoint y: 223, distance: 162.6
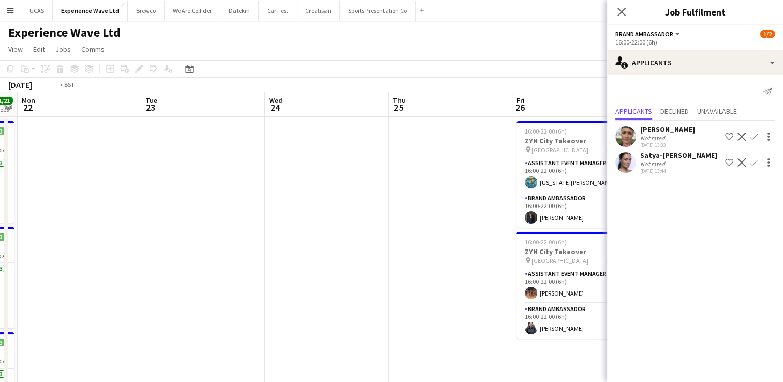
drag, startPoint x: 284, startPoint y: 226, endPoint x: 203, endPoint y: 235, distance: 80.7
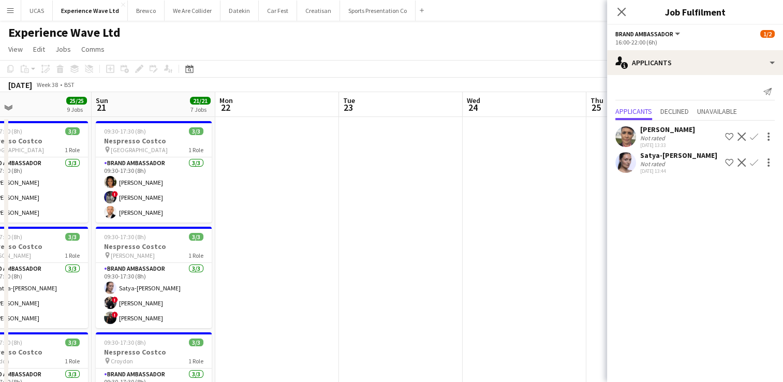
drag, startPoint x: 184, startPoint y: 241, endPoint x: 271, endPoint y: 235, distance: 87.2
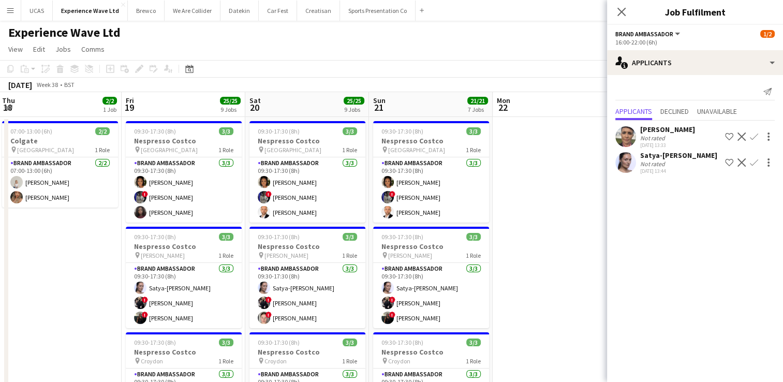
drag, startPoint x: 101, startPoint y: 254, endPoint x: 314, endPoint y: 243, distance: 213.5
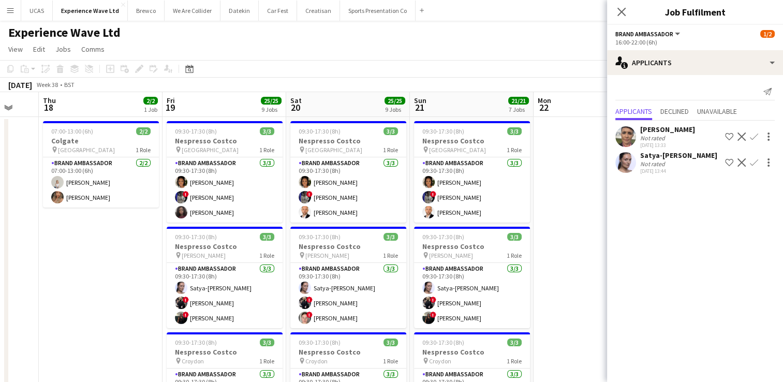
drag, startPoint x: 66, startPoint y: 266, endPoint x: 273, endPoint y: 245, distance: 208.1
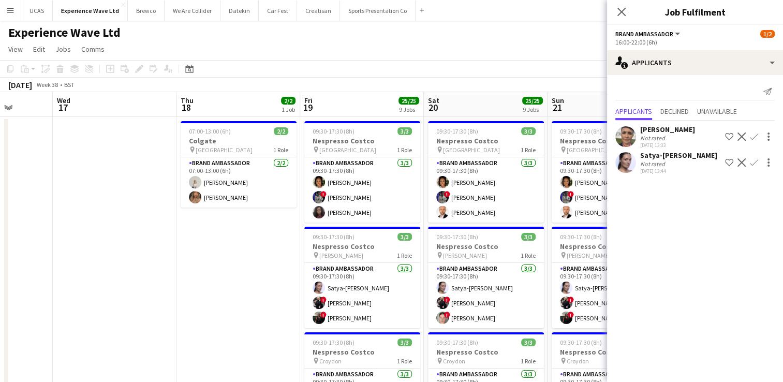
drag, startPoint x: 136, startPoint y: 265, endPoint x: 267, endPoint y: 249, distance: 132.4
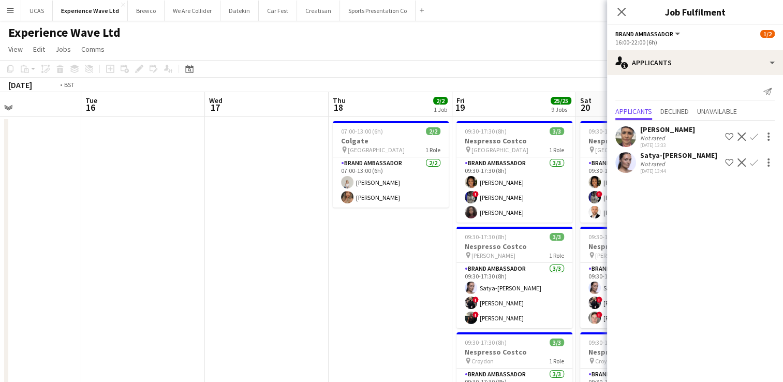
drag, startPoint x: 184, startPoint y: 247, endPoint x: 329, endPoint y: 242, distance: 145.1
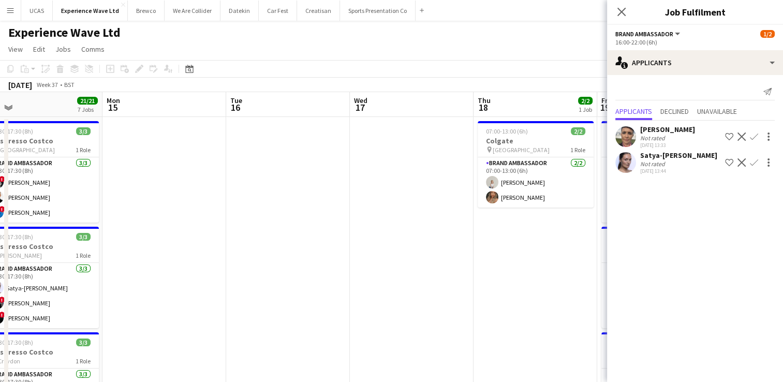
scroll to position [0, 243]
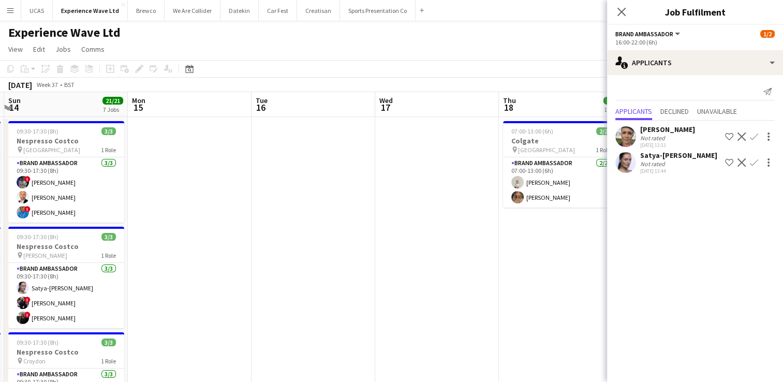
drag, startPoint x: 157, startPoint y: 256, endPoint x: 306, endPoint y: 245, distance: 149.5
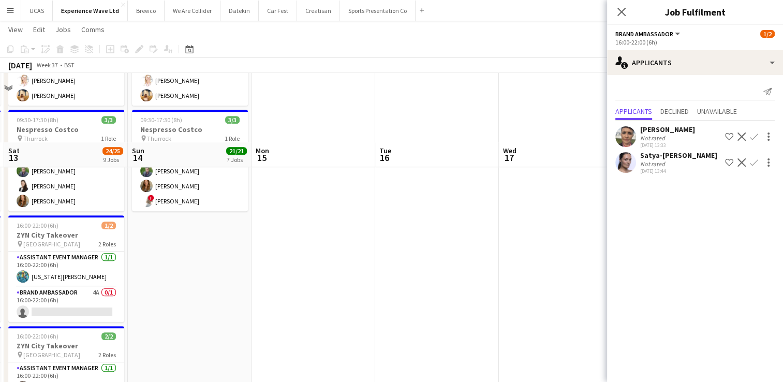
scroll to position [725, 0]
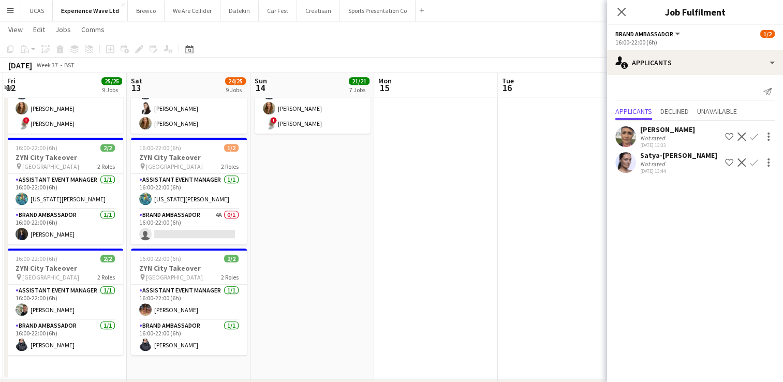
drag, startPoint x: 186, startPoint y: 247, endPoint x: 341, endPoint y: 268, distance: 155.7
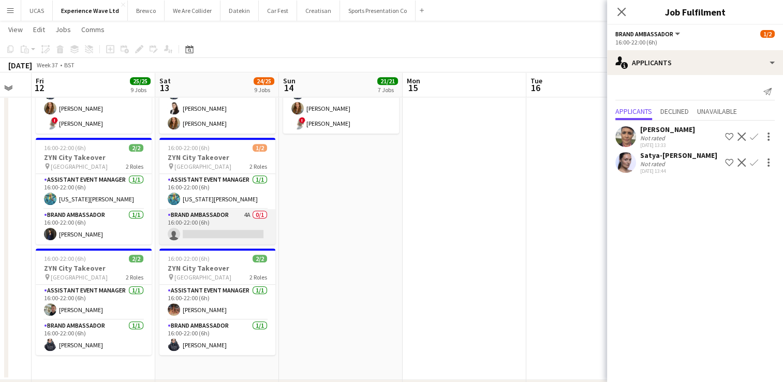
click at [223, 225] on app-card-role "Brand Ambassador 4A 0/1 16:00-22:00 (6h) single-neutral-actions" at bounding box center [217, 226] width 116 height 35
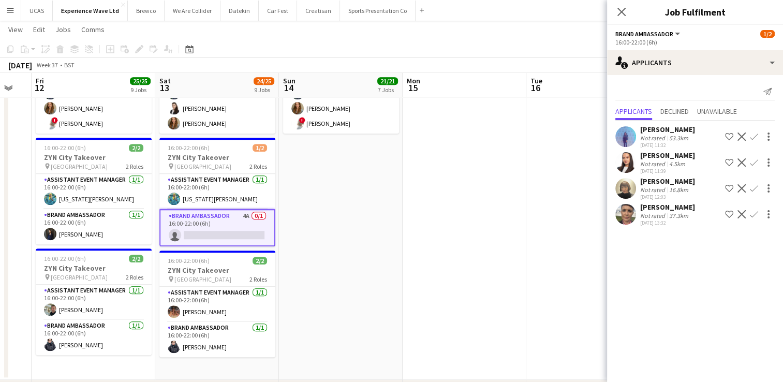
click at [753, 135] on app-icon "Confirm" at bounding box center [754, 137] width 8 height 8
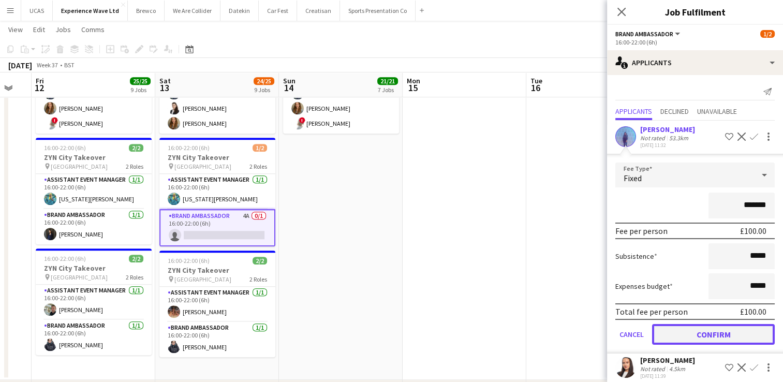
click at [714, 331] on button "Confirm" at bounding box center [713, 334] width 123 height 21
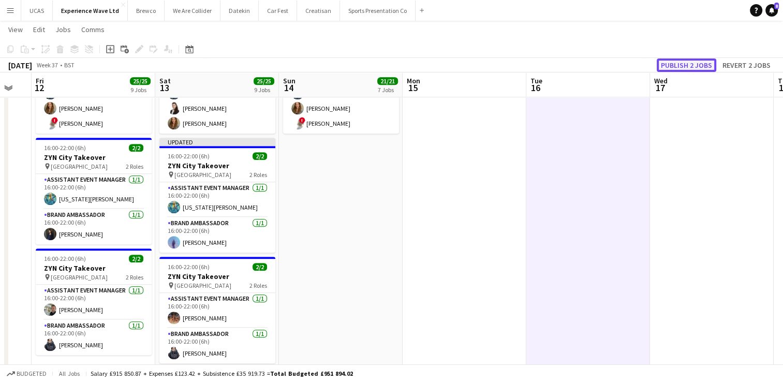
click at [691, 67] on button "Publish 2 jobs" at bounding box center [687, 65] width 60 height 13
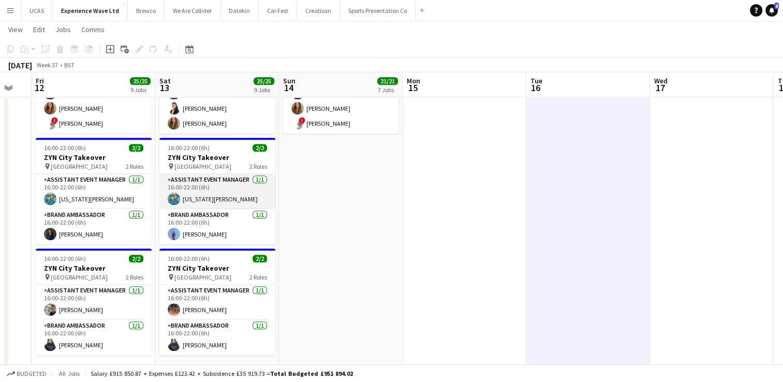
click at [226, 198] on app-card-role "Assistant Event Manager [DATE] 16:00-22:00 (6h) [US_STATE][PERSON_NAME]" at bounding box center [217, 191] width 116 height 35
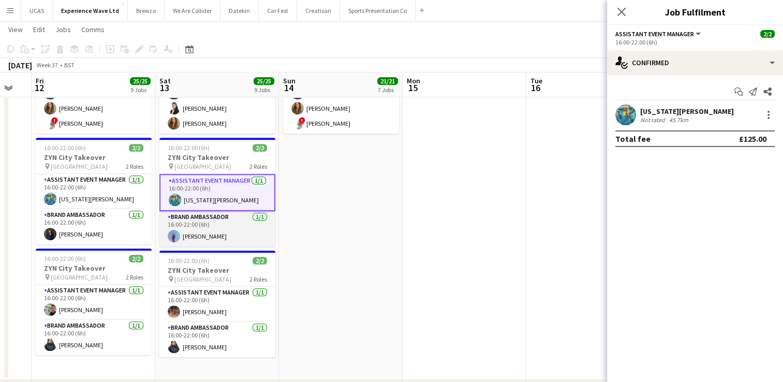
click at [218, 227] on app-card-role "Brand Ambassador [DATE] 16:00-22:00 (6h) [PERSON_NAME]" at bounding box center [217, 228] width 116 height 35
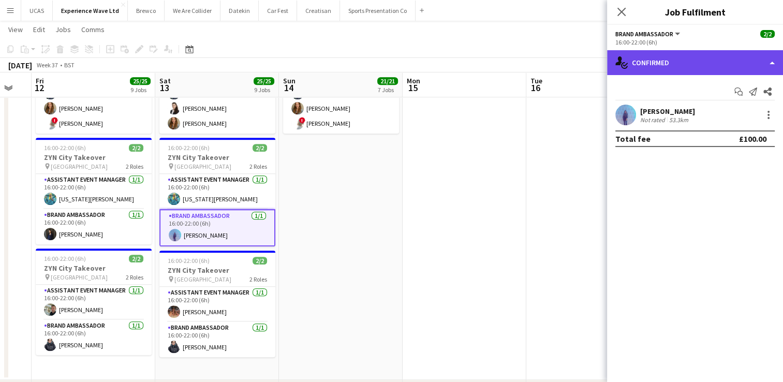
click at [668, 68] on div "single-neutral-actions-check-2 Confirmed" at bounding box center [695, 62] width 176 height 25
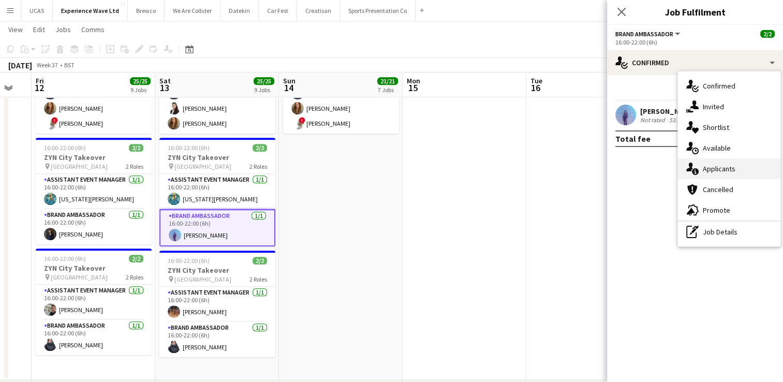
click at [705, 171] on div "single-neutral-actions-information Applicants" at bounding box center [729, 168] width 103 height 21
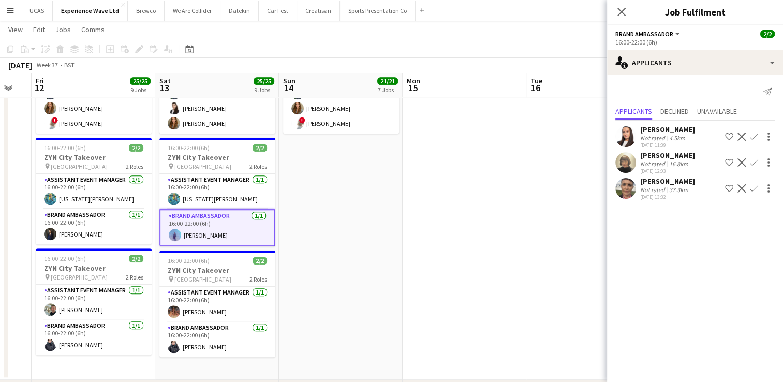
click at [644, 135] on div "Not rated" at bounding box center [653, 138] width 27 height 8
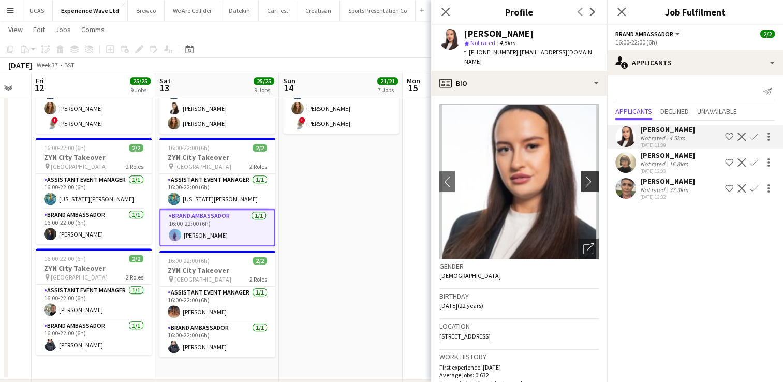
click at [584, 171] on button "chevron-right" at bounding box center [591, 181] width 21 height 21
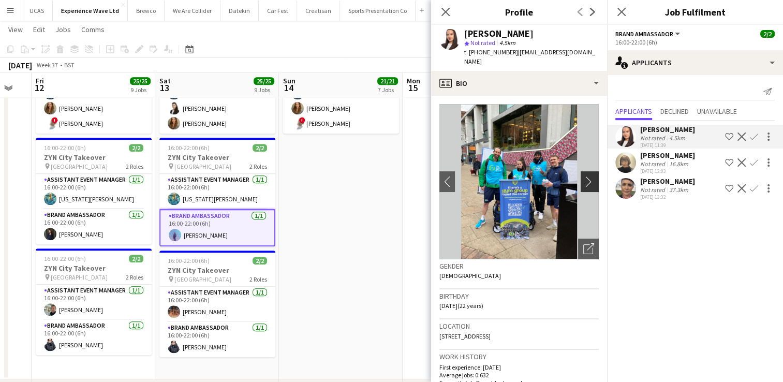
click at [584, 176] on app-icon "chevron-right" at bounding box center [591, 181] width 16 height 11
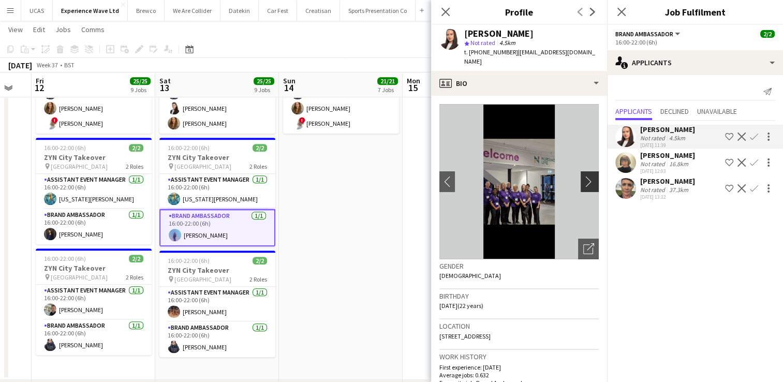
click at [584, 176] on app-icon "chevron-right" at bounding box center [591, 181] width 16 height 11
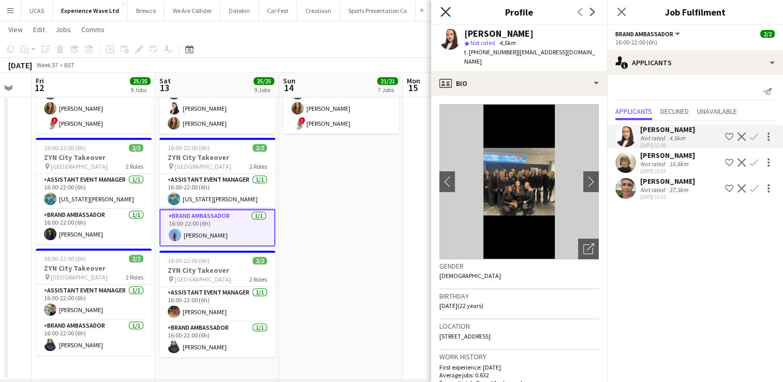
click at [445, 13] on icon "Close pop-in" at bounding box center [446, 12] width 10 height 10
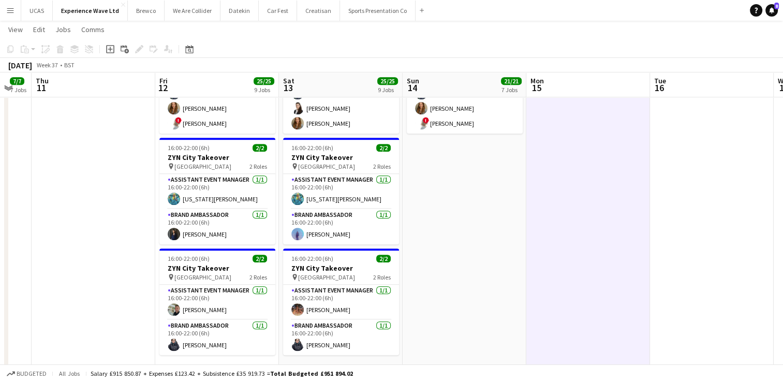
scroll to position [0, 290]
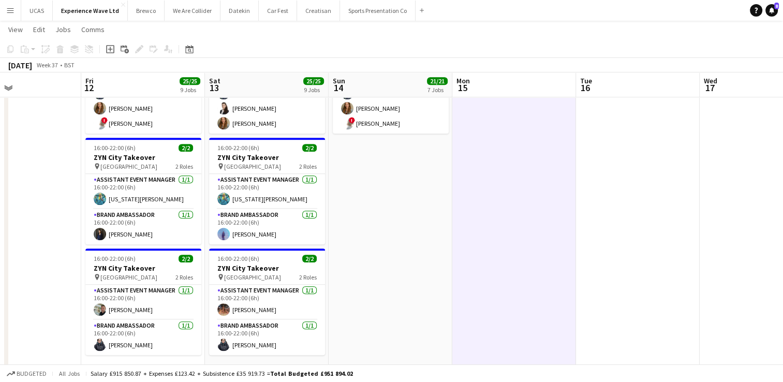
drag, startPoint x: 412, startPoint y: 288, endPoint x: 462, endPoint y: 291, distance: 49.8
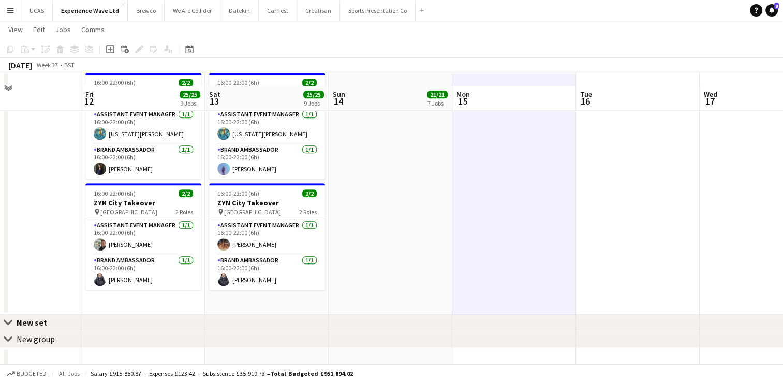
scroll to position [803, 0]
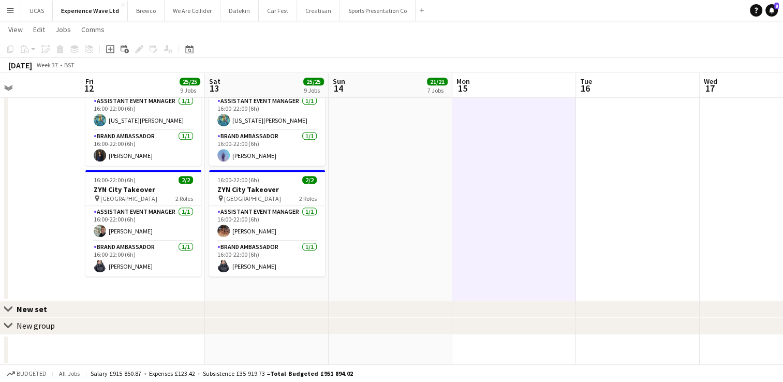
drag, startPoint x: 540, startPoint y: 260, endPoint x: 447, endPoint y: 266, distance: 93.4
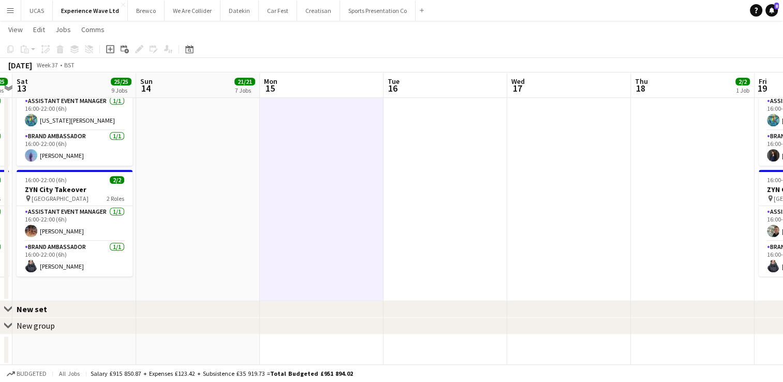
drag, startPoint x: 629, startPoint y: 246, endPoint x: 518, endPoint y: 258, distance: 111.4
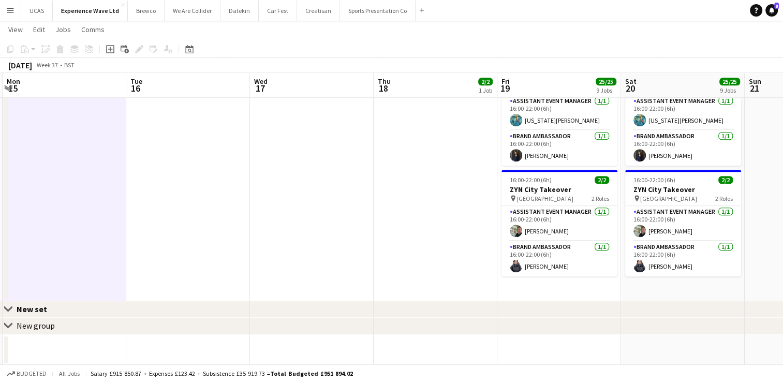
scroll to position [0, 269]
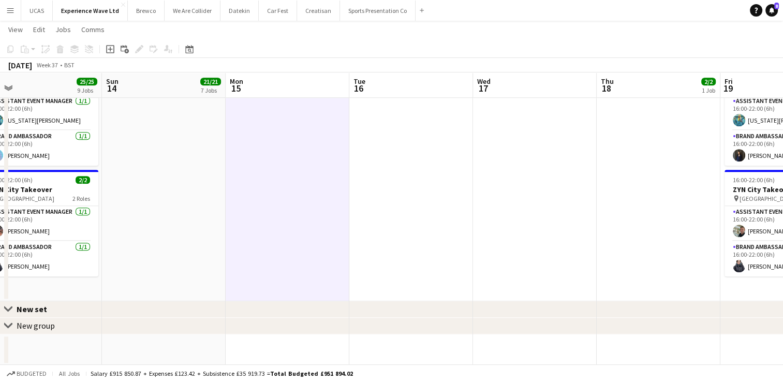
drag, startPoint x: 460, startPoint y: 257, endPoint x: 542, endPoint y: 245, distance: 82.6
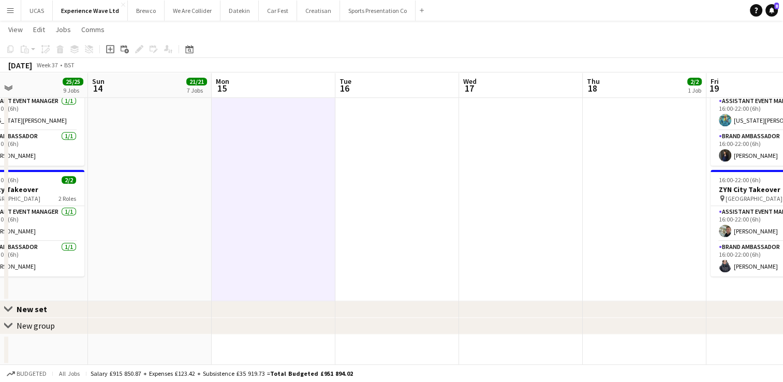
drag, startPoint x: 463, startPoint y: 245, endPoint x: 539, endPoint y: 233, distance: 77.5
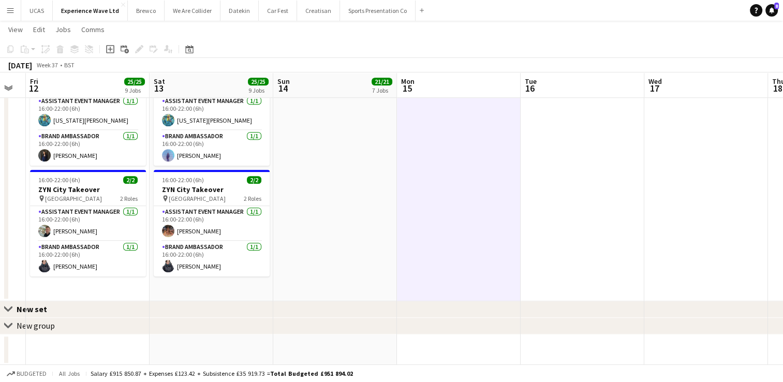
drag, startPoint x: 444, startPoint y: 244, endPoint x: 543, endPoint y: 241, distance: 98.9
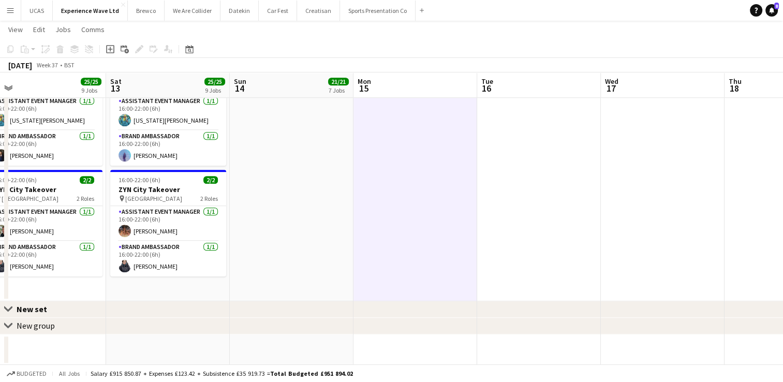
drag, startPoint x: 421, startPoint y: 245, endPoint x: 501, endPoint y: 239, distance: 80.5
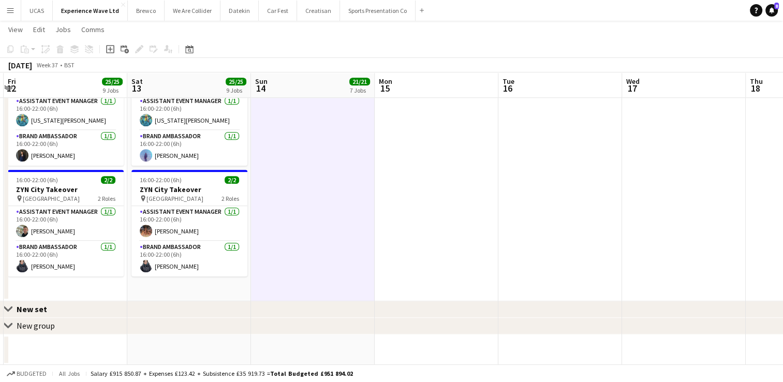
drag, startPoint x: 534, startPoint y: 252, endPoint x: 486, endPoint y: 256, distance: 48.3
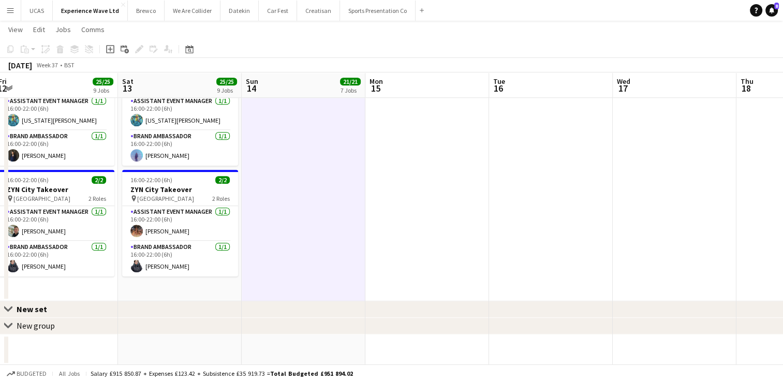
drag, startPoint x: 607, startPoint y: 245, endPoint x: 465, endPoint y: 257, distance: 141.8
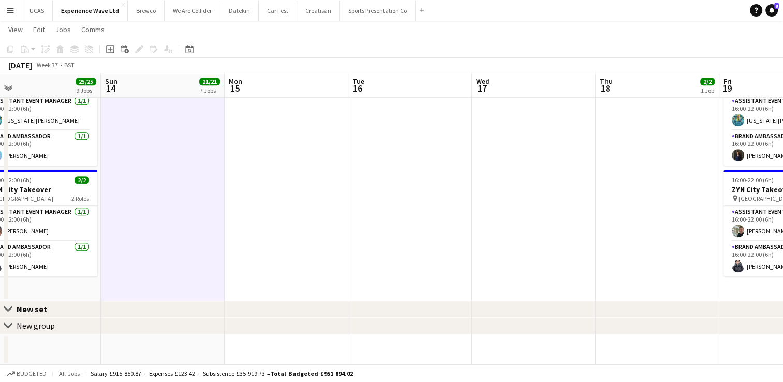
drag, startPoint x: 405, startPoint y: 260, endPoint x: 460, endPoint y: 253, distance: 55.3
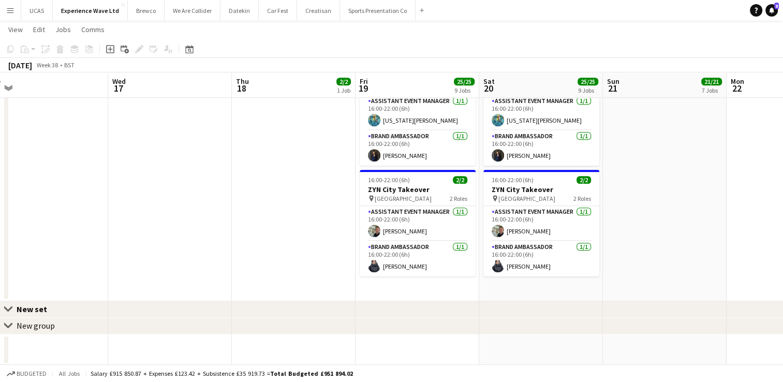
drag, startPoint x: 491, startPoint y: 250, endPoint x: 338, endPoint y: 266, distance: 154.1
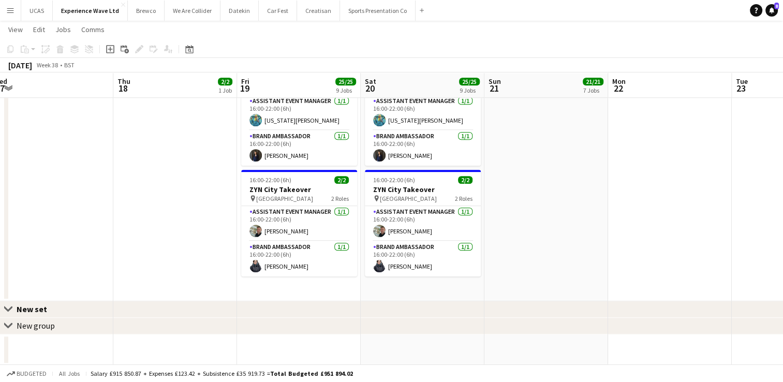
drag, startPoint x: 673, startPoint y: 244, endPoint x: 462, endPoint y: 264, distance: 212.1
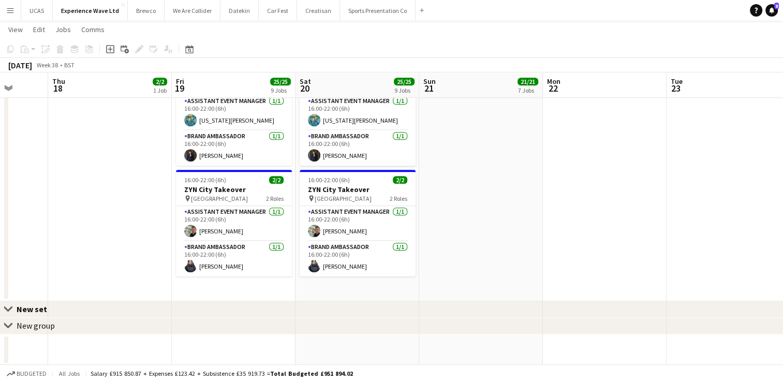
drag, startPoint x: 592, startPoint y: 254, endPoint x: 403, endPoint y: 262, distance: 189.7
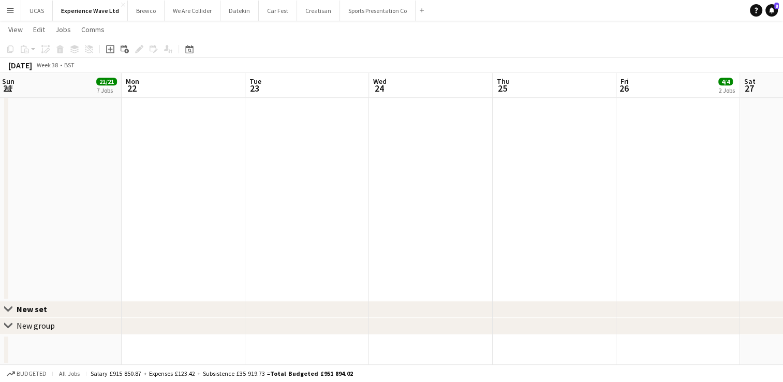
drag, startPoint x: 578, startPoint y: 247, endPoint x: 404, endPoint y: 252, distance: 174.0
drag, startPoint x: 540, startPoint y: 238, endPoint x: 318, endPoint y: 238, distance: 222.6
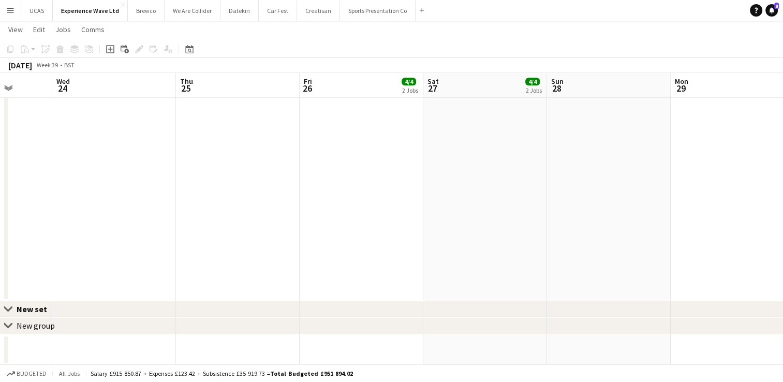
drag, startPoint x: 482, startPoint y: 240, endPoint x: 396, endPoint y: 242, distance: 86.5
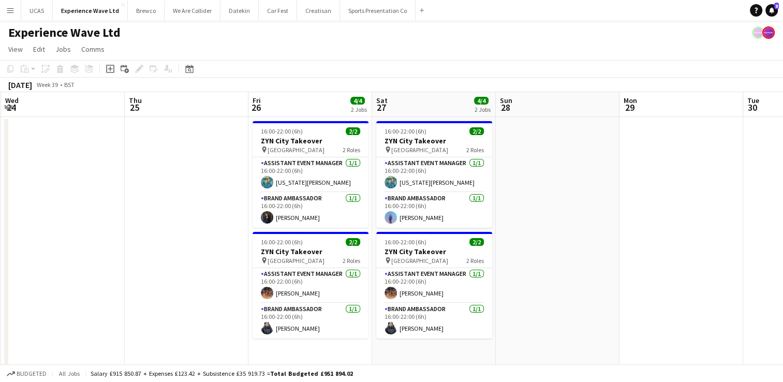
scroll to position [0, 445]
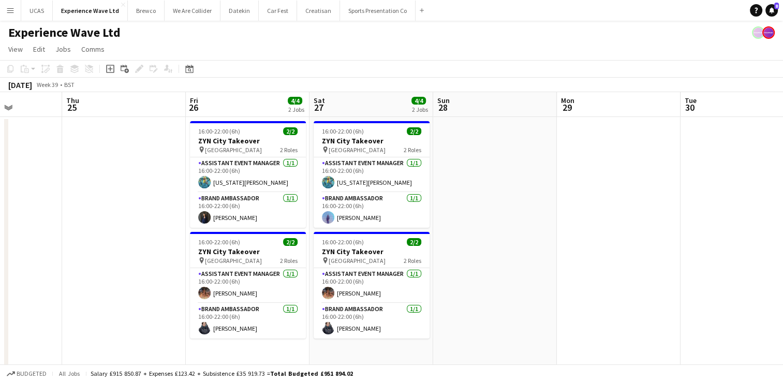
drag, startPoint x: 634, startPoint y: 255, endPoint x: 512, endPoint y: 252, distance: 122.2
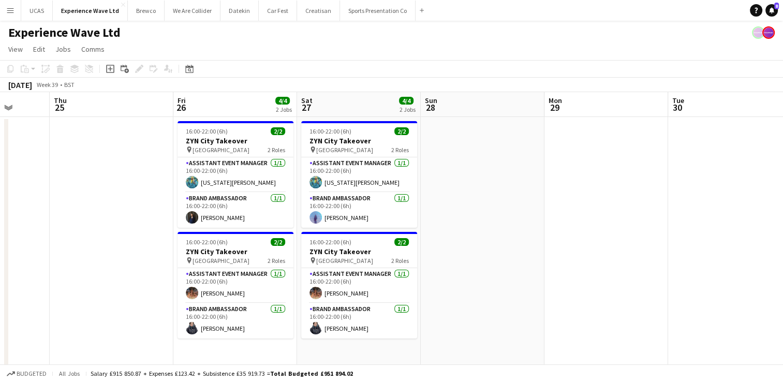
drag, startPoint x: 686, startPoint y: 228, endPoint x: 405, endPoint y: 256, distance: 283.0
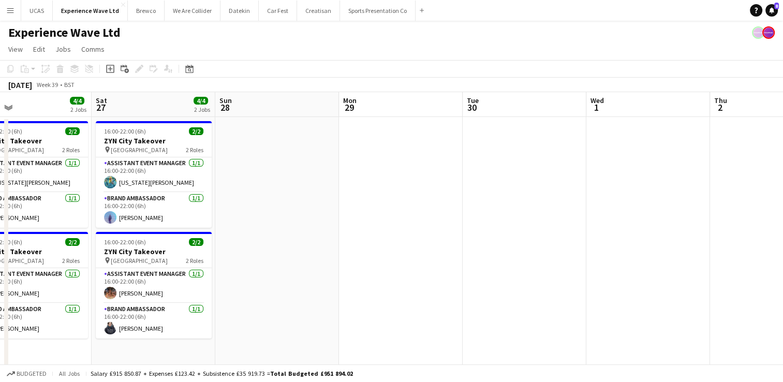
drag, startPoint x: 596, startPoint y: 255, endPoint x: 410, endPoint y: 252, distance: 185.9
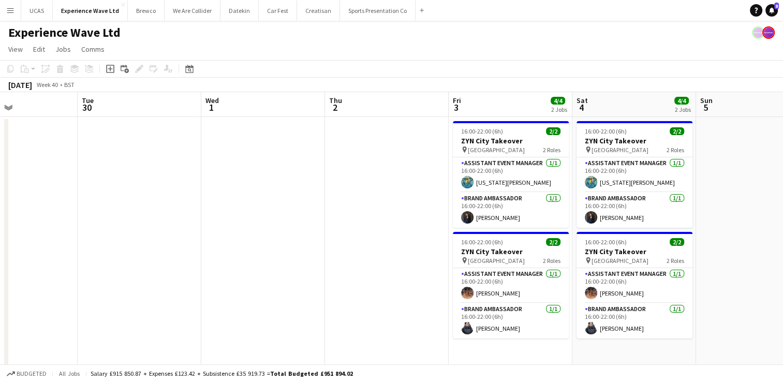
drag, startPoint x: 471, startPoint y: 273, endPoint x: 345, endPoint y: 273, distance: 125.8
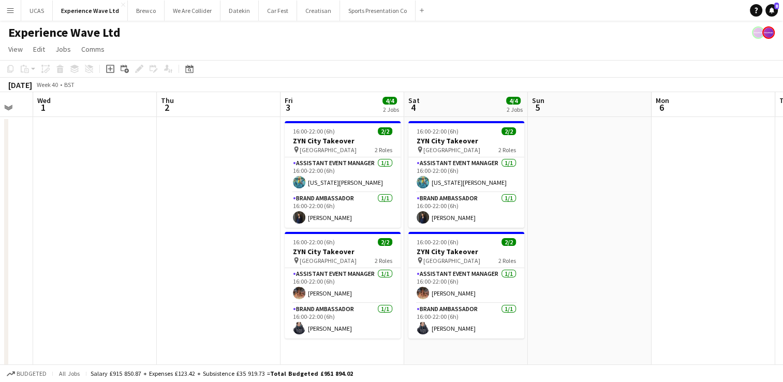
drag, startPoint x: 752, startPoint y: 270, endPoint x: 619, endPoint y: 288, distance: 133.8
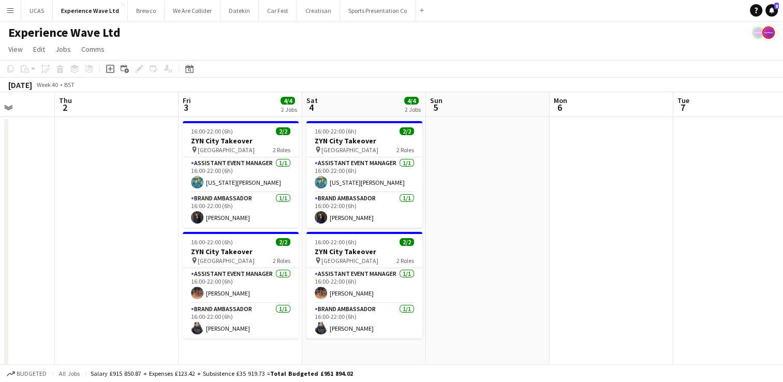
drag, startPoint x: 691, startPoint y: 281, endPoint x: 575, endPoint y: 285, distance: 116.0
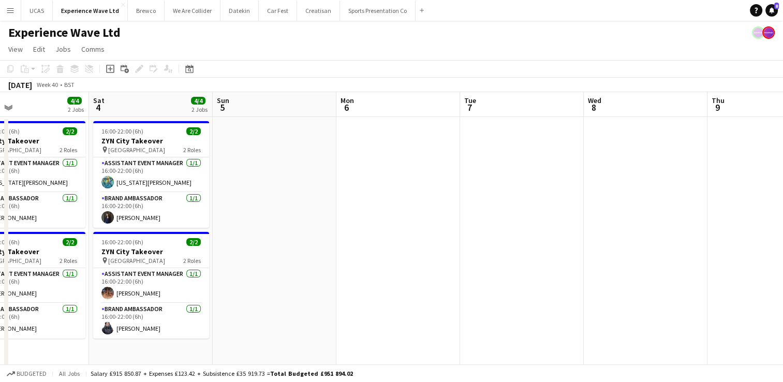
drag, startPoint x: 744, startPoint y: 274, endPoint x: 557, endPoint y: 276, distance: 187.9
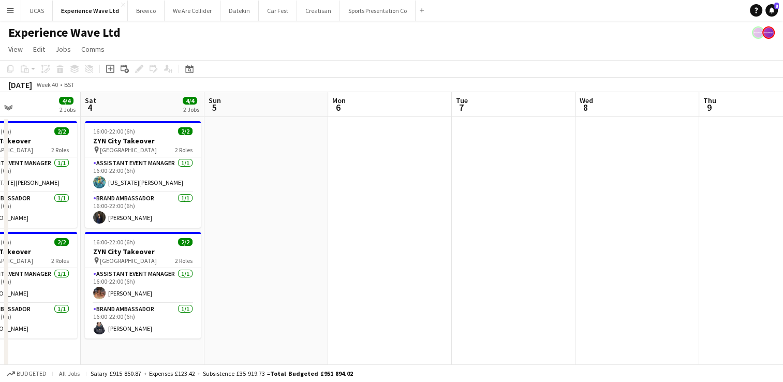
drag, startPoint x: 497, startPoint y: 283, endPoint x: 762, endPoint y: 269, distance: 265.4
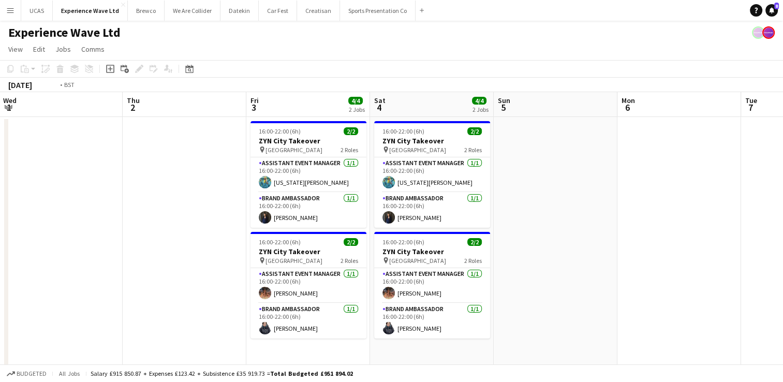
drag, startPoint x: 254, startPoint y: 296, endPoint x: 667, endPoint y: 262, distance: 414.0
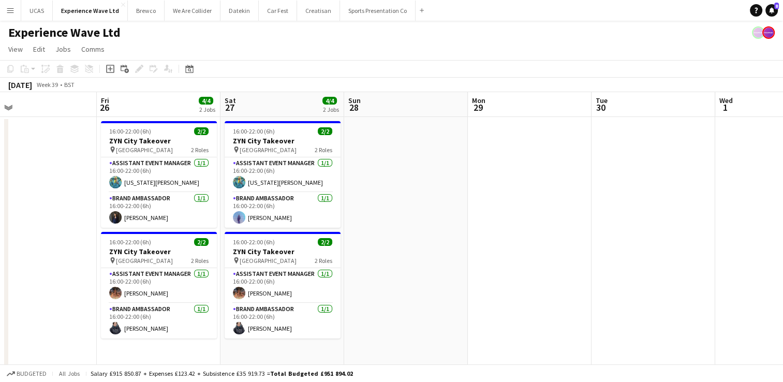
drag, startPoint x: 338, startPoint y: 262, endPoint x: 537, endPoint y: 243, distance: 200.8
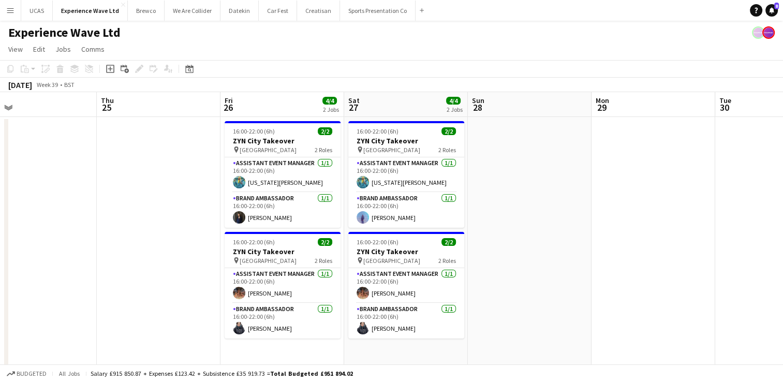
drag, startPoint x: 398, startPoint y: 259, endPoint x: 606, endPoint y: 247, distance: 208.5
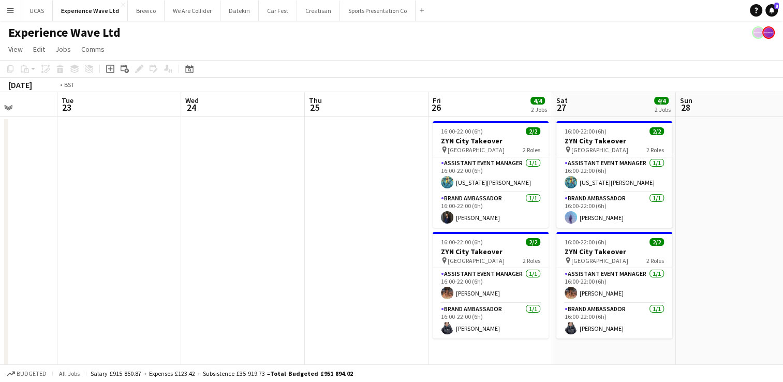
drag, startPoint x: 236, startPoint y: 293, endPoint x: 489, endPoint y: 254, distance: 256.1
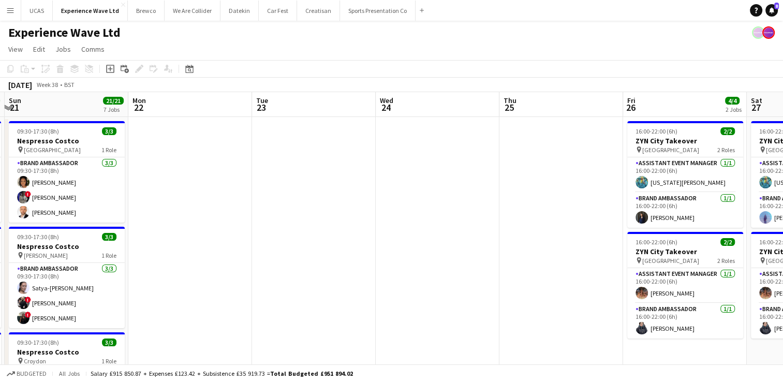
drag, startPoint x: 301, startPoint y: 280, endPoint x: 573, endPoint y: 235, distance: 275.0
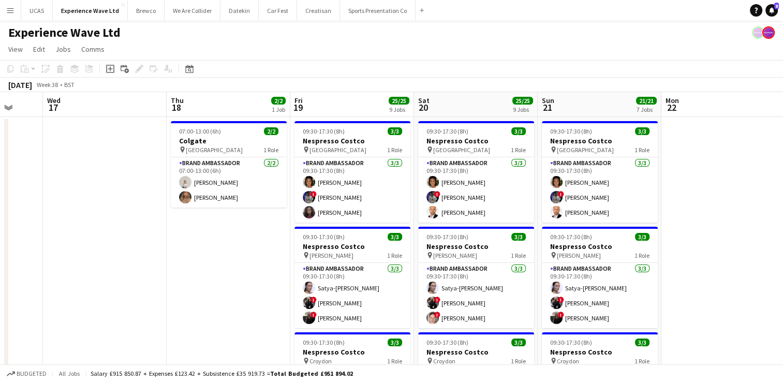
drag, startPoint x: 397, startPoint y: 268, endPoint x: 492, endPoint y: 251, distance: 96.2
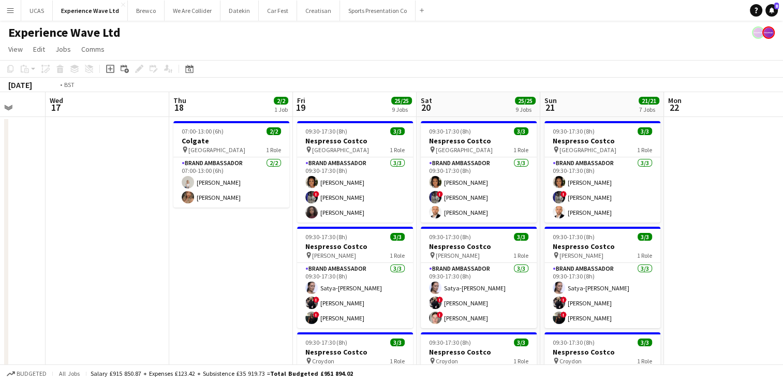
drag
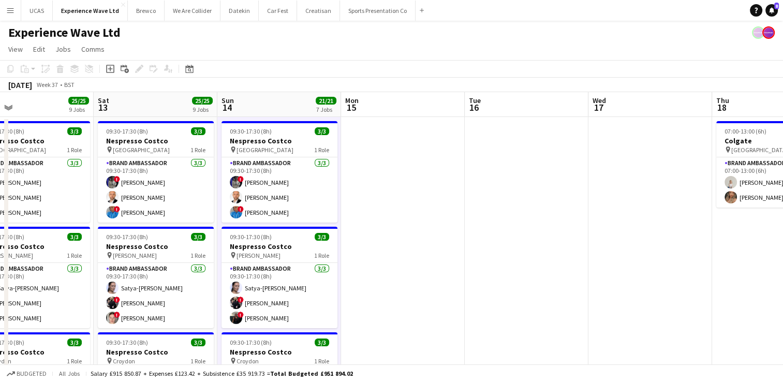
scroll to position [0, 271]
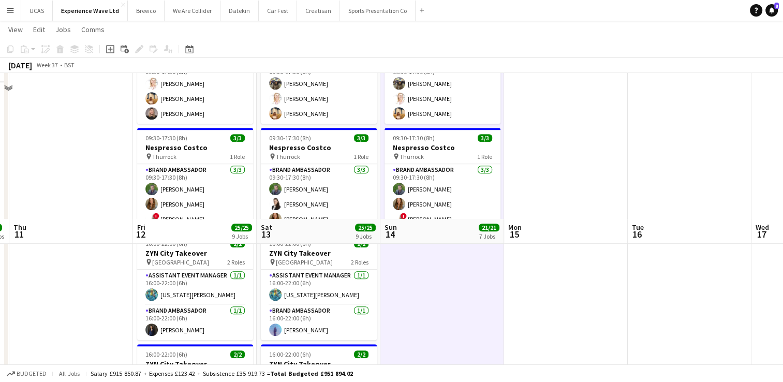
scroll to position [777, 0]
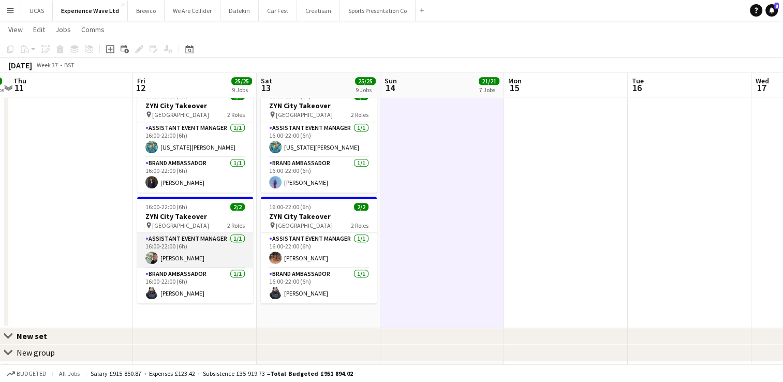
click at [209, 241] on app-card-role "Assistant Event Manager [DATE] 16:00-22:00 (6h) [PERSON_NAME]" at bounding box center [195, 250] width 116 height 35
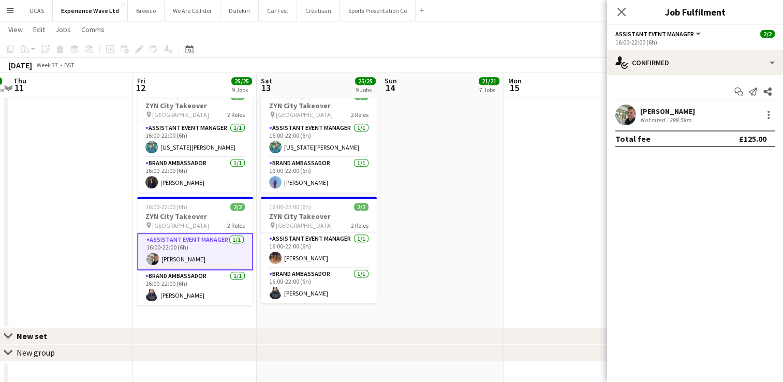
click at [697, 108] on div "Paul McDonald Not rated 299.5km" at bounding box center [695, 115] width 176 height 21
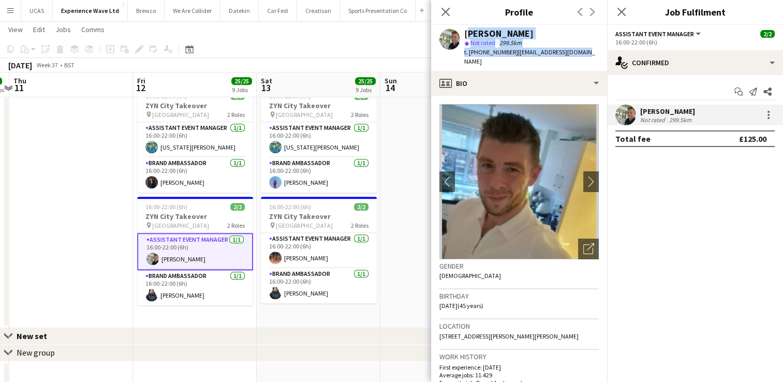
click at [465, 33] on div "Paul McDonald star Not rated 299.5km t. +447541089946 | paulmac2106@gmail.com" at bounding box center [519, 48] width 176 height 46
copy div "Paul McDonald star Not rated 299.5km t. +447541089946 | paulmac2106@gmail.com"
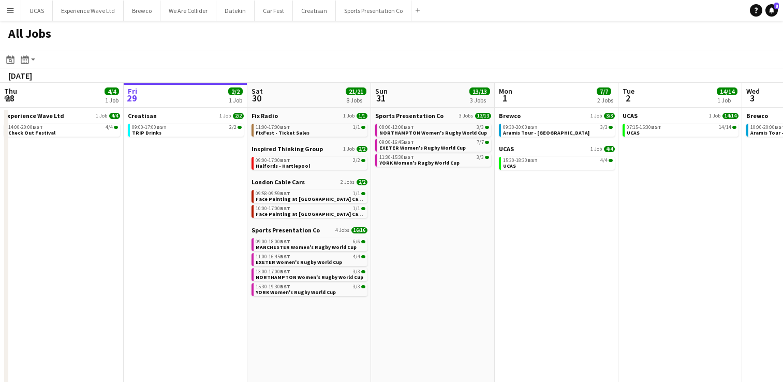
click at [240, 262] on app-calendar-viewport "Thu 28 4/4 1 Job Fri 29 2/2 1 Job Sat 30 21/21 8 Jobs Sun 31 13/13 3 Jobs Mon 1…" at bounding box center [391, 310] width 783 height 455
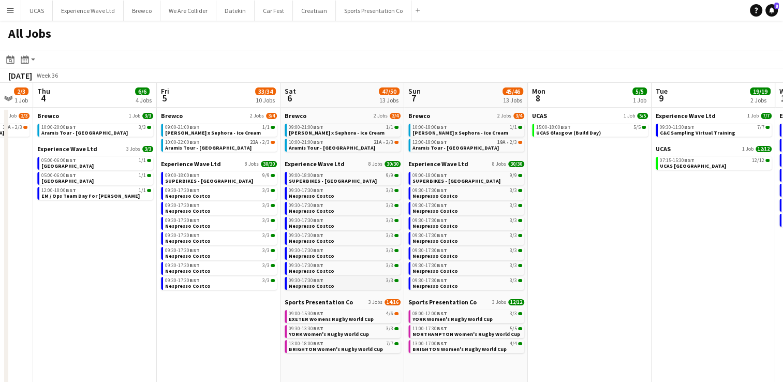
drag, startPoint x: 509, startPoint y: 304, endPoint x: 353, endPoint y: 287, distance: 157.9
click at [217, 285] on app-calendar-viewport "Sun 31 13/13 3 Jobs Mon 1 7/7 2 Jobs Tue 2 14/14 1 Job Wed 3 2/3 1 Job Thu 4 6/…" at bounding box center [391, 310] width 783 height 455
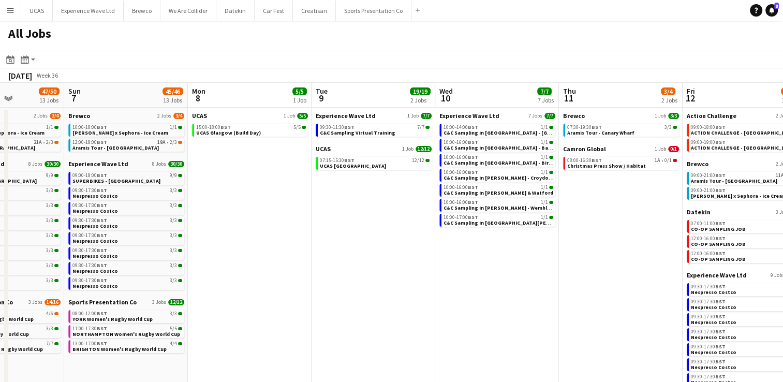
drag, startPoint x: 653, startPoint y: 280, endPoint x: 306, endPoint y: 253, distance: 347.4
click at [306, 253] on app-calendar-viewport "Wed 3 2/3 1 Job Thu 4 6/6 4 Jobs Fri 5 33/34 10 Jobs Sat 6 47/50 13 Jobs Sun 7 …" at bounding box center [391, 310] width 783 height 455
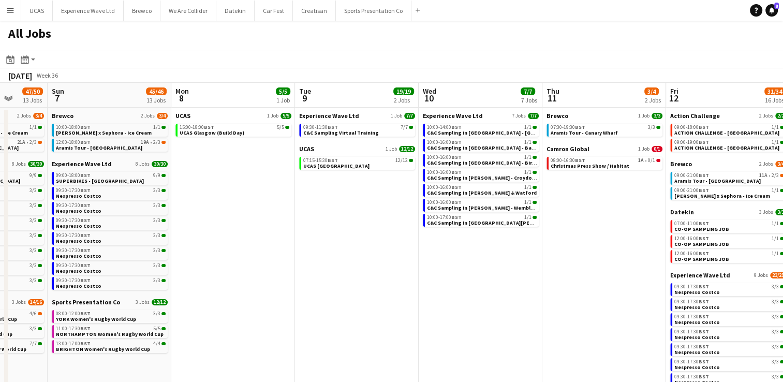
scroll to position [0, 277]
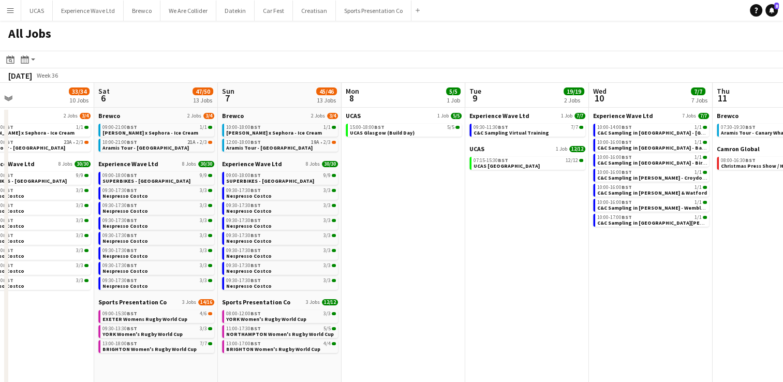
click at [316, 253] on app-all-jobs "All Jobs Date picker AUG 2025 AUG 2025 Monday M Tuesday T Wednesday W Thursday …" at bounding box center [391, 279] width 783 height 517
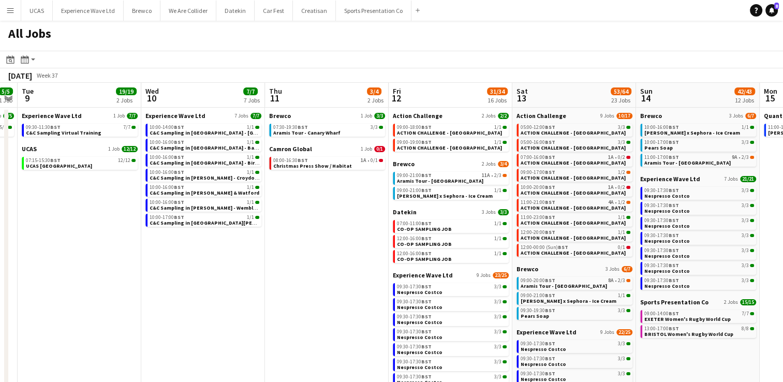
drag, startPoint x: 509, startPoint y: 253, endPoint x: 308, endPoint y: 220, distance: 204.2
click at [308, 220] on app-calendar-viewport "Fri 5 33/34 10 Jobs Sat 6 47/50 13 Jobs Sun 7 45/46 13 Jobs Mon 8 5/5 1 Job Tue…" at bounding box center [391, 310] width 783 height 455
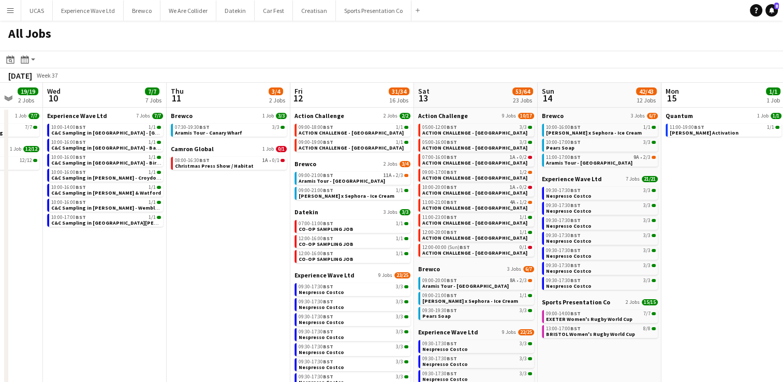
scroll to position [0, 330]
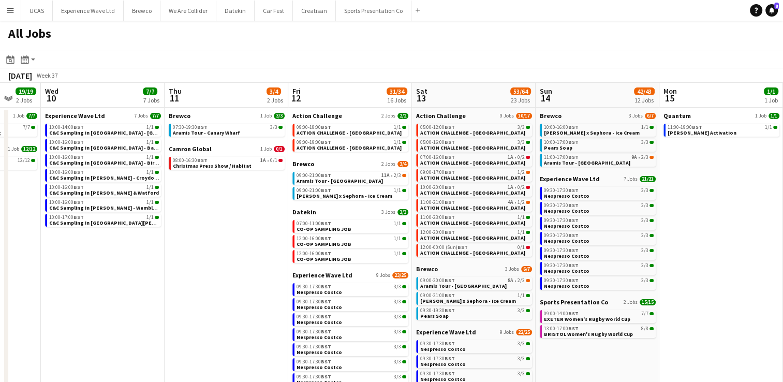
drag, startPoint x: 520, startPoint y: 242, endPoint x: 420, endPoint y: 241, distance: 99.4
click at [420, 241] on app-calendar-viewport "Sun 7 45/46 13 Jobs Mon 8 5/5 1 Job Tue 9 19/19 2 Jobs Wed 10 7/7 7 Jobs Thu 11…" at bounding box center [391, 310] width 783 height 455
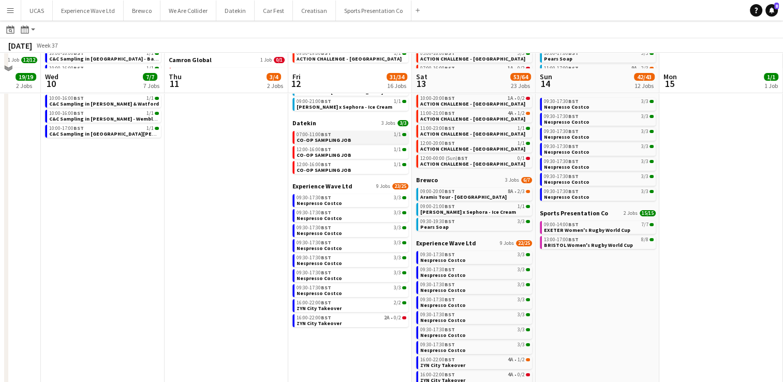
scroll to position [104, 0]
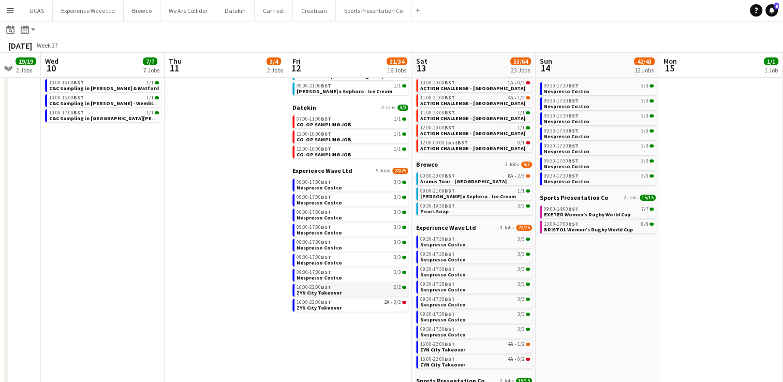
click at [359, 290] on link "16:00-22:00 BST 2/2 ZYN City Takeover" at bounding box center [352, 290] width 110 height 12
click at [356, 289] on div "16:00-22:00 BST 2/2" at bounding box center [352, 287] width 110 height 5
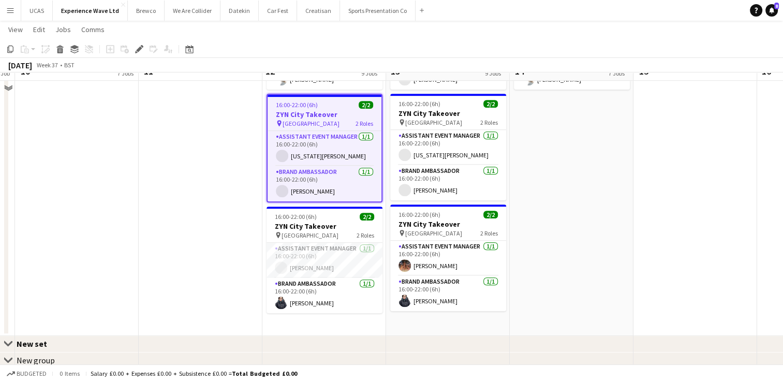
scroll to position [752, 0]
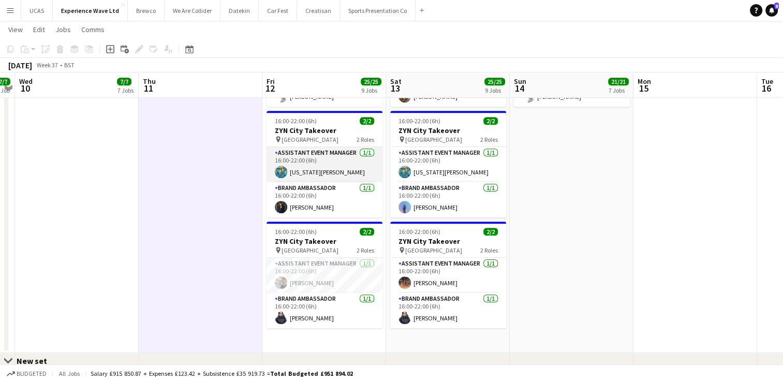
click at [300, 170] on app-card-role "Assistant Event Manager [DATE] 16:00-22:00 (6h) [US_STATE][PERSON_NAME]" at bounding box center [325, 164] width 116 height 35
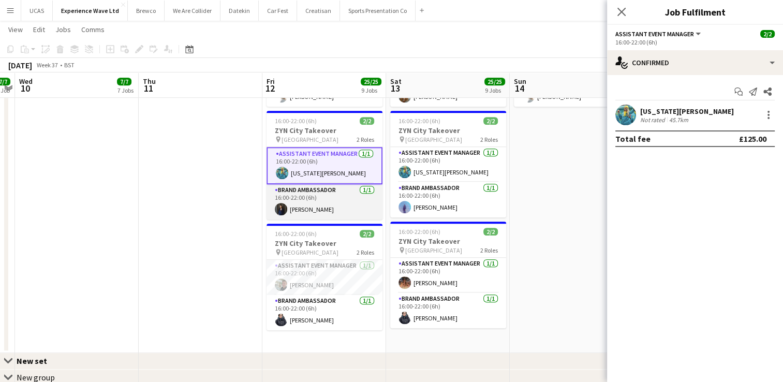
click at [327, 210] on app-card-role "Brand Ambassador [DATE] 16:00-22:00 (6h) [PERSON_NAME]" at bounding box center [325, 201] width 116 height 35
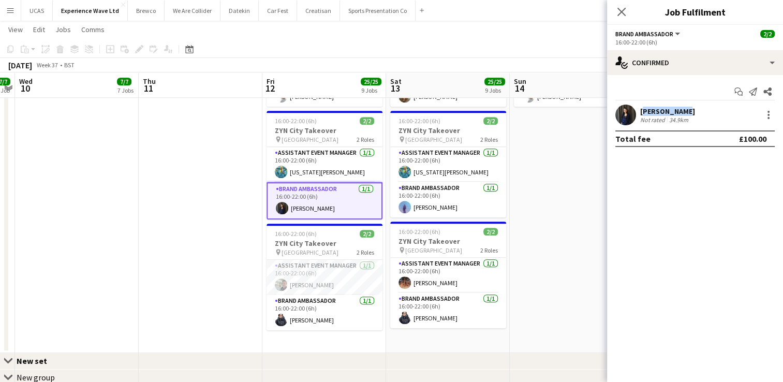
drag, startPoint x: 679, startPoint y: 114, endPoint x: 641, endPoint y: 109, distance: 38.7
click at [641, 109] on div "[PERSON_NAME]" at bounding box center [667, 111] width 55 height 9
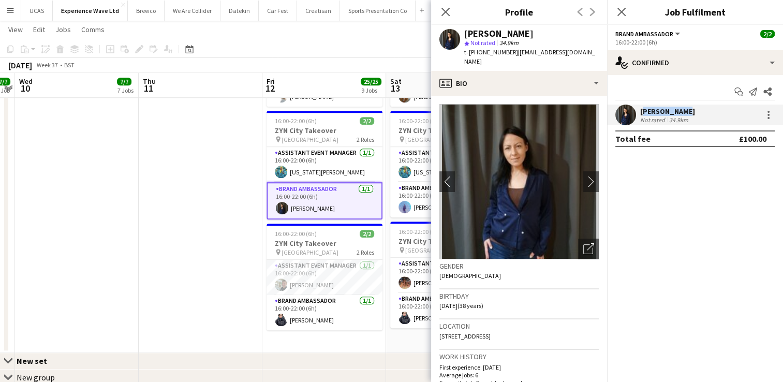
copy div "[PERSON_NAME]"
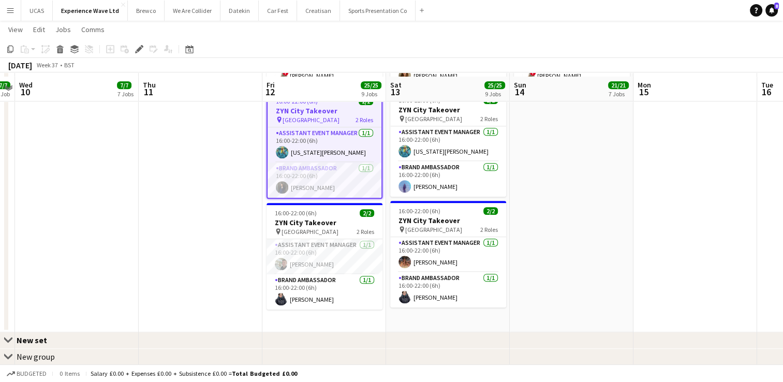
scroll to position [777, 0]
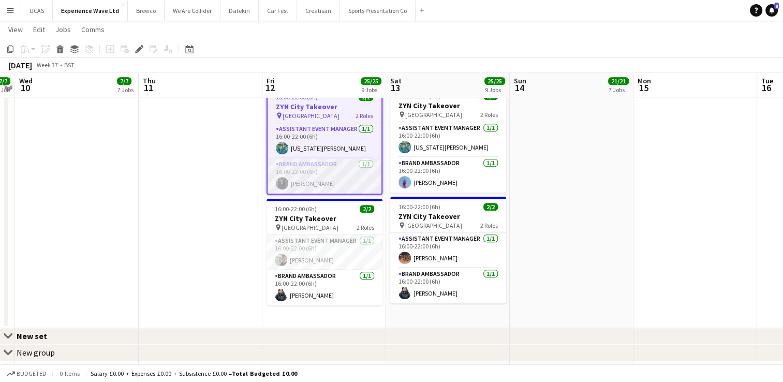
click at [334, 170] on app-card-role "Brand Ambassador [DATE] 16:00-22:00 (6h) [PERSON_NAME]" at bounding box center [325, 175] width 114 height 35
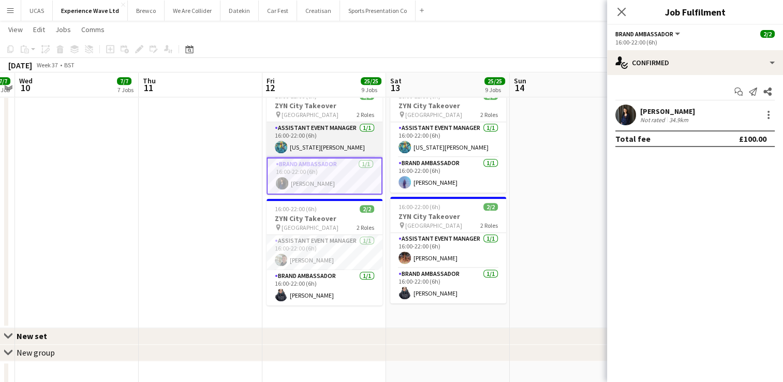
click at [334, 143] on app-card-role "Assistant Event Manager [DATE] 16:00-22:00 (6h) [US_STATE][PERSON_NAME]" at bounding box center [325, 139] width 116 height 35
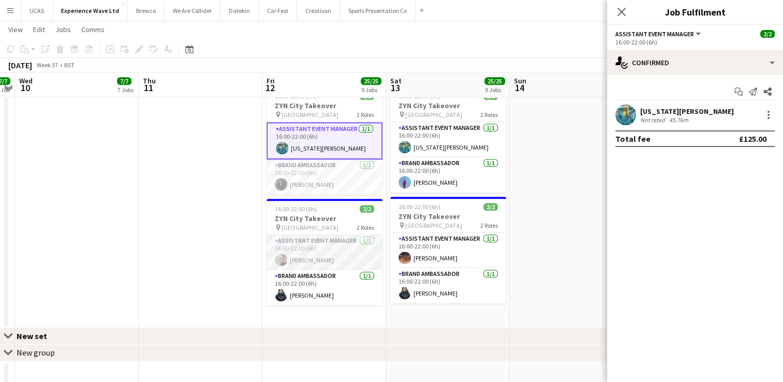
click at [337, 247] on app-card-role "Assistant Event Manager [DATE] 16:00-22:00 (6h) [PERSON_NAME]" at bounding box center [325, 252] width 116 height 35
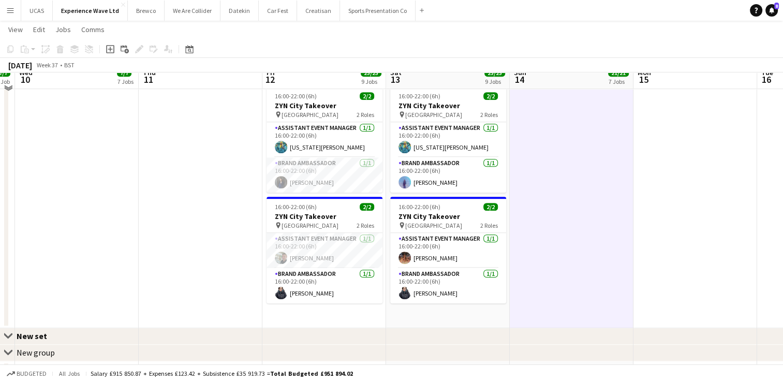
scroll to position [725, 0]
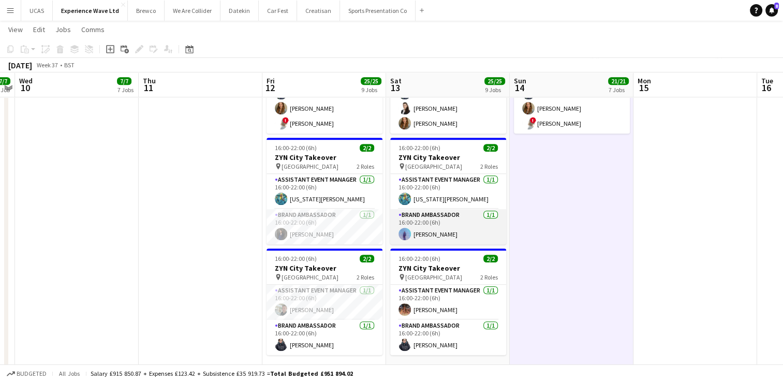
click at [423, 224] on app-card-role "Brand Ambassador [DATE] 16:00-22:00 (6h) [PERSON_NAME]" at bounding box center [448, 226] width 116 height 35
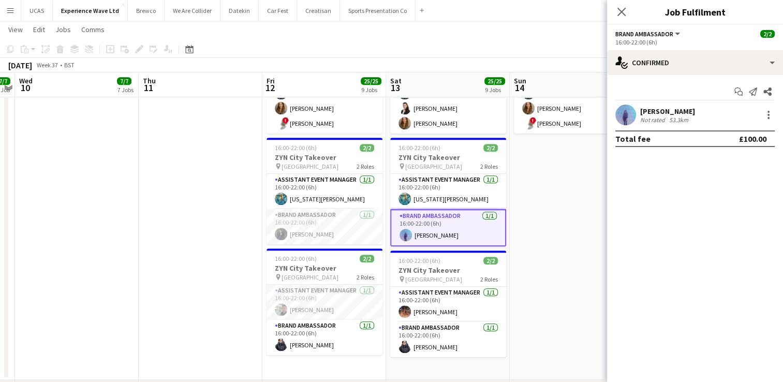
click at [664, 119] on div "Not rated" at bounding box center [653, 120] width 27 height 8
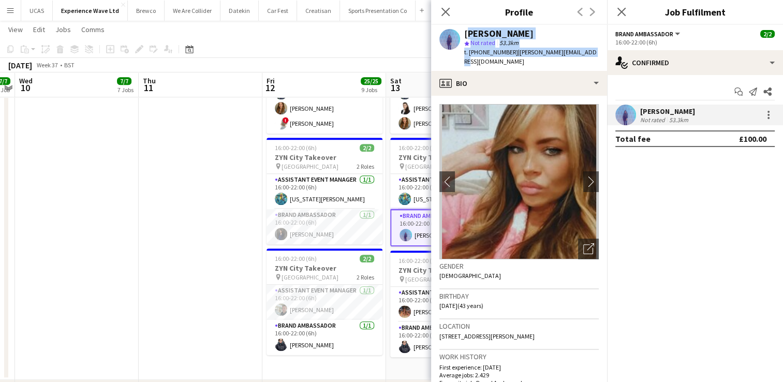
drag, startPoint x: 583, startPoint y: 54, endPoint x: 462, endPoint y: 30, distance: 124.0
click at [462, 30] on div "[PERSON_NAME] star Not rated 53.3km t. [PHONE_NUMBER] | [PERSON_NAME][EMAIL_ADD…" at bounding box center [519, 48] width 176 height 46
copy div "[PERSON_NAME] star Not rated 53.3km t. [PHONE_NUMBER] | [PERSON_NAME][EMAIL_ADD…"
click at [540, 36] on div "[PERSON_NAME]" at bounding box center [531, 33] width 135 height 9
drag, startPoint x: 509, startPoint y: 53, endPoint x: 470, endPoint y: 53, distance: 39.3
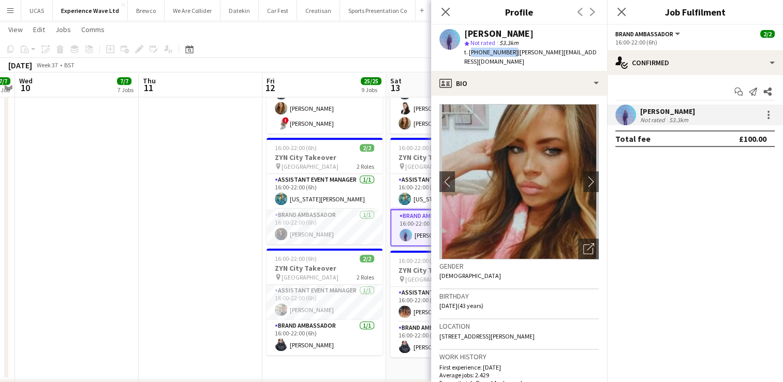
click at [470, 53] on span "t. [PHONE_NUMBER]" at bounding box center [491, 52] width 54 height 8
copy span "[PHONE_NUMBER]"
click at [408, 193] on app-user-avatar at bounding box center [405, 199] width 12 height 12
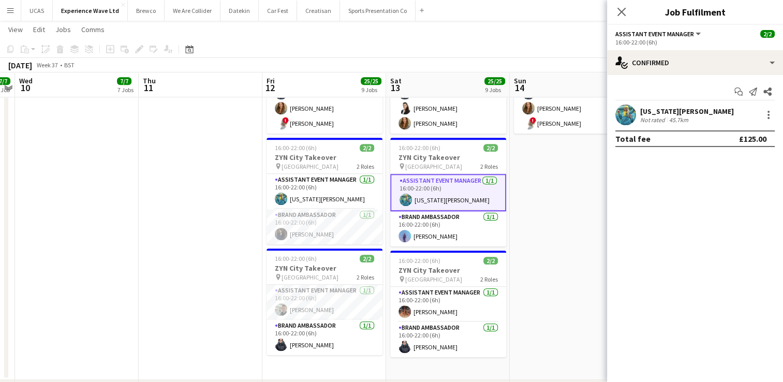
click at [669, 122] on div "45.7km" at bounding box center [678, 120] width 23 height 8
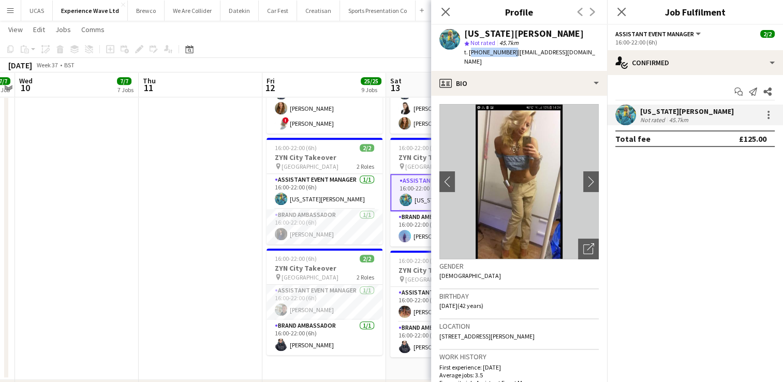
drag, startPoint x: 508, startPoint y: 51, endPoint x: 470, endPoint y: 51, distance: 38.8
click at [470, 51] on span "t. [PHONE_NUMBER]" at bounding box center [491, 52] width 54 height 8
copy span "[PHONE_NUMBER]"
click at [330, 217] on app-card-role "Brand Ambassador [DATE] 16:00-22:00 (6h) [PERSON_NAME]" at bounding box center [325, 226] width 116 height 35
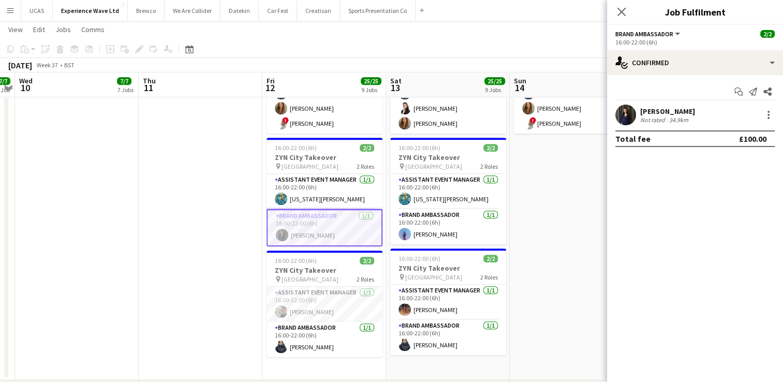
click at [650, 114] on div "[PERSON_NAME]" at bounding box center [667, 111] width 55 height 9
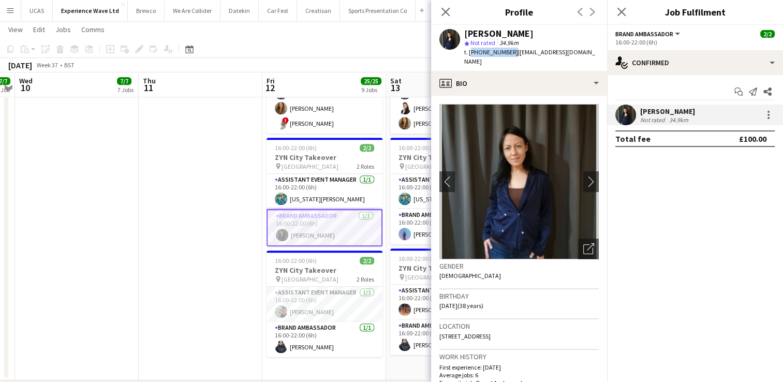
drag, startPoint x: 508, startPoint y: 51, endPoint x: 469, endPoint y: 53, distance: 39.9
click at [469, 53] on span "t. [PHONE_NUMBER]" at bounding box center [491, 52] width 54 height 8
copy span "[PHONE_NUMBER]"
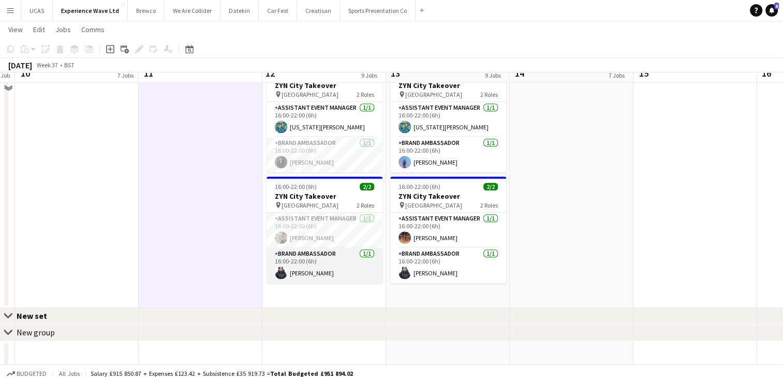
scroll to position [803, 0]
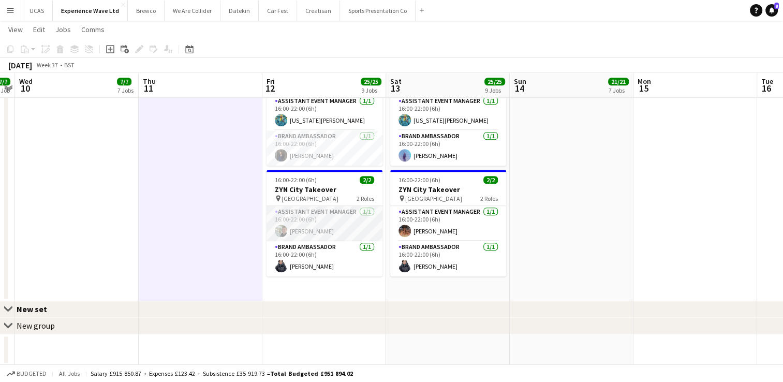
click at [338, 211] on app-card-role "Assistant Event Manager [DATE] 16:00-22:00 (6h) [PERSON_NAME]" at bounding box center [325, 223] width 116 height 35
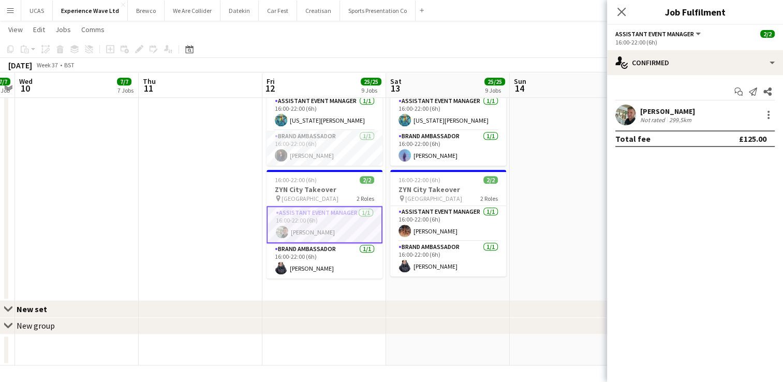
click at [671, 116] on div "299.5km" at bounding box center [680, 120] width 26 height 8
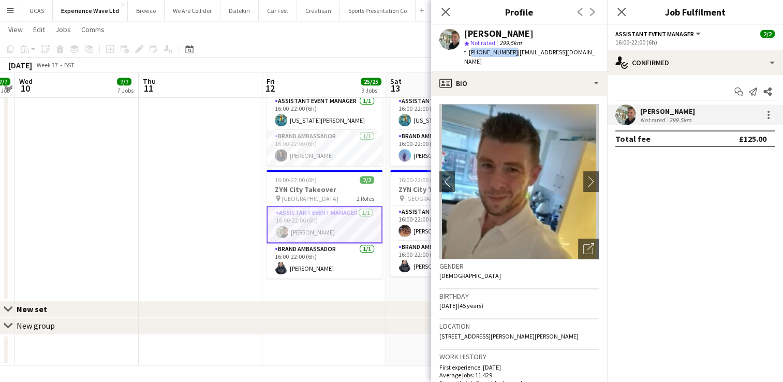
drag, startPoint x: 508, startPoint y: 53, endPoint x: 470, endPoint y: 52, distance: 37.8
click at [470, 52] on span "t. [PHONE_NUMBER]" at bounding box center [491, 52] width 54 height 8
copy span "[PHONE_NUMBER]"
click at [308, 253] on app-card-role "Brand Ambassador [DATE] 16:00-22:00 (6h) [PERSON_NAME]" at bounding box center [325, 260] width 116 height 35
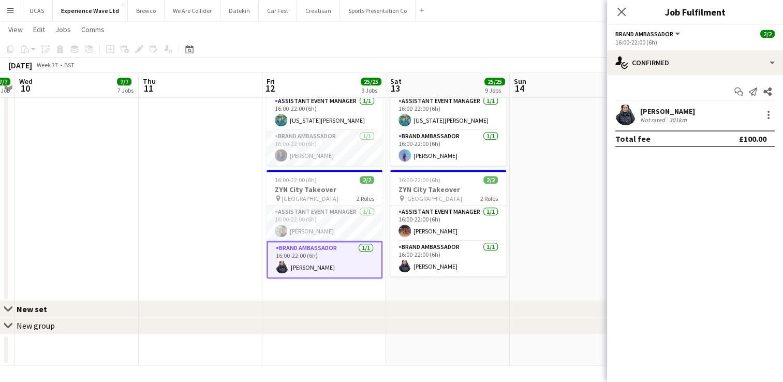
click at [691, 111] on div "[PERSON_NAME] Not rated 301km" at bounding box center [695, 115] width 176 height 21
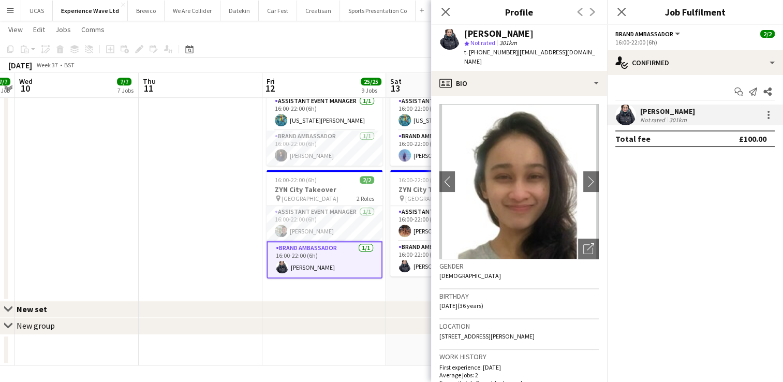
drag, startPoint x: 511, startPoint y: 53, endPoint x: 470, endPoint y: 55, distance: 41.0
click at [470, 55] on span "t. [PHONE_NUMBER]" at bounding box center [491, 52] width 54 height 8
copy span "[PHONE_NUMBER]"
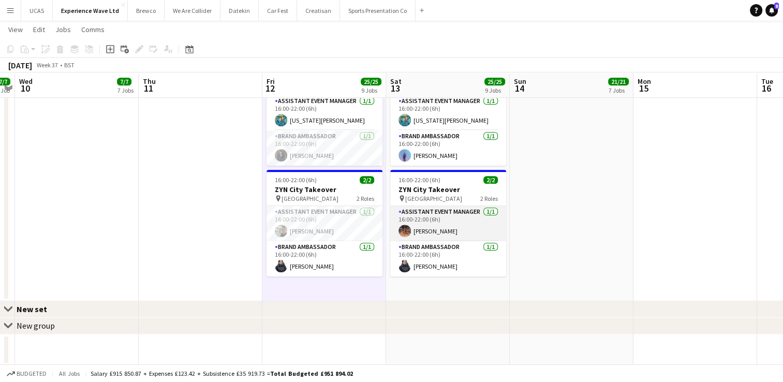
click at [453, 224] on app-card-role "Assistant Event Manager [DATE] 16:00-22:00 (6h) [PERSON_NAME]" at bounding box center [448, 223] width 116 height 35
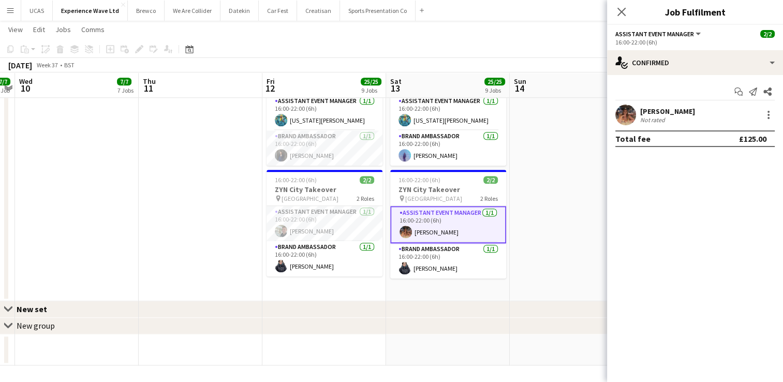
click at [659, 114] on div "[PERSON_NAME]" at bounding box center [667, 111] width 55 height 9
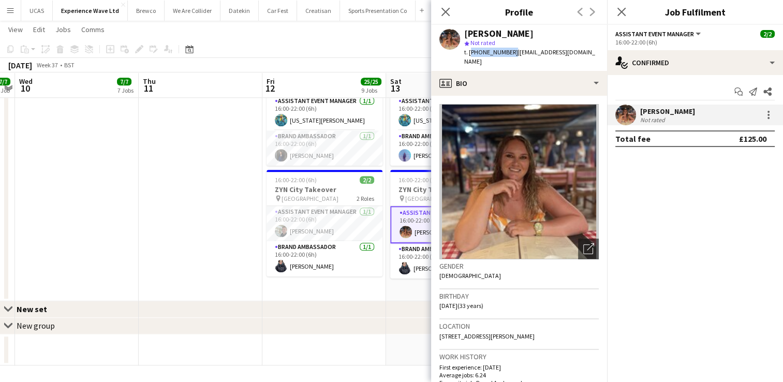
drag, startPoint x: 508, startPoint y: 54, endPoint x: 469, endPoint y: 51, distance: 39.5
click at [469, 51] on span "t. [PHONE_NUMBER]" at bounding box center [491, 52] width 54 height 8
copy span "[PHONE_NUMBER]"
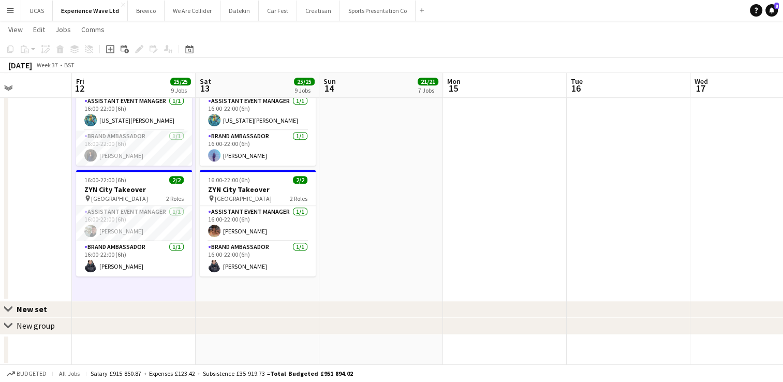
drag, startPoint x: 625, startPoint y: 237, endPoint x: 414, endPoint y: 238, distance: 211.2
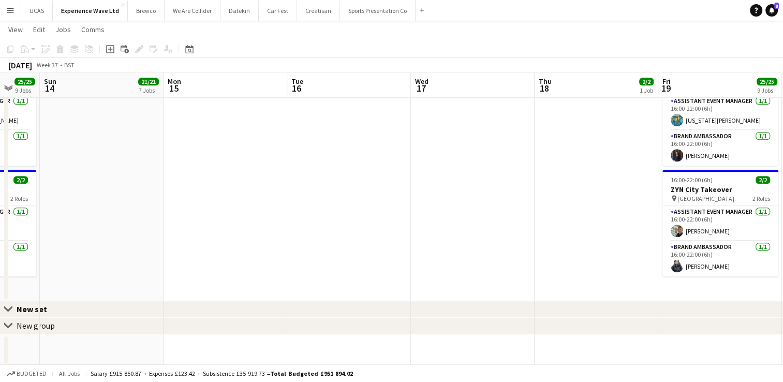
drag, startPoint x: 629, startPoint y: 250, endPoint x: 371, endPoint y: 228, distance: 259.2
drag, startPoint x: 508, startPoint y: 229, endPoint x: 242, endPoint y: 211, distance: 266.7
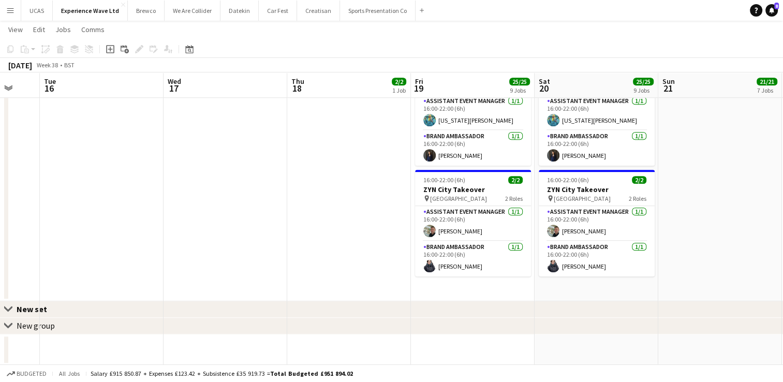
scroll to position [0, 352]
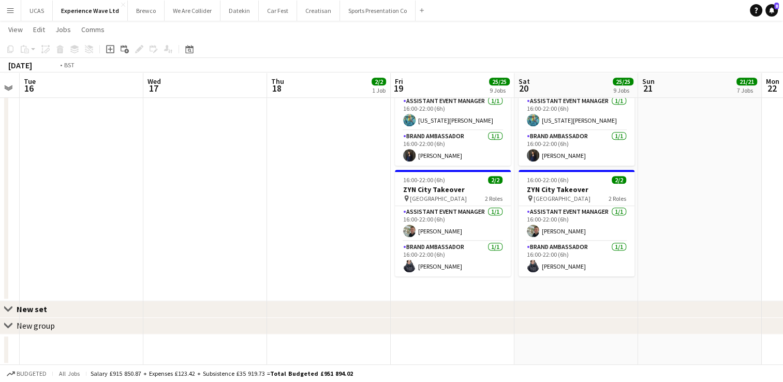
drag, startPoint x: 262, startPoint y: 213, endPoint x: 451, endPoint y: 216, distance: 189.0
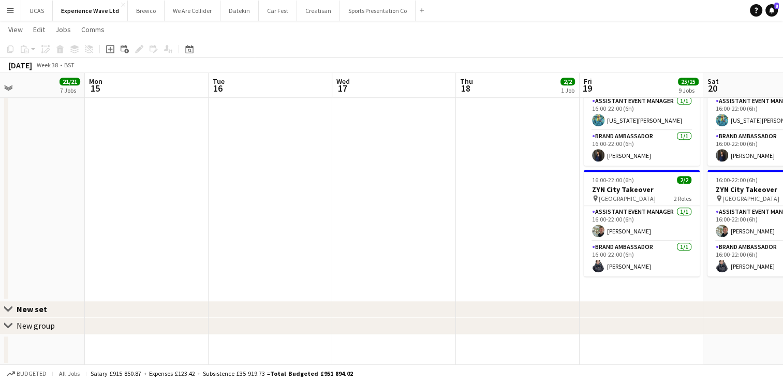
drag, startPoint x: 247, startPoint y: 212, endPoint x: 448, endPoint y: 218, distance: 201.0
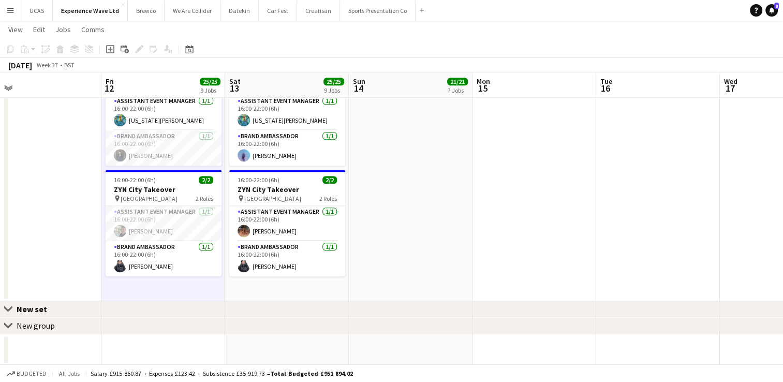
drag, startPoint x: 408, startPoint y: 230, endPoint x: 592, endPoint y: 242, distance: 183.7
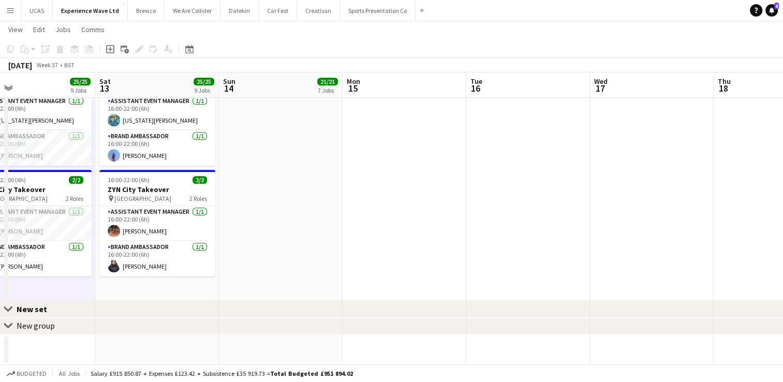
drag, startPoint x: 628, startPoint y: 238, endPoint x: 474, endPoint y: 238, distance: 153.8
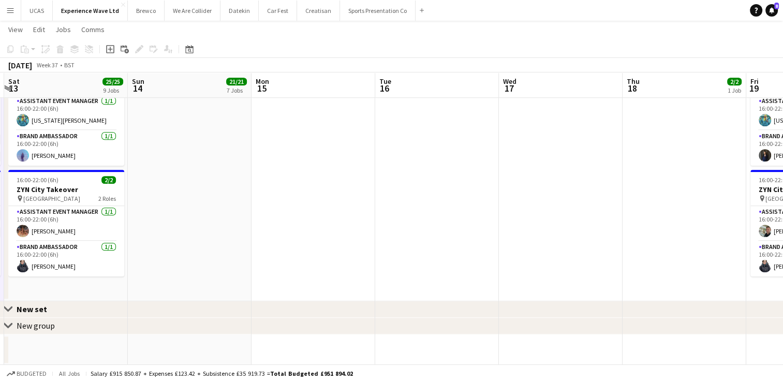
drag, startPoint x: 439, startPoint y: 239, endPoint x: 391, endPoint y: 231, distance: 48.8
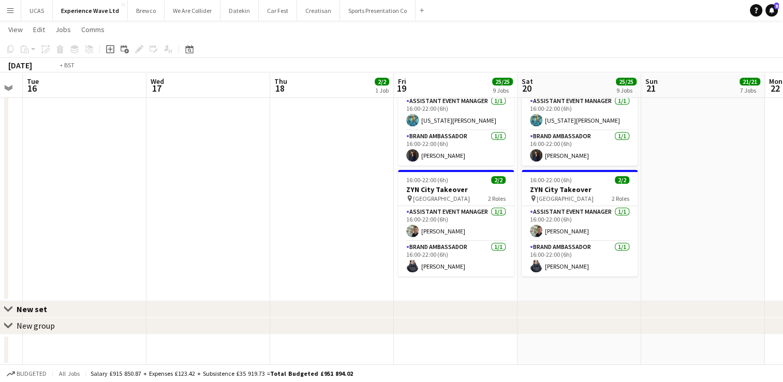
drag, startPoint x: 390, startPoint y: 230, endPoint x: 292, endPoint y: 222, distance: 98.2
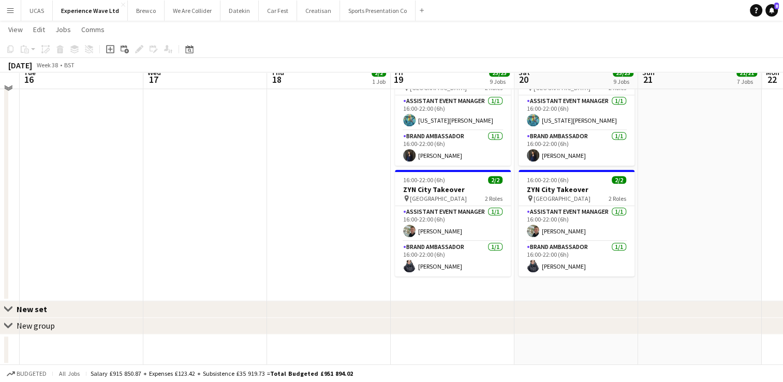
scroll to position [752, 0]
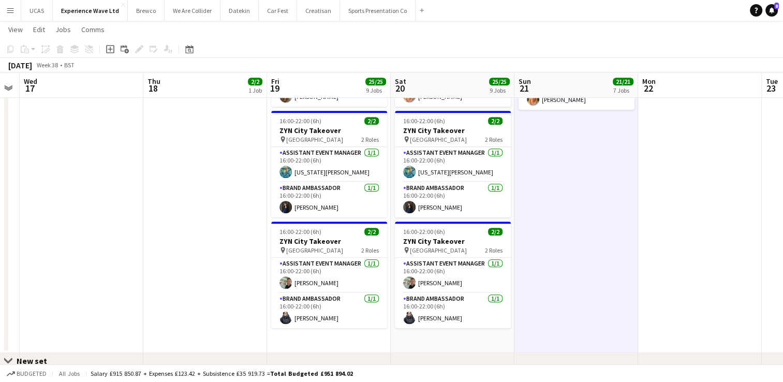
scroll to position [0, 410]
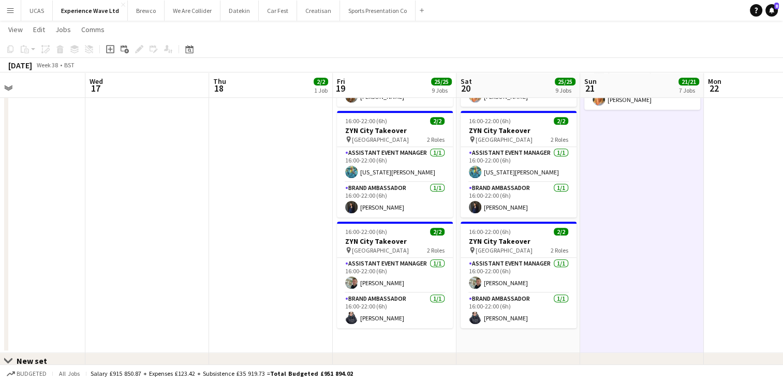
drag, startPoint x: 699, startPoint y: 268, endPoint x: 641, endPoint y: 264, distance: 58.1
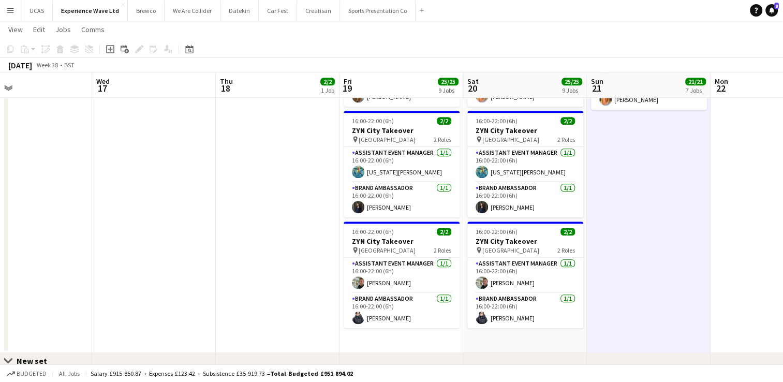
drag, startPoint x: 639, startPoint y: 268, endPoint x: 407, endPoint y: 250, distance: 233.1
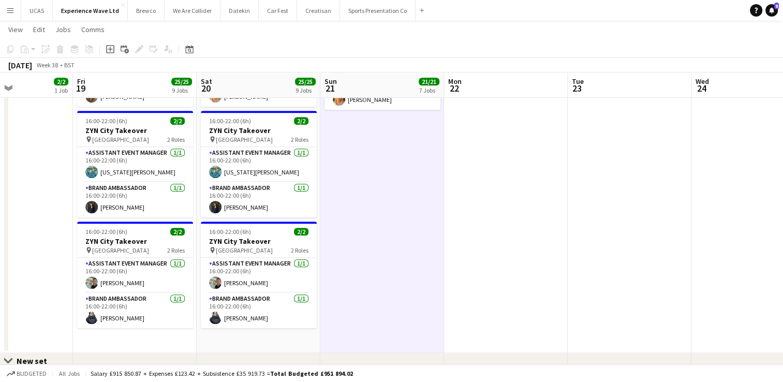
drag, startPoint x: 554, startPoint y: 251, endPoint x: 261, endPoint y: 241, distance: 293.2
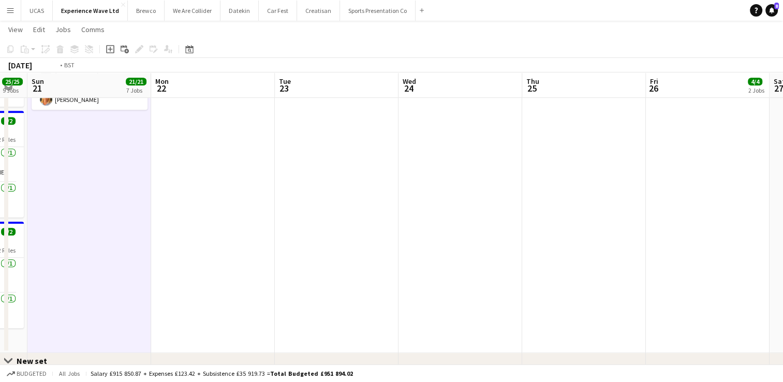
drag, startPoint x: 514, startPoint y: 241, endPoint x: 244, endPoint y: 223, distance: 269.8
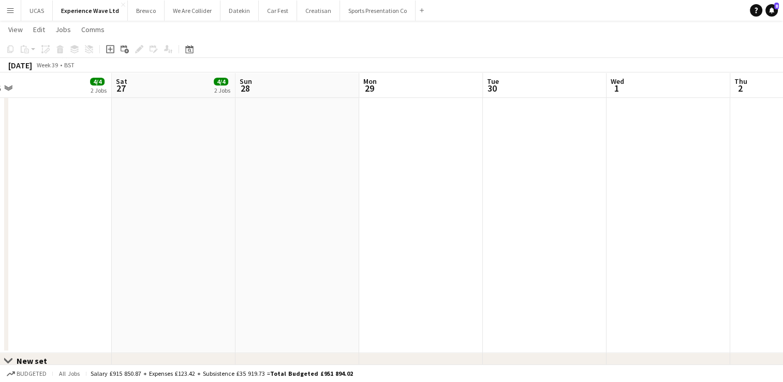
scroll to position [0, 291]
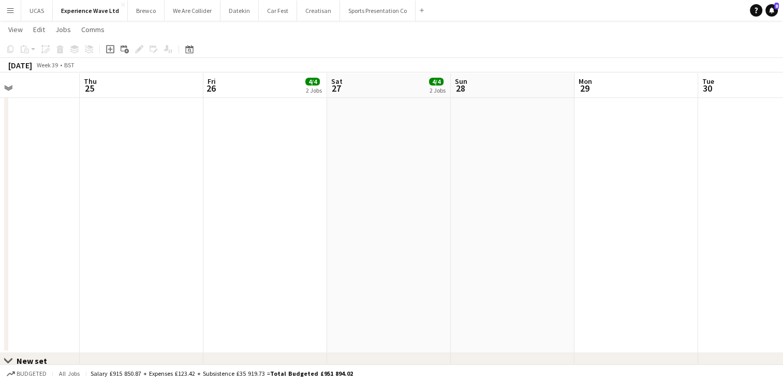
drag, startPoint x: 348, startPoint y: 228, endPoint x: 293, endPoint y: 227, distance: 55.4
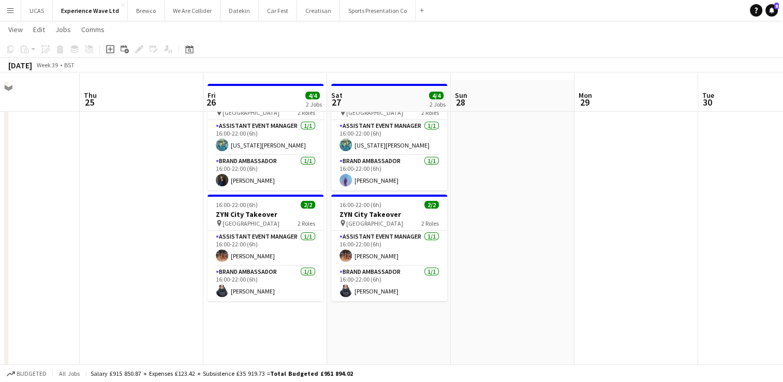
scroll to position [52, 0]
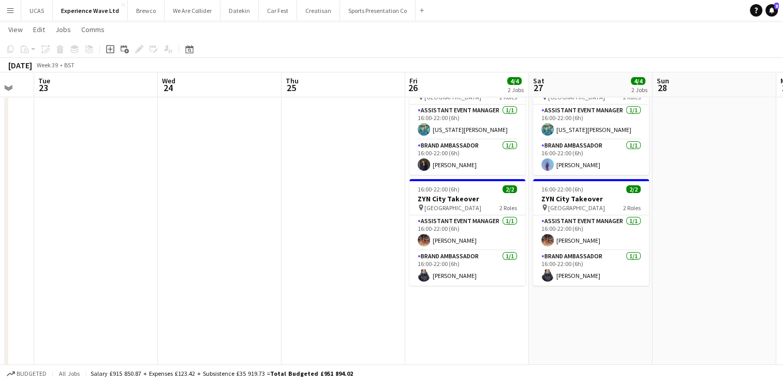
drag, startPoint x: 288, startPoint y: 329, endPoint x: 246, endPoint y: 291, distance: 56.1
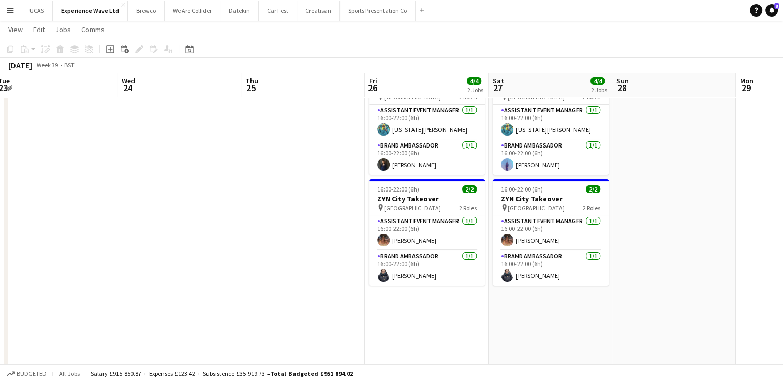
drag, startPoint x: 197, startPoint y: 285, endPoint x: 375, endPoint y: 296, distance: 178.4
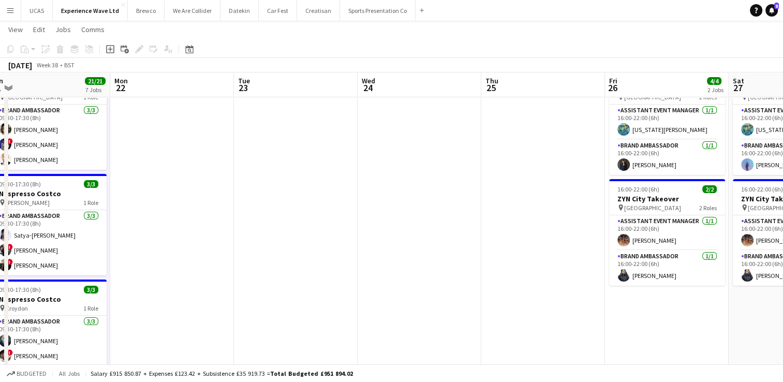
drag, startPoint x: 195, startPoint y: 285, endPoint x: 381, endPoint y: 292, distance: 186.0
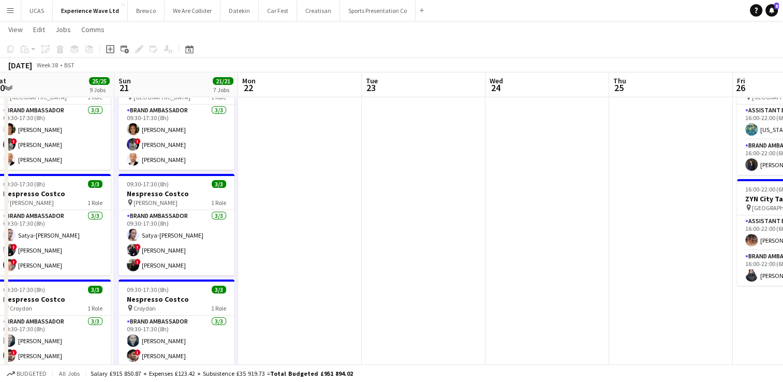
drag, startPoint x: 275, startPoint y: 283, endPoint x: 410, endPoint y: 283, distance: 134.6
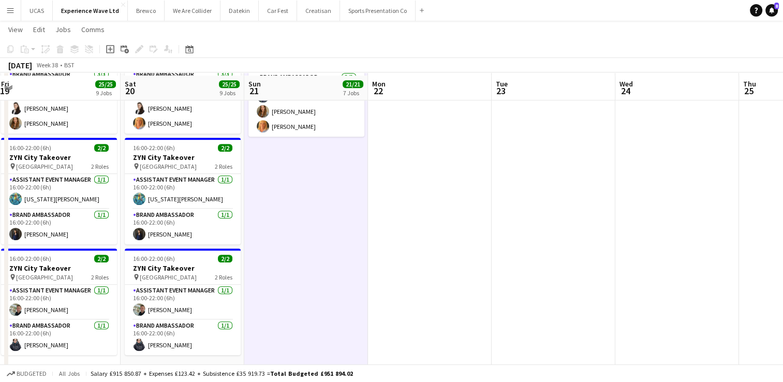
scroll to position [777, 0]
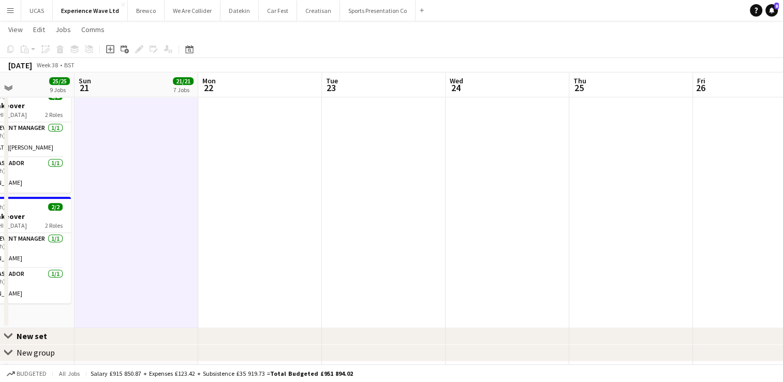
drag, startPoint x: 639, startPoint y: 250, endPoint x: 426, endPoint y: 245, distance: 213.9
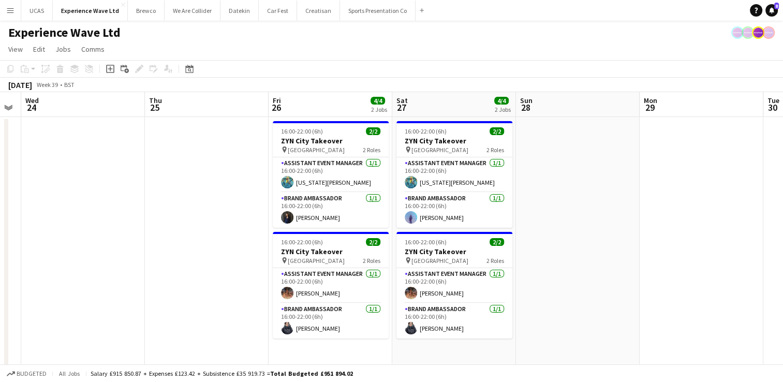
scroll to position [0, 377]
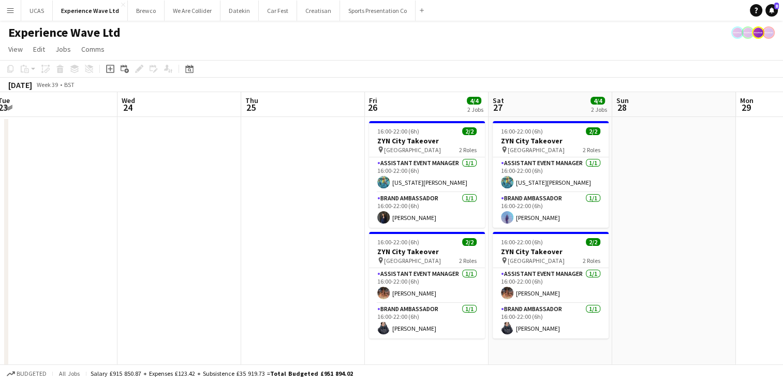
drag, startPoint x: 408, startPoint y: 250, endPoint x: 217, endPoint y: 228, distance: 192.3
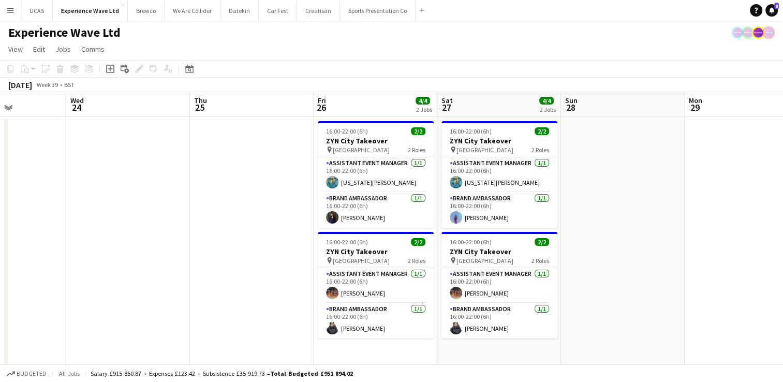
drag, startPoint x: 654, startPoint y: 256, endPoint x: 604, endPoint y: 254, distance: 50.8
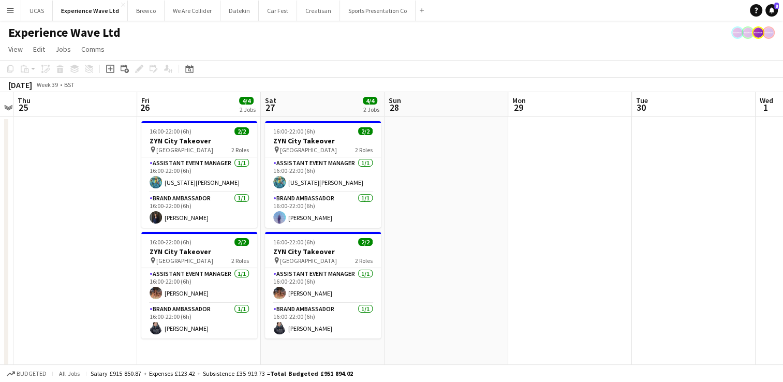
scroll to position [0, 378]
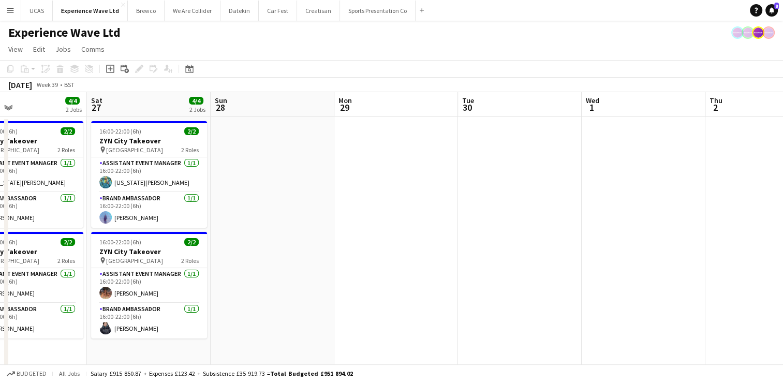
drag, startPoint x: 695, startPoint y: 262, endPoint x: 348, endPoint y: 288, distance: 348.3
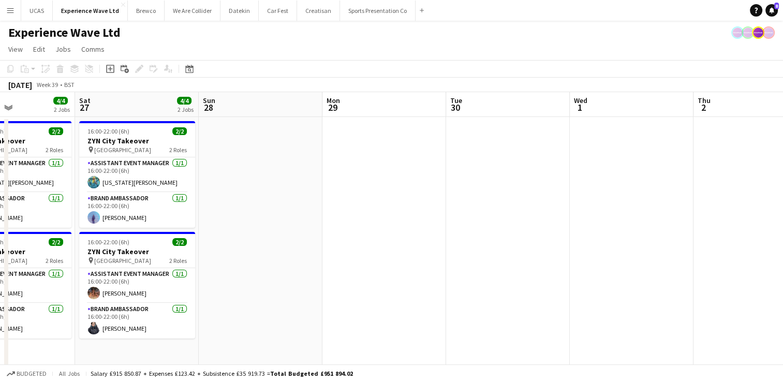
drag, startPoint x: 603, startPoint y: 268, endPoint x: 318, endPoint y: 266, distance: 284.2
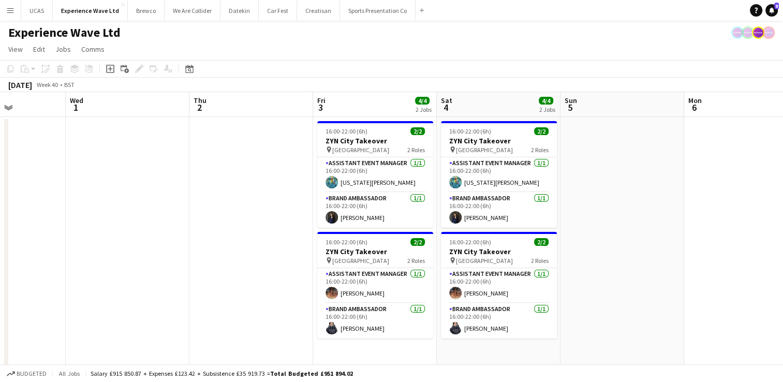
drag, startPoint x: 335, startPoint y: 247, endPoint x: 198, endPoint y: 247, distance: 136.7
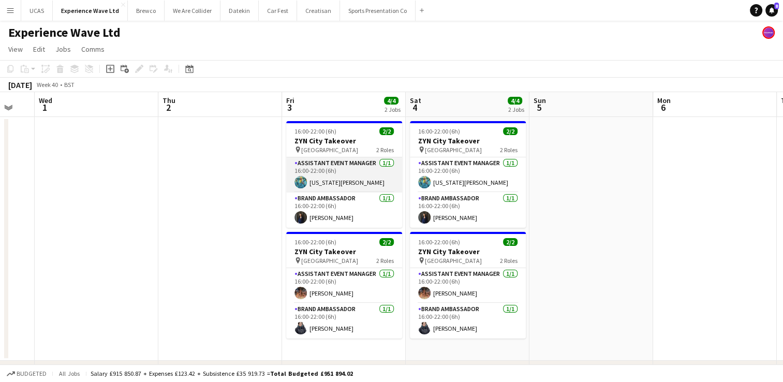
click at [347, 178] on app-card-role "Assistant Event Manager [DATE] 16:00-22:00 (6h) [US_STATE][PERSON_NAME]" at bounding box center [344, 174] width 116 height 35
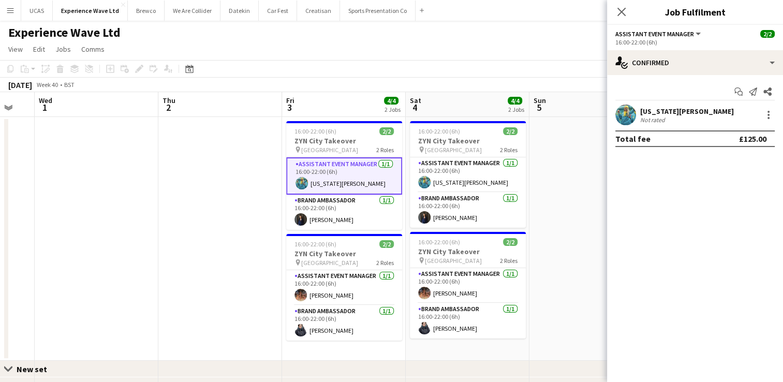
click at [677, 109] on div "[US_STATE][PERSON_NAME]" at bounding box center [687, 111] width 94 height 9
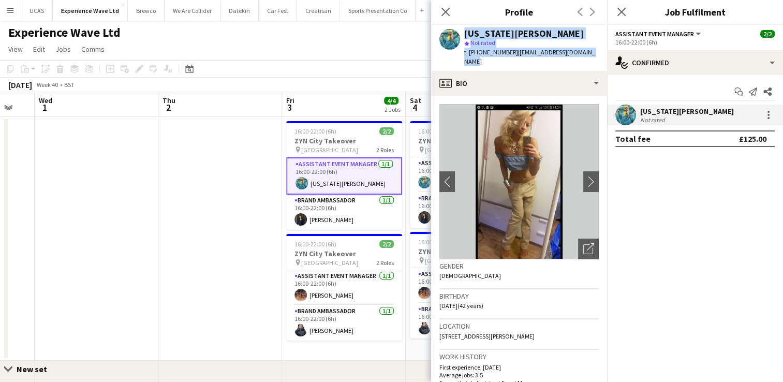
drag, startPoint x: 593, startPoint y: 53, endPoint x: 462, endPoint y: 33, distance: 132.5
click at [462, 33] on div "[US_STATE][PERSON_NAME] star Not rated t. [PHONE_NUMBER] | [EMAIL_ADDRESS][DOMA…" at bounding box center [519, 48] width 176 height 46
copy div "[US_STATE][PERSON_NAME] star Not rated t. [PHONE_NUMBER] | [EMAIL_ADDRESS][DOMA…"
click at [441, 10] on icon "Close pop-in" at bounding box center [446, 12] width 10 height 10
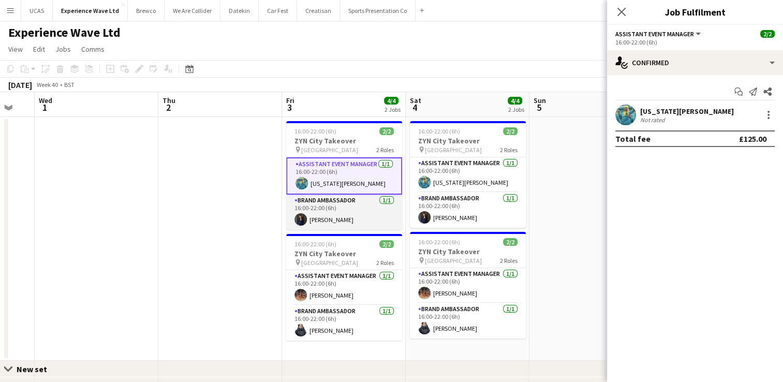
click at [356, 213] on app-card-role "Brand Ambassador [DATE] 16:00-22:00 (6h) [PERSON_NAME]" at bounding box center [344, 212] width 116 height 35
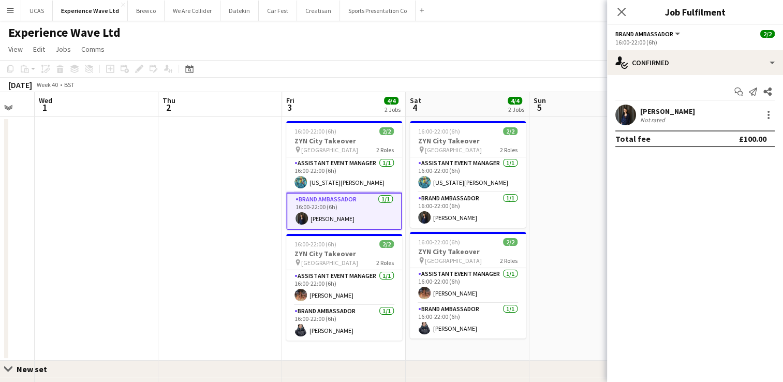
click at [676, 114] on div "[PERSON_NAME]" at bounding box center [667, 111] width 55 height 9
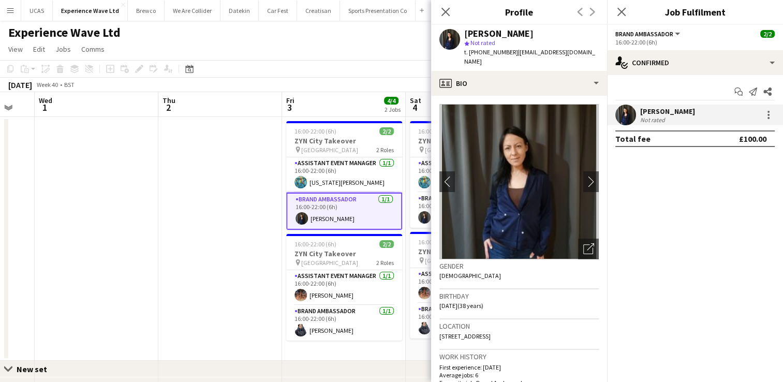
drag, startPoint x: 476, startPoint y: 64, endPoint x: 465, endPoint y: 31, distance: 34.7
click at [465, 31] on div "[PERSON_NAME] star Not rated t. [PHONE_NUMBER] | [EMAIL_ADDRESS][DOMAIN_NAME]" at bounding box center [531, 48] width 135 height 38
copy div "[PERSON_NAME] star Not rated t. [PHONE_NUMBER] | [EMAIL_ADDRESS][DOMAIN_NAME]"
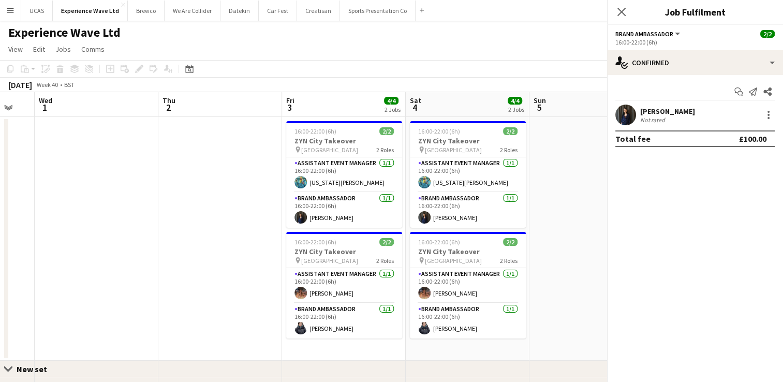
click at [246, 233] on app-date-cell at bounding box center [220, 239] width 124 height 244
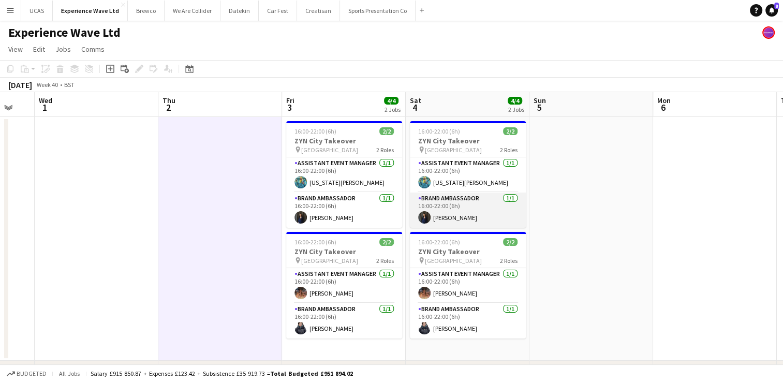
scroll to position [52, 0]
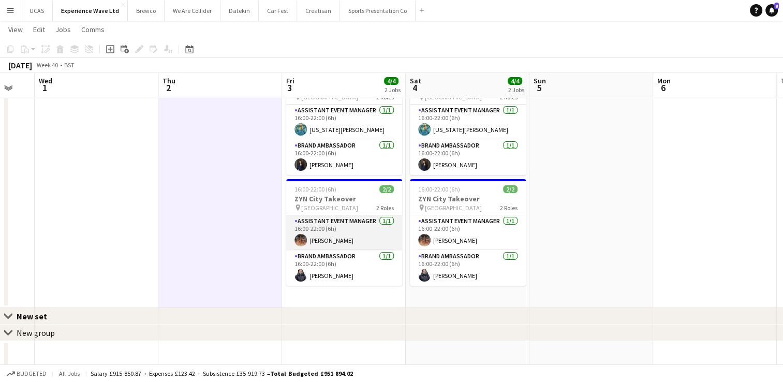
click at [339, 240] on app-card-role "Assistant Event Manager [DATE] 16:00-22:00 (6h) [PERSON_NAME]" at bounding box center [344, 232] width 116 height 35
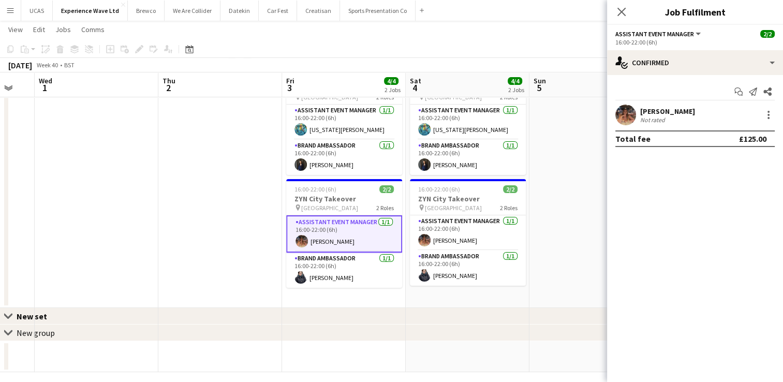
click at [683, 112] on div "[PERSON_NAME]" at bounding box center [667, 111] width 55 height 9
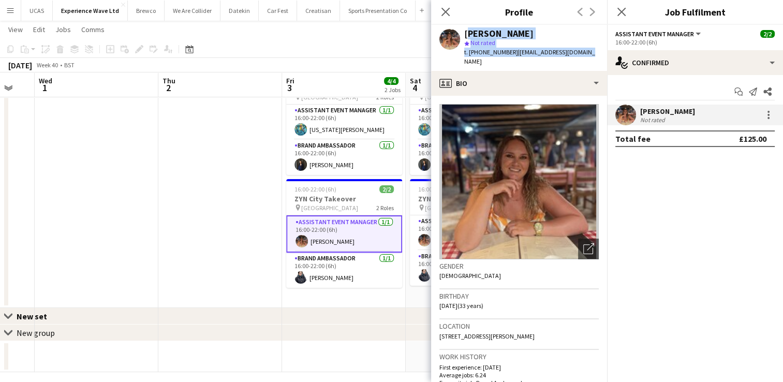
drag, startPoint x: 588, startPoint y: 55, endPoint x: 463, endPoint y: 30, distance: 127.2
click at [463, 30] on div "[PERSON_NAME] star Not rated t. [PHONE_NUMBER] | [EMAIL_ADDRESS][DOMAIN_NAME]" at bounding box center [519, 48] width 176 height 46
copy div "[PERSON_NAME] star Not rated t. [PHONE_NUMBER] | [EMAIL_ADDRESS][DOMAIN_NAME]"
click at [331, 275] on app-card-role "Brand Ambassador [DATE] 16:00-22:00 (6h) [PERSON_NAME]" at bounding box center [344, 270] width 116 height 35
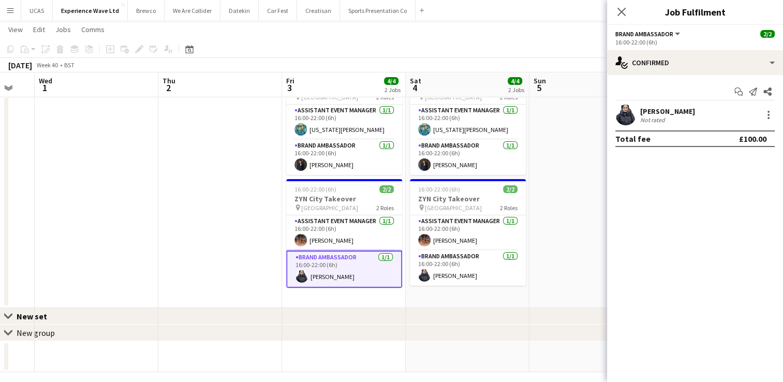
click at [656, 121] on div "Not rated" at bounding box center [653, 120] width 27 height 8
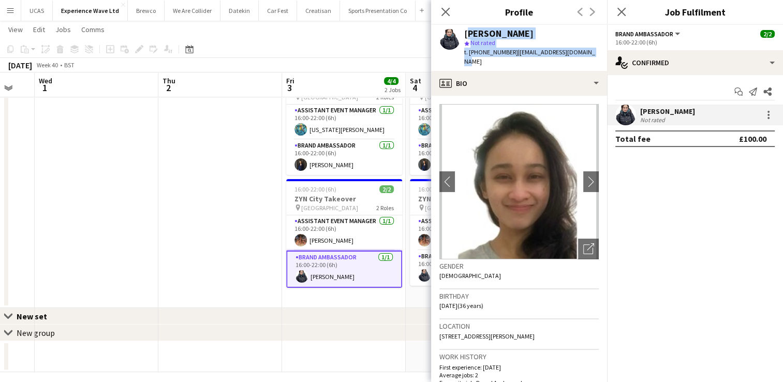
drag, startPoint x: 580, startPoint y: 55, endPoint x: 464, endPoint y: 32, distance: 118.3
click at [464, 32] on div "[PERSON_NAME] star Not rated t. [PHONE_NUMBER] | [EMAIL_ADDRESS][DOMAIN_NAME]" at bounding box center [519, 48] width 176 height 46
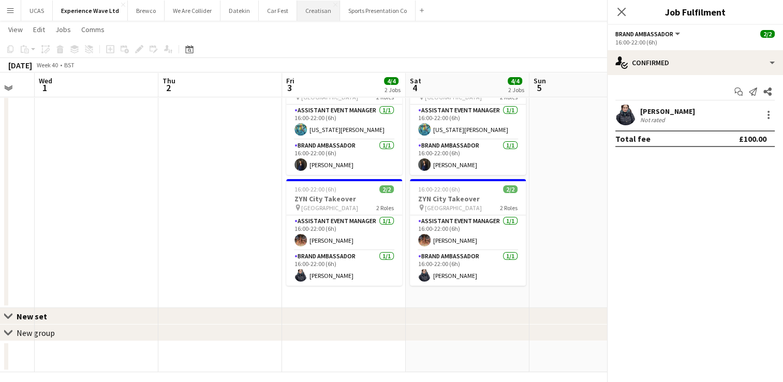
scroll to position [0, 0]
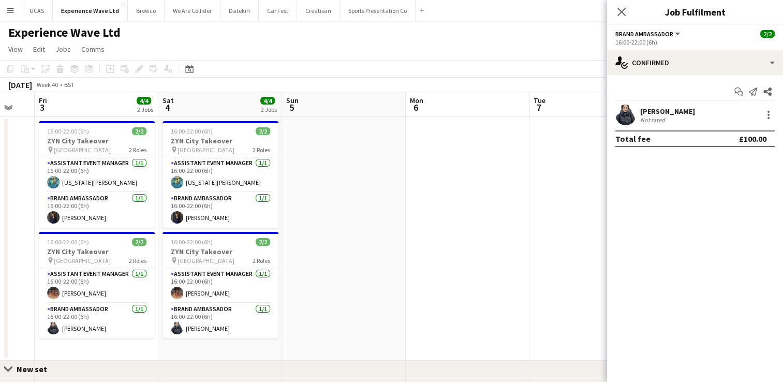
drag, startPoint x: 561, startPoint y: 305, endPoint x: 311, endPoint y: 308, distance: 250.6
click at [309, 307] on app-calendar-viewport "Mon 29 Tue 30 Wed 1 Thu 2 Fri 3 4/4 2 Jobs Sat 4 4/4 2 Jobs Sun 5 Mon 6 Tue 7 W…" at bounding box center [391, 258] width 783 height 333
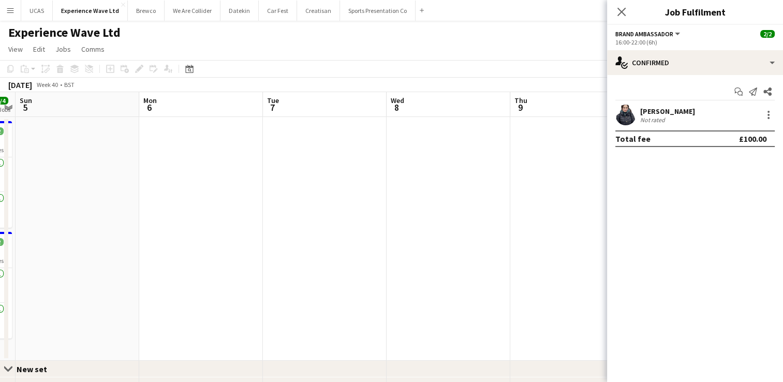
drag, startPoint x: 510, startPoint y: 288, endPoint x: 358, endPoint y: 264, distance: 154.1
click at [249, 272] on app-calendar-viewport "Wed 1 Thu 2 Fri 3 4/4 2 Jobs Sat 4 4/4 2 Jobs Sun 5 Mon 6 Tue 7 Wed 8 Thu 9 Fri…" at bounding box center [391, 258] width 783 height 333
drag, startPoint x: 409, startPoint y: 264, endPoint x: 187, endPoint y: 269, distance: 221.6
click at [187, 269] on app-calendar-viewport "Wed 1 Thu 2 Fri 3 4/4 2 Jobs Sat 4 4/4 2 Jobs Sun 5 Mon 6 Tue 7 Wed 8 Thu 9 Fri…" at bounding box center [391, 258] width 783 height 333
click at [227, 268] on app-calendar-viewport "Fri 3 4/4 2 Jobs Sat 4 4/4 2 Jobs Sun 5 Mon 6 Tue 7 Wed 8 Thu 9 Fri 10 Sat 11 S…" at bounding box center [391, 258] width 783 height 333
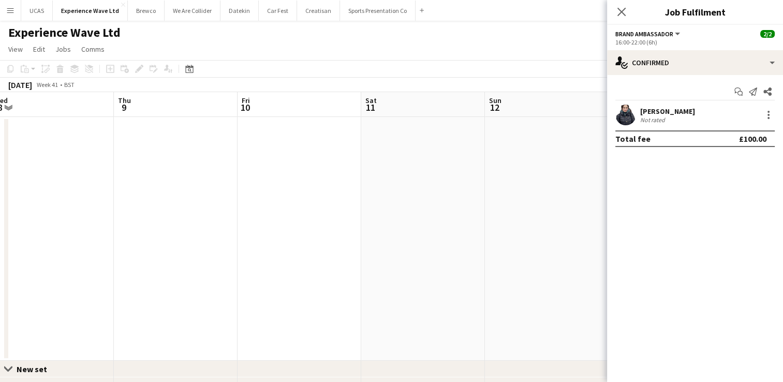
drag, startPoint x: 181, startPoint y: 270, endPoint x: 413, endPoint y: 260, distance: 232.1
click at [428, 257] on app-calendar-viewport "Sun 5 Mon 6 Tue 7 Wed 8 Thu 9 Fri 10 Sat 11 Sun 12 Mon 13 Tue 14 Wed 15 Thu 16" at bounding box center [391, 258] width 783 height 333
drag, startPoint x: 247, startPoint y: 264, endPoint x: 343, endPoint y: 263, distance: 95.3
click at [379, 259] on app-calendar-viewport "Sat 4 4/4 2 Jobs Sun 5 Mon 6 Tue 7 Wed 8 Thu 9 Fri 10 Sat 11 Sun 12 Mon 13 Tue …" at bounding box center [391, 258] width 783 height 333
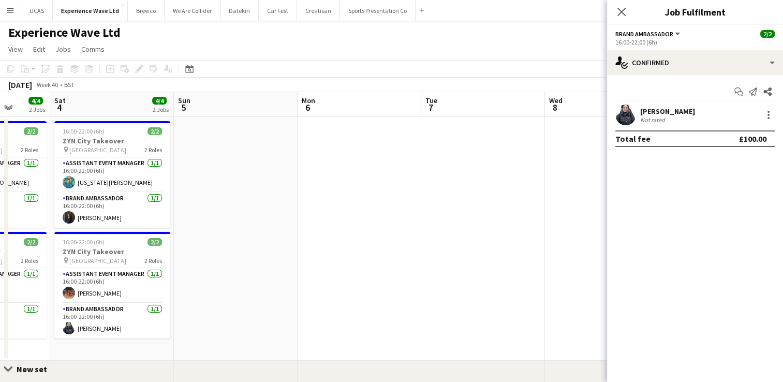
drag, startPoint x: 157, startPoint y: 265, endPoint x: 302, endPoint y: 250, distance: 145.7
click at [301, 252] on app-calendar-viewport "Wed 1 Thu 2 Fri 3 4/4 2 Jobs Sat 4 4/4 2 Jobs Sun 5 Mon 6 Tue 7 Wed 8 Thu 9 Fri…" at bounding box center [391, 258] width 783 height 333
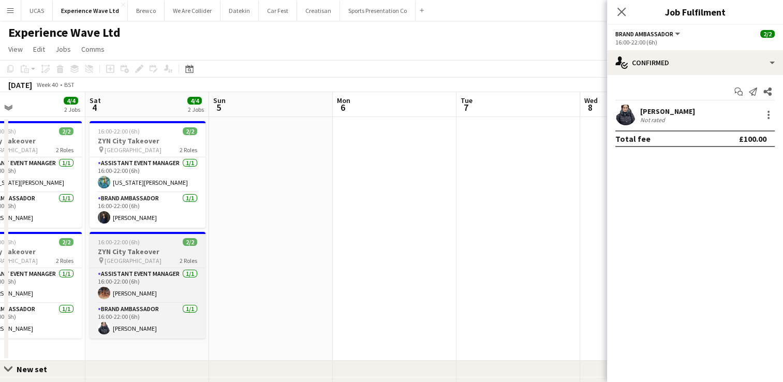
drag, startPoint x: 350, startPoint y: 242, endPoint x: 364, endPoint y: 239, distance: 13.7
click at [367, 239] on app-calendar-viewport "Wed 1 Thu 2 Fri 3 4/4 2 Jobs Sat 4 4/4 2 Jobs Sun 5 Mon 6 Tue 7 Wed 8 Thu 9 Fri…" at bounding box center [391, 258] width 783 height 333
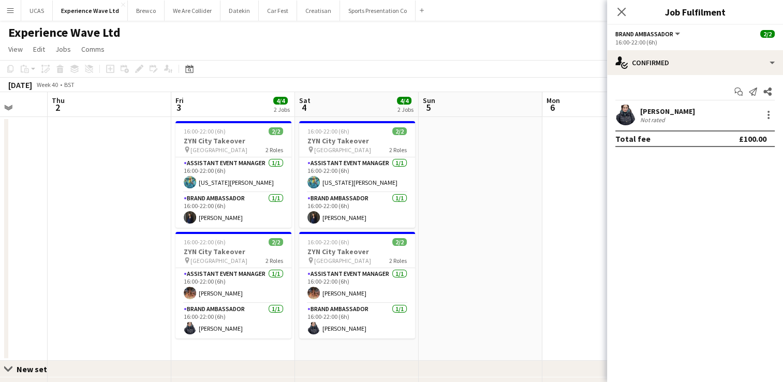
click at [247, 227] on app-calendar-viewport "Mon 29 Tue 30 Wed 1 Thu 2 Fri 3 4/4 2 Jobs Sat 4 4/4 2 Jobs Sun 5 Mon 6 Tue 7 W…" at bounding box center [391, 258] width 783 height 333
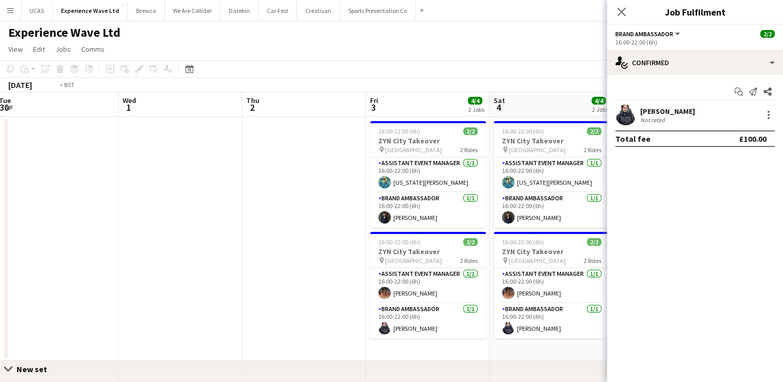
drag, startPoint x: 132, startPoint y: 243, endPoint x: 331, endPoint y: 216, distance: 200.7
click at [331, 216] on app-calendar-viewport "Sun 28 Mon 29 Tue 30 Wed 1 Thu 2 Fri 3 4/4 2 Jobs Sat 4 4/4 2 Jobs Sun 5 Mon 6 …" at bounding box center [391, 258] width 783 height 333
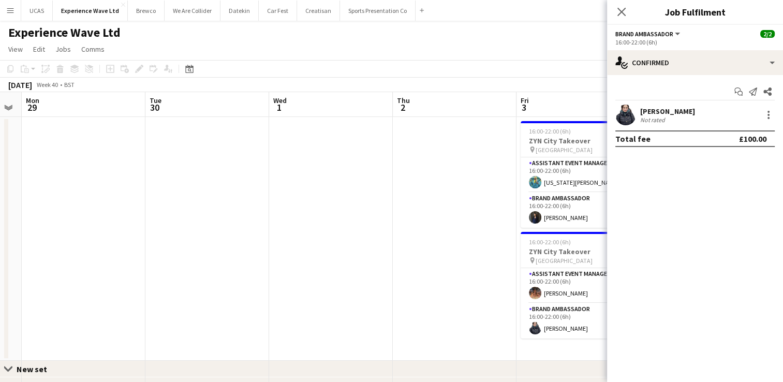
drag, startPoint x: 317, startPoint y: 213, endPoint x: 375, endPoint y: 204, distance: 58.6
click at [375, 204] on app-calendar-viewport "Sat 27 4/4 2 Jobs Sun 28 Mon 29 Tue 30 Wed 1 Thu 2 Fri 3 4/4 2 Jobs Sat 4 4/4 2…" at bounding box center [391, 258] width 783 height 333
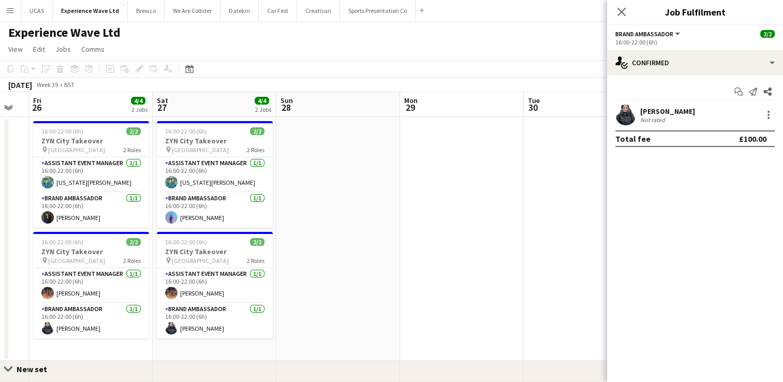
drag, startPoint x: 208, startPoint y: 233, endPoint x: 352, endPoint y: 213, distance: 144.8
click at [350, 213] on app-calendar-viewport "Wed 24 Thu 25 Fri 26 4/4 2 Jobs Sat 27 4/4 2 Jobs Sun 28 Mon 29 Tue 30 Wed 1 Th…" at bounding box center [391, 258] width 783 height 333
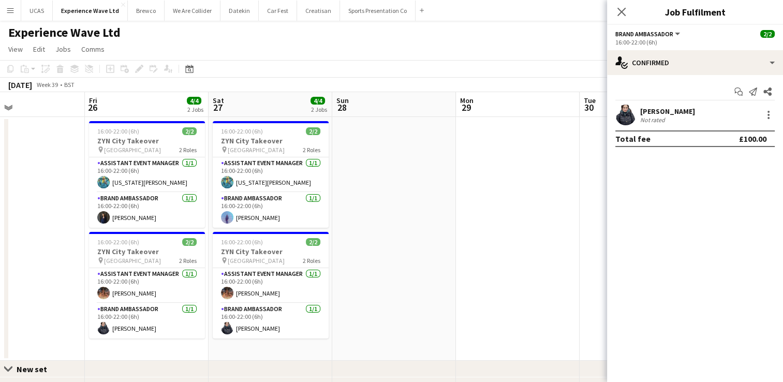
drag, startPoint x: 289, startPoint y: 225, endPoint x: 435, endPoint y: 211, distance: 146.6
click at [434, 211] on app-calendar-viewport "Tue 23 Wed 24 Thu 25 Fri 26 4/4 2 Jobs Sat 27 4/4 2 Jobs Sun 28 Mon 29 Tue 30 W…" at bounding box center [391, 258] width 783 height 333
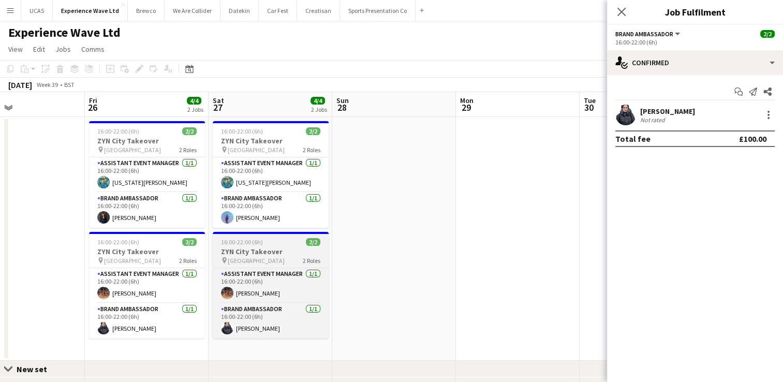
scroll to position [0, 282]
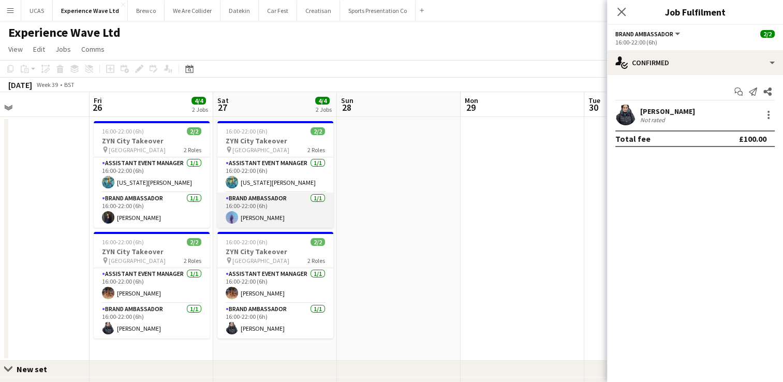
click at [237, 223] on app-card-role "Brand Ambassador [DATE] 16:00-22:00 (6h) [PERSON_NAME]" at bounding box center [275, 210] width 116 height 35
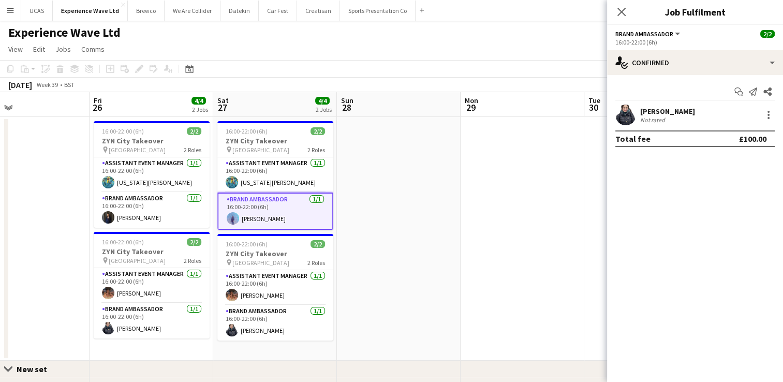
click at [288, 215] on app-card-role "Brand Ambassador [DATE] 16:00-22:00 (6h) [PERSON_NAME]" at bounding box center [275, 211] width 116 height 37
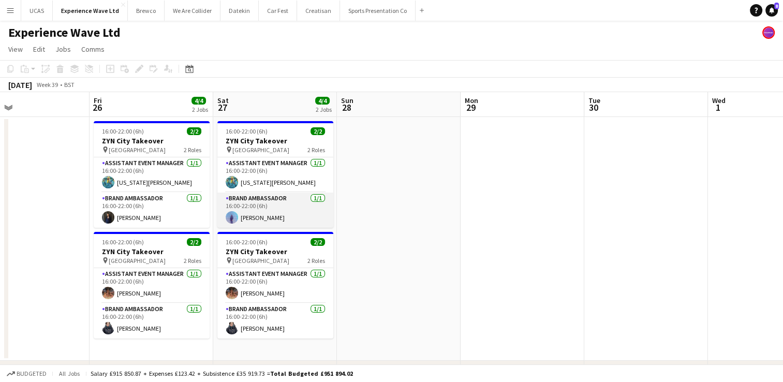
click at [288, 215] on app-card-role "Brand Ambassador [DATE] 16:00-22:00 (6h) [PERSON_NAME]" at bounding box center [275, 210] width 116 height 35
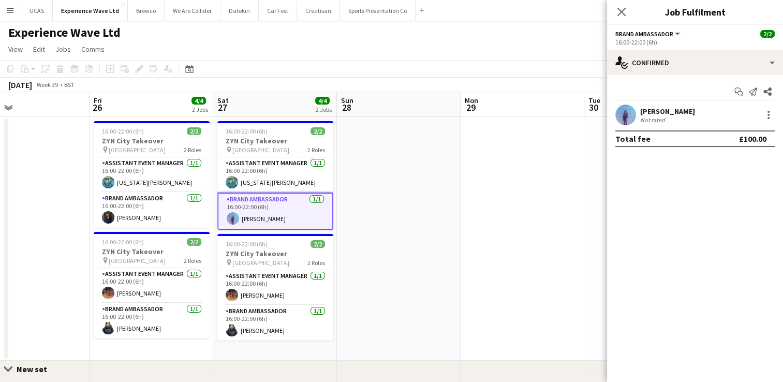
click at [698, 118] on div "[PERSON_NAME] Not rated" at bounding box center [695, 115] width 176 height 21
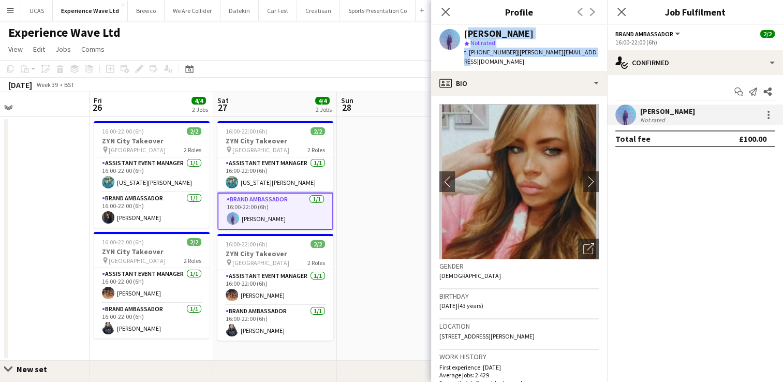
drag, startPoint x: 589, startPoint y: 54, endPoint x: 466, endPoint y: 29, distance: 124.8
click at [466, 29] on div "[PERSON_NAME] star Not rated t. [PHONE_NUMBER] | [PERSON_NAME][EMAIL_ADDRESS][D…" at bounding box center [519, 48] width 176 height 46
click at [372, 179] on app-date-cell at bounding box center [399, 239] width 124 height 244
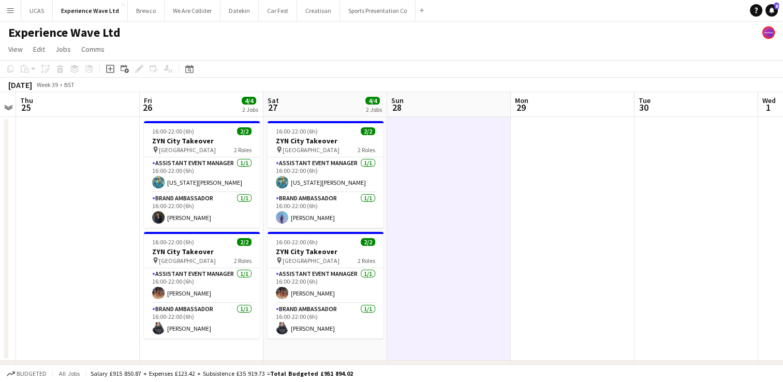
drag, startPoint x: 387, startPoint y: 274, endPoint x: 604, endPoint y: 255, distance: 218.3
click at [604, 255] on app-calendar-viewport "Tue 23 Wed 24 Thu 25 Fri 26 4/4 2 Jobs Sat 27 4/4 2 Jobs Sun 28 Mon 29 Tue 30 W…" at bounding box center [391, 258] width 783 height 333
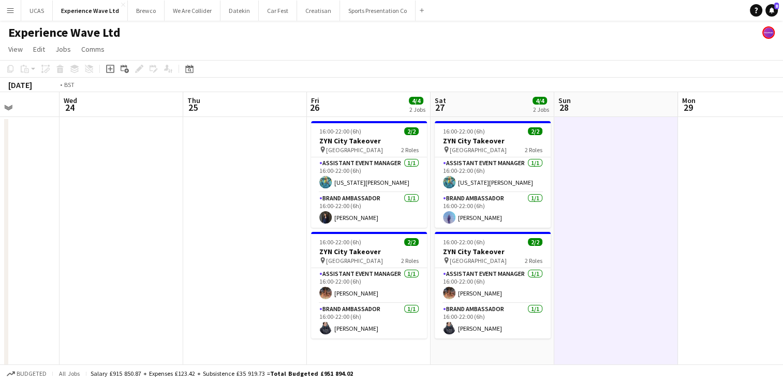
drag, startPoint x: 261, startPoint y: 228, endPoint x: 440, endPoint y: 205, distance: 180.1
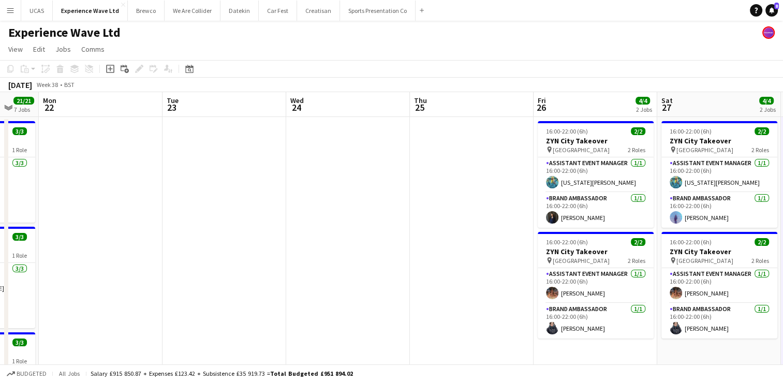
drag, startPoint x: 361, startPoint y: 207, endPoint x: 299, endPoint y: 217, distance: 62.5
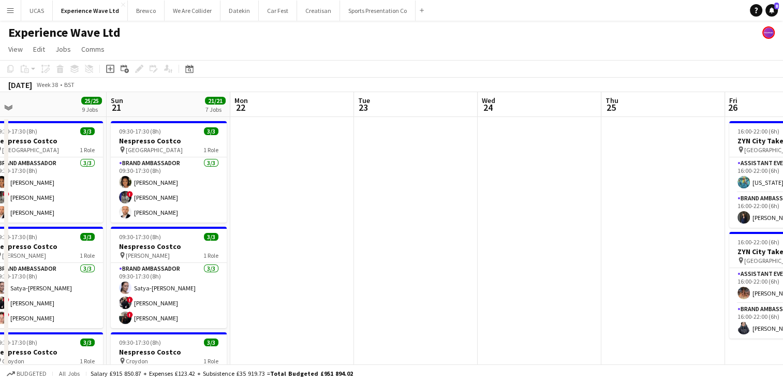
scroll to position [0, 270]
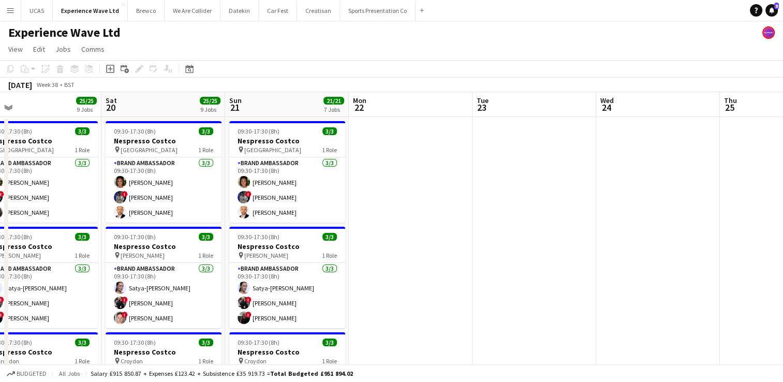
drag, startPoint x: 284, startPoint y: 222, endPoint x: 386, endPoint y: 213, distance: 102.4
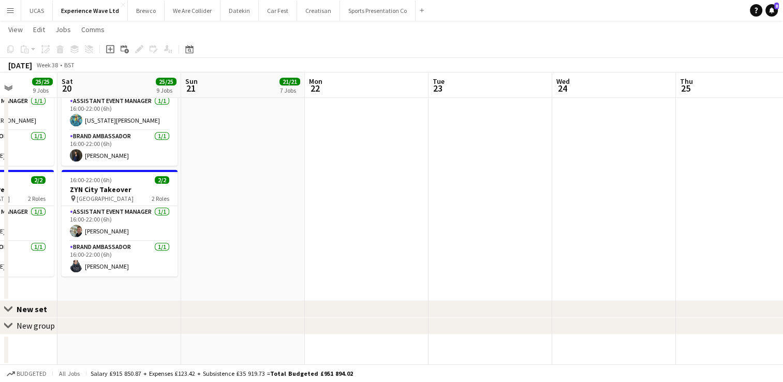
scroll to position [0, 262]
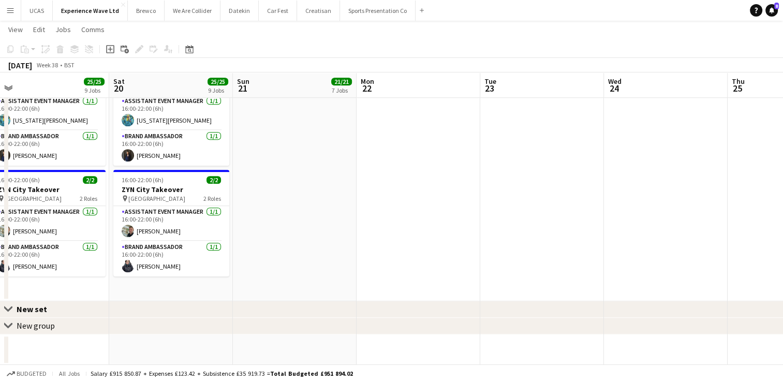
drag, startPoint x: 387, startPoint y: 223, endPoint x: 517, endPoint y: 229, distance: 129.6
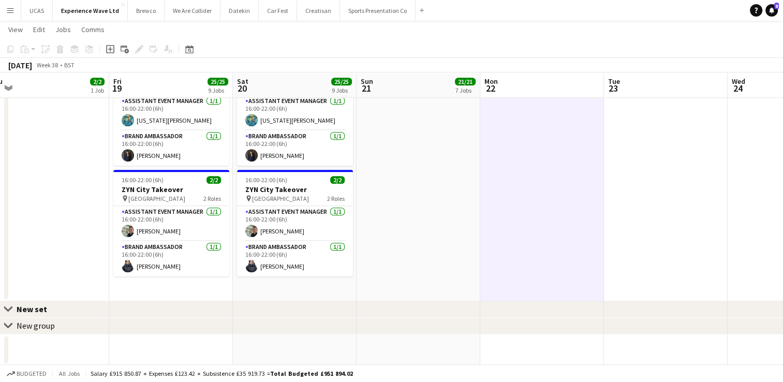
drag, startPoint x: 458, startPoint y: 226, endPoint x: 621, endPoint y: 208, distance: 164.6
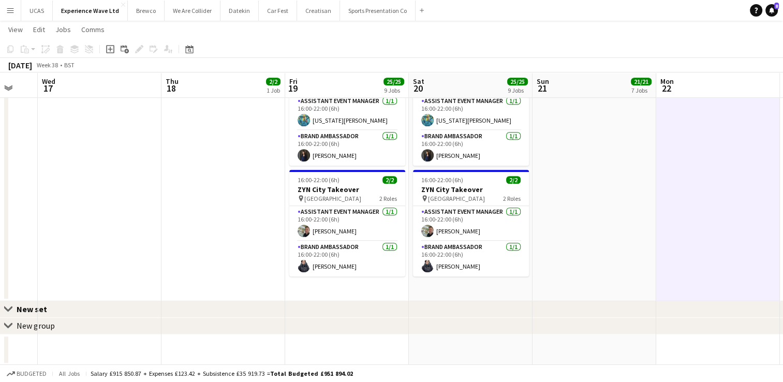
drag, startPoint x: 203, startPoint y: 197, endPoint x: 379, endPoint y: 199, distance: 176.6
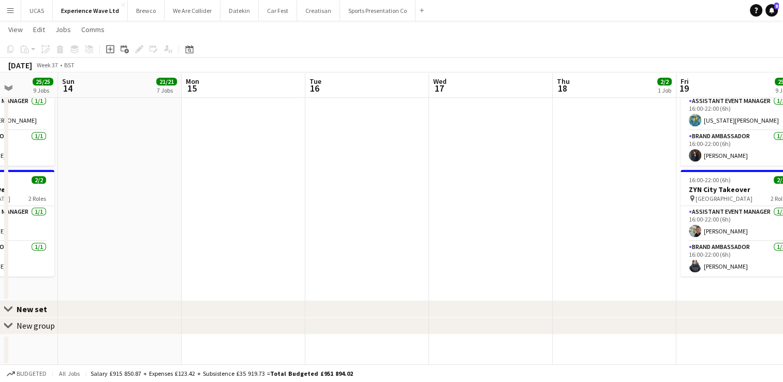
drag, startPoint x: 329, startPoint y: 190, endPoint x: 360, endPoint y: 197, distance: 32.3
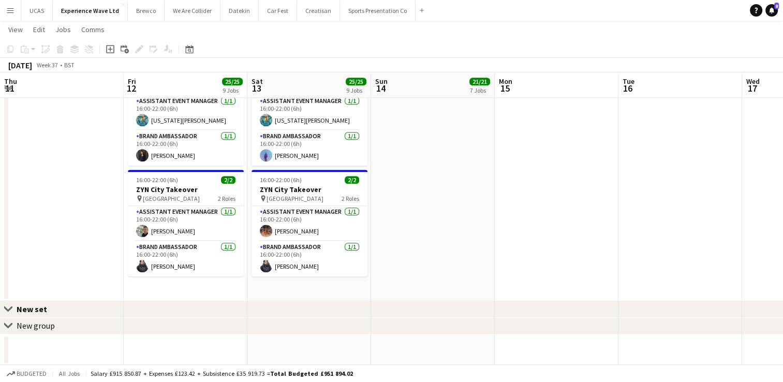
scroll to position [0, 264]
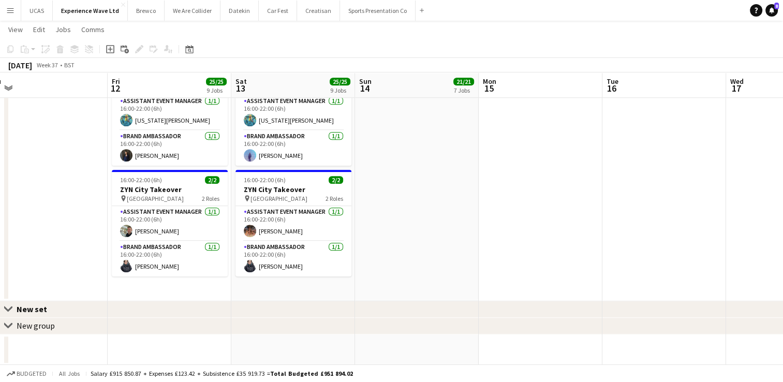
drag, startPoint x: 286, startPoint y: 195, endPoint x: 393, endPoint y: 199, distance: 107.7
click at [272, 151] on app-card-role "Brand Ambassador [DATE] 16:00-22:00 (6h) [PERSON_NAME]" at bounding box center [294, 147] width 116 height 35
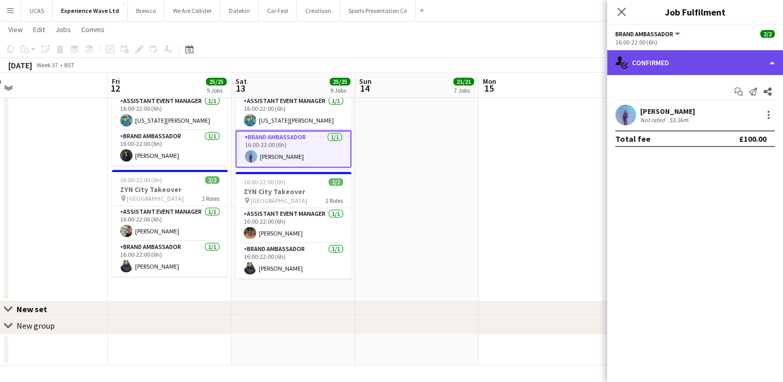
click at [748, 65] on div "single-neutral-actions-check-2 Confirmed" at bounding box center [695, 62] width 176 height 25
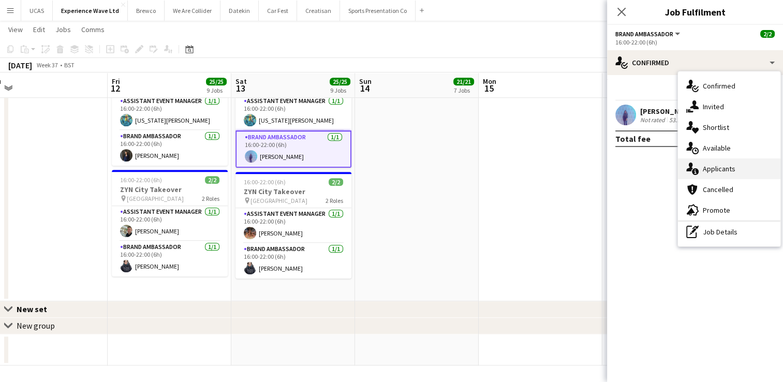
click at [741, 172] on div "single-neutral-actions-information Applicants" at bounding box center [729, 168] width 103 height 21
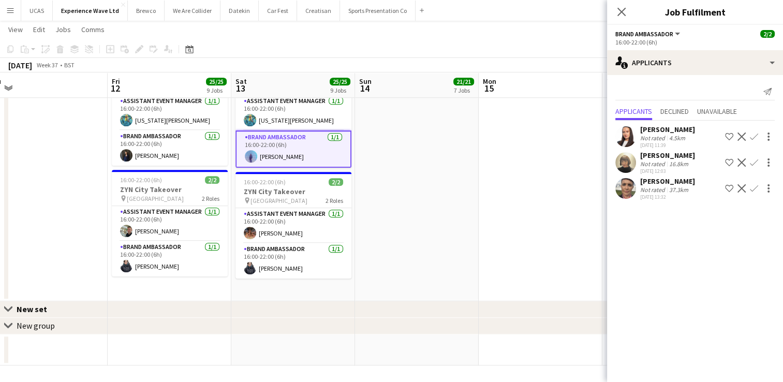
click at [662, 134] on div "Not rated" at bounding box center [653, 138] width 27 height 8
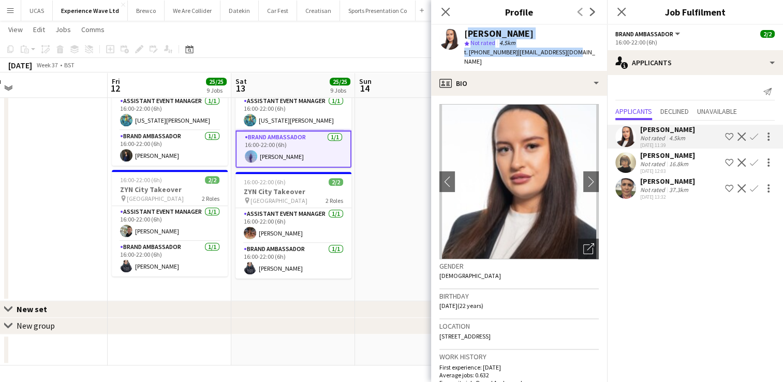
drag, startPoint x: 575, startPoint y: 54, endPoint x: 465, endPoint y: 28, distance: 112.8
click at [465, 28] on div "[PERSON_NAME] star Not rated 4.5km t. [PHONE_NUMBER] | [EMAIL_ADDRESS][DOMAIN_N…" at bounding box center [519, 48] width 176 height 46
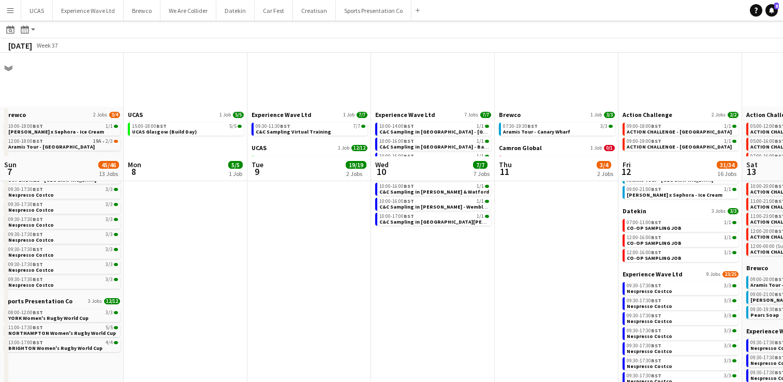
click at [10, 11] on app-icon "Menu" at bounding box center [10, 10] width 8 height 8
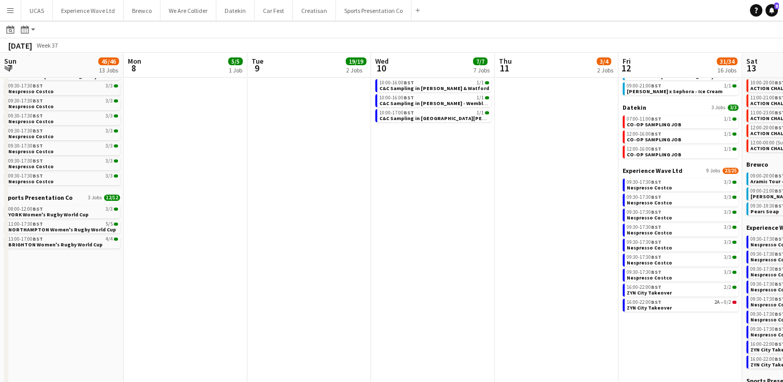
scroll to position [0, 330]
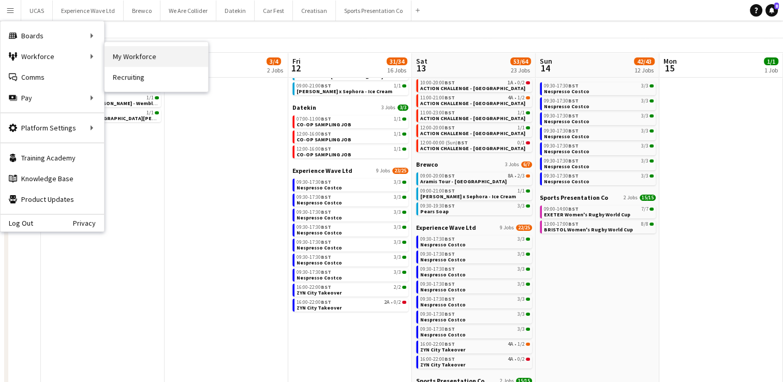
click at [125, 52] on link "My Workforce" at bounding box center [157, 56] width 104 height 21
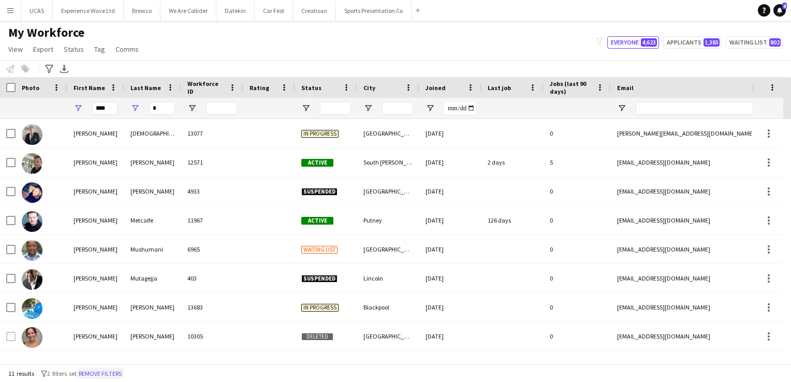
click at [118, 375] on button "Remove filters" at bounding box center [100, 373] width 47 height 11
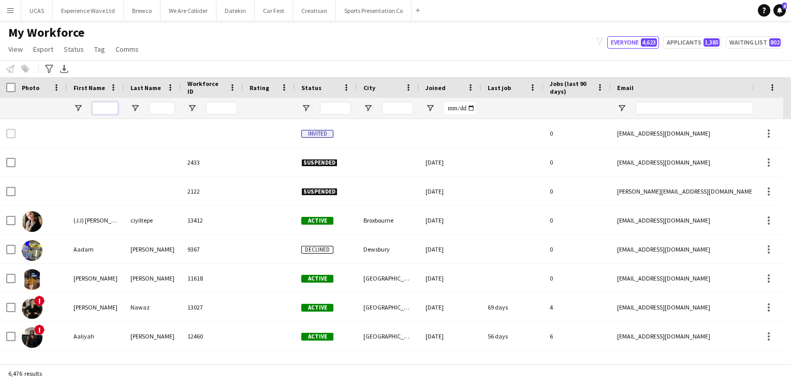
click at [106, 107] on input "First Name Filter Input" at bounding box center [105, 108] width 26 height 12
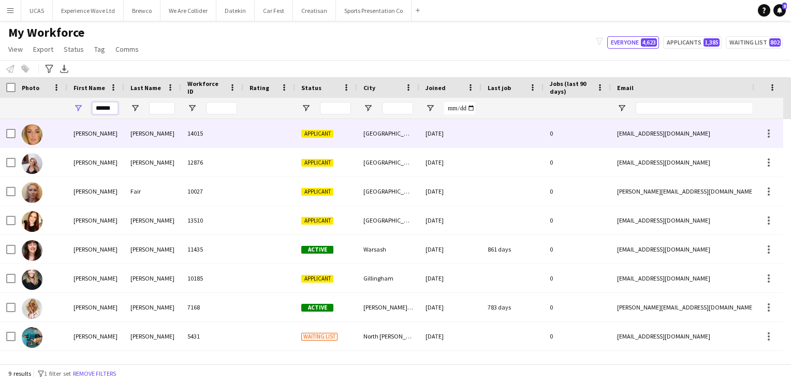
type input "******"
click at [106, 142] on div "Alison" at bounding box center [95, 133] width 57 height 28
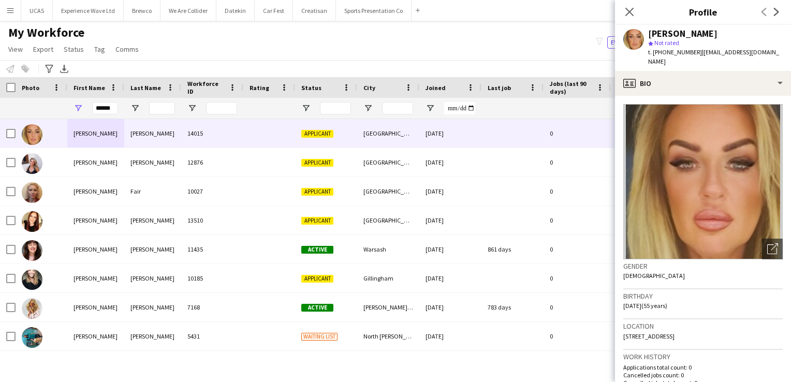
click at [742, 210] on img at bounding box center [702, 181] width 159 height 155
drag, startPoint x: 661, startPoint y: 61, endPoint x: 646, endPoint y: 32, distance: 32.4
click at [646, 32] on div "Alison Anderson star Not rated t. +4407717743517 | alisonanderson29@yahoo.co.uk" at bounding box center [703, 48] width 176 height 46
copy div "Alison Anderson star Not rated t. +4407717743517 | alisonanderson29@yahoo.co.uk"
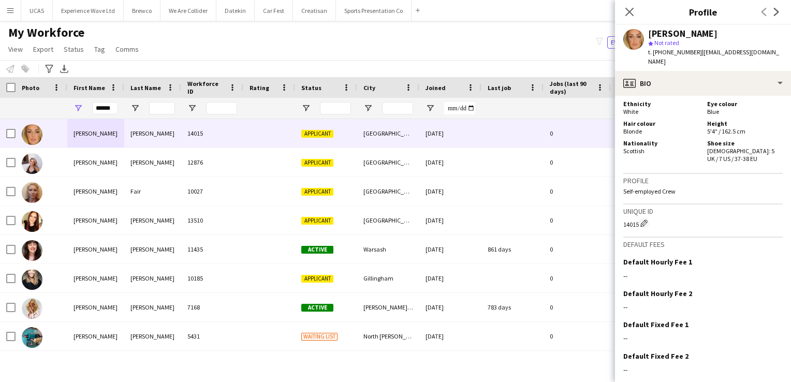
scroll to position [495, 0]
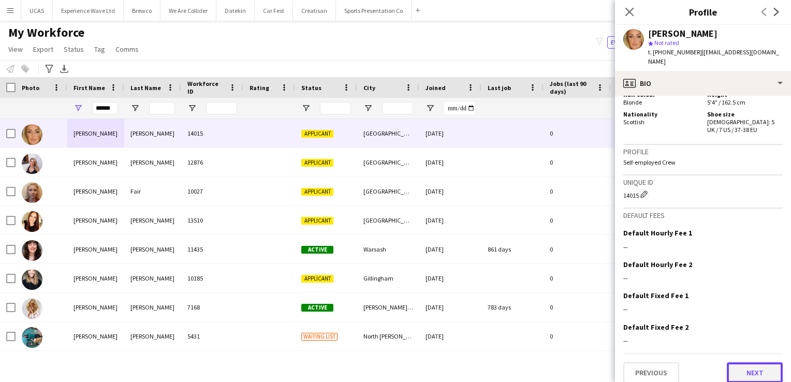
click at [754, 372] on button "Next" at bounding box center [755, 372] width 56 height 21
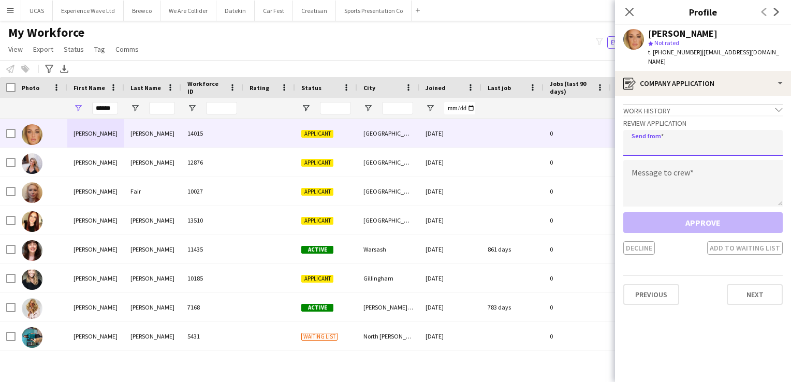
click at [668, 150] on input "email" at bounding box center [702, 143] width 159 height 26
type input "**********"
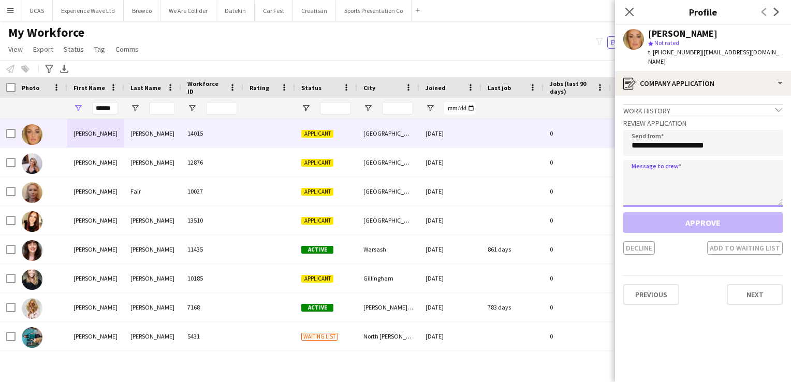
click at [668, 193] on textarea at bounding box center [702, 183] width 159 height 47
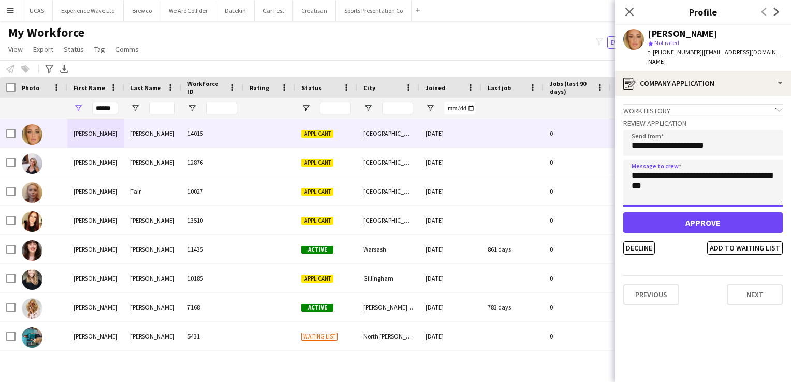
type textarea "**********"
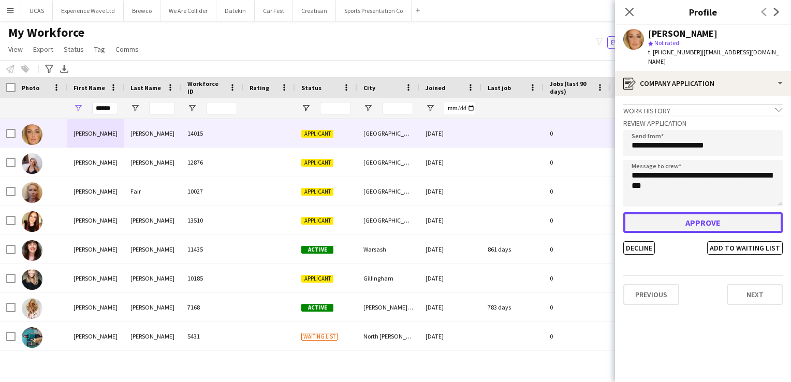
click at [679, 222] on button "Approve" at bounding box center [702, 222] width 159 height 21
